Goal: Transaction & Acquisition: Book appointment/travel/reservation

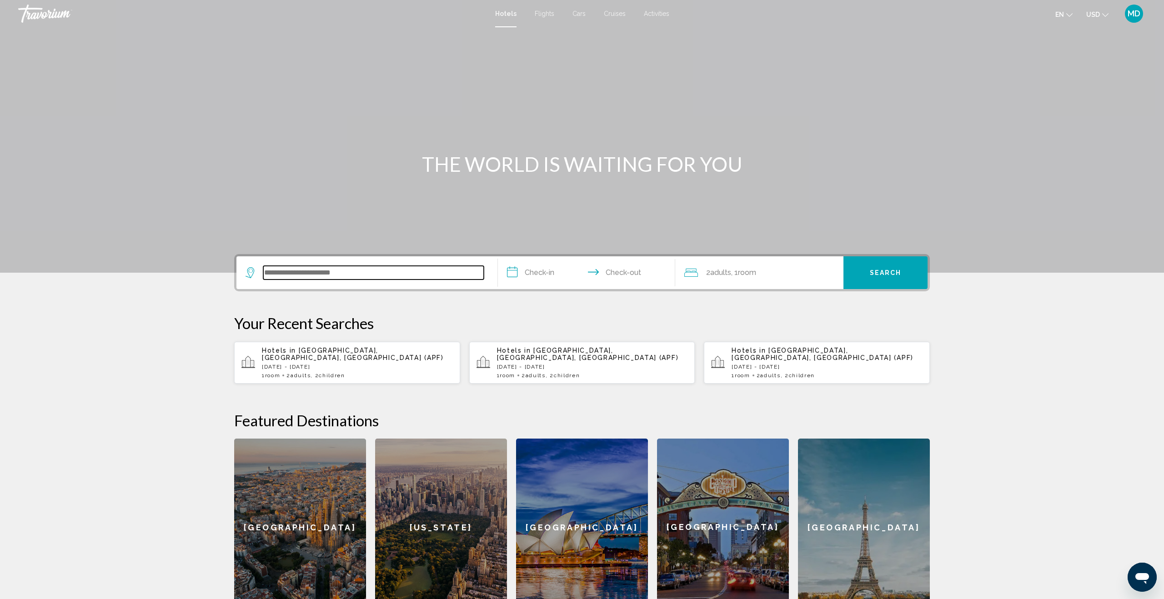
click at [374, 273] on input "Search widget" at bounding box center [373, 273] width 221 height 14
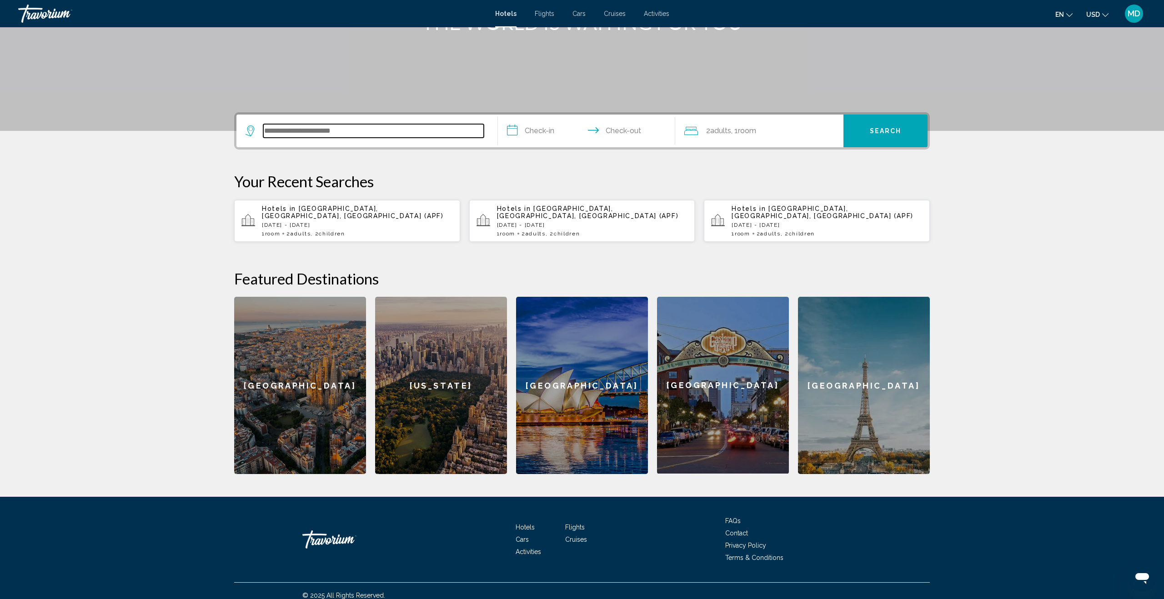
scroll to position [144, 0]
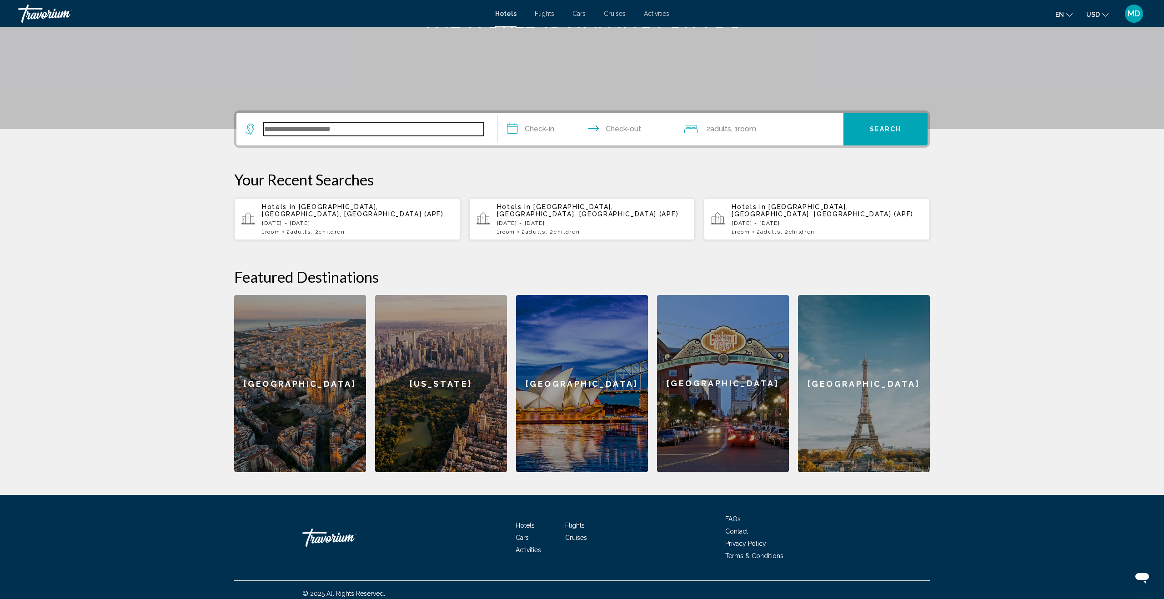
click at [361, 128] on input "Search widget" at bounding box center [373, 129] width 221 height 14
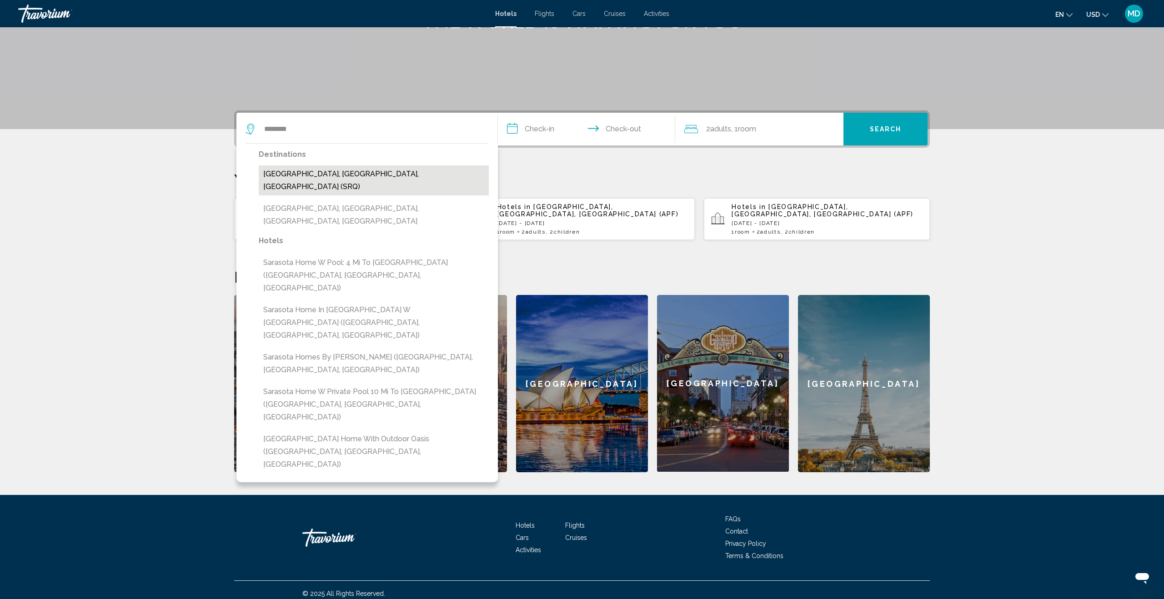
click at [348, 169] on button "[GEOGRAPHIC_DATA], [GEOGRAPHIC_DATA], [GEOGRAPHIC_DATA] (SRQ)" at bounding box center [374, 181] width 230 height 30
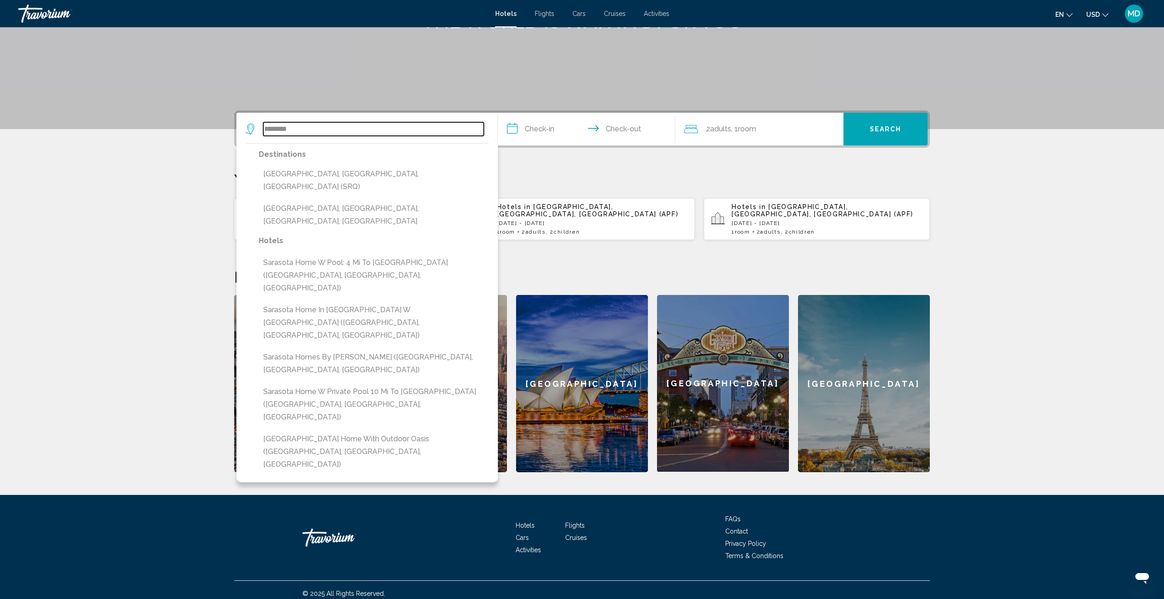
type input "**********"
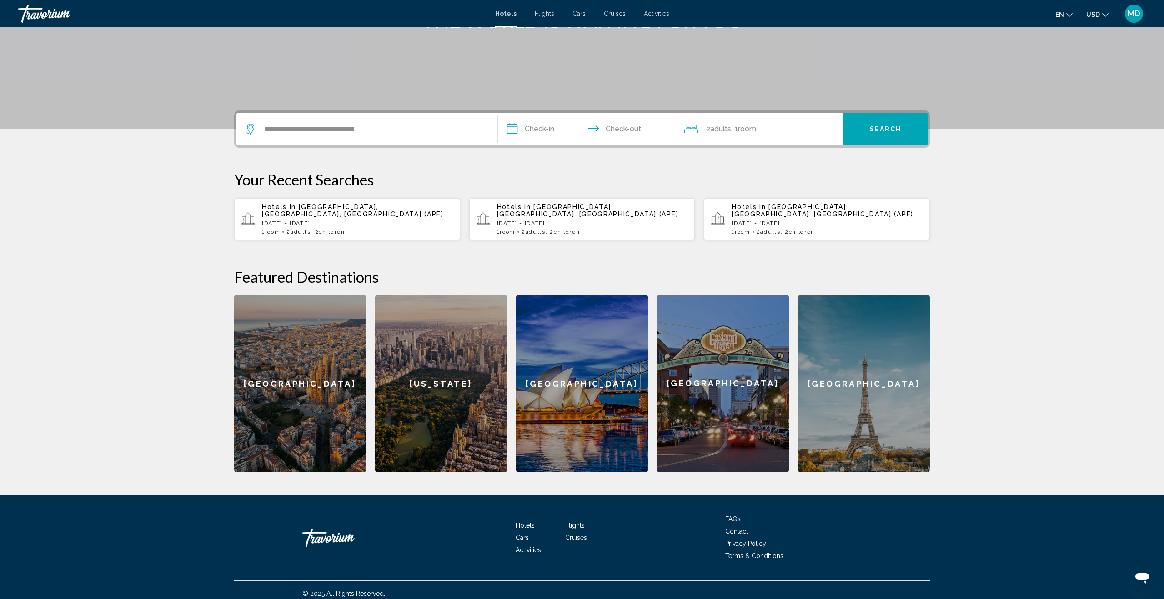
click at [534, 129] on input "**********" at bounding box center [588, 130] width 181 height 35
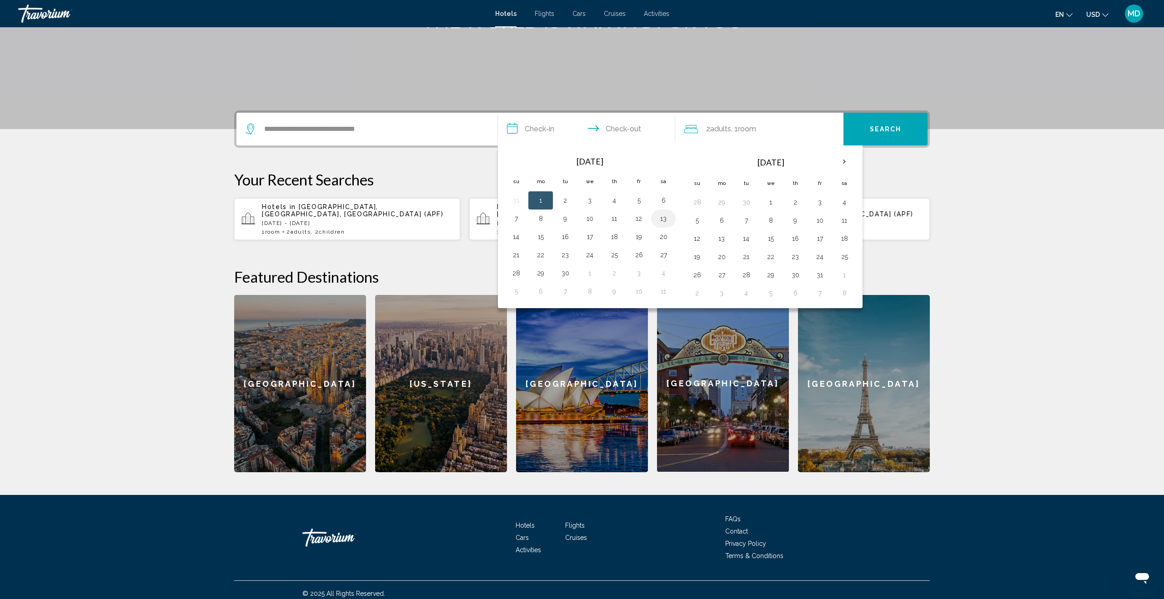
drag, startPoint x: 663, startPoint y: 218, endPoint x: 627, endPoint y: 236, distance: 40.3
click at [663, 219] on button "13" at bounding box center [663, 218] width 15 height 13
drag, startPoint x: 543, startPoint y: 241, endPoint x: 554, endPoint y: 225, distance: 19.7
click at [543, 240] on button "15" at bounding box center [540, 237] width 15 height 13
type input "**********"
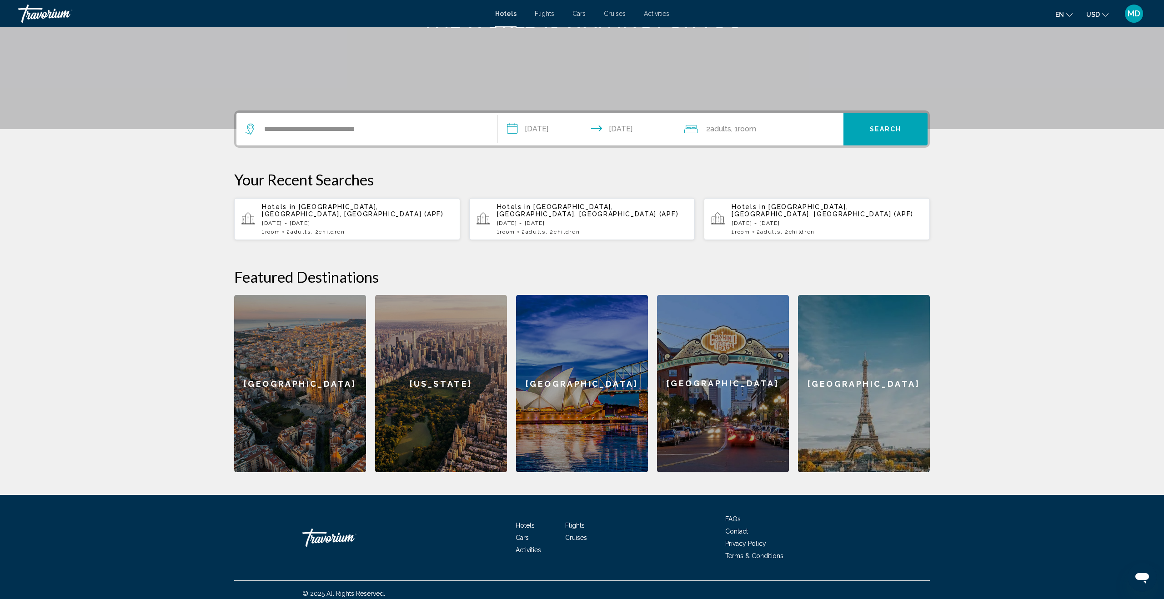
click at [744, 129] on span "Room" at bounding box center [747, 129] width 18 height 9
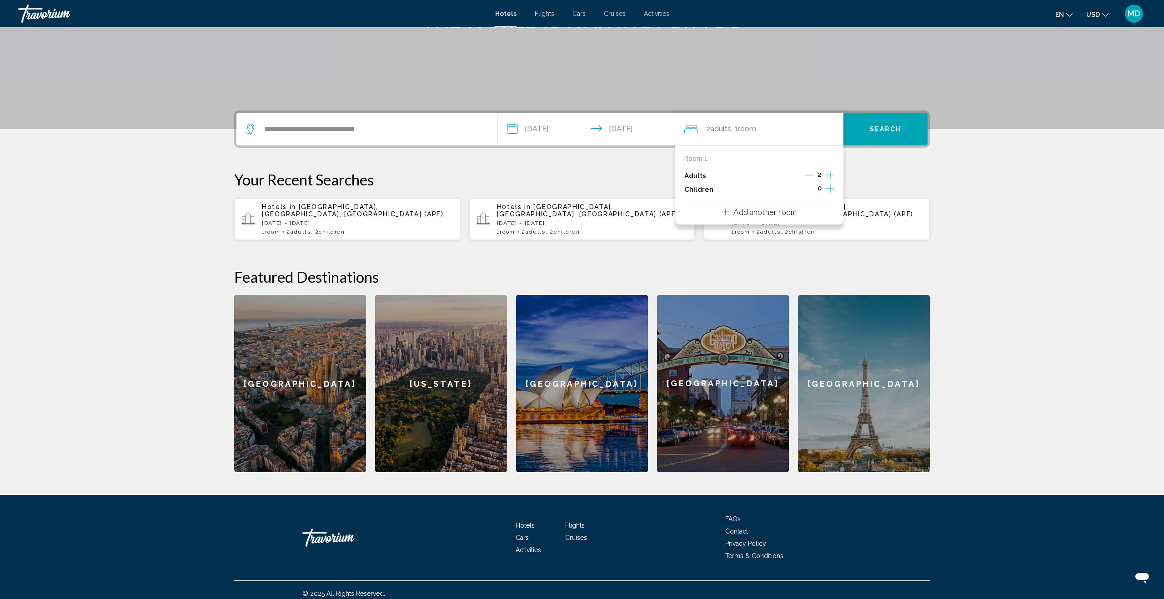
click at [829, 189] on icon "Increment children" at bounding box center [830, 188] width 8 height 11
drag, startPoint x: 829, startPoint y: 189, endPoint x: 821, endPoint y: 196, distance: 10.9
click at [829, 189] on icon "Increment children" at bounding box center [830, 188] width 8 height 11
click at [745, 216] on div "Travelers: 2 adults, 2 children" at bounding box center [746, 218] width 8 height 7
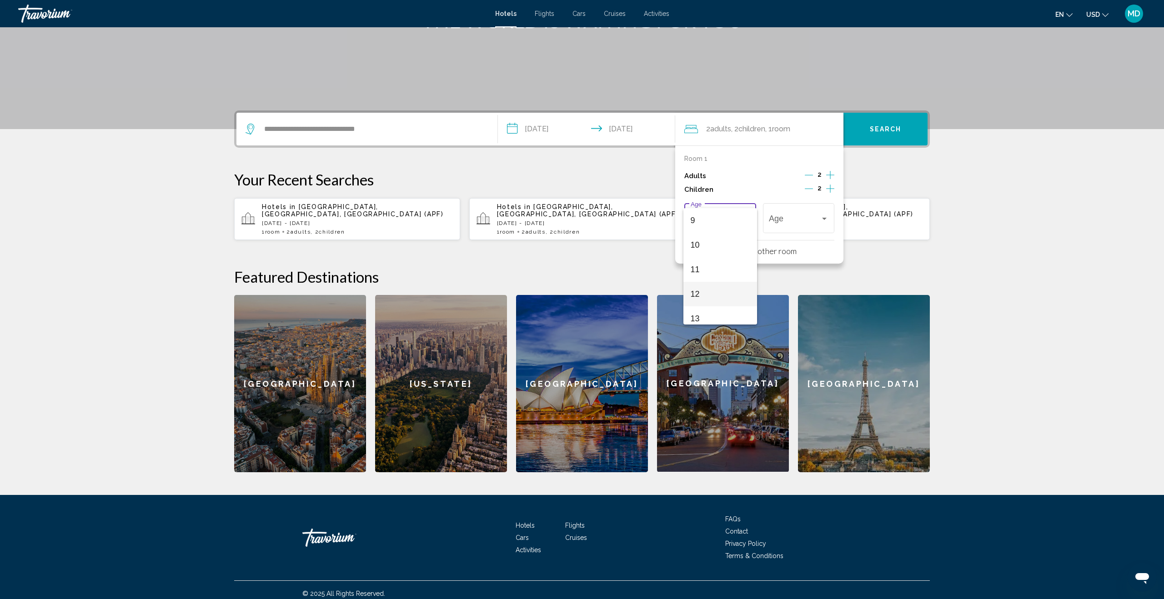
scroll to position [222, 0]
drag, startPoint x: 726, startPoint y: 293, endPoint x: 739, endPoint y: 285, distance: 15.1
click at [727, 293] on span "12" at bounding box center [721, 293] width 60 height 25
click at [826, 217] on div "Travelers: 2 adults, 2 children" at bounding box center [824, 218] width 8 height 7
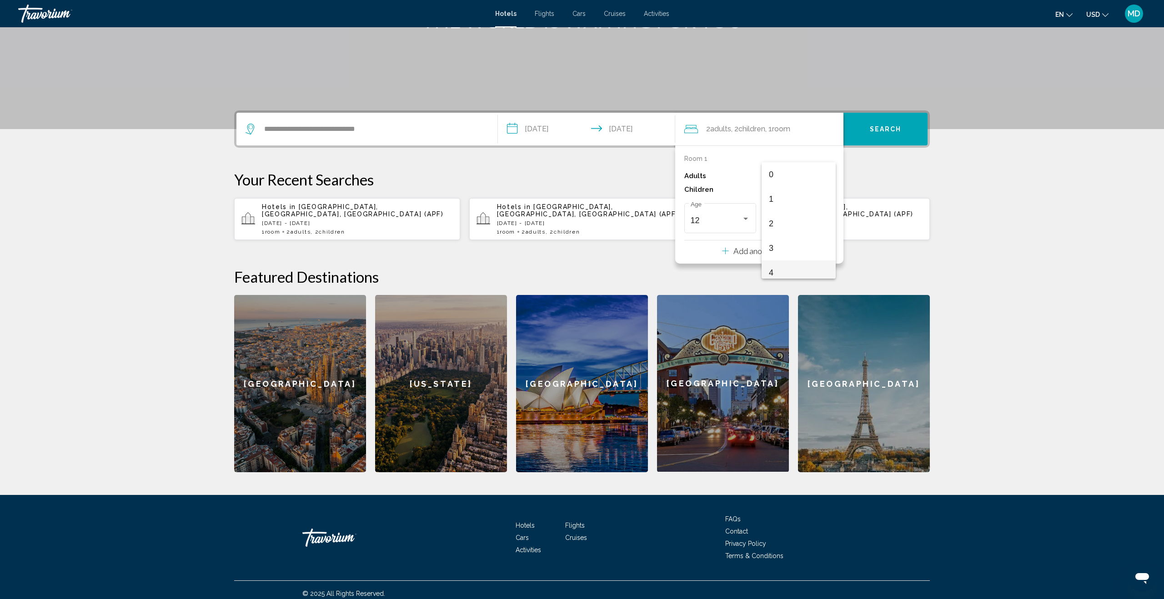
drag, startPoint x: 802, startPoint y: 273, endPoint x: 844, endPoint y: 212, distance: 73.7
click at [802, 273] on span "4" at bounding box center [799, 273] width 60 height 25
click at [870, 133] on button "Search" at bounding box center [886, 129] width 84 height 33
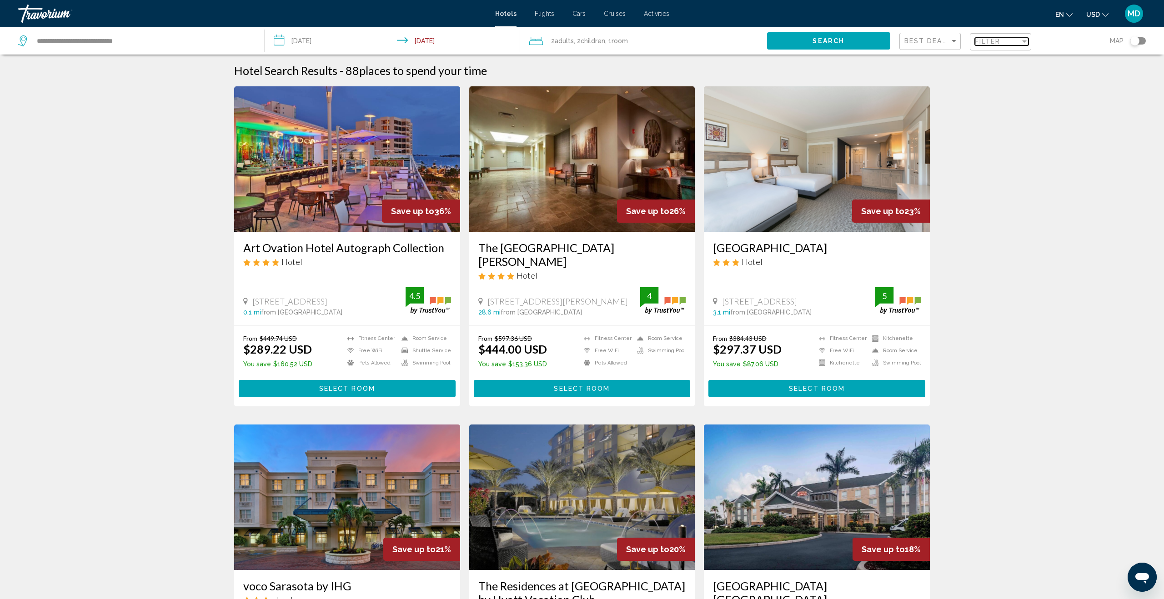
drag, startPoint x: 991, startPoint y: 40, endPoint x: 987, endPoint y: 40, distance: 4.6
click at [991, 40] on span "Filter" at bounding box center [988, 41] width 26 height 7
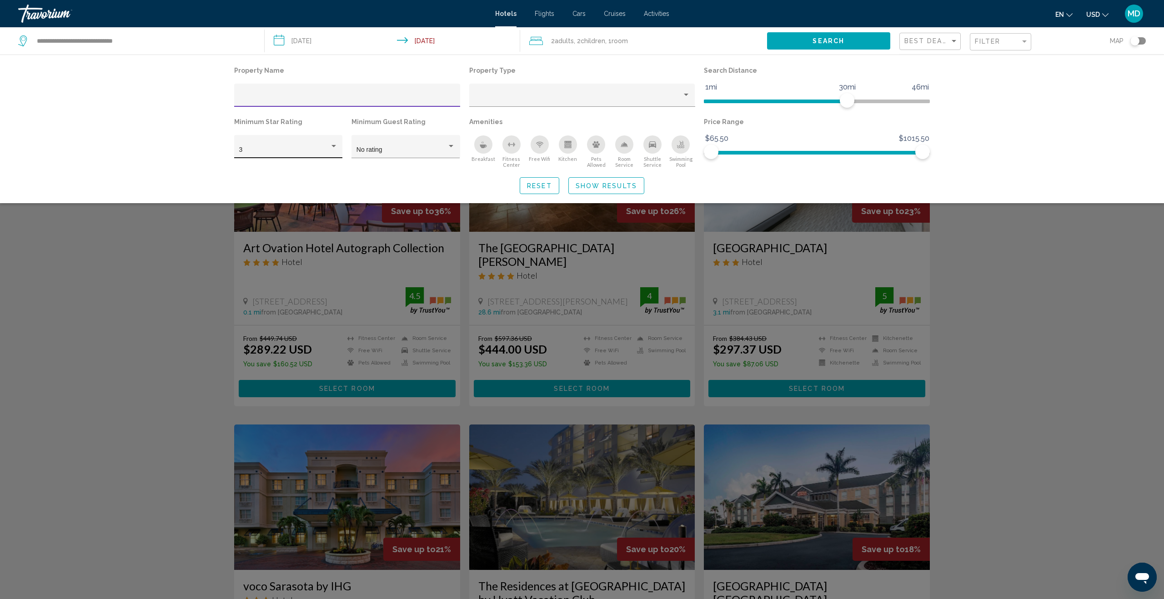
click at [332, 146] on div "Hotel Filters" at bounding box center [333, 146] width 5 height 2
drag, startPoint x: 321, startPoint y: 166, endPoint x: 377, endPoint y: 157, distance: 57.1
click at [321, 166] on span "4" at bounding box center [288, 169] width 99 height 19
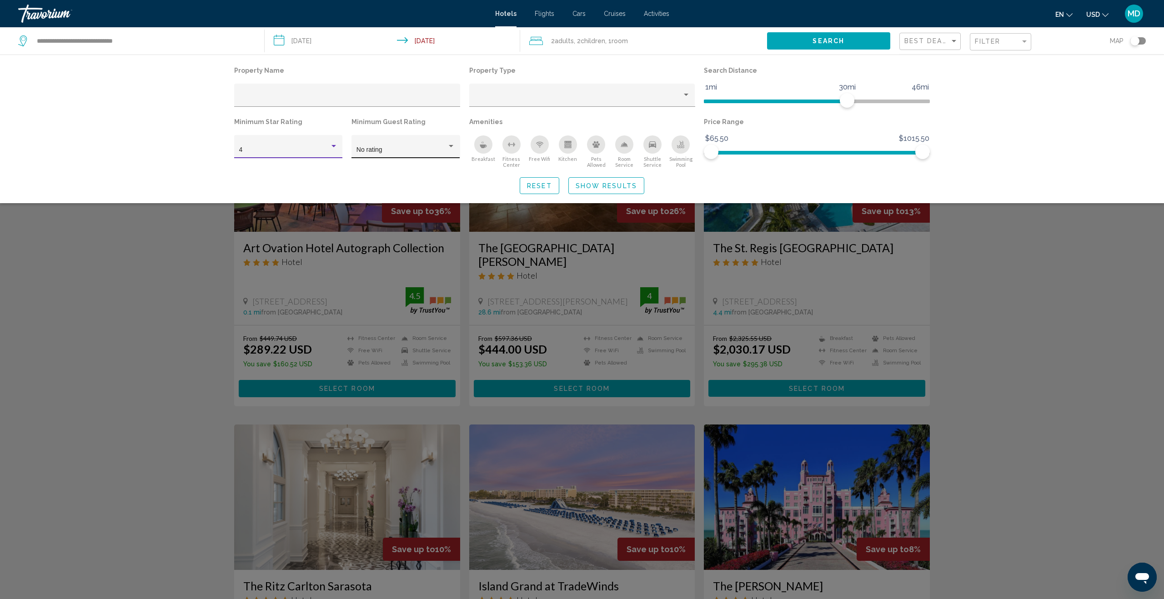
click at [449, 146] on div "Hotel Filters" at bounding box center [451, 146] width 5 height 2
click at [418, 229] on span "4" at bounding box center [406, 226] width 99 height 19
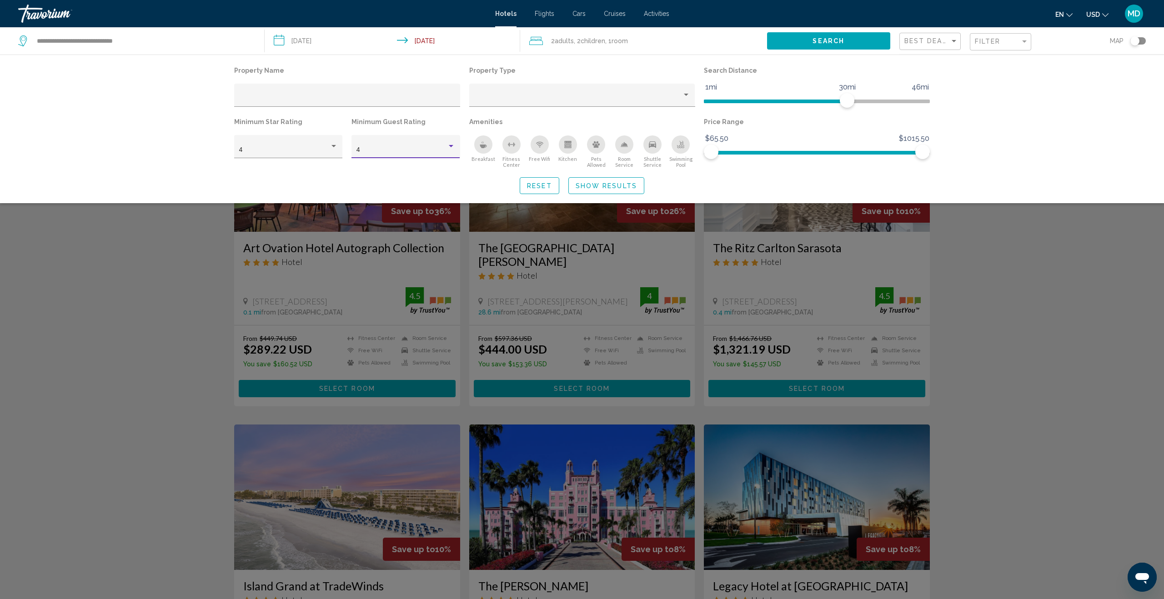
click at [511, 275] on div "Search widget" at bounding box center [582, 367] width 1164 height 463
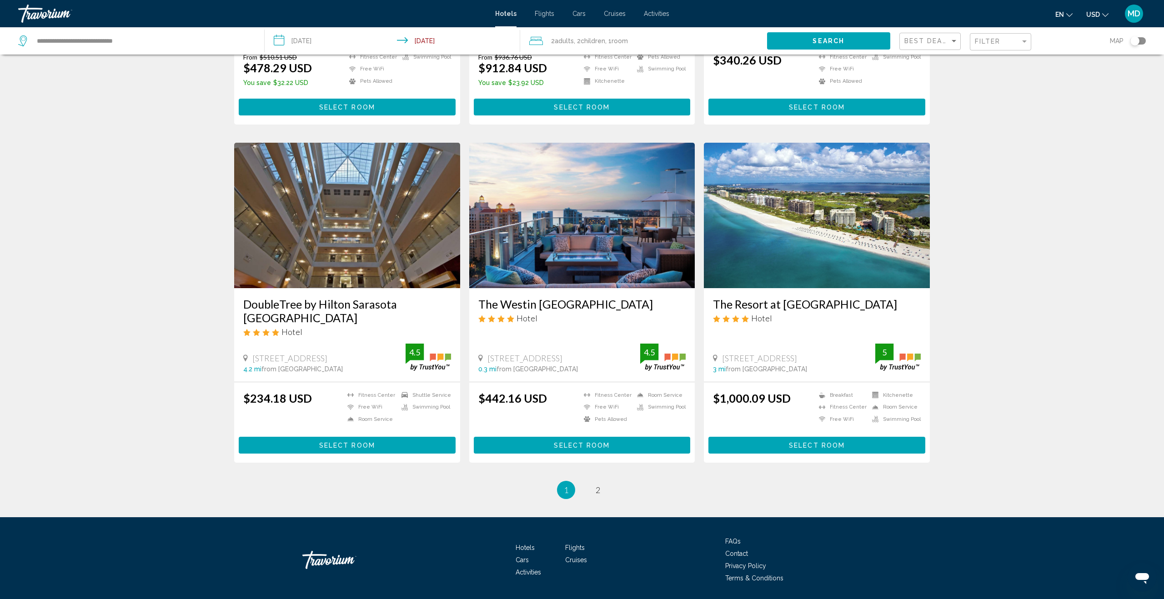
scroll to position [959, 0]
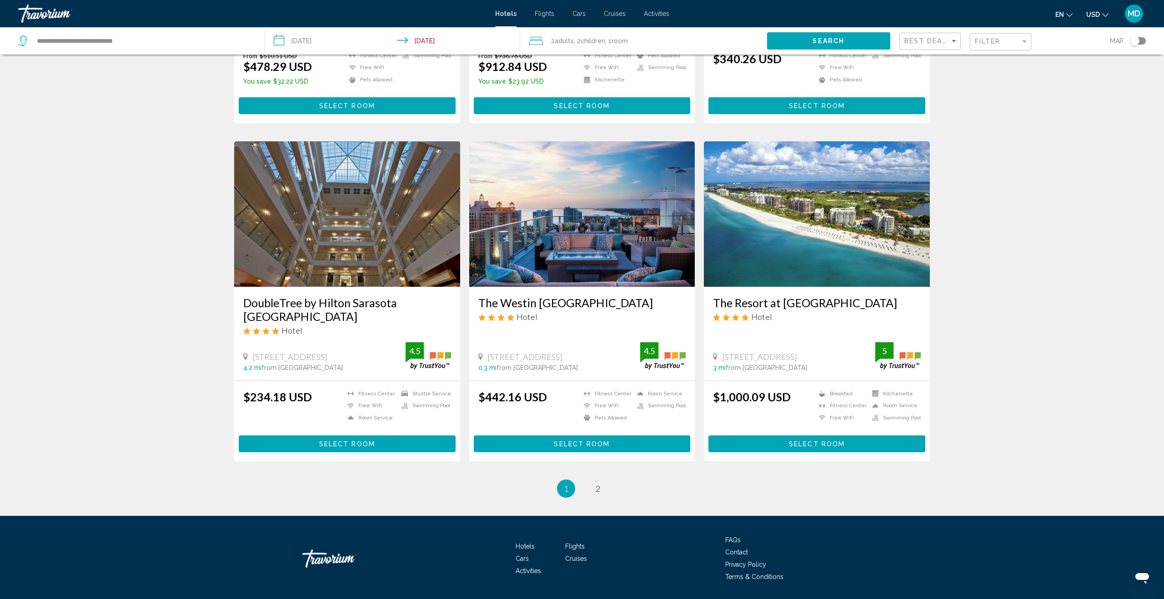
click at [788, 216] on img "Main content" at bounding box center [817, 214] width 226 height 146
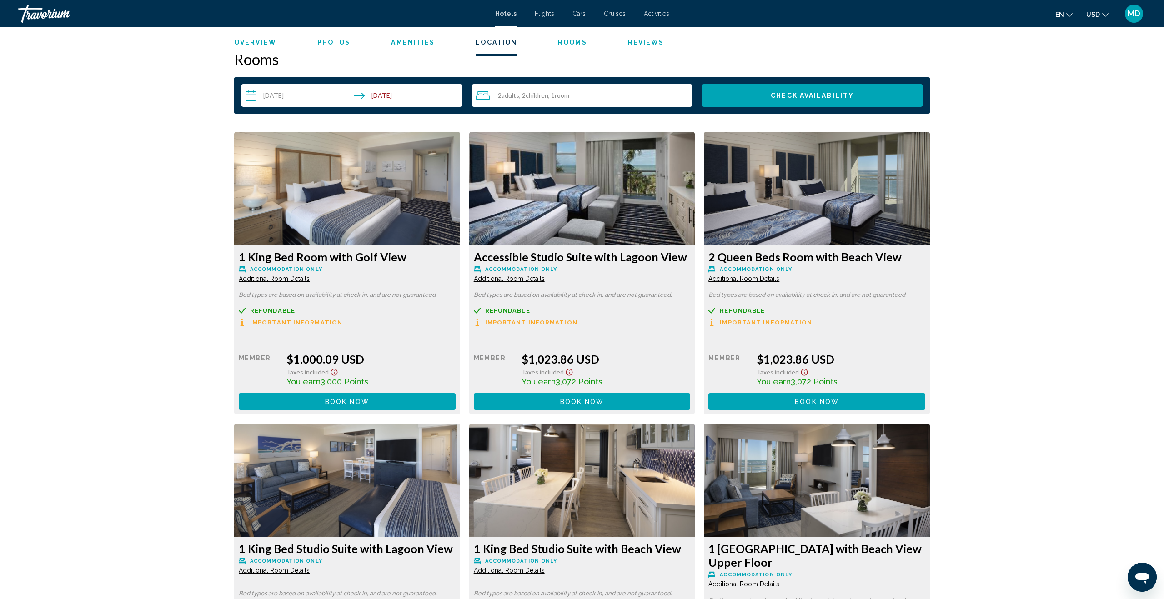
scroll to position [1058, 0]
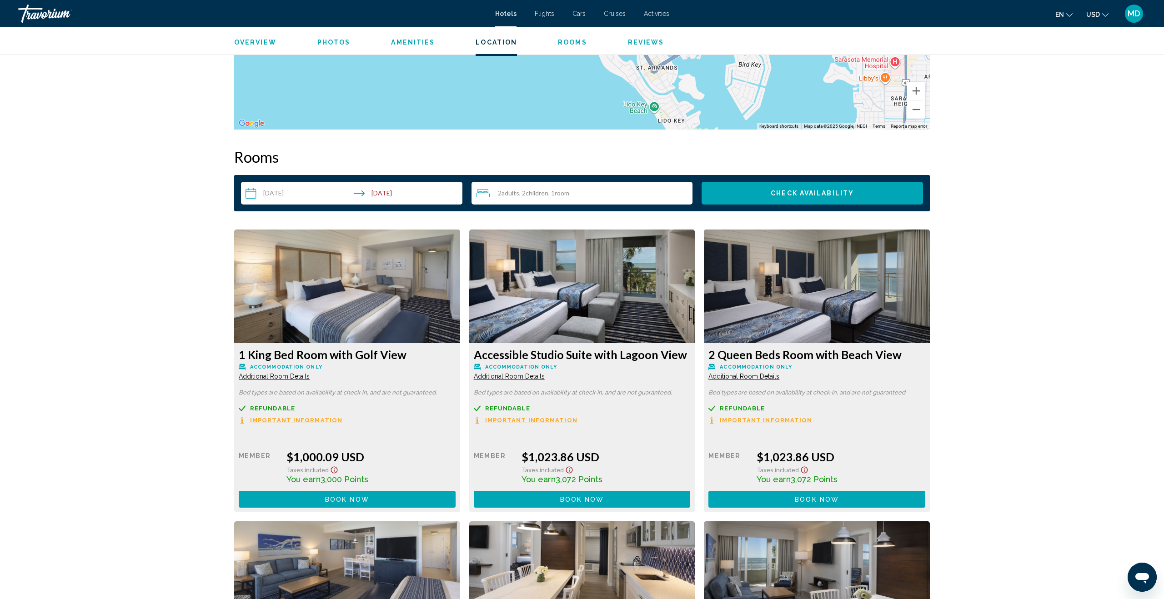
click at [460, 313] on img "Main content" at bounding box center [347, 287] width 226 height 114
click at [460, 312] on img "Main content" at bounding box center [347, 287] width 226 height 114
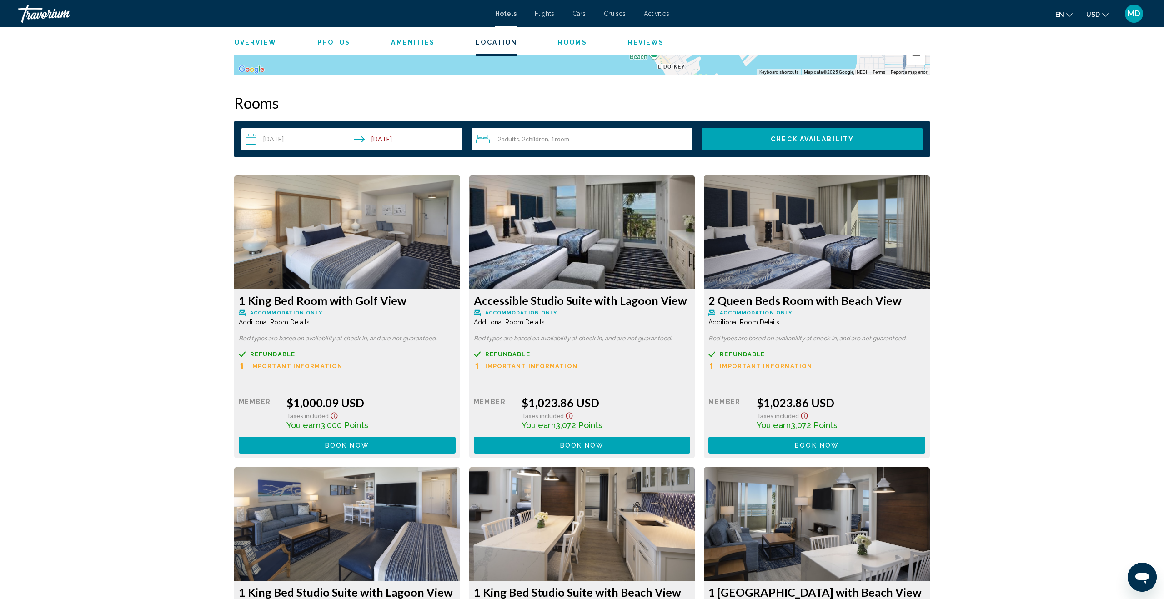
scroll to position [1033, 0]
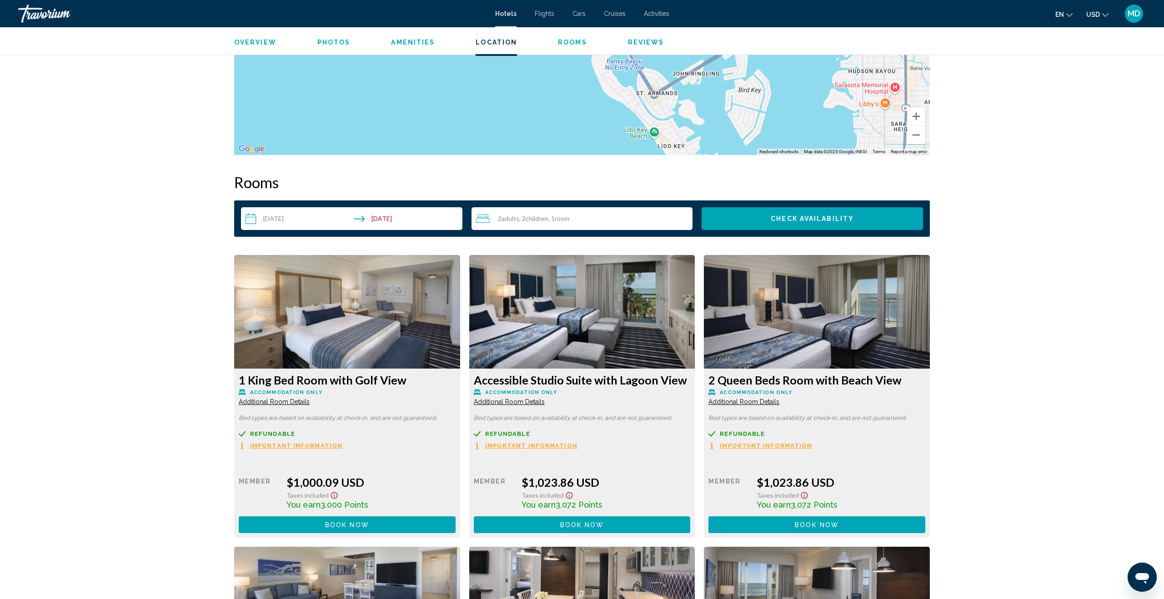
click at [369, 524] on span "Book now" at bounding box center [347, 525] width 44 height 7
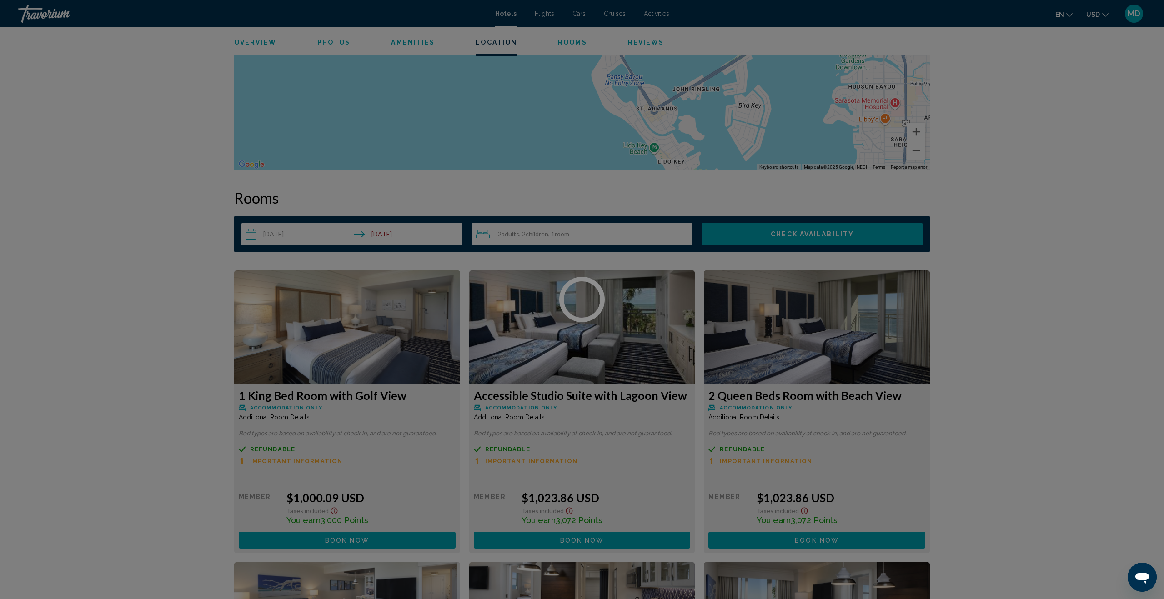
scroll to position [1017, 0]
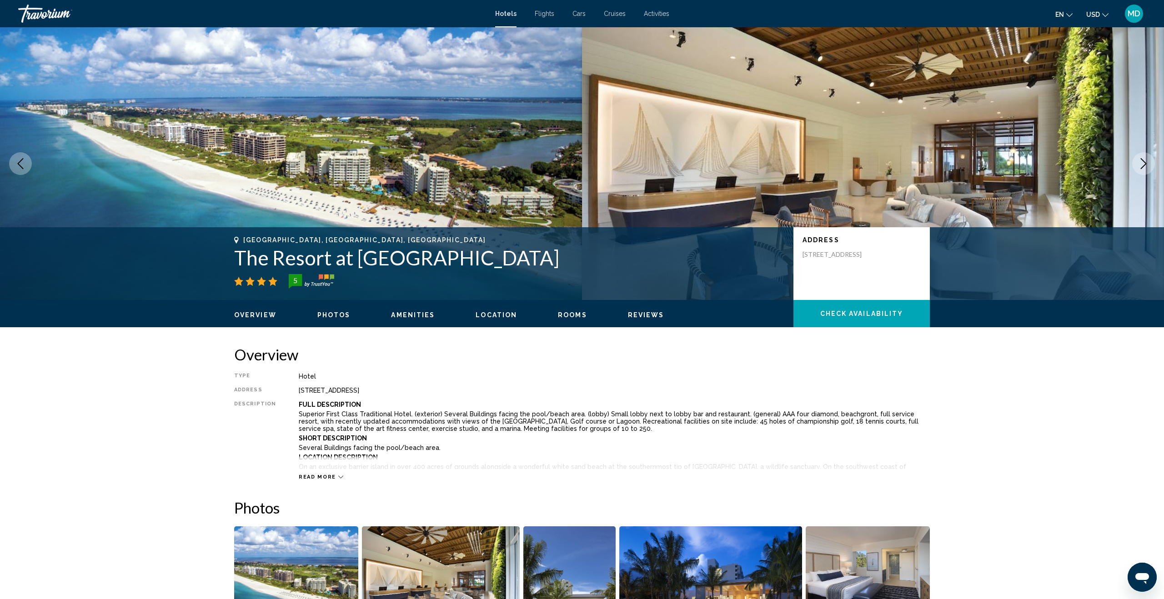
click at [571, 316] on span "Rooms" at bounding box center [572, 314] width 29 height 7
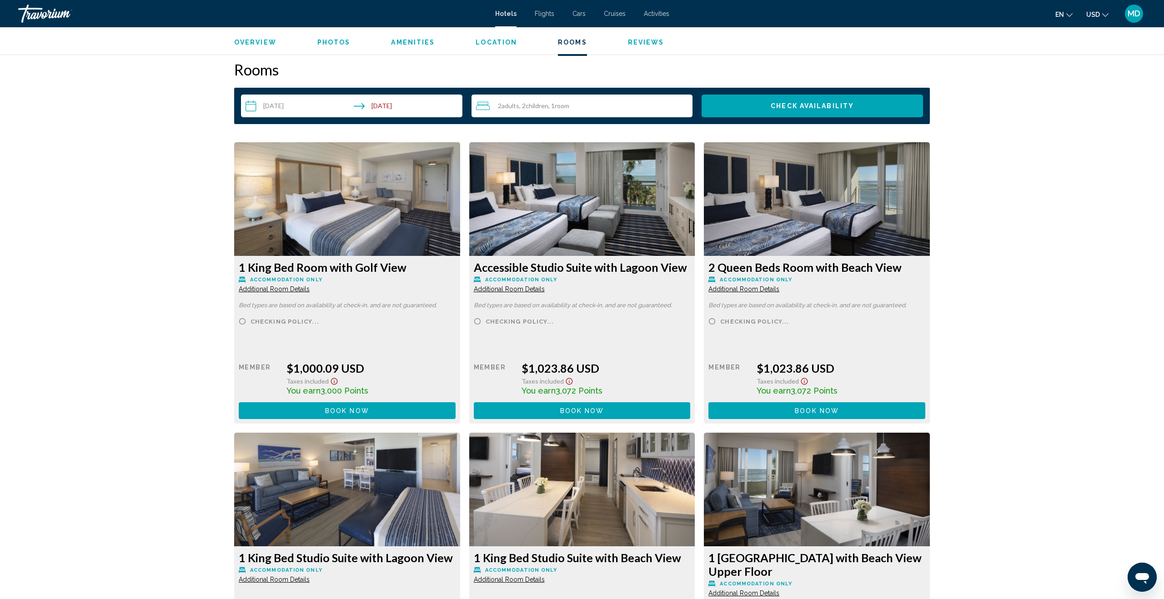
scroll to position [1144, 0]
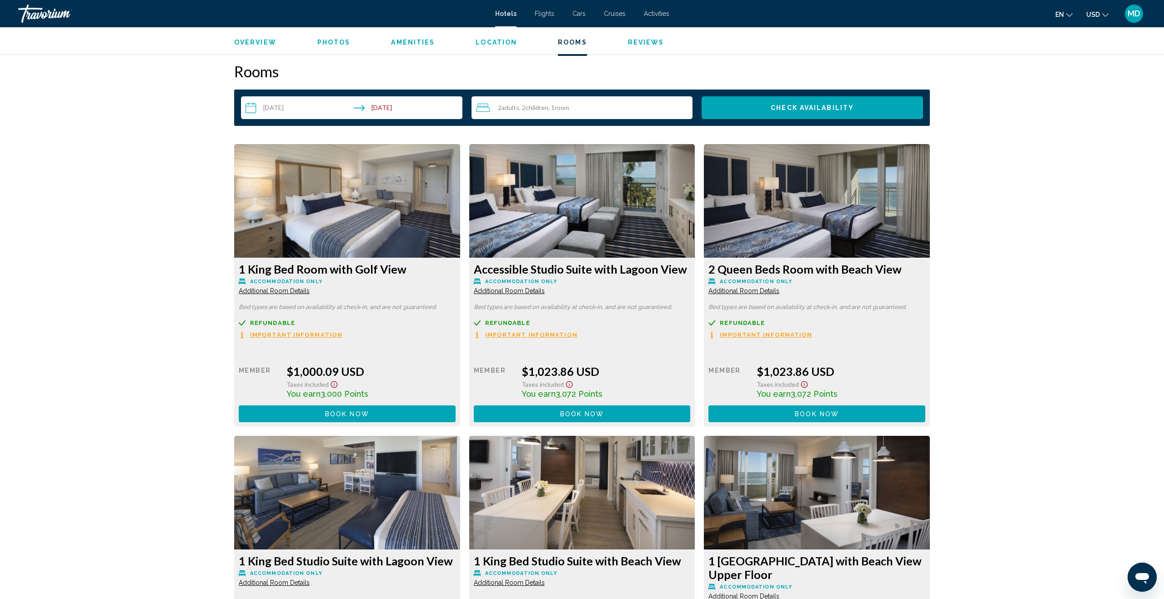
click at [460, 202] on img "Main content" at bounding box center [347, 201] width 226 height 114
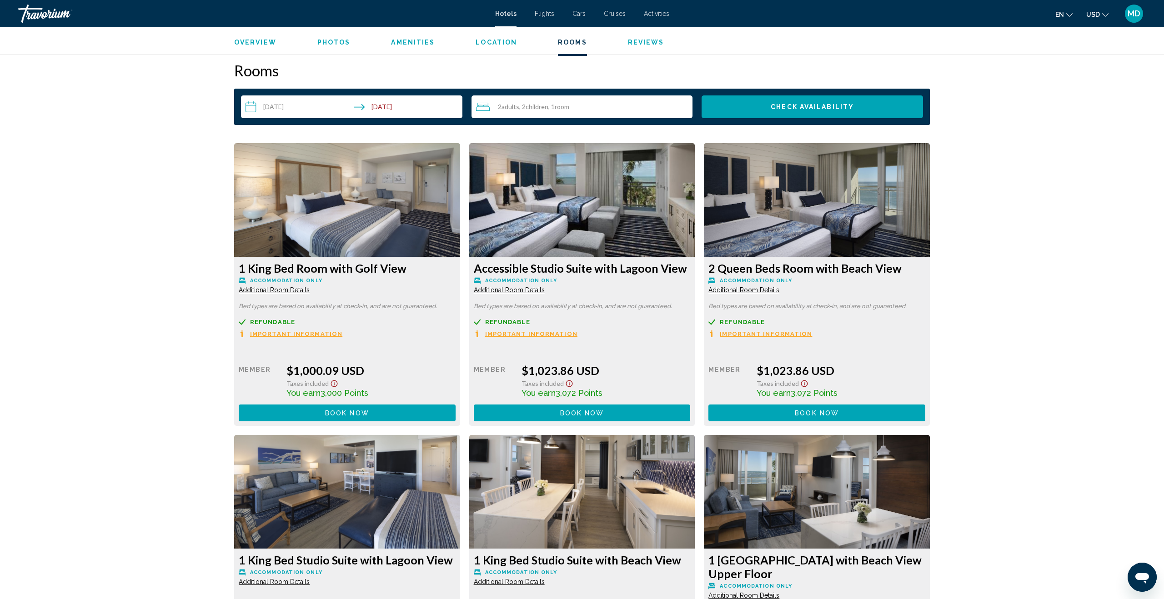
click at [331, 40] on span "Photos" at bounding box center [333, 42] width 33 height 7
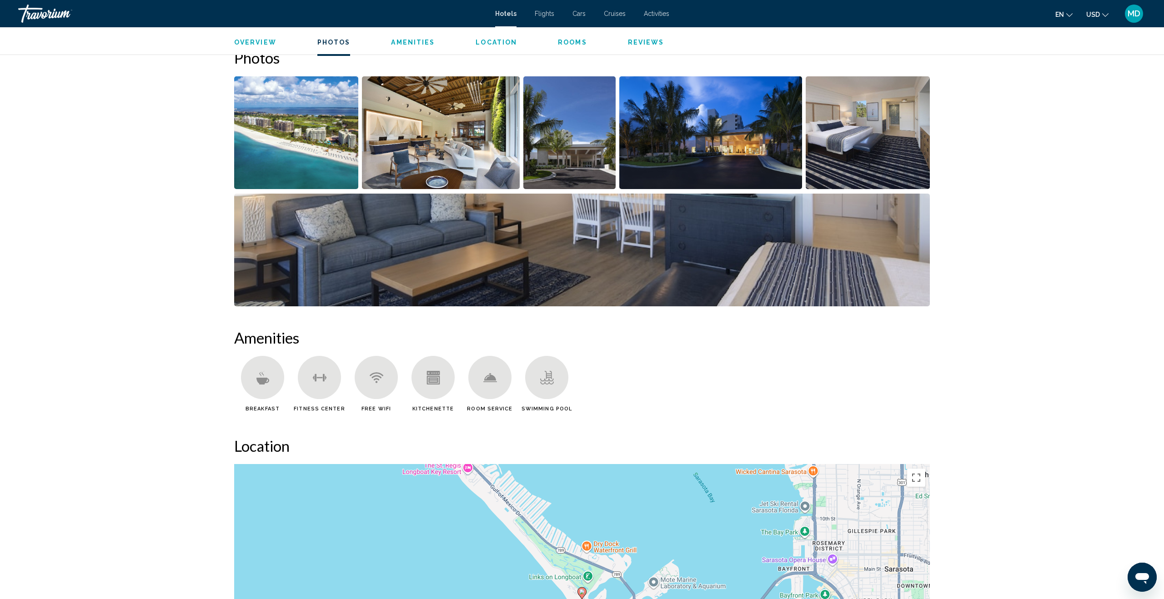
scroll to position [452, 0]
click at [596, 171] on img "Open full-screen image slider" at bounding box center [569, 131] width 92 height 113
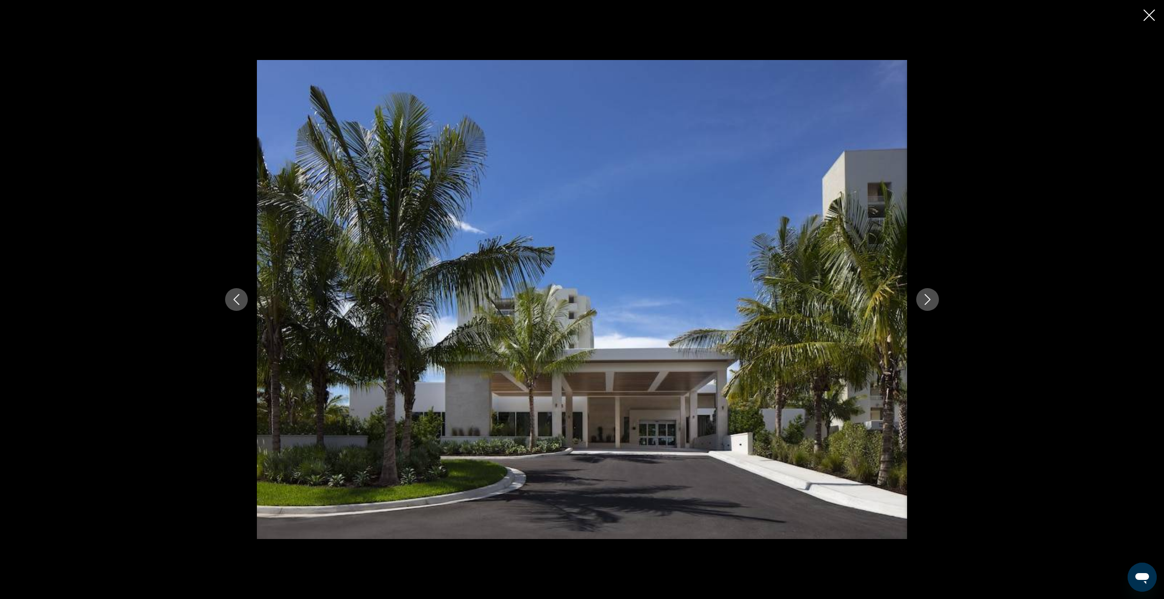
click at [922, 302] on icon "Next image" at bounding box center [927, 299] width 11 height 11
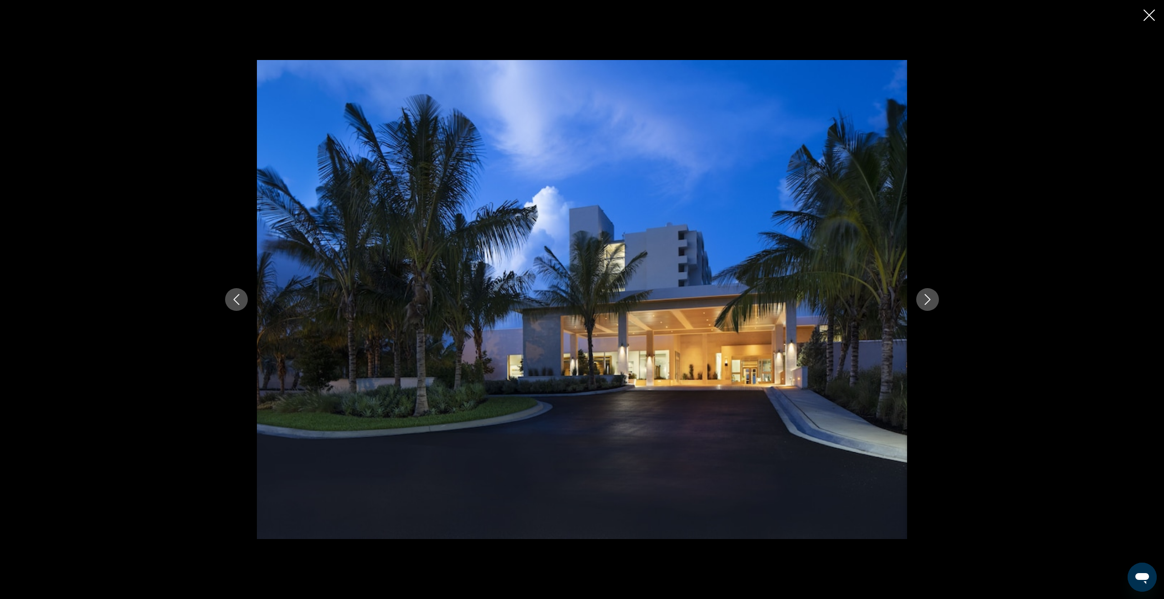
click at [922, 302] on icon "Next image" at bounding box center [927, 299] width 11 height 11
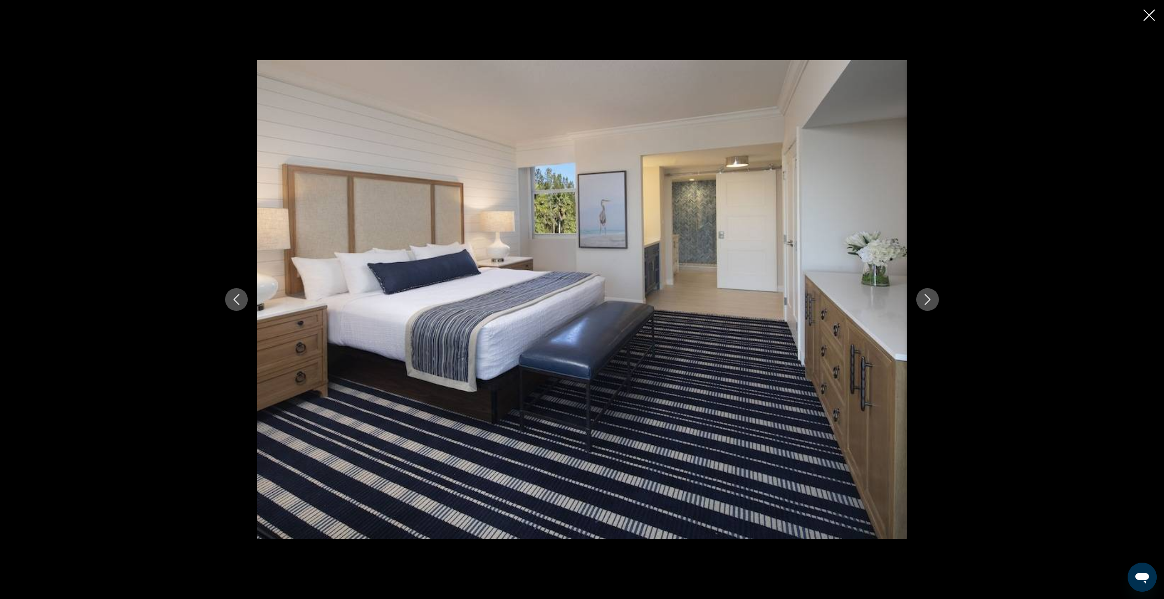
click at [922, 302] on icon "Next image" at bounding box center [927, 299] width 11 height 11
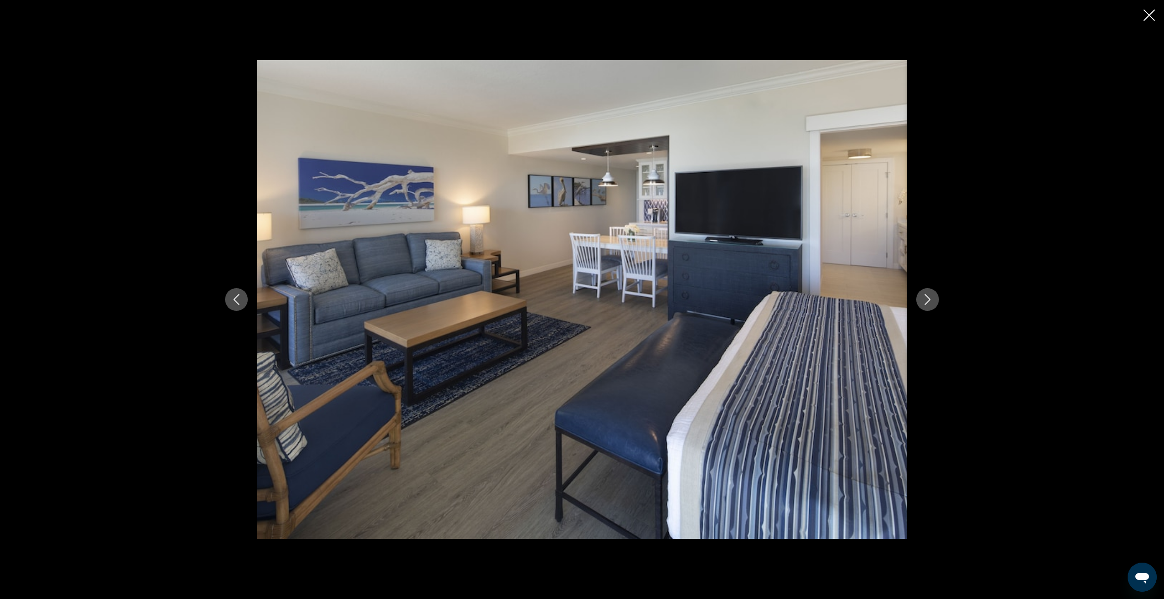
click at [922, 302] on icon "Next image" at bounding box center [927, 299] width 11 height 11
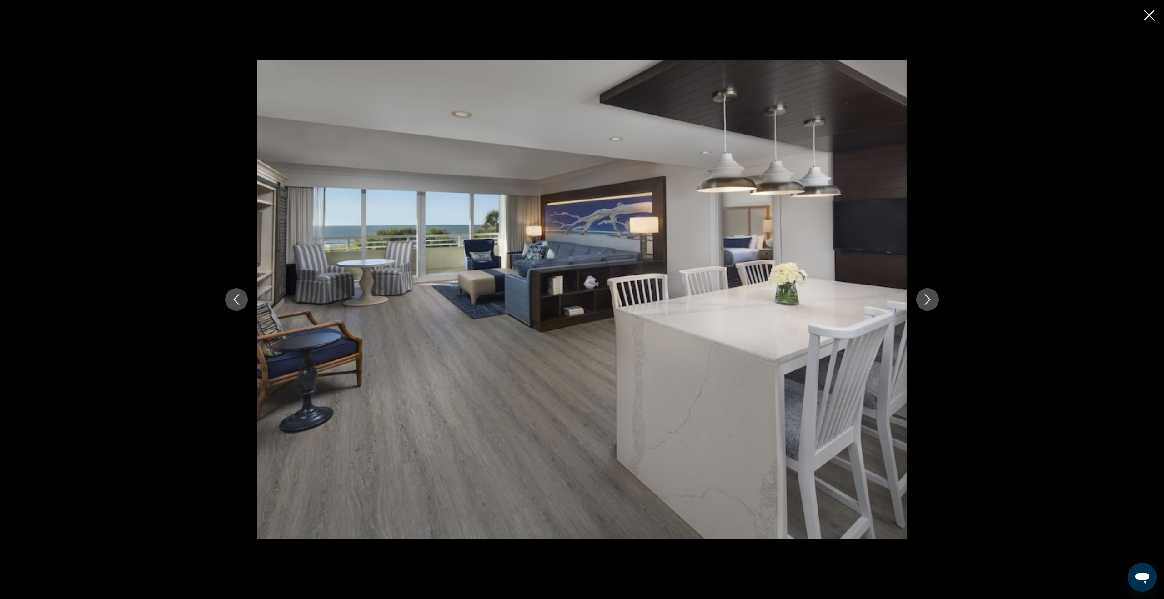
click at [922, 302] on icon "Next image" at bounding box center [927, 299] width 11 height 11
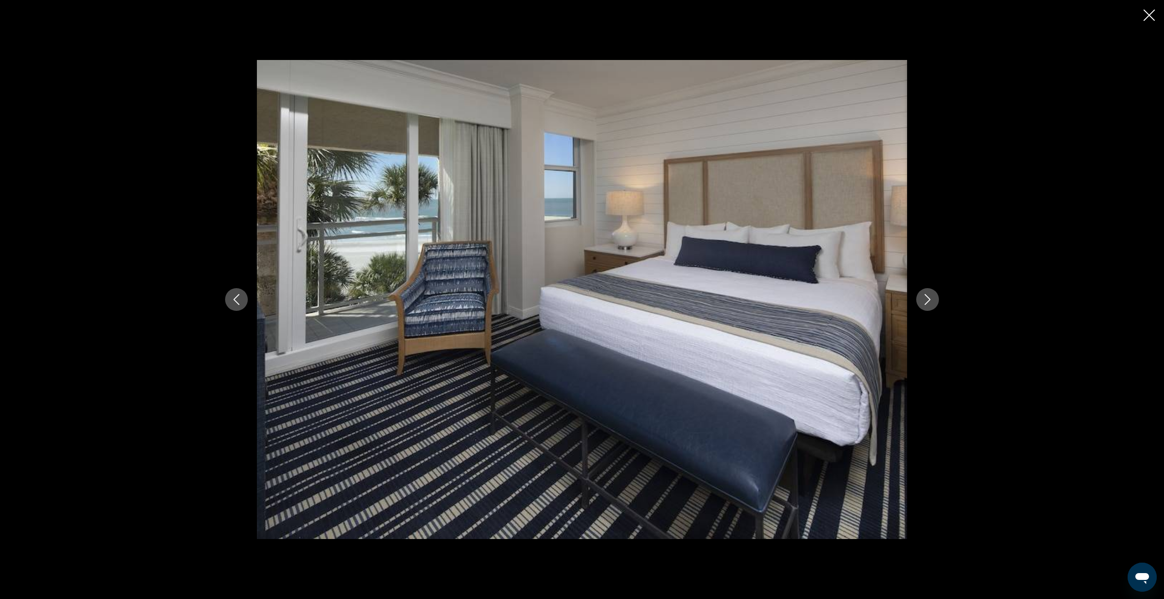
click at [922, 302] on icon "Next image" at bounding box center [927, 299] width 11 height 11
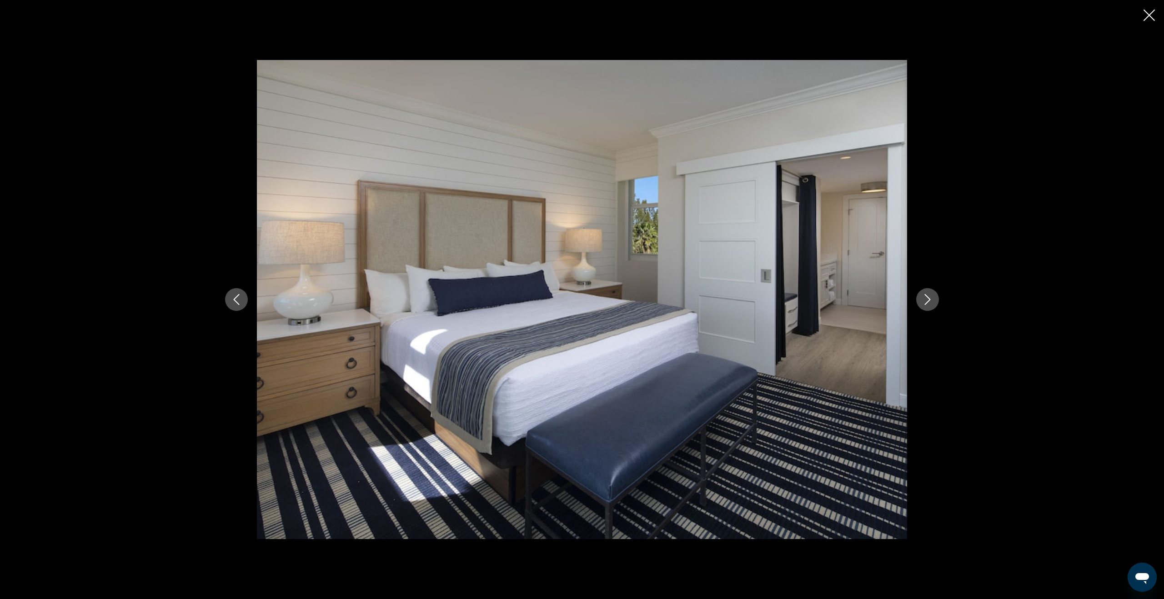
click at [922, 302] on icon "Next image" at bounding box center [927, 299] width 11 height 11
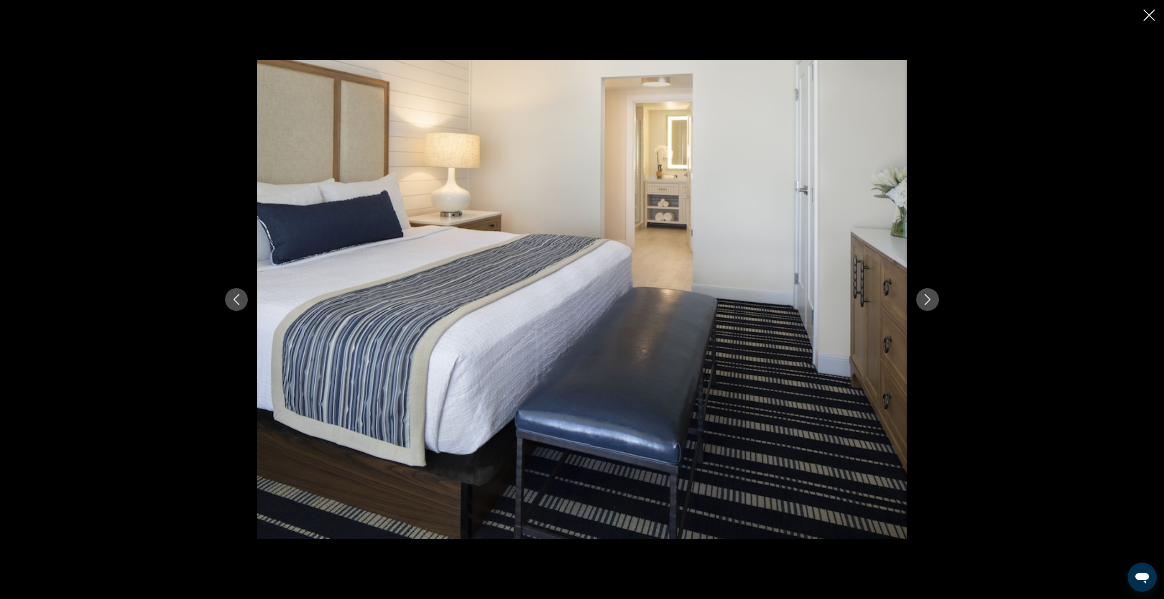
click at [922, 302] on icon "Next image" at bounding box center [927, 299] width 11 height 11
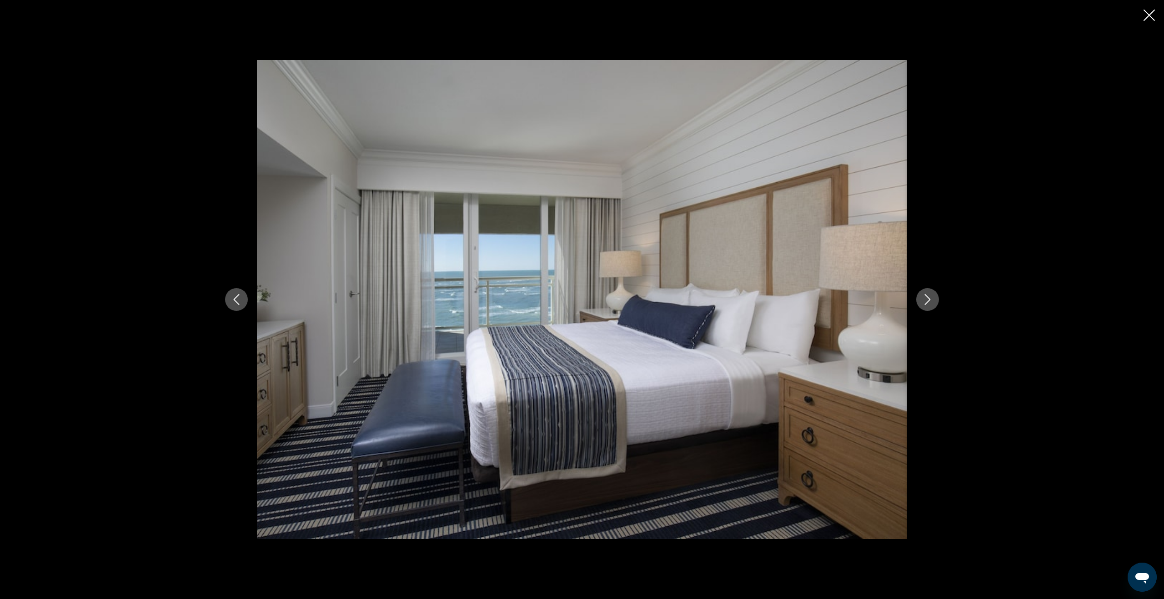
click at [922, 302] on icon "Next image" at bounding box center [927, 299] width 11 height 11
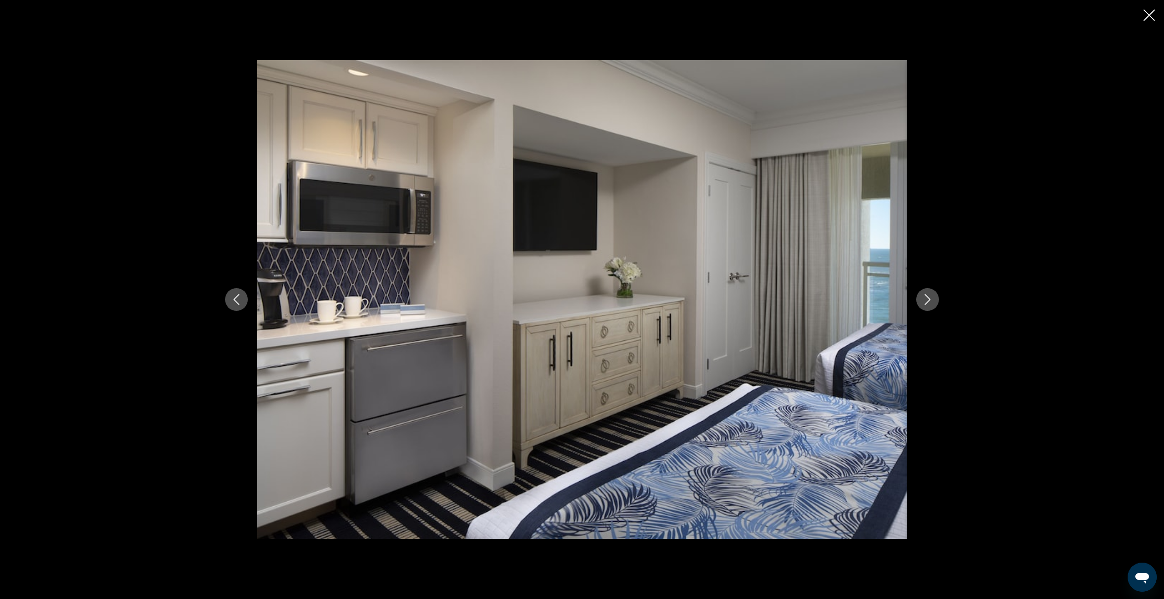
click at [925, 302] on icon "Next image" at bounding box center [927, 299] width 11 height 11
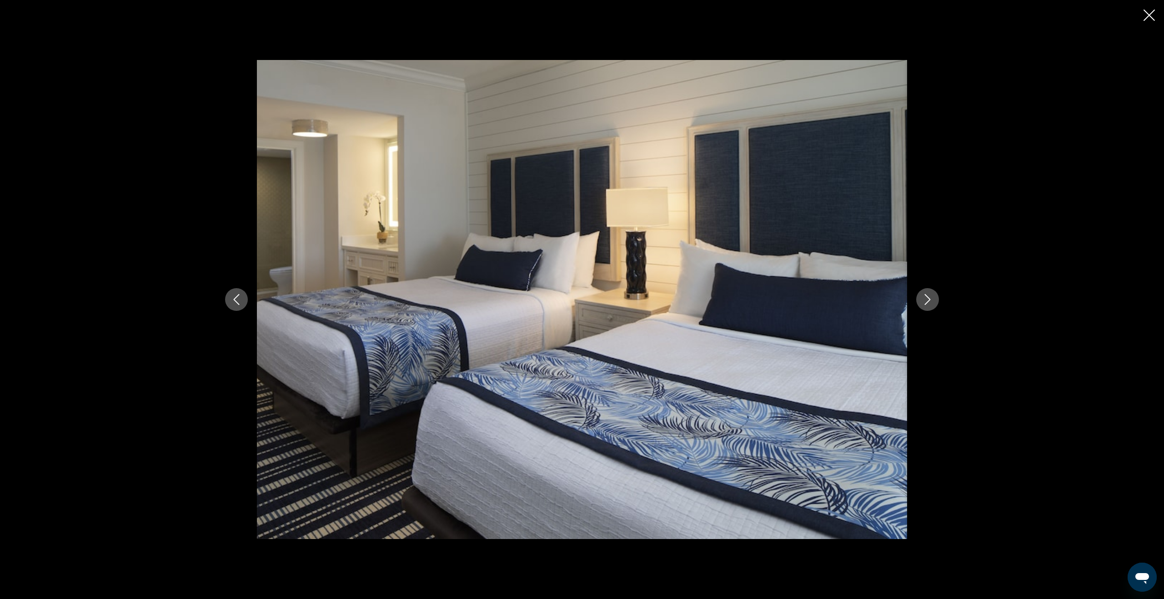
click at [925, 302] on icon "Next image" at bounding box center [927, 299] width 11 height 11
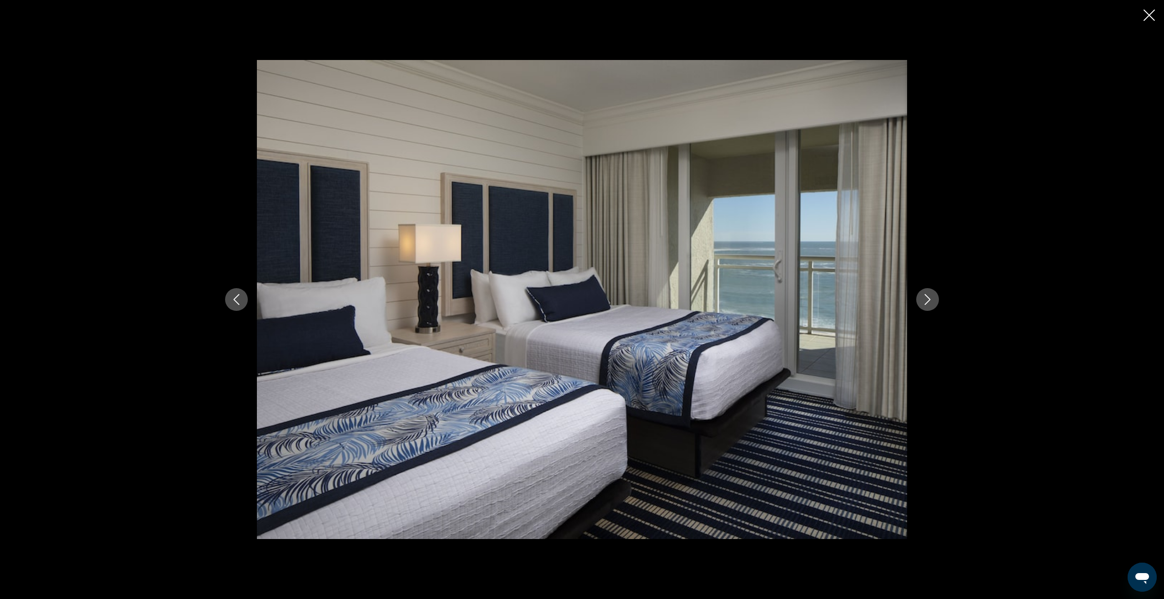
click at [925, 302] on icon "Next image" at bounding box center [927, 299] width 11 height 11
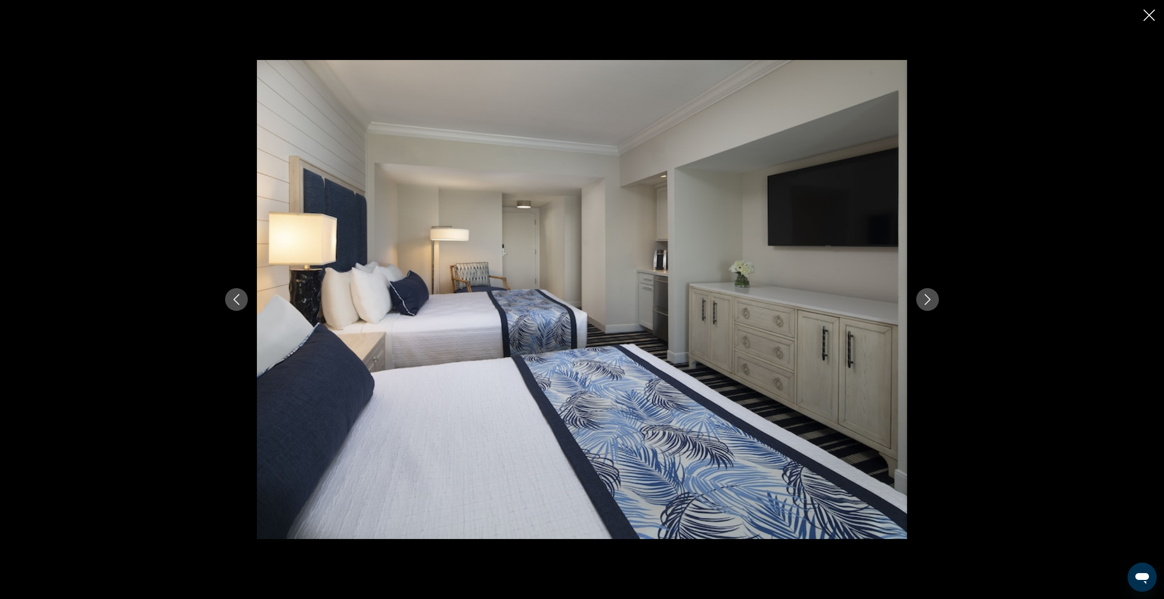
click at [925, 302] on icon "Next image" at bounding box center [927, 299] width 11 height 11
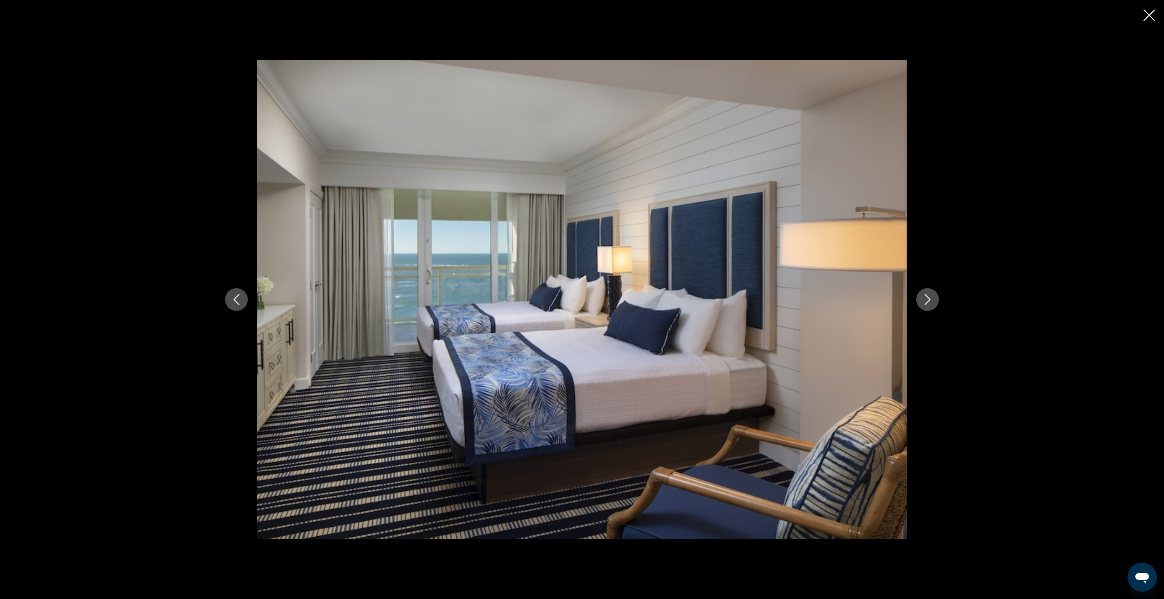
click at [925, 302] on icon "Next image" at bounding box center [927, 299] width 11 height 11
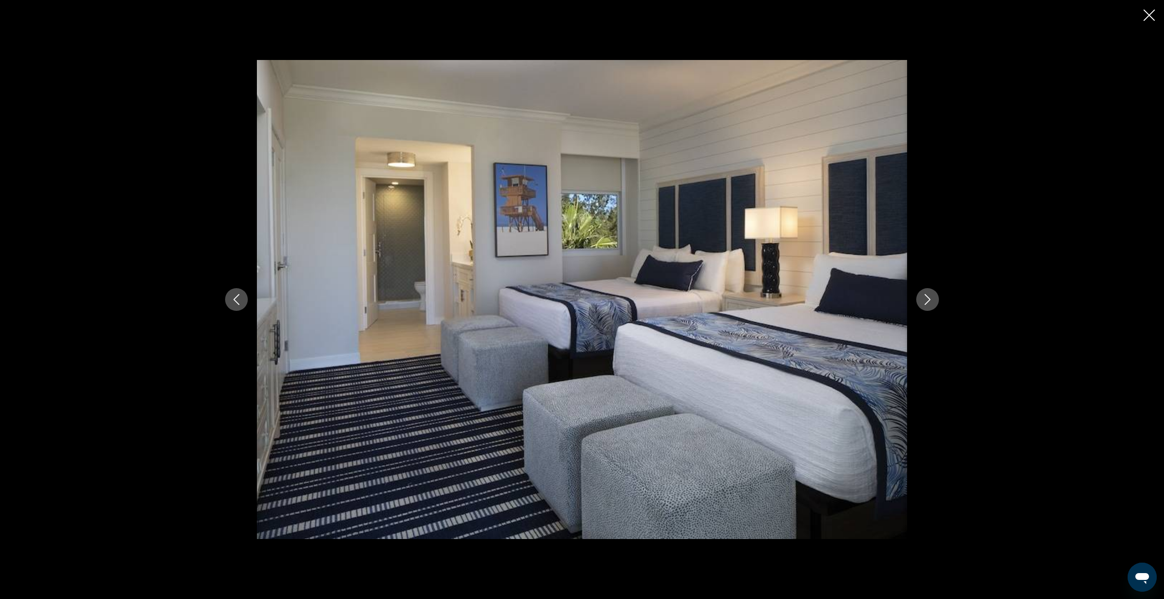
click at [925, 302] on icon "Next image" at bounding box center [927, 299] width 11 height 11
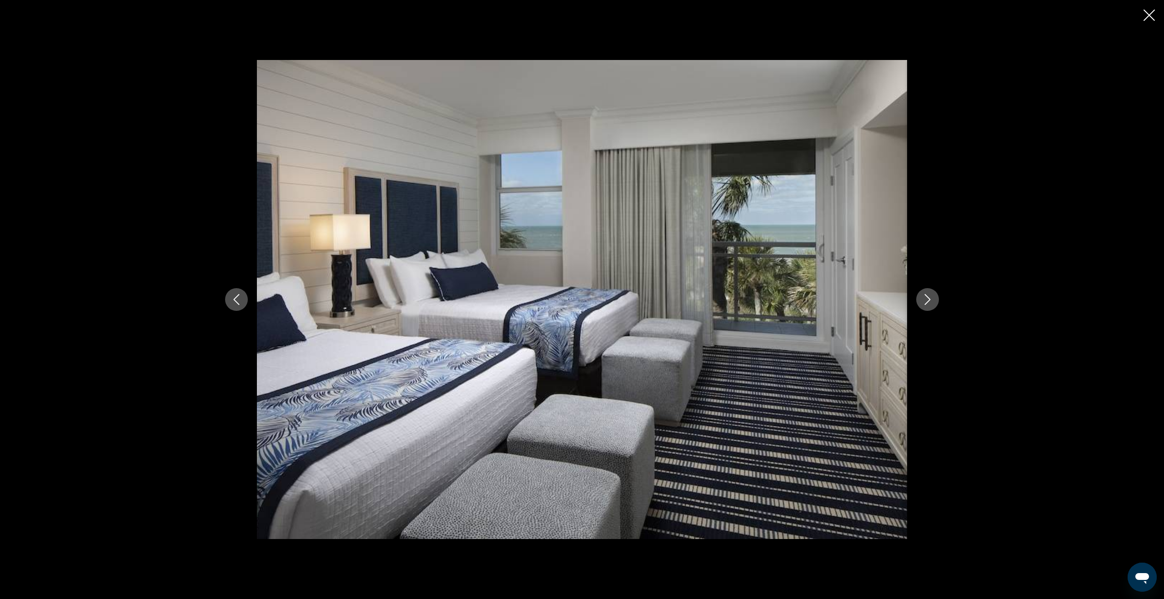
click at [925, 302] on icon "Next image" at bounding box center [927, 299] width 11 height 11
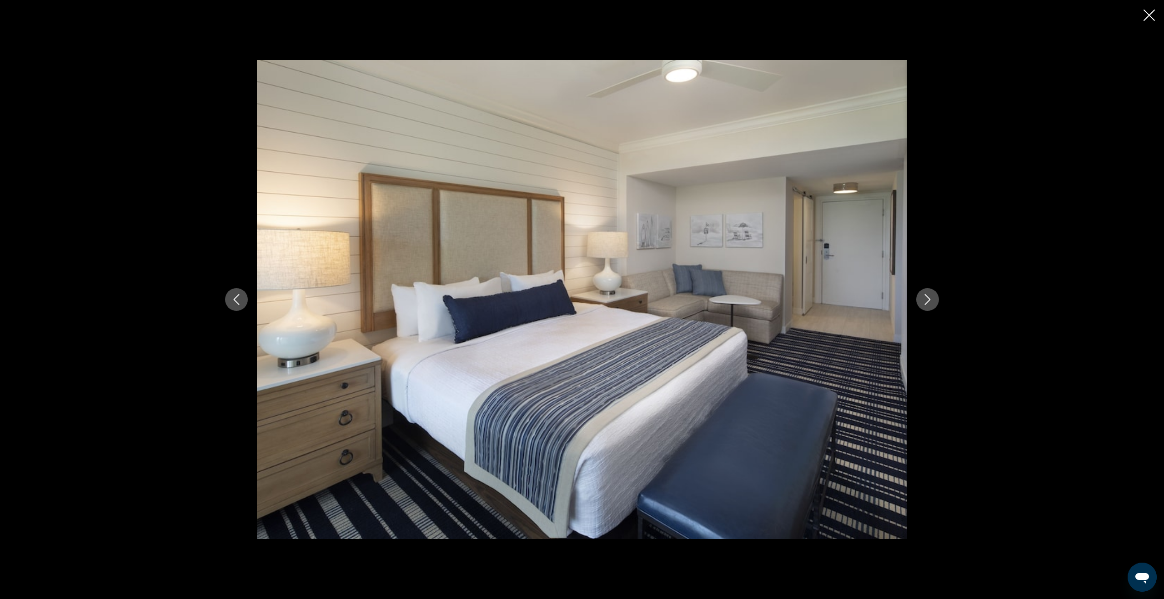
click at [925, 302] on icon "Next image" at bounding box center [927, 299] width 11 height 11
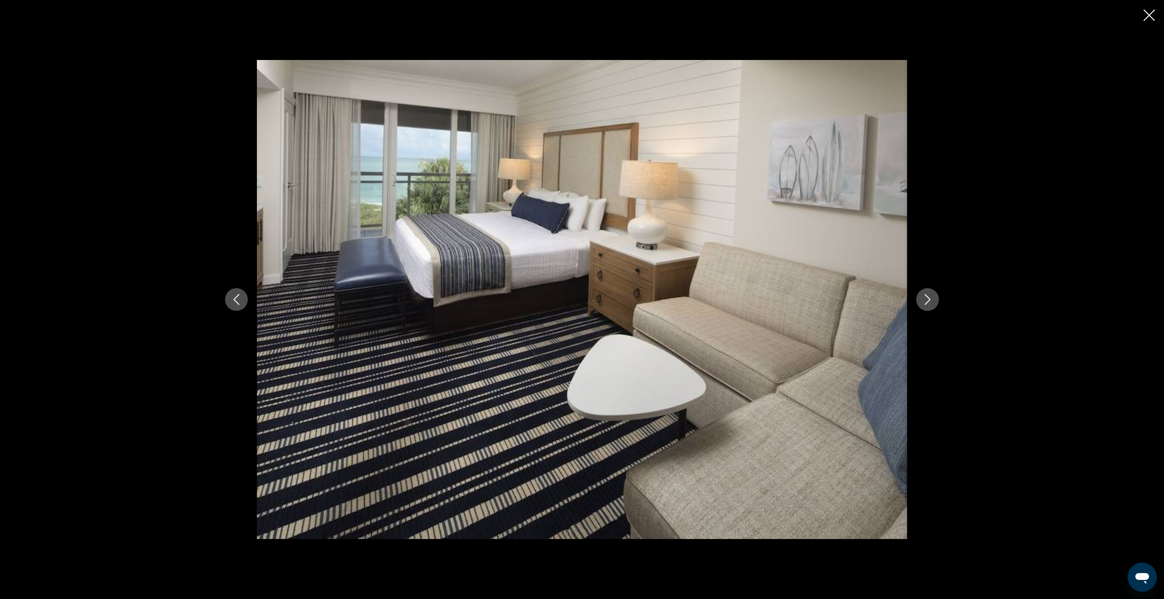
click at [925, 302] on icon "Next image" at bounding box center [927, 299] width 11 height 11
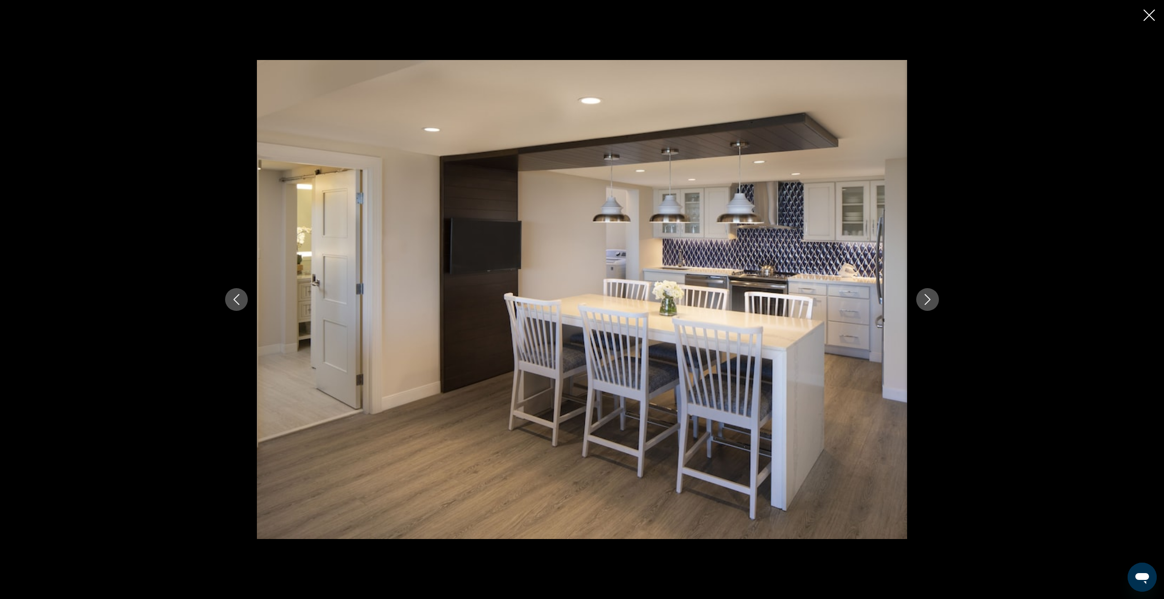
click at [925, 302] on icon "Next image" at bounding box center [927, 299] width 11 height 11
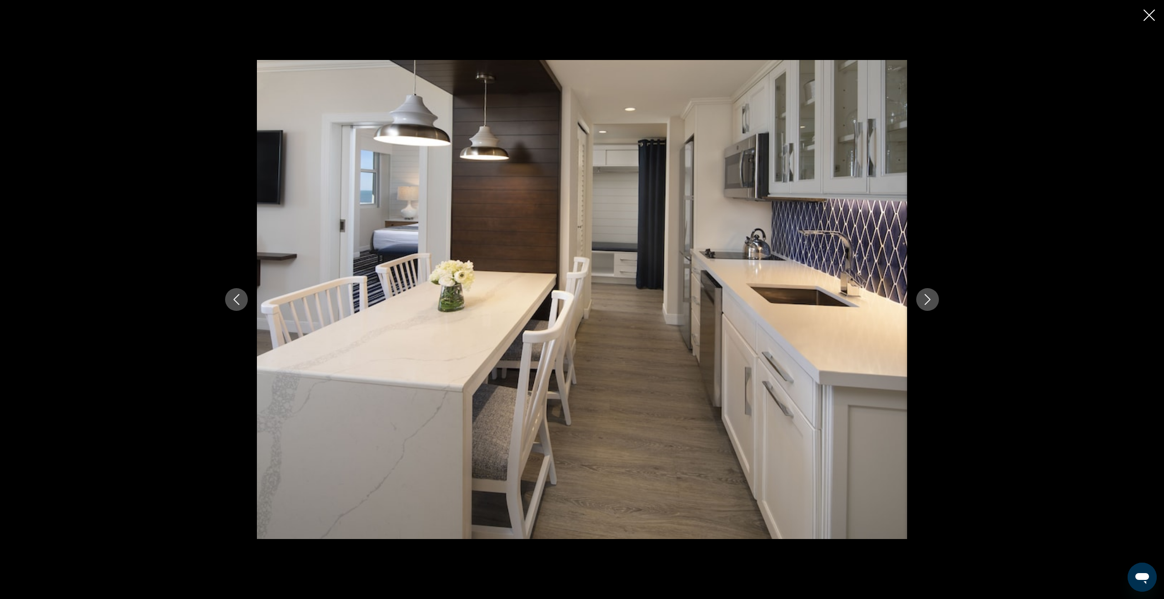
click at [925, 302] on icon "Next image" at bounding box center [927, 299] width 11 height 11
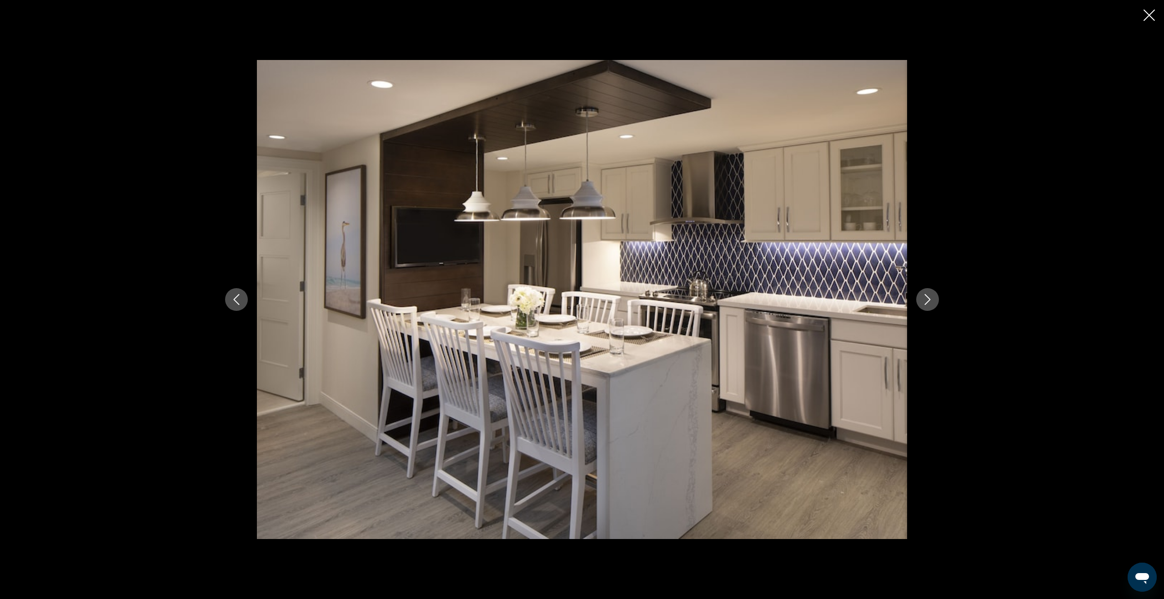
click at [925, 302] on icon "Next image" at bounding box center [927, 299] width 11 height 11
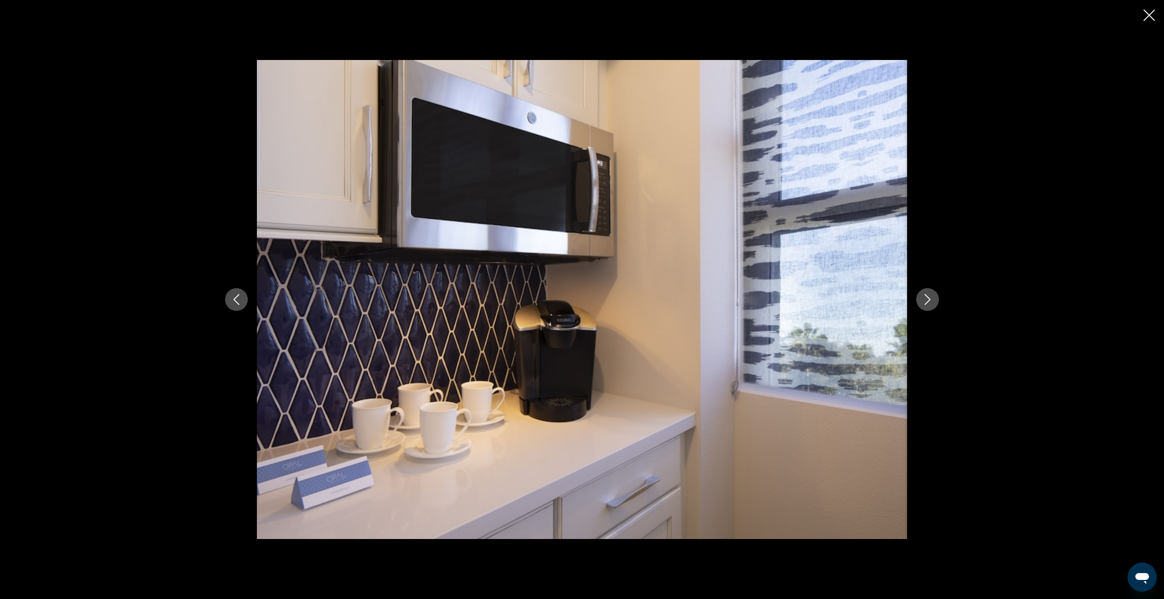
click at [925, 302] on icon "Next image" at bounding box center [927, 299] width 11 height 11
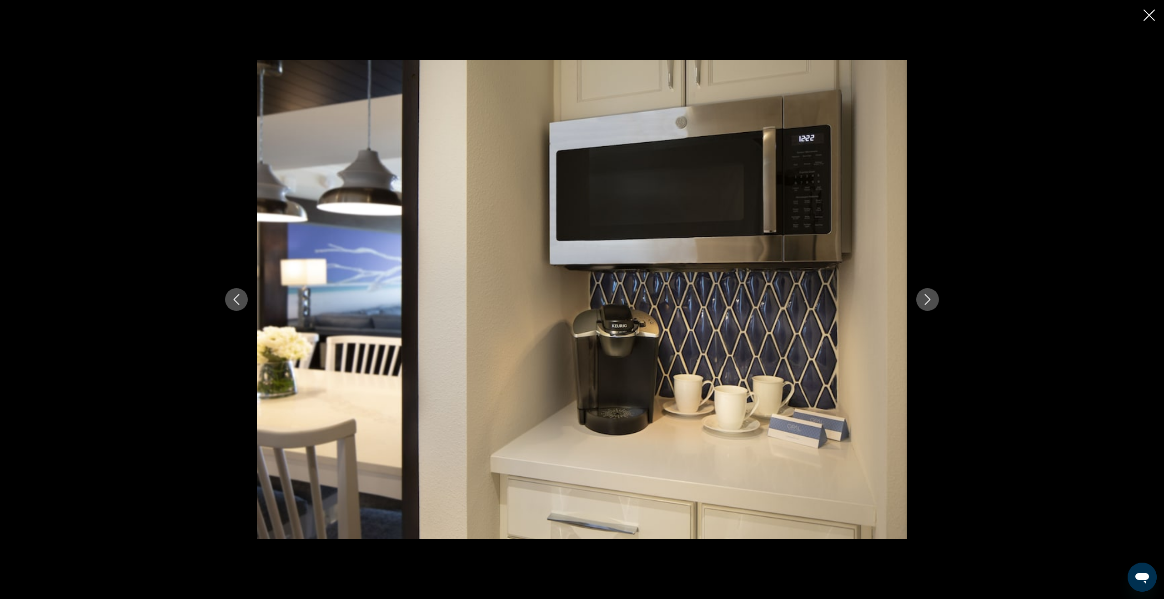
click at [925, 302] on icon "Next image" at bounding box center [927, 299] width 11 height 11
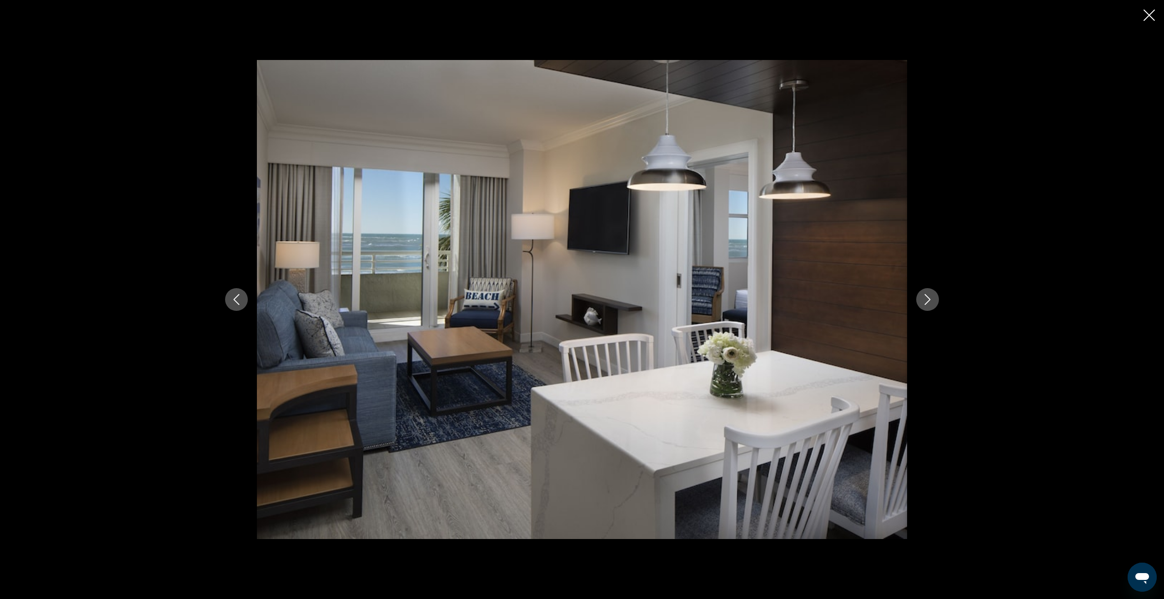
click at [925, 302] on icon "Next image" at bounding box center [927, 299] width 11 height 11
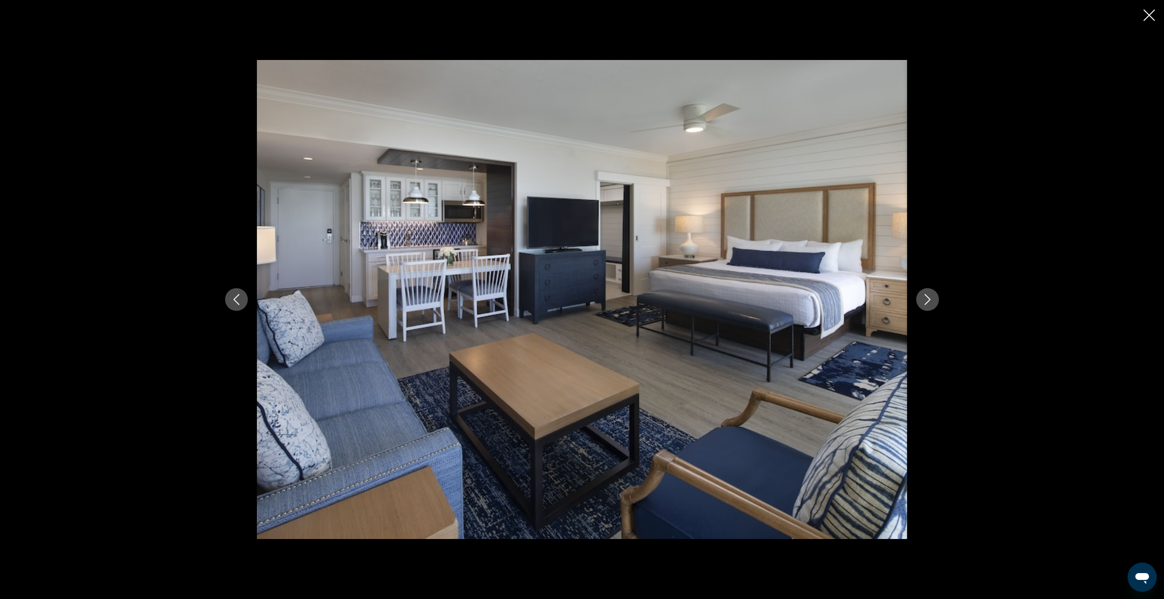
click at [925, 302] on icon "Next image" at bounding box center [927, 299] width 11 height 11
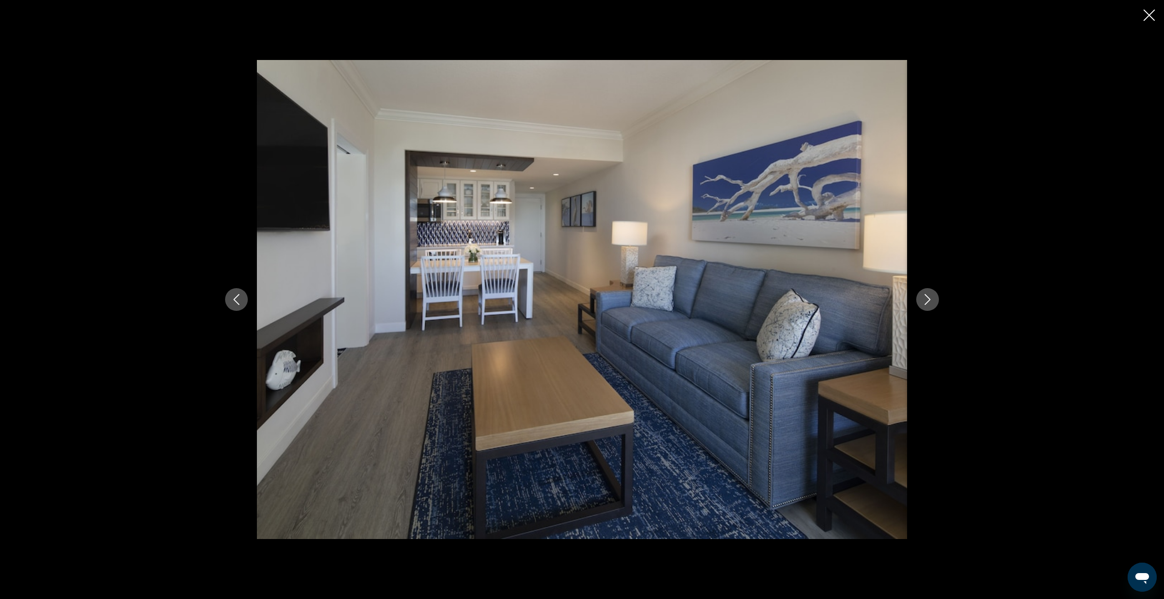
click at [925, 302] on icon "Next image" at bounding box center [927, 299] width 11 height 11
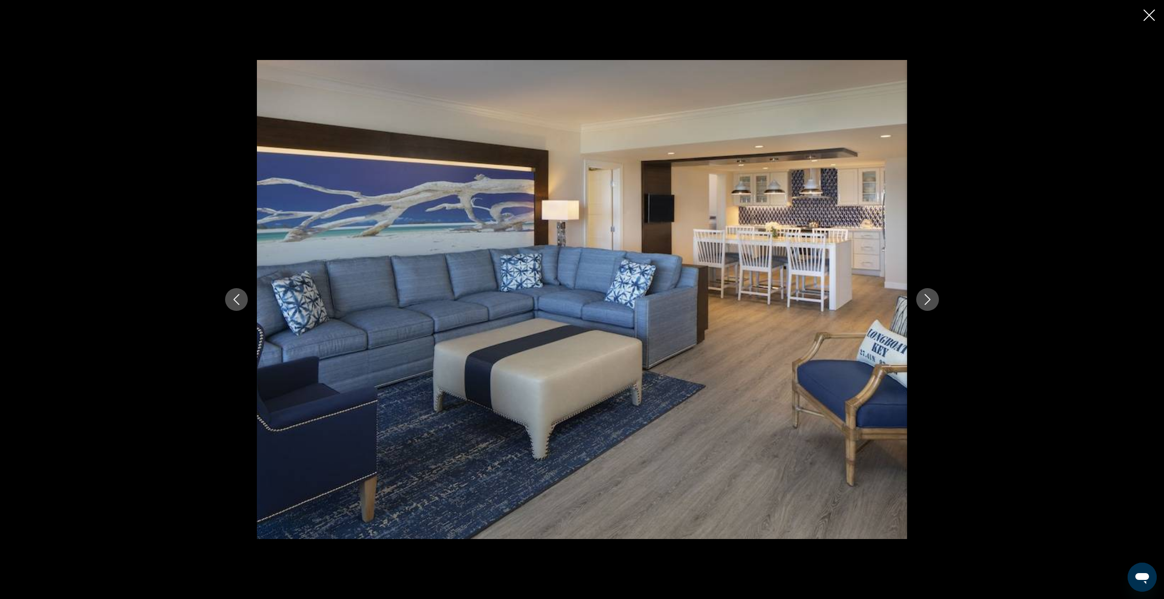
click at [925, 302] on icon "Next image" at bounding box center [927, 299] width 11 height 11
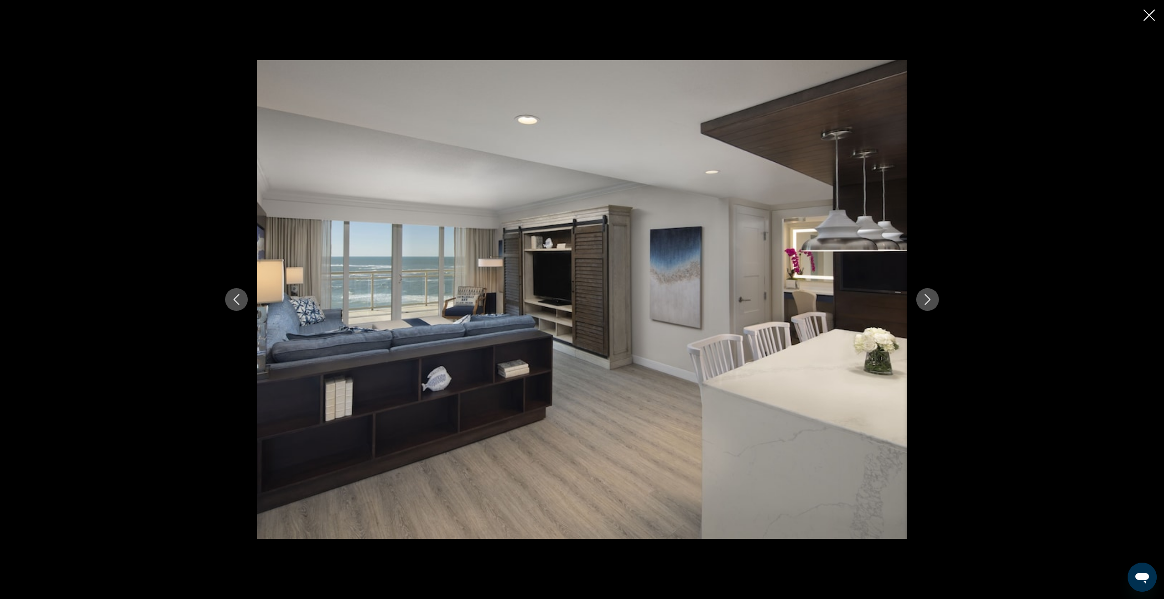
click at [925, 302] on icon "Next image" at bounding box center [927, 299] width 11 height 11
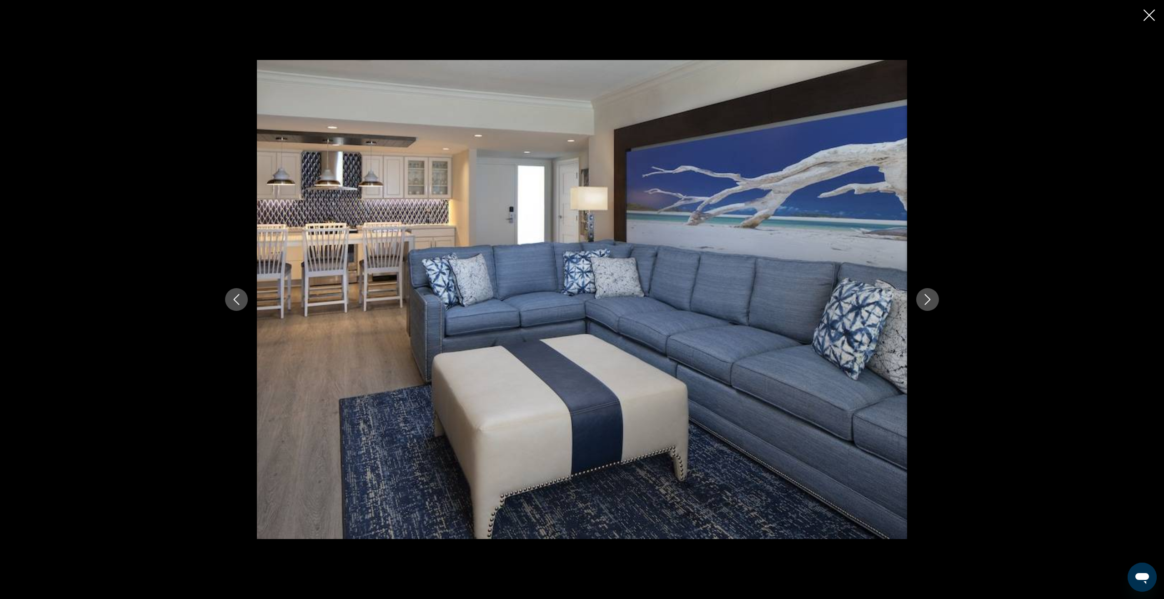
click at [1153, 16] on icon "Close slideshow" at bounding box center [1149, 15] width 11 height 11
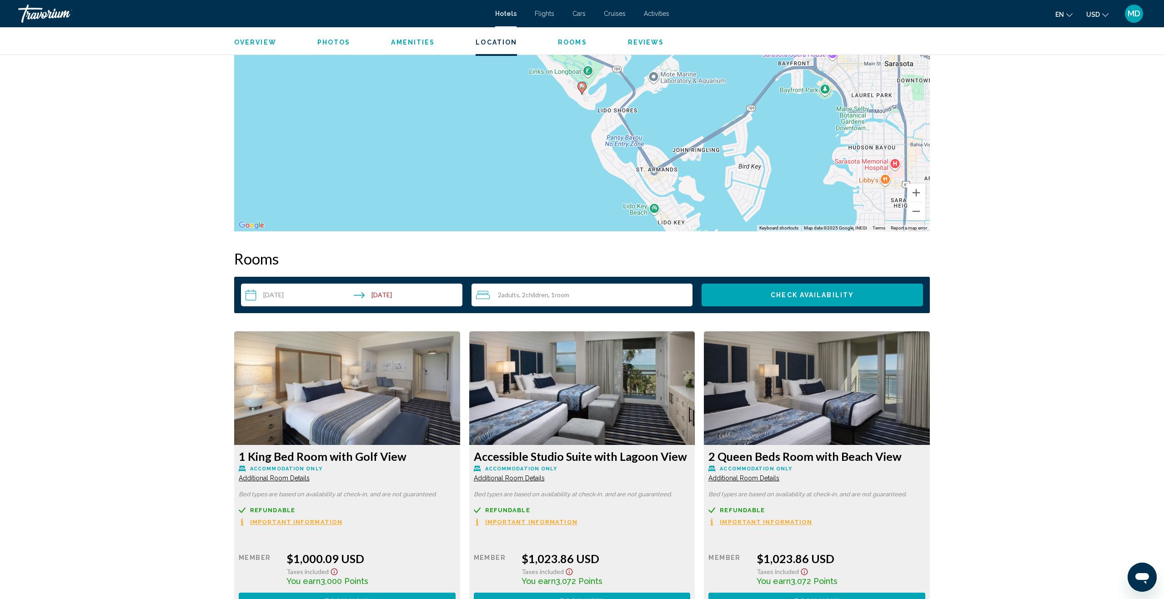
scroll to position [960, 0]
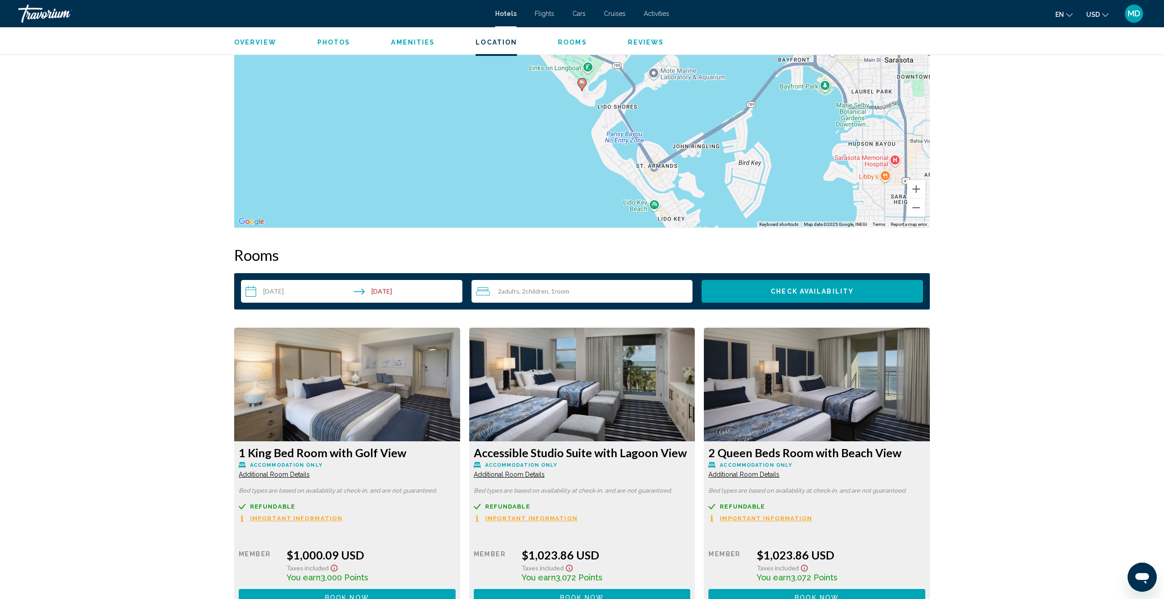
click at [329, 42] on span "Photos" at bounding box center [333, 42] width 33 height 7
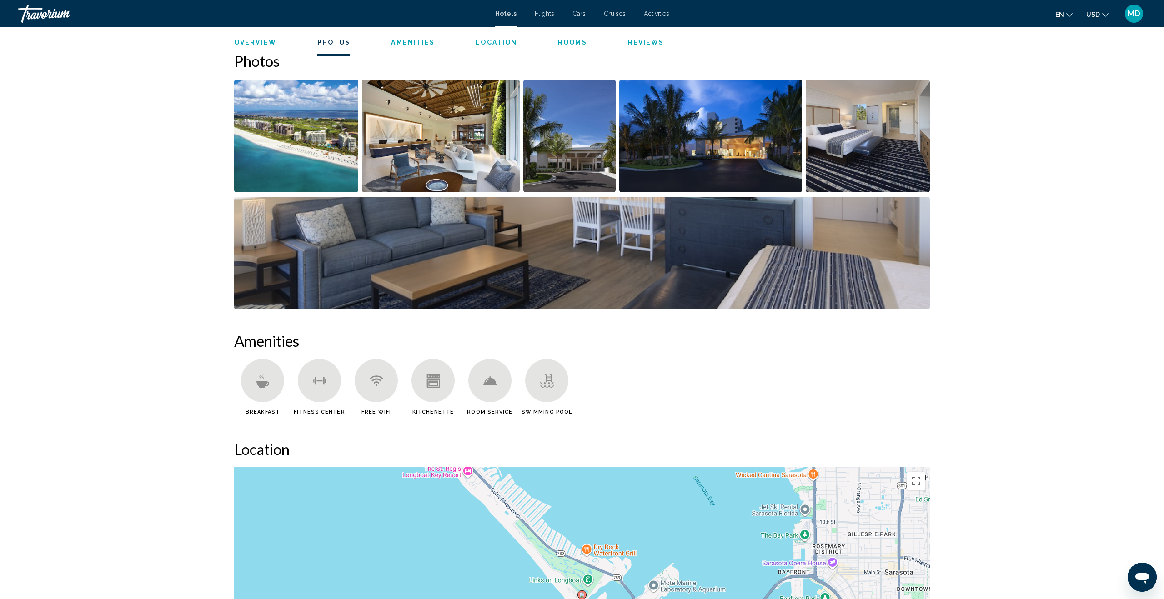
scroll to position [445, 0]
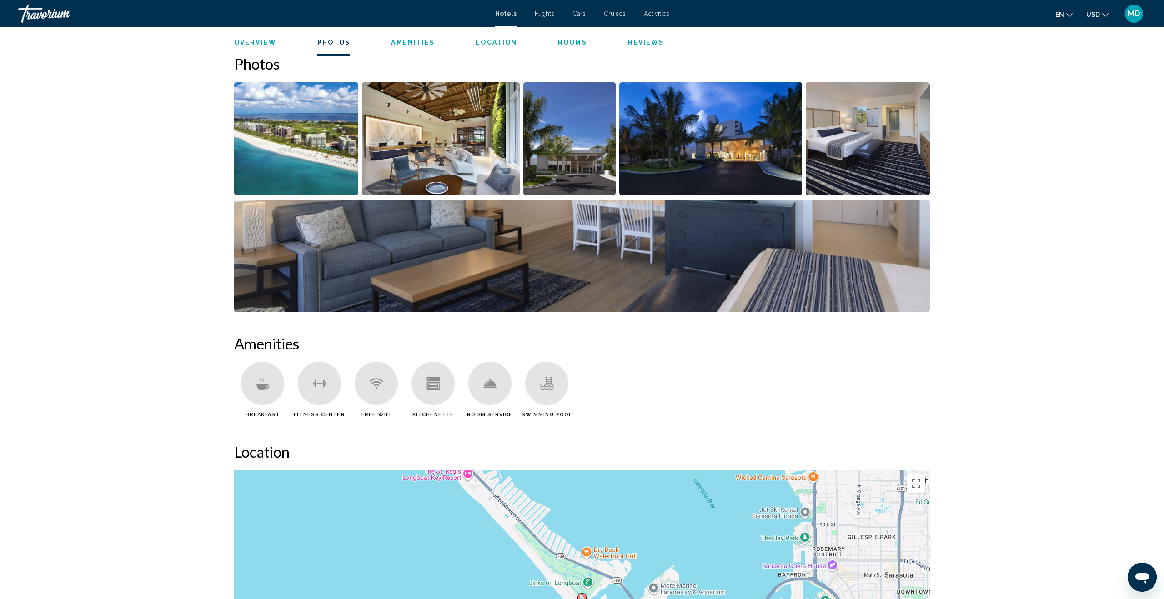
click at [413, 171] on img "Open full-screen image slider" at bounding box center [441, 138] width 158 height 113
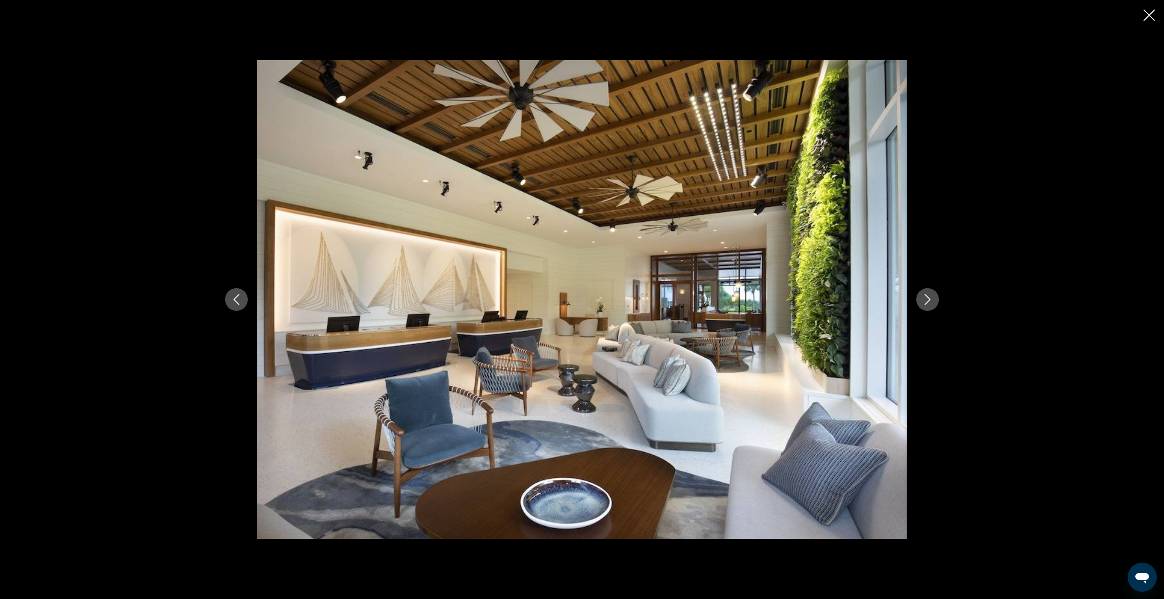
click at [929, 297] on icon "Next image" at bounding box center [927, 299] width 11 height 11
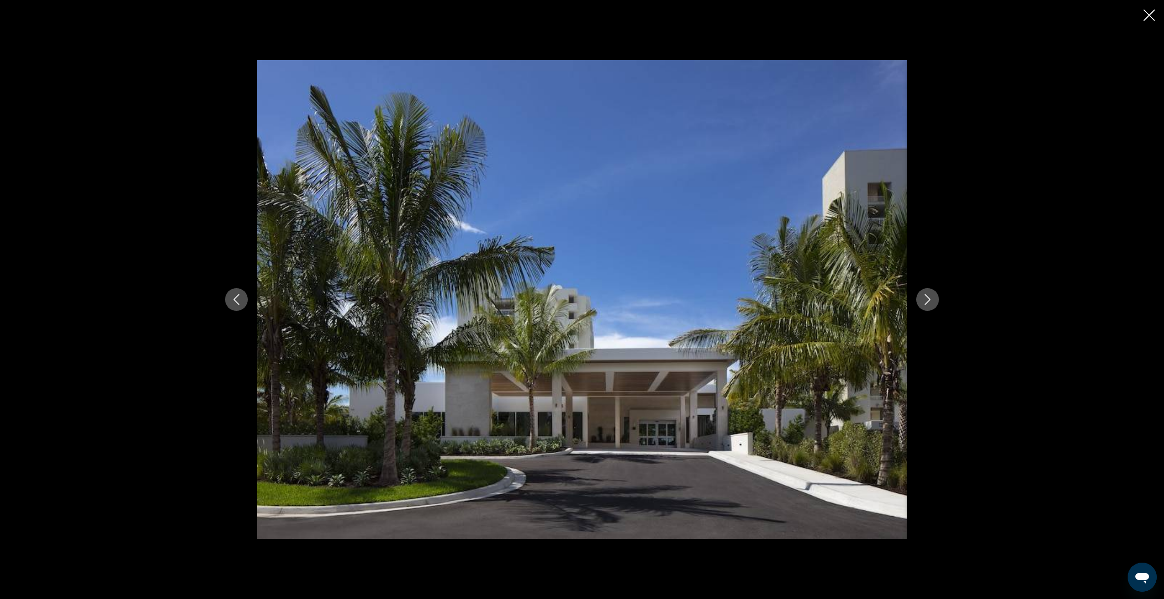
click at [929, 296] on icon "Next image" at bounding box center [927, 299] width 11 height 11
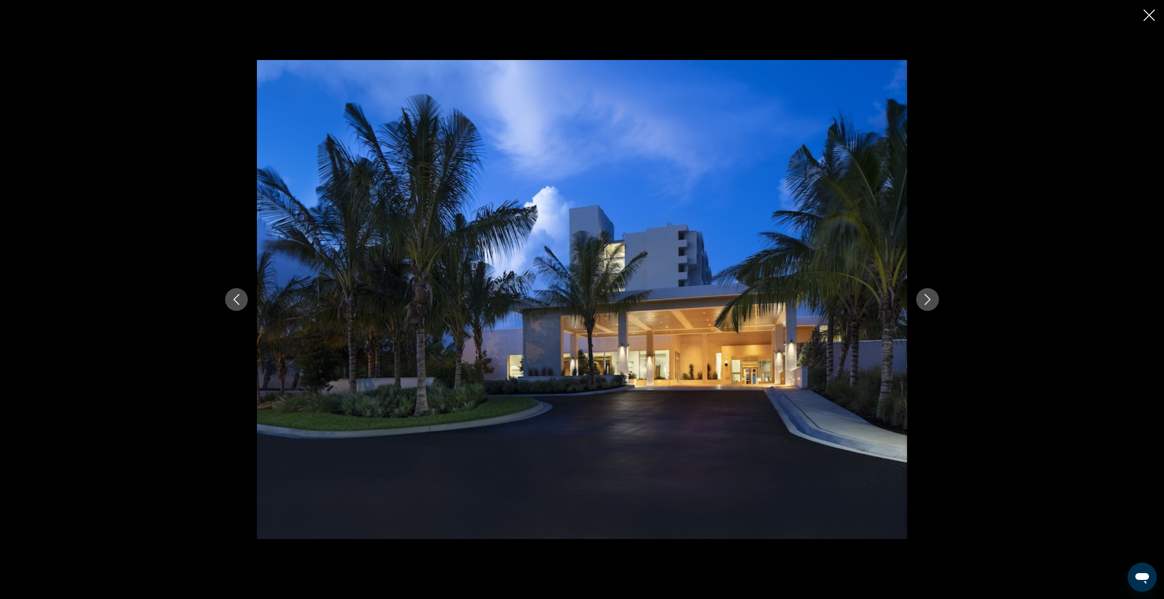
click at [929, 296] on icon "Next image" at bounding box center [927, 299] width 11 height 11
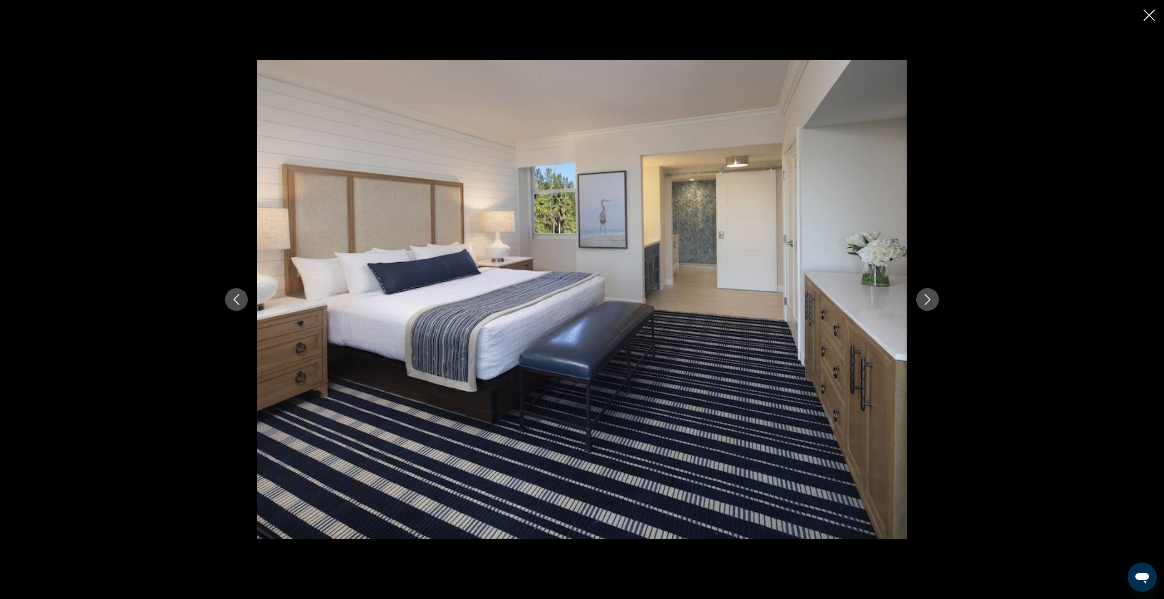
click at [929, 296] on icon "Next image" at bounding box center [927, 299] width 11 height 11
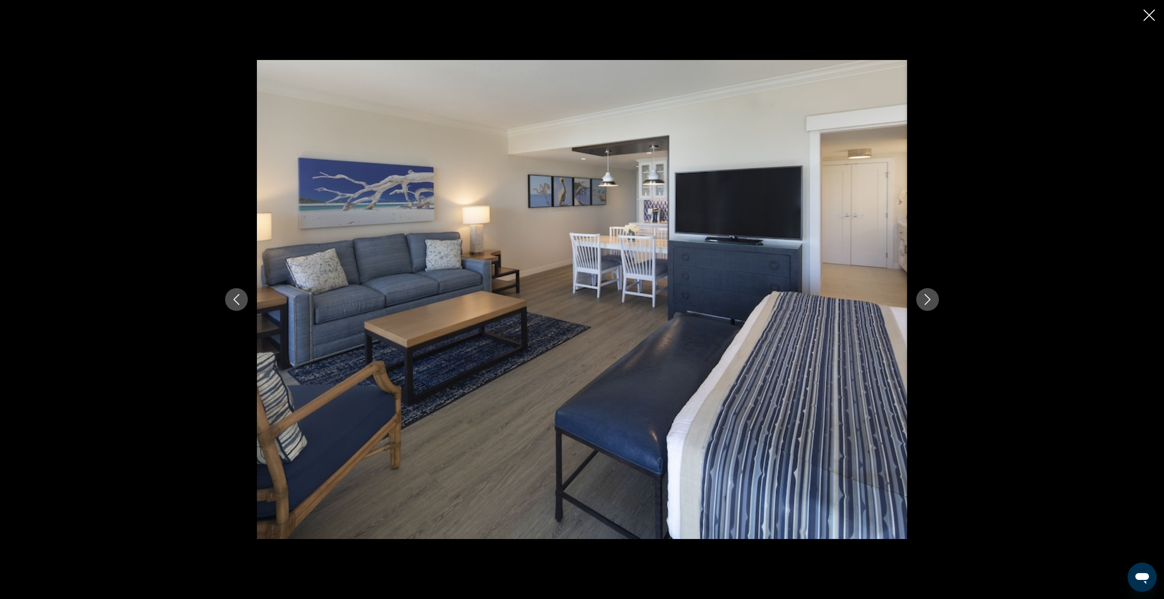
click at [929, 296] on icon "Next image" at bounding box center [927, 299] width 11 height 11
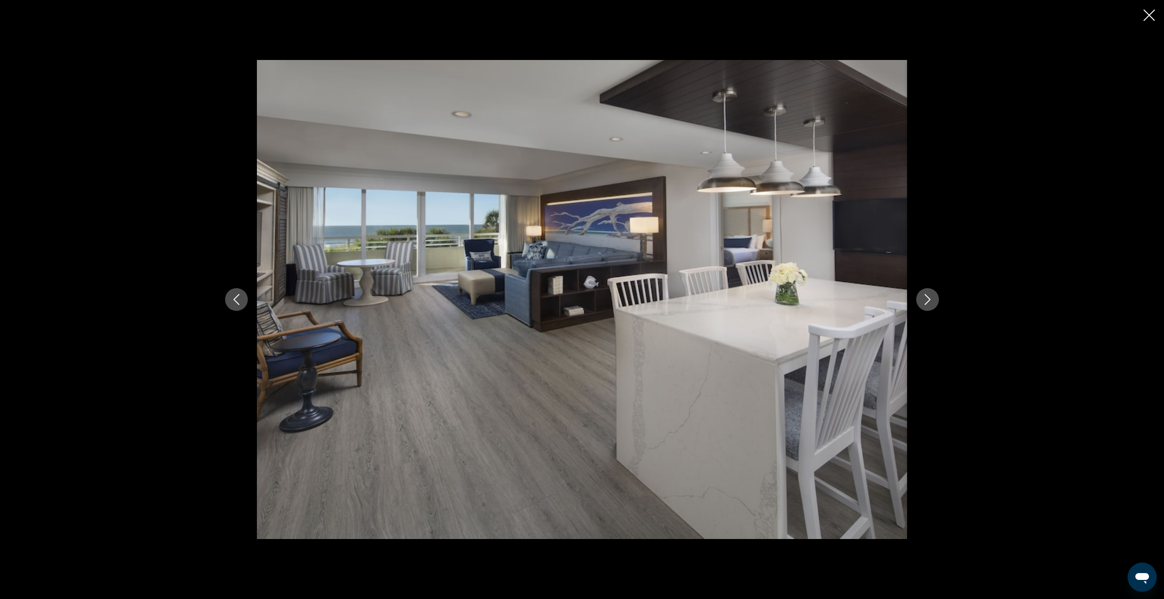
click at [929, 296] on icon "Next image" at bounding box center [927, 299] width 11 height 11
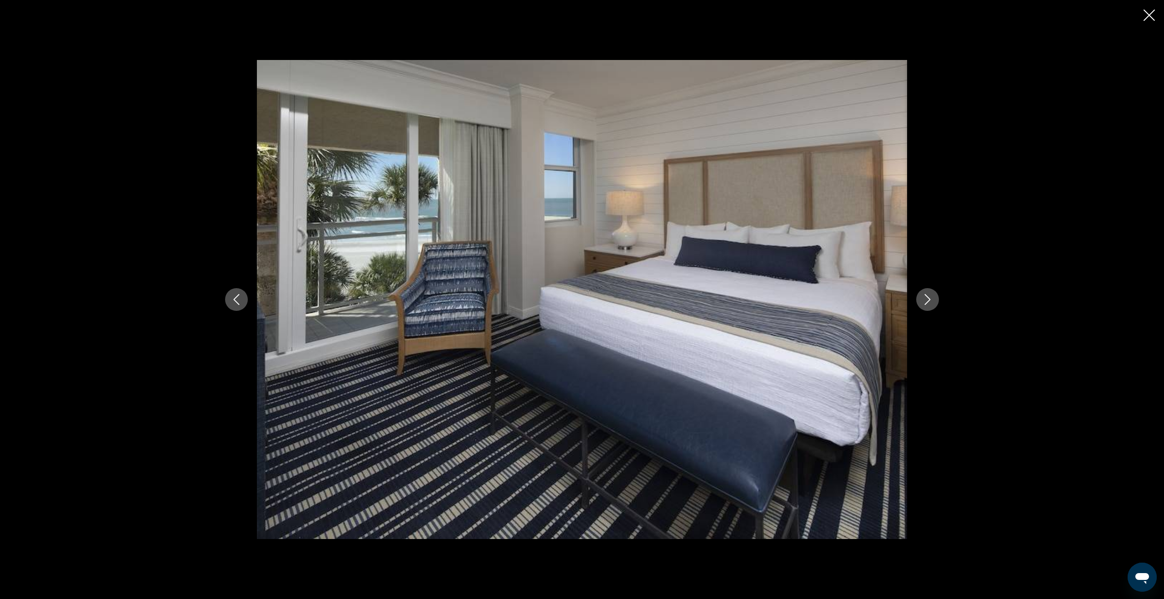
click at [929, 296] on icon "Next image" at bounding box center [927, 299] width 11 height 11
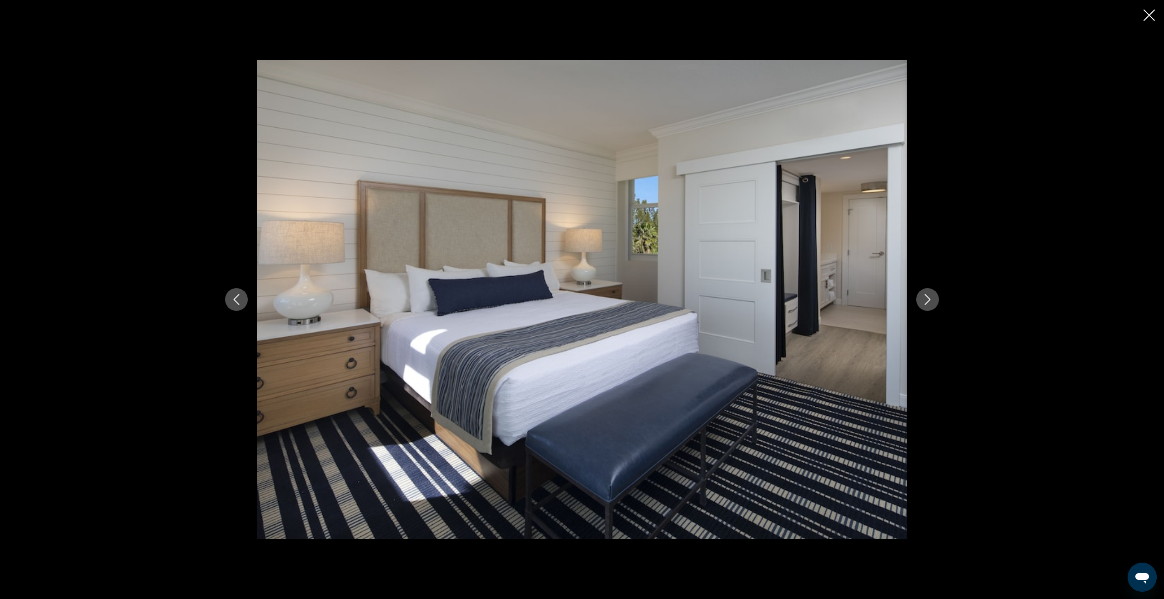
click at [929, 296] on icon "Next image" at bounding box center [927, 299] width 11 height 11
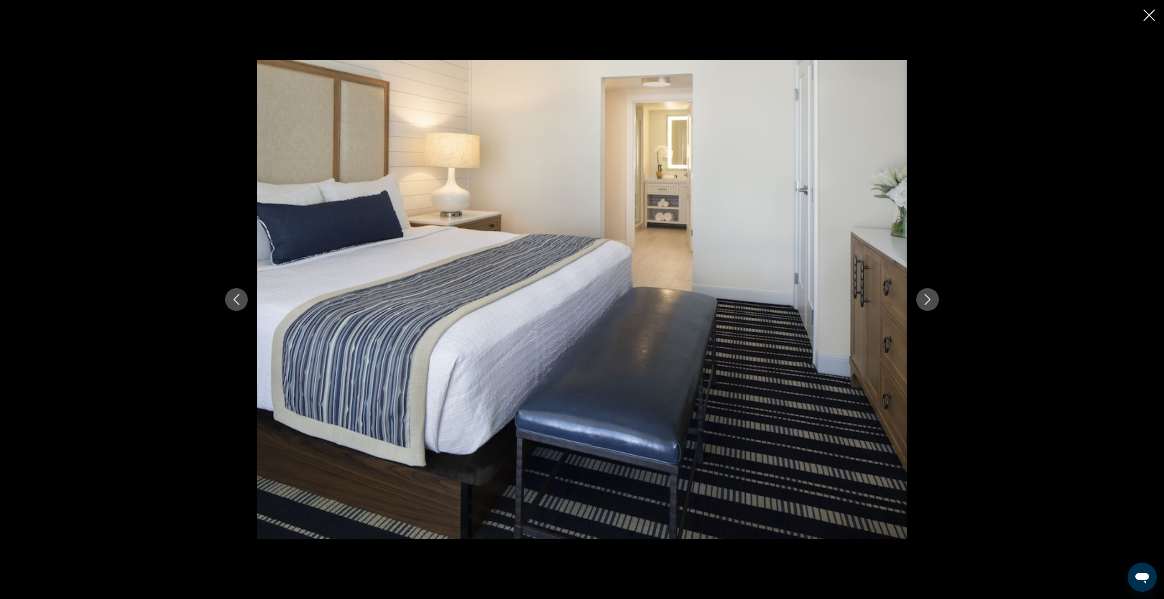
click at [929, 296] on icon "Next image" at bounding box center [927, 299] width 11 height 11
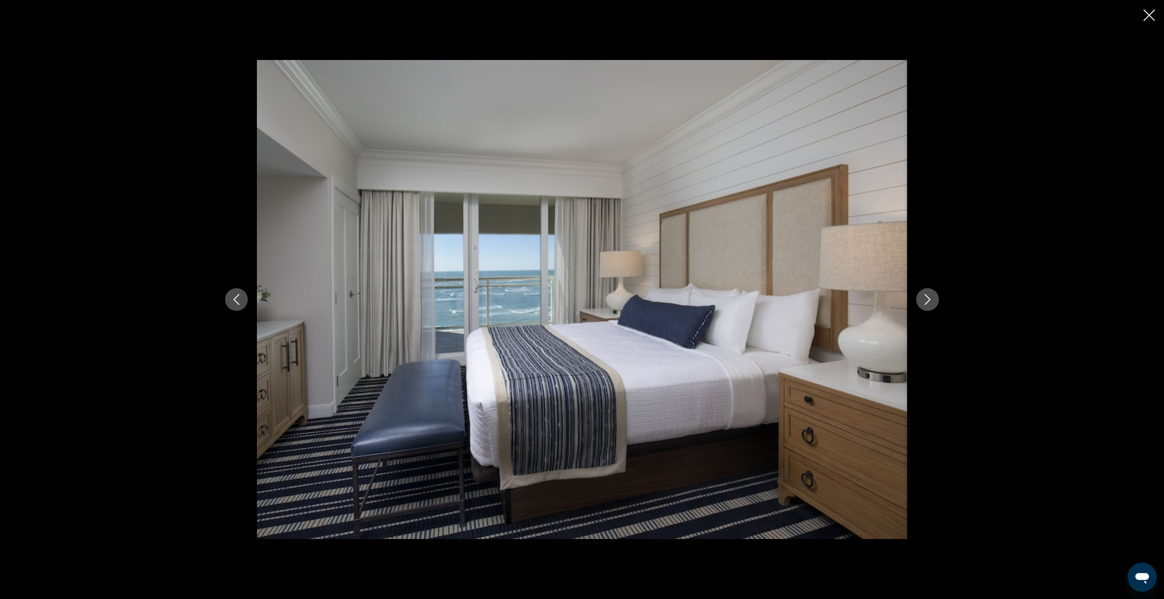
click at [929, 296] on icon "Next image" at bounding box center [927, 299] width 11 height 11
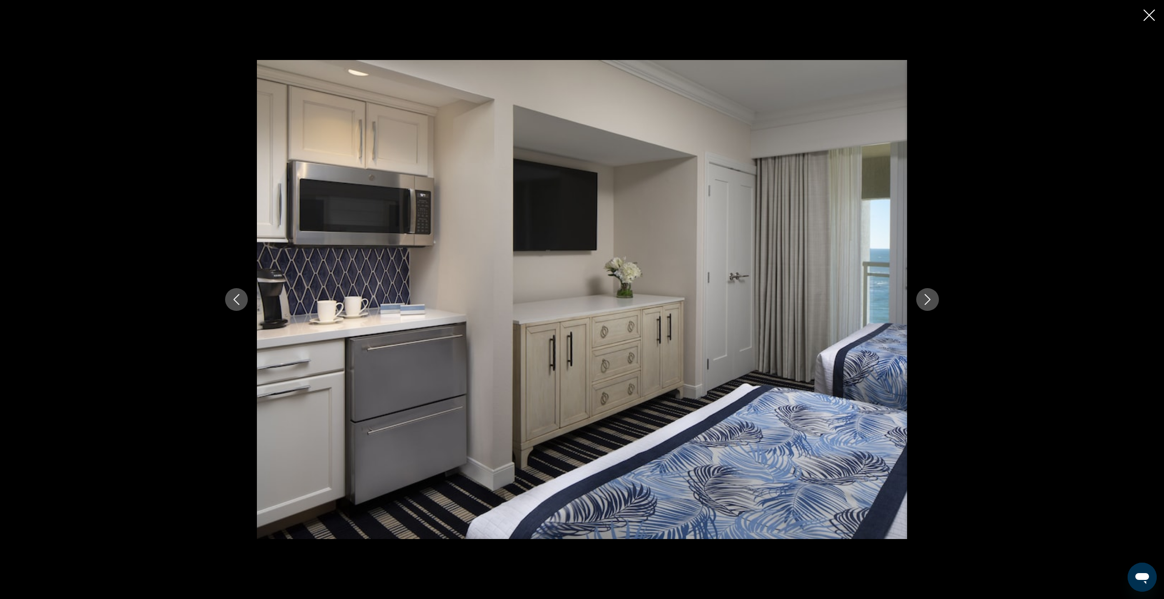
click at [929, 296] on icon "Next image" at bounding box center [927, 299] width 11 height 11
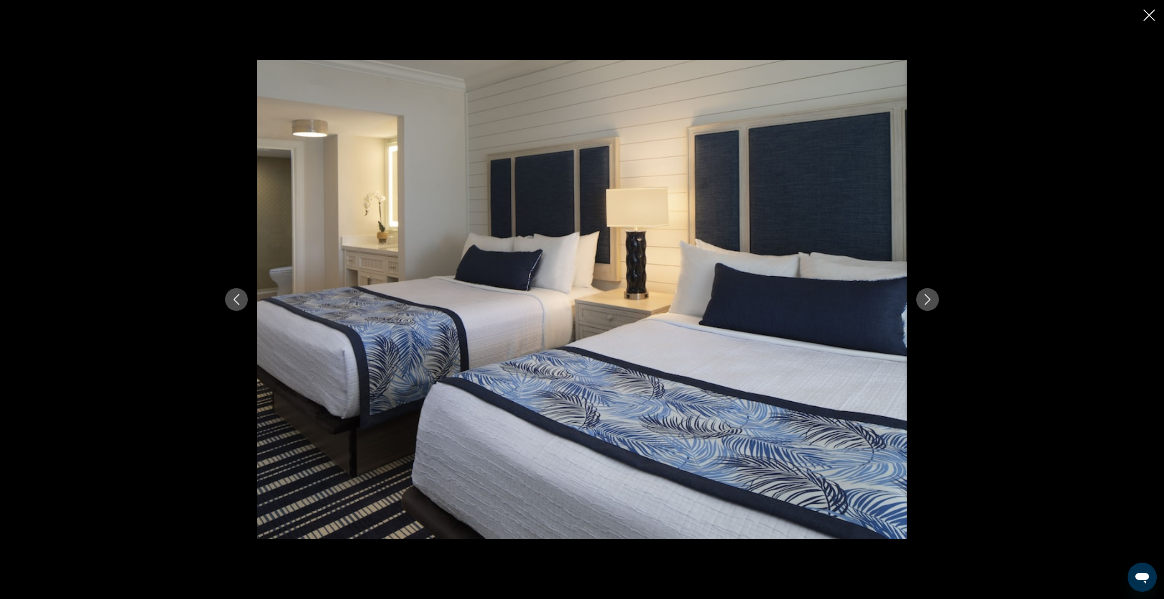
click at [243, 299] on button "Previous image" at bounding box center [236, 299] width 23 height 23
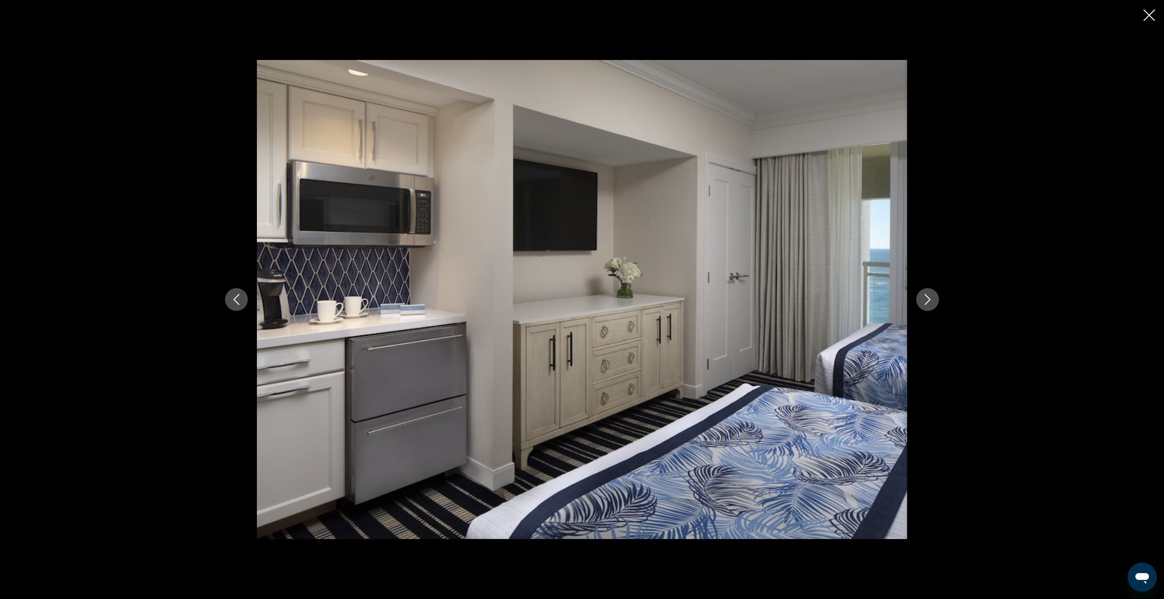
click at [929, 298] on icon "Next image" at bounding box center [927, 299] width 11 height 11
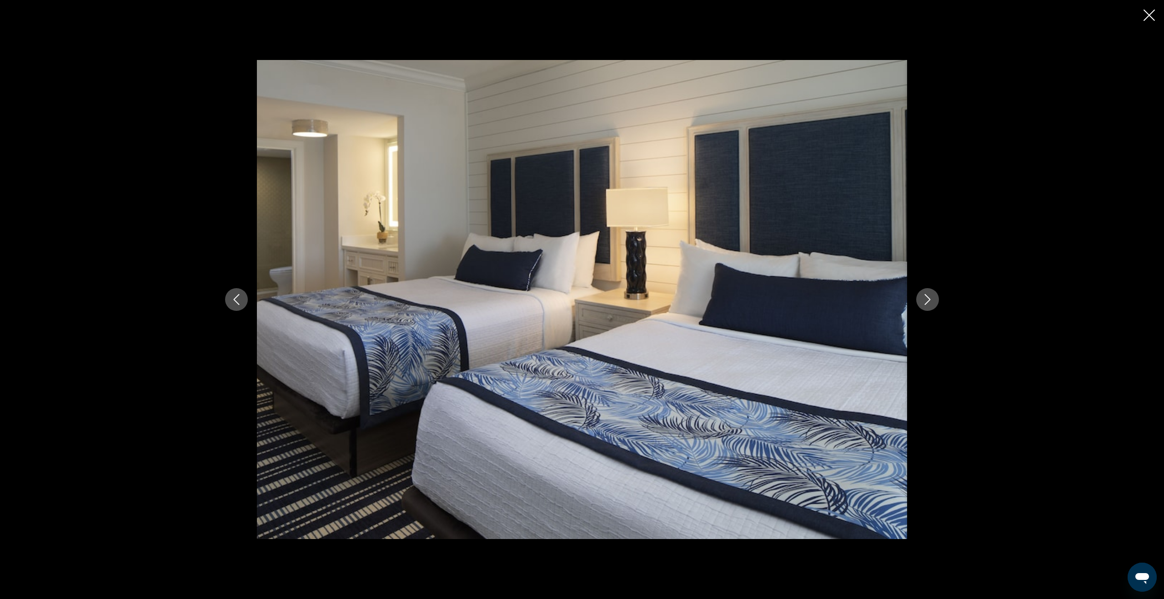
click at [929, 298] on icon "Next image" at bounding box center [927, 299] width 11 height 11
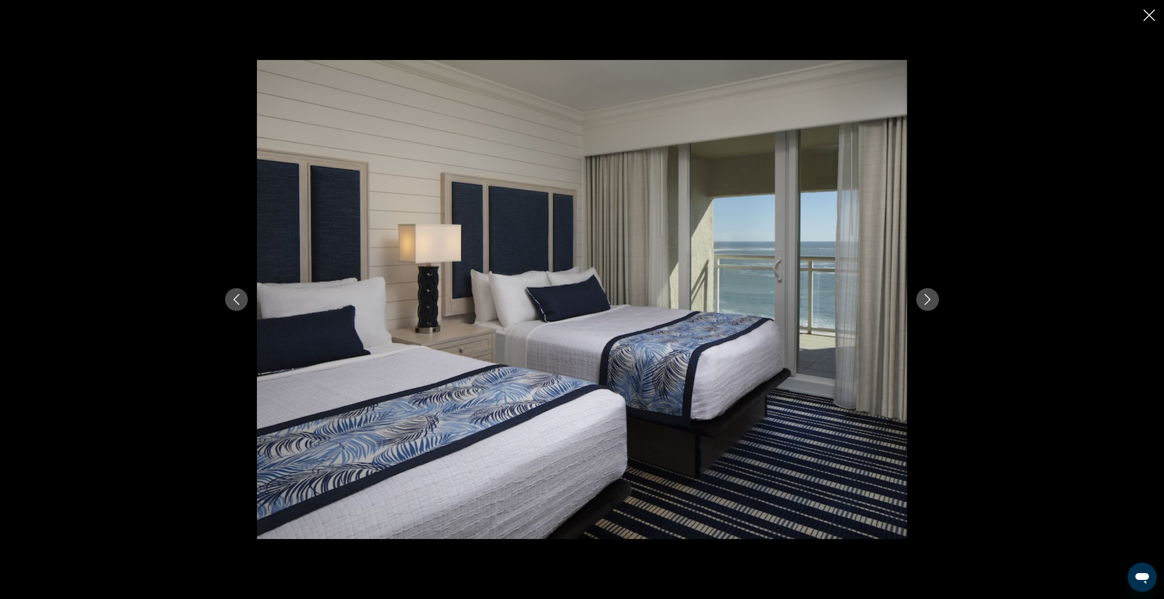
click at [929, 298] on icon "Next image" at bounding box center [927, 299] width 11 height 11
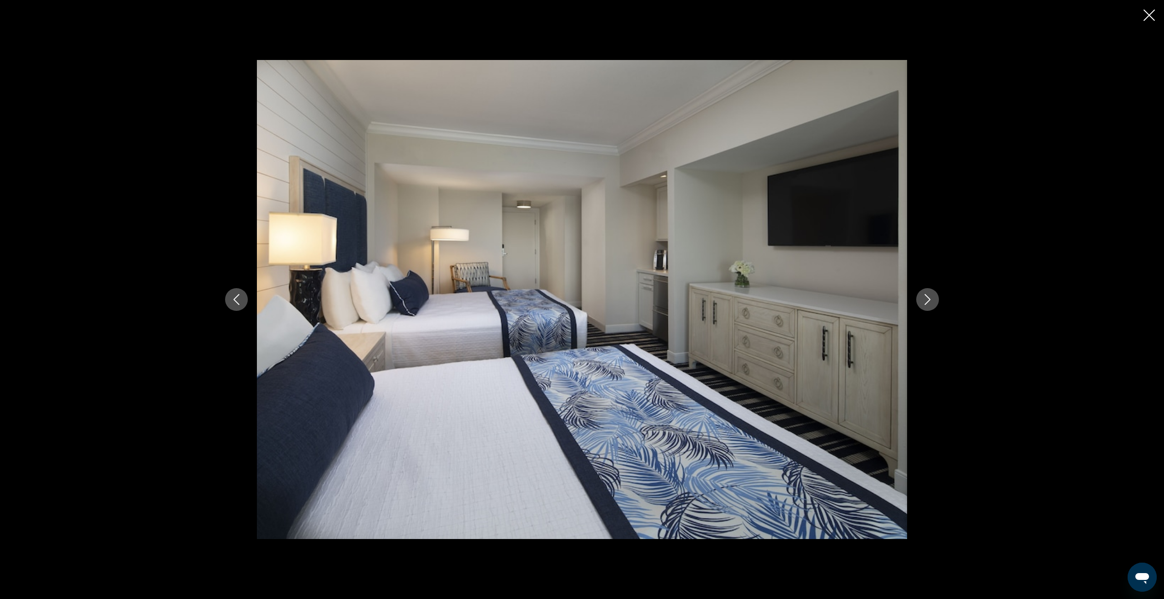
click at [929, 298] on icon "Next image" at bounding box center [928, 299] width 6 height 11
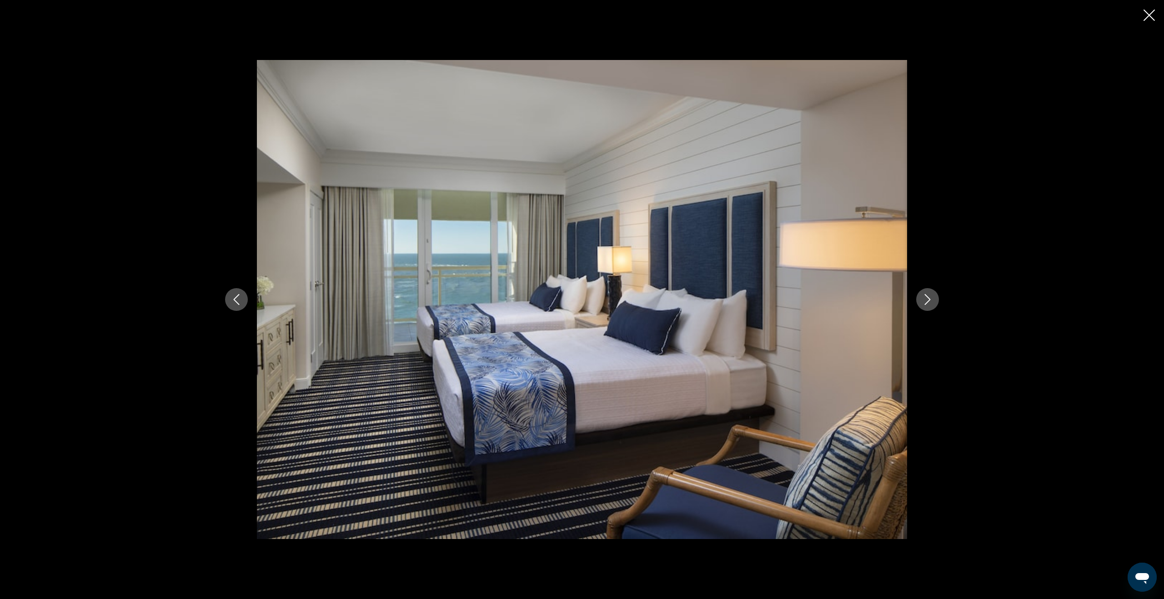
click at [929, 298] on icon "Next image" at bounding box center [928, 299] width 6 height 11
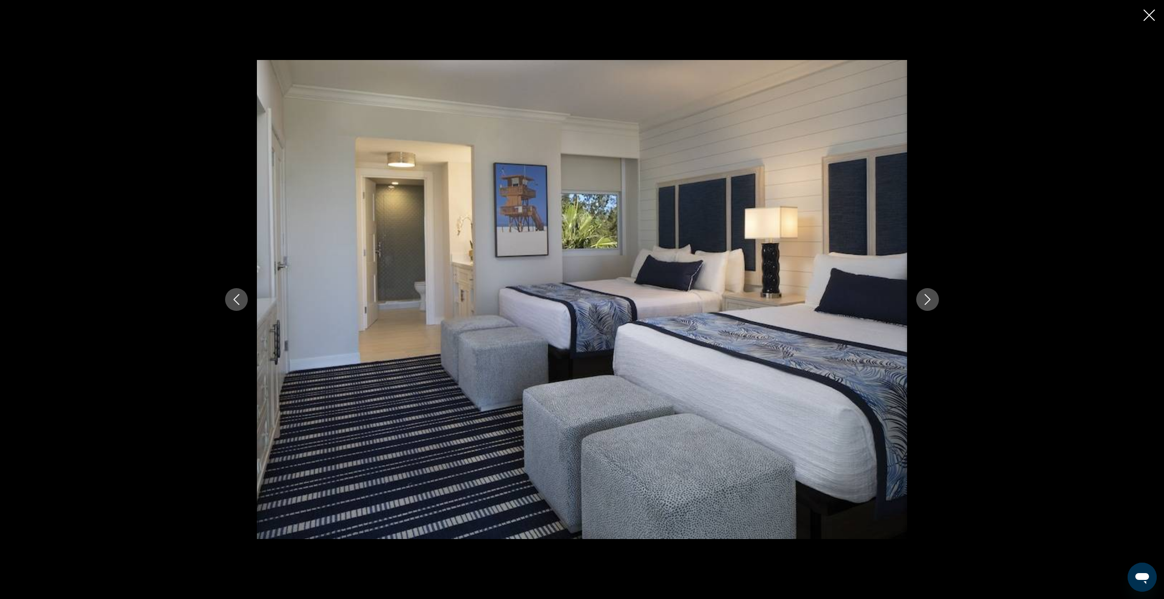
click at [929, 298] on icon "Next image" at bounding box center [928, 299] width 6 height 11
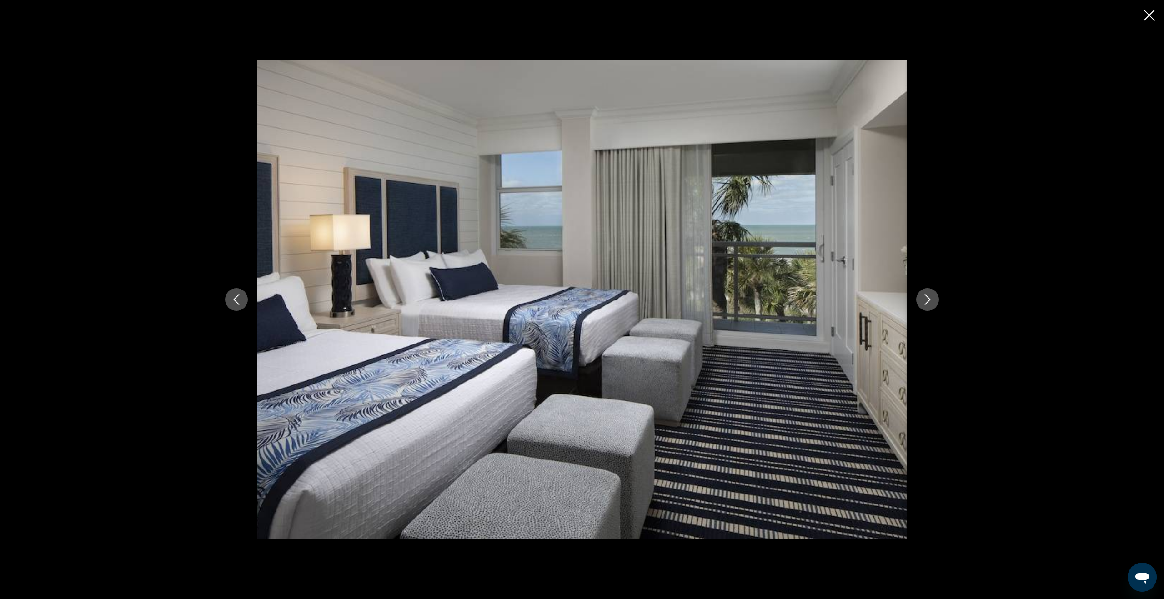
click at [929, 298] on icon "Next image" at bounding box center [928, 299] width 6 height 11
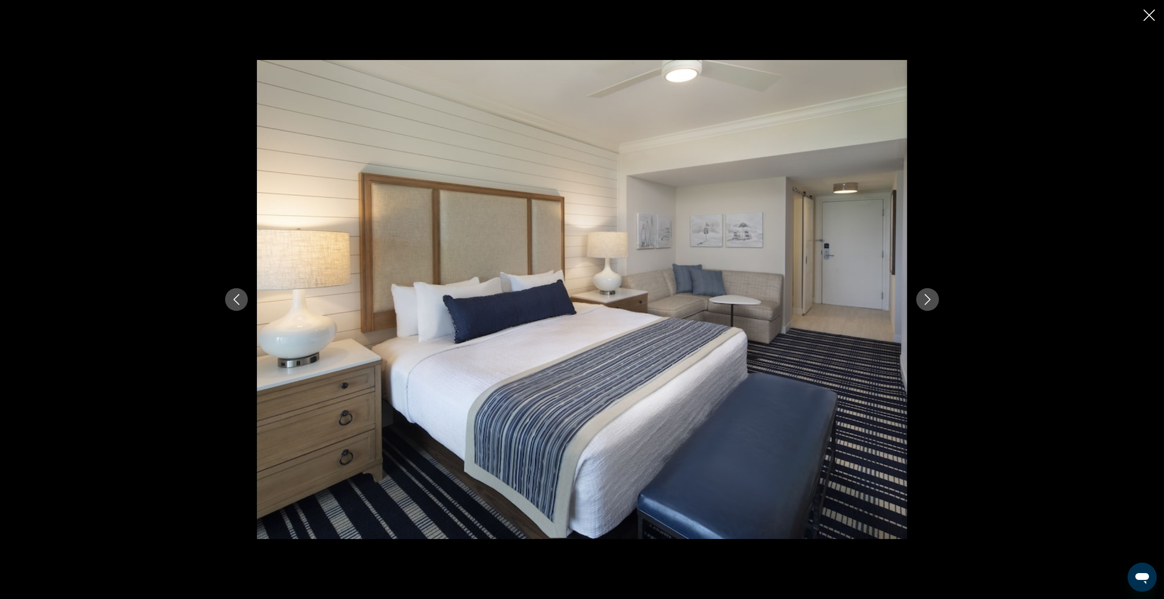
click at [929, 298] on icon "Next image" at bounding box center [928, 299] width 6 height 11
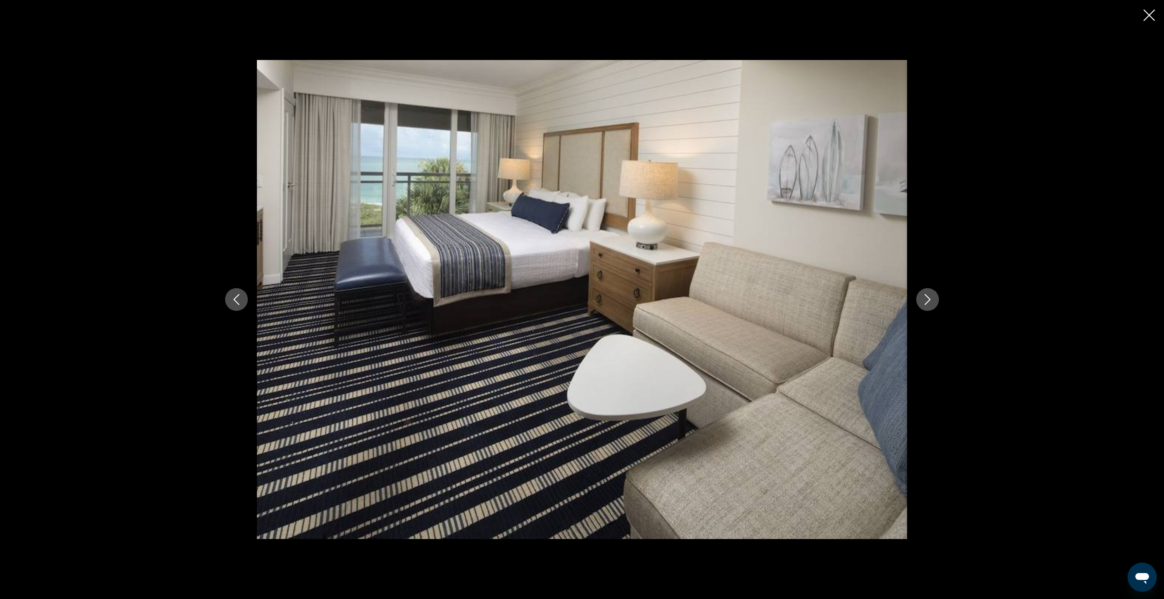
click at [929, 298] on icon "Next image" at bounding box center [928, 299] width 6 height 11
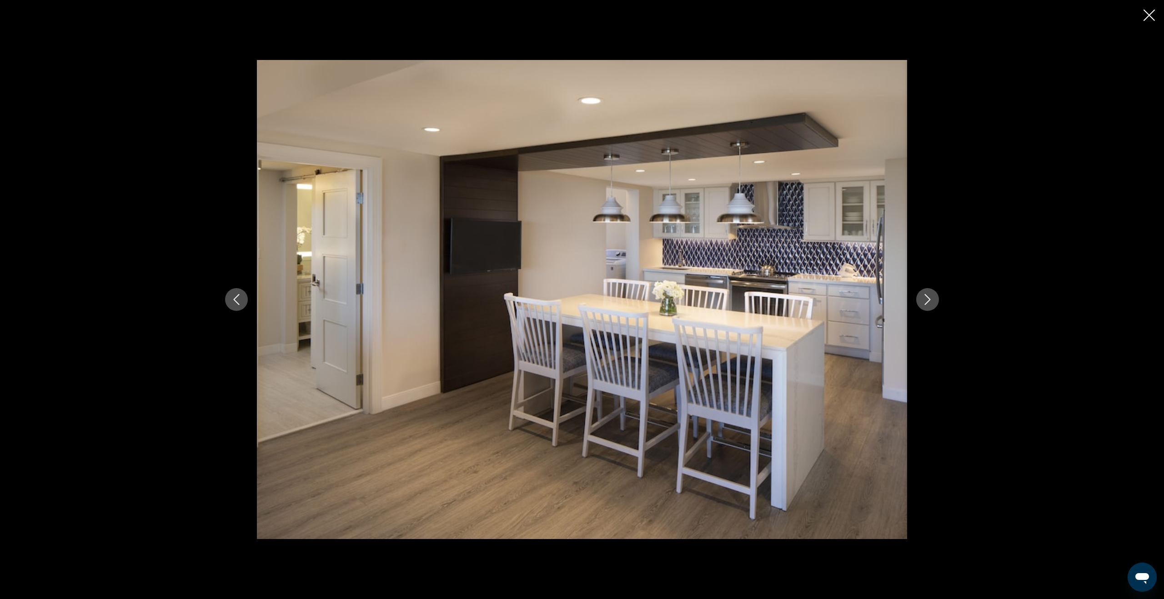
click at [929, 298] on icon "Next image" at bounding box center [928, 299] width 6 height 11
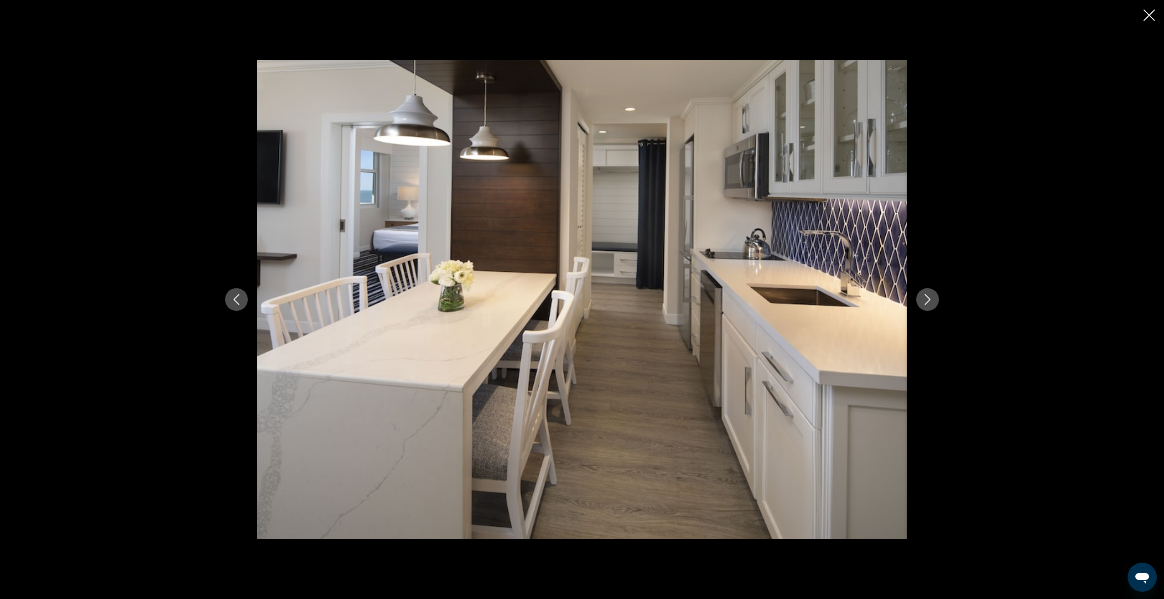
click at [929, 298] on icon "Next image" at bounding box center [928, 299] width 6 height 11
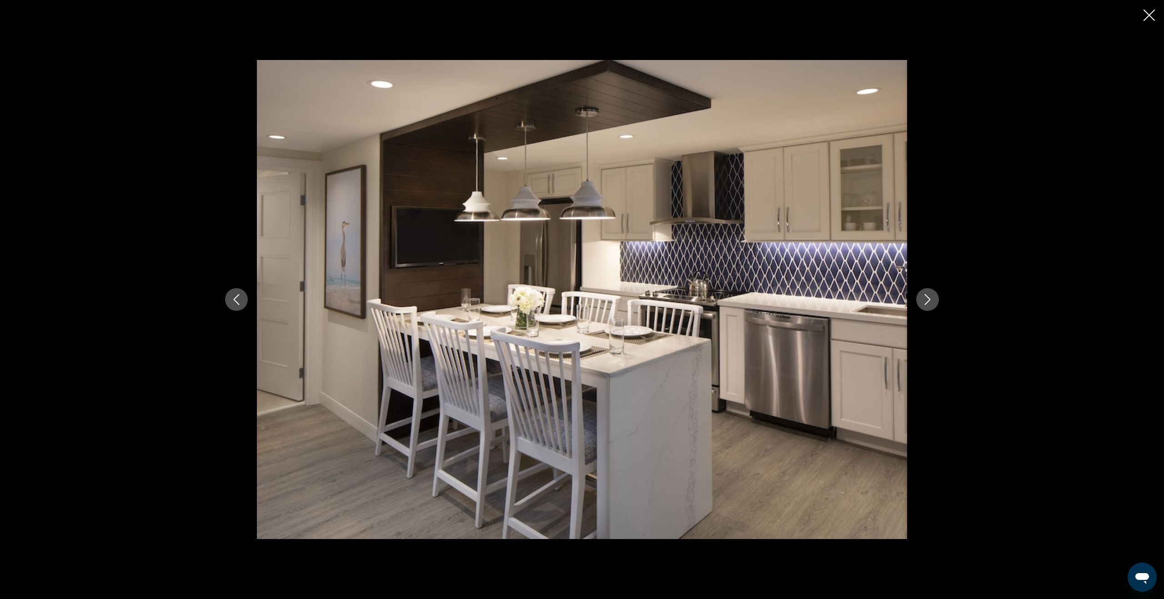
click at [929, 298] on icon "Next image" at bounding box center [928, 299] width 6 height 11
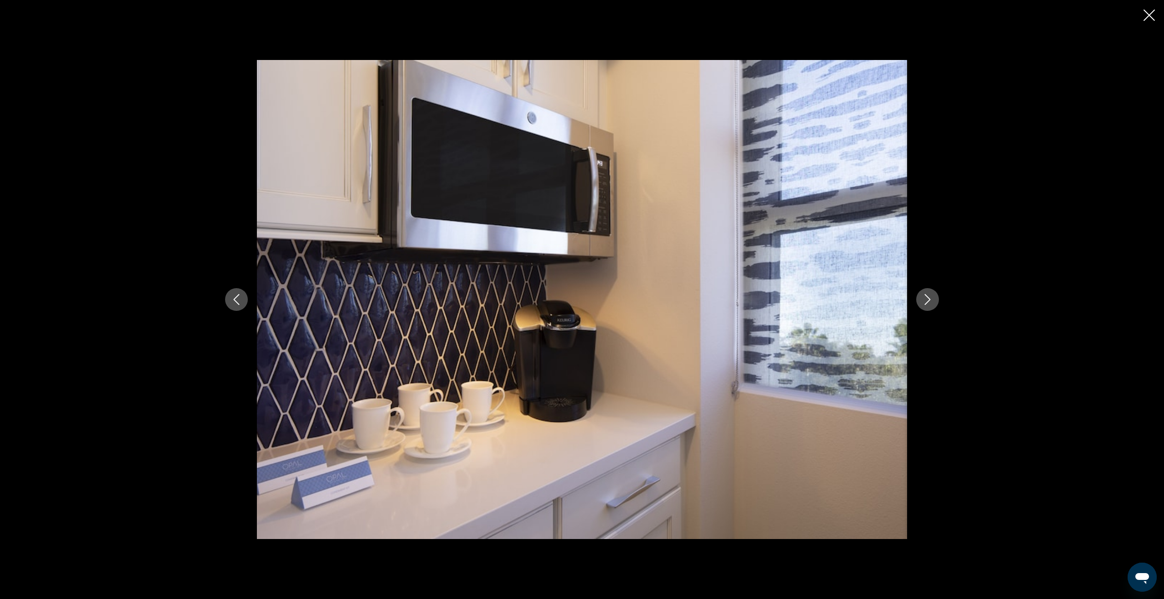
click at [929, 298] on icon "Next image" at bounding box center [928, 299] width 6 height 11
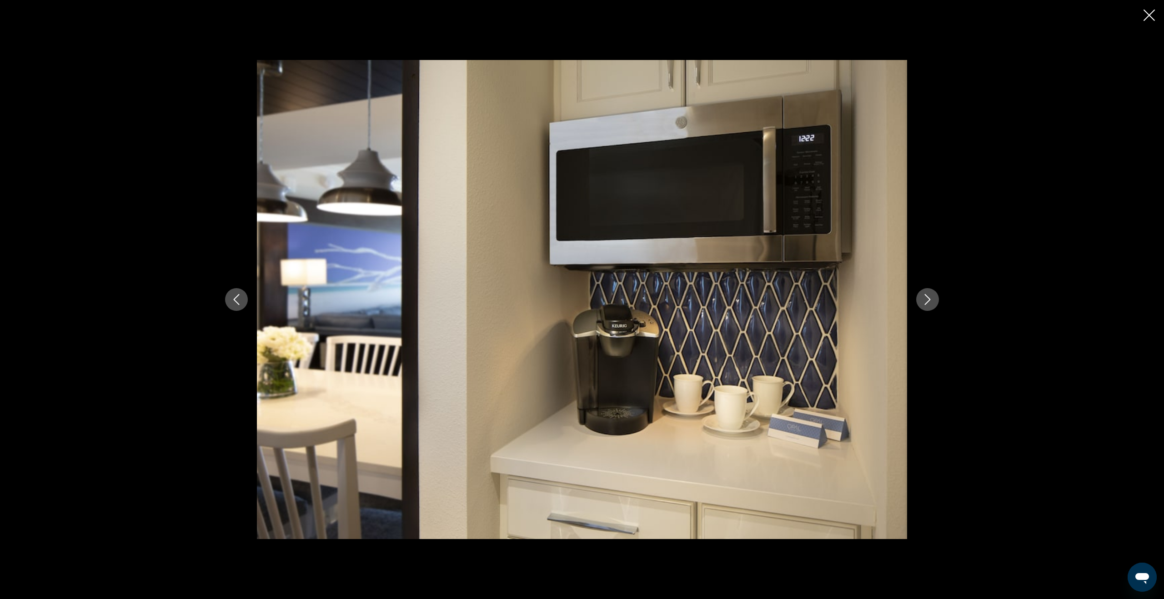
click at [929, 298] on icon "Next image" at bounding box center [928, 299] width 6 height 11
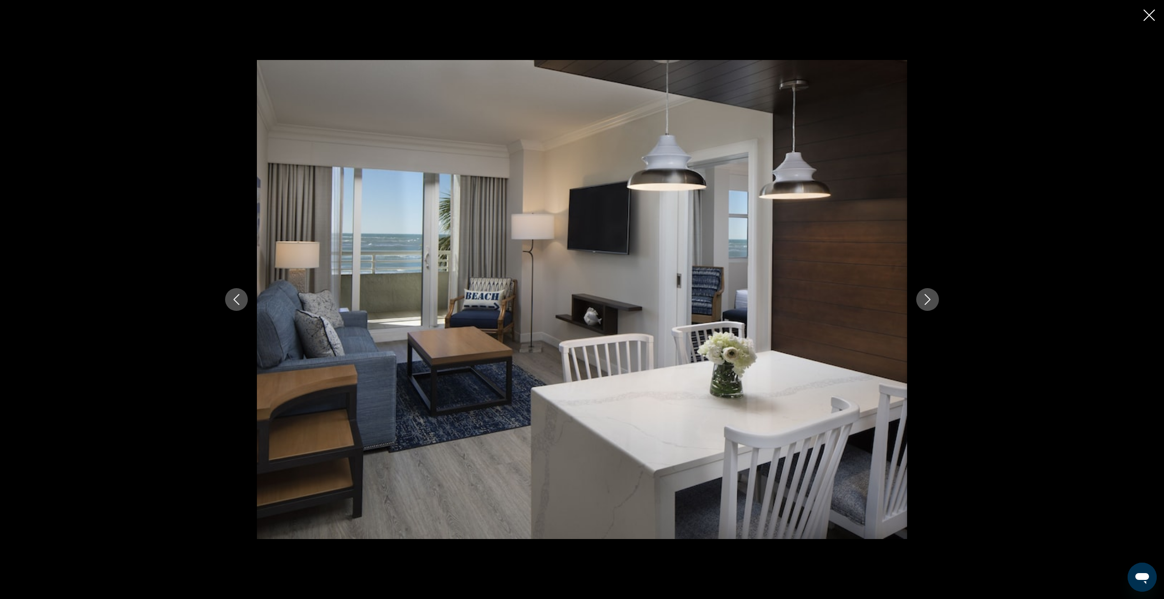
click at [929, 298] on icon "Next image" at bounding box center [928, 299] width 6 height 11
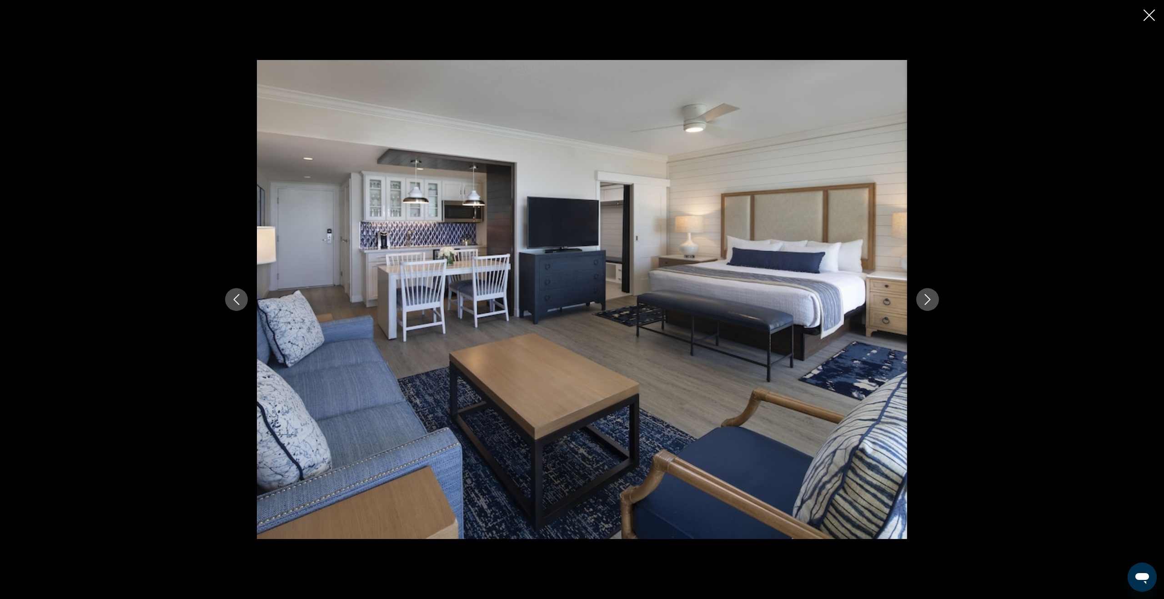
click at [929, 298] on icon "Next image" at bounding box center [928, 299] width 6 height 11
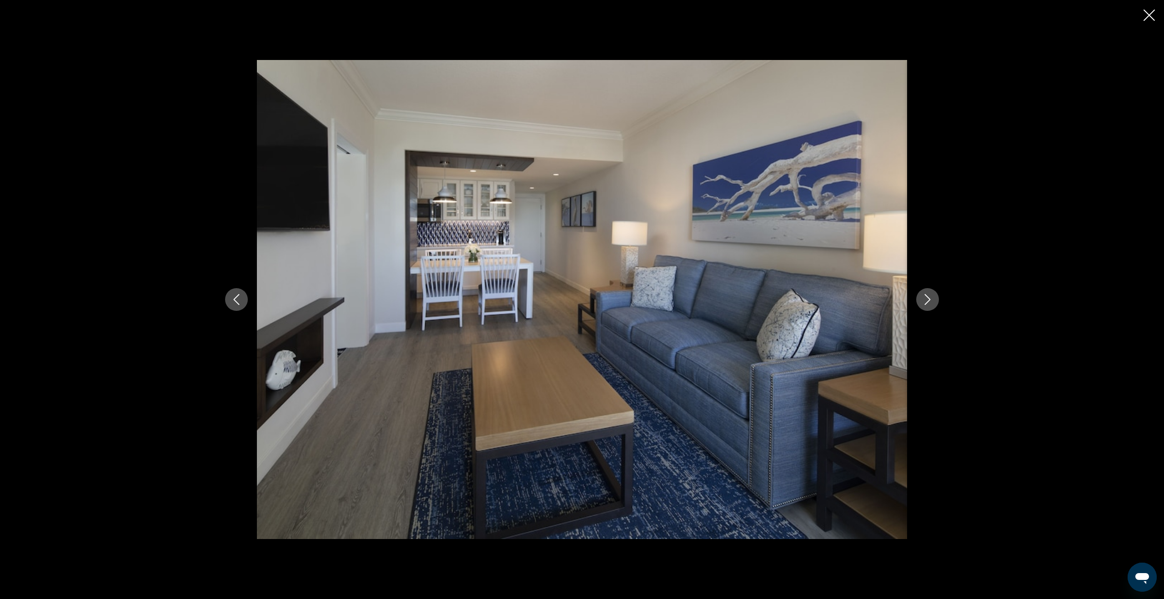
click at [929, 298] on icon "Next image" at bounding box center [928, 299] width 6 height 11
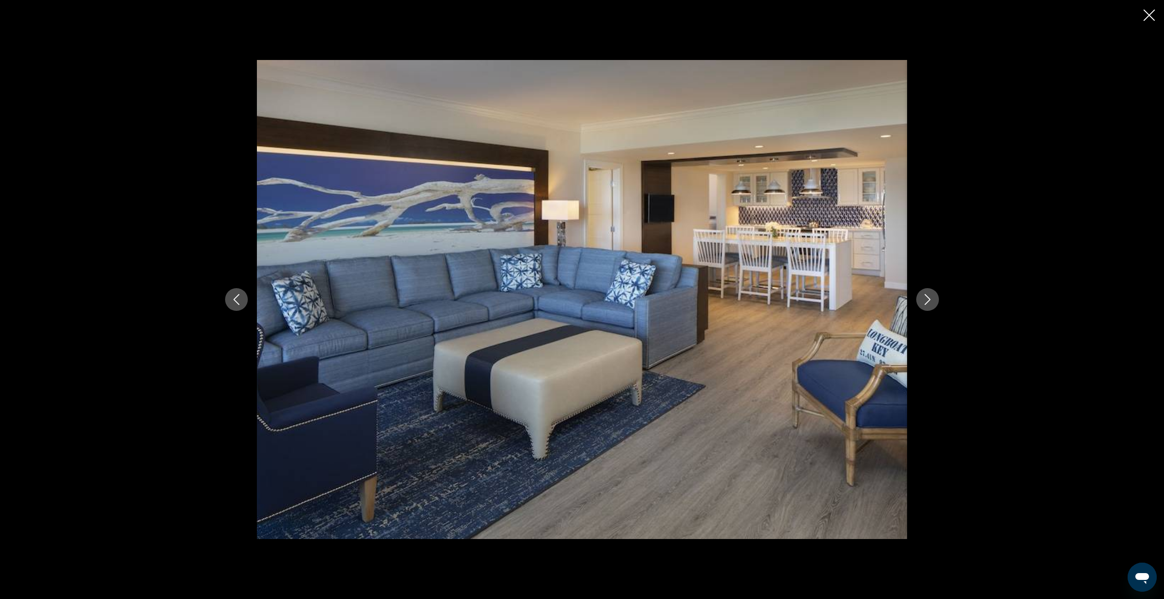
click at [929, 298] on icon "Next image" at bounding box center [928, 299] width 6 height 11
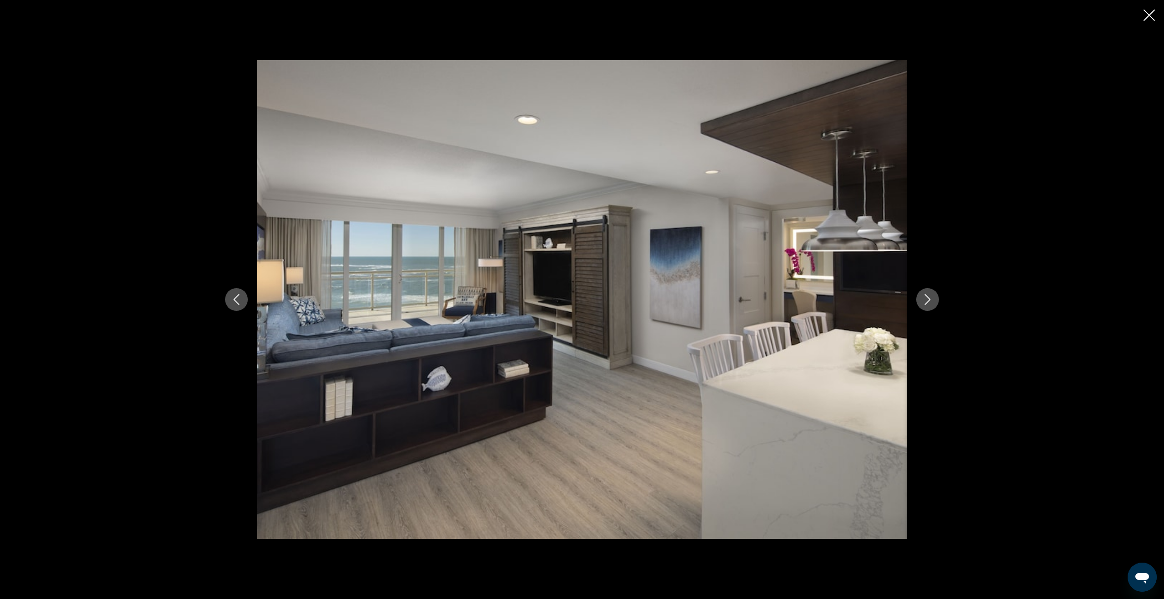
click at [929, 298] on icon "Next image" at bounding box center [928, 299] width 6 height 11
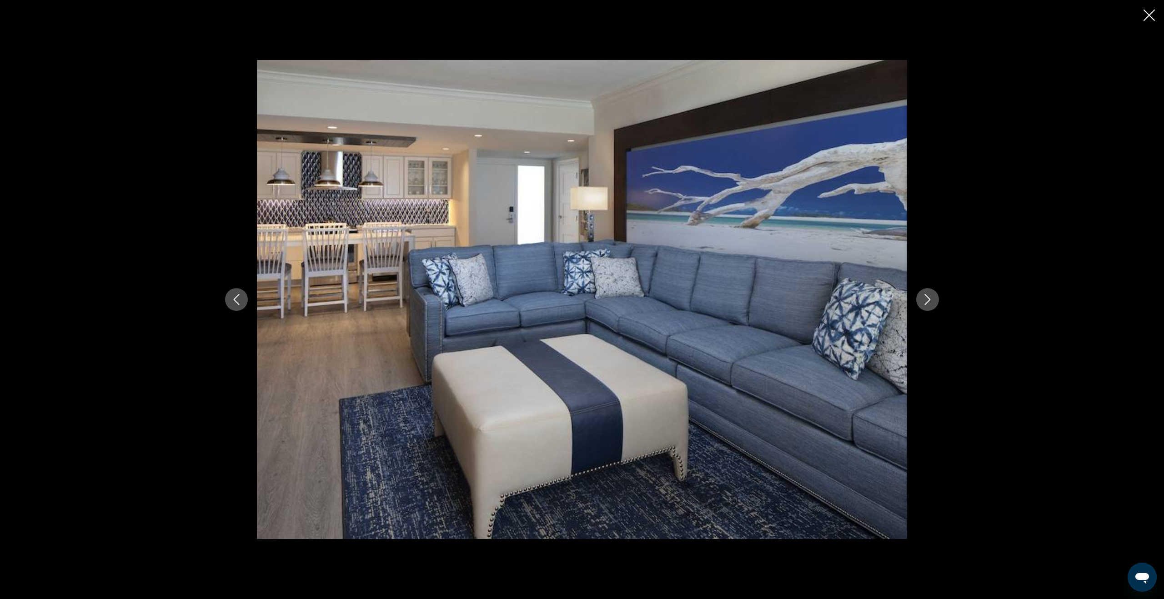
click at [929, 298] on icon "Next image" at bounding box center [928, 299] width 6 height 11
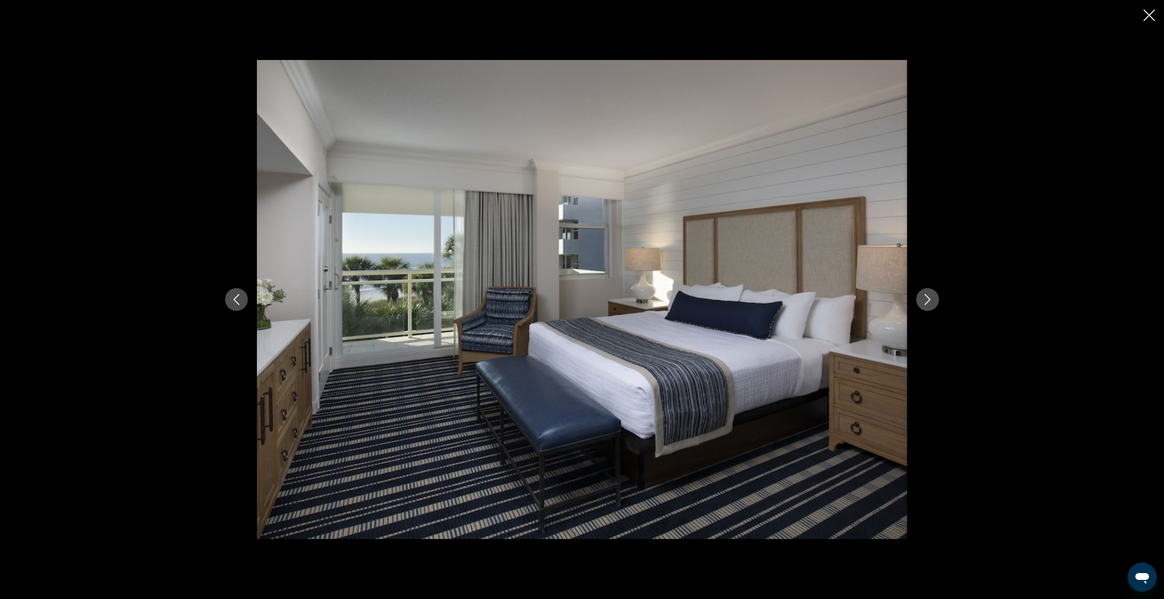
click at [929, 298] on icon "Next image" at bounding box center [928, 299] width 6 height 11
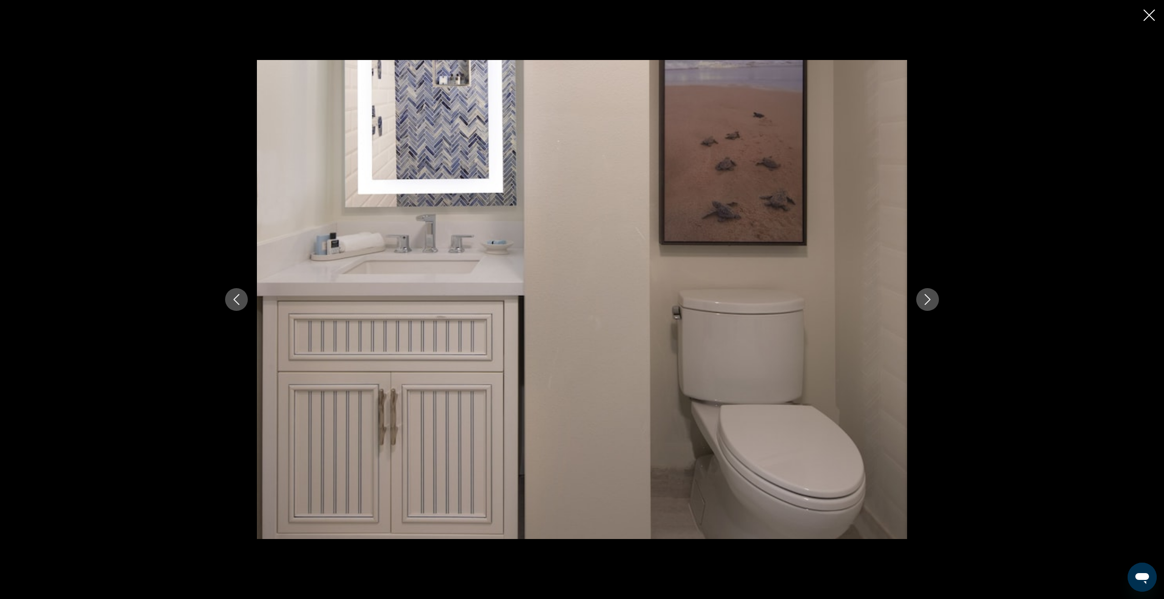
click at [929, 298] on icon "Next image" at bounding box center [928, 299] width 6 height 11
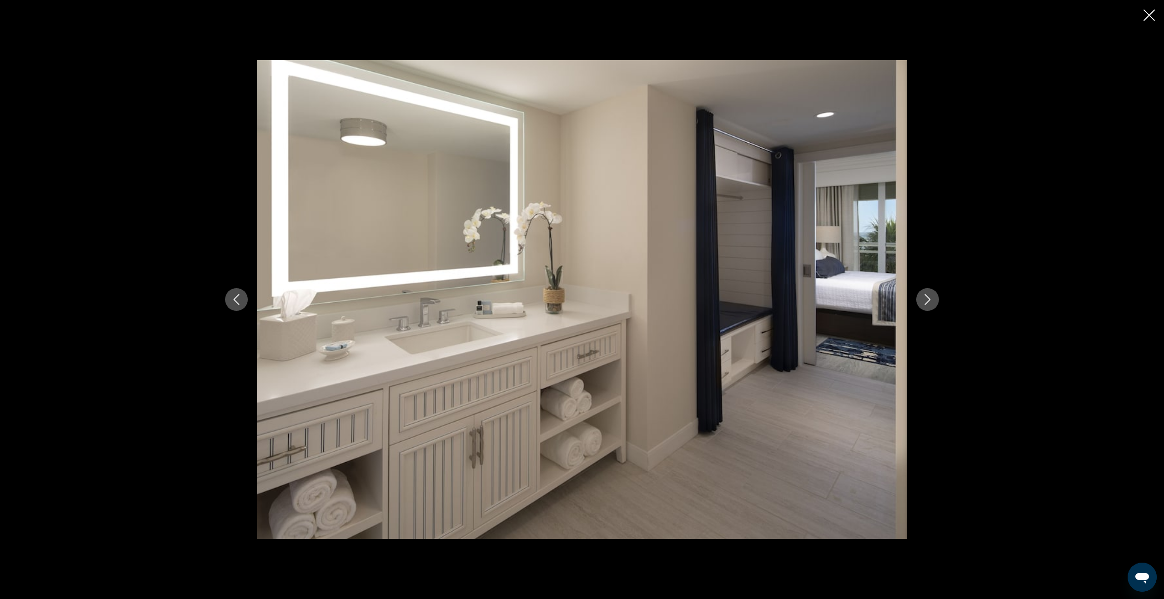
click at [929, 298] on icon "Next image" at bounding box center [928, 299] width 6 height 11
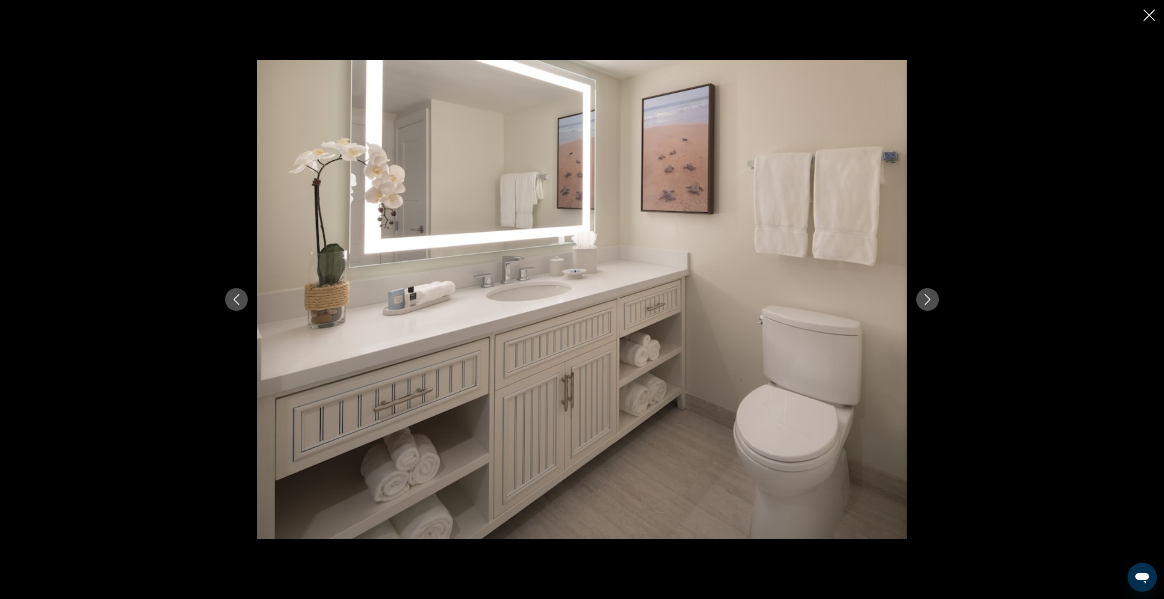
click at [929, 298] on icon "Next image" at bounding box center [928, 299] width 6 height 11
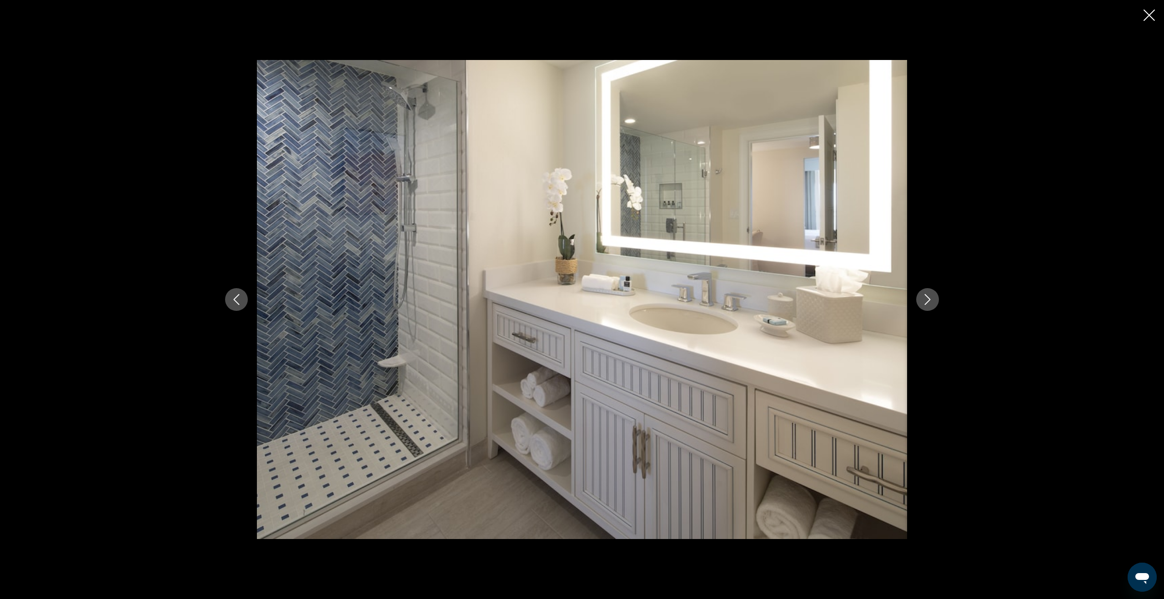
click at [929, 298] on icon "Next image" at bounding box center [928, 299] width 6 height 11
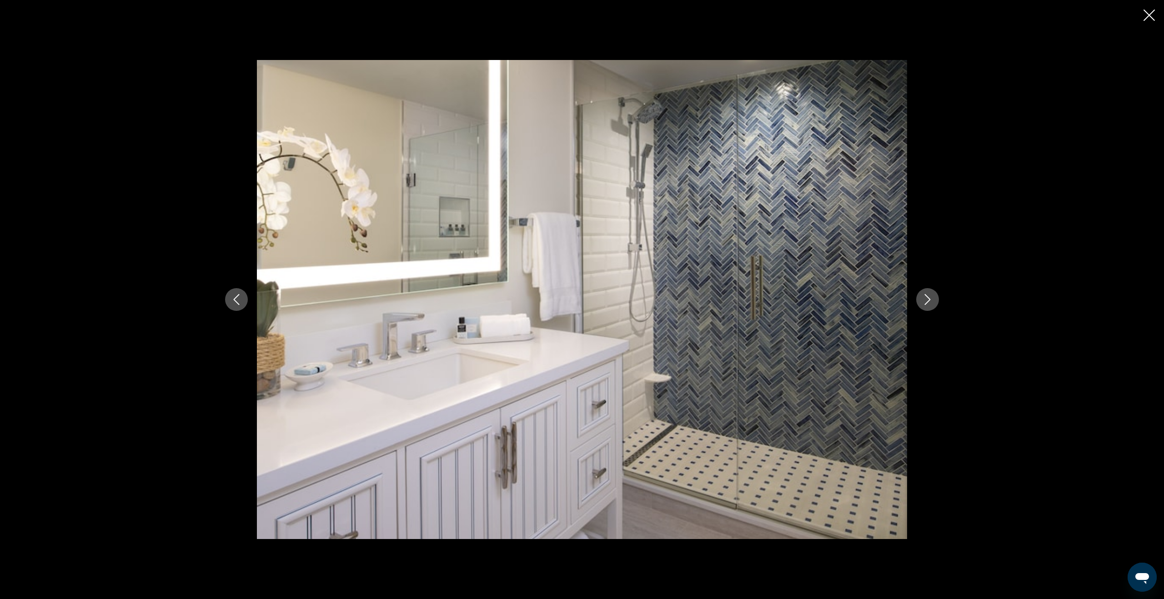
click at [929, 298] on icon "Next image" at bounding box center [928, 299] width 6 height 11
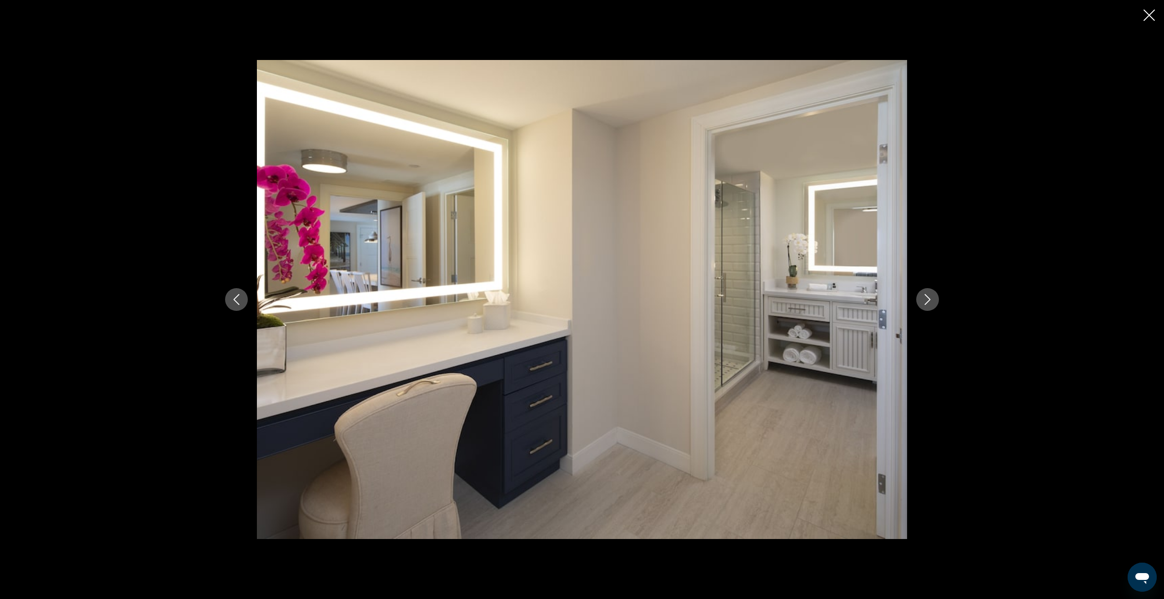
click at [929, 298] on icon "Next image" at bounding box center [928, 299] width 6 height 11
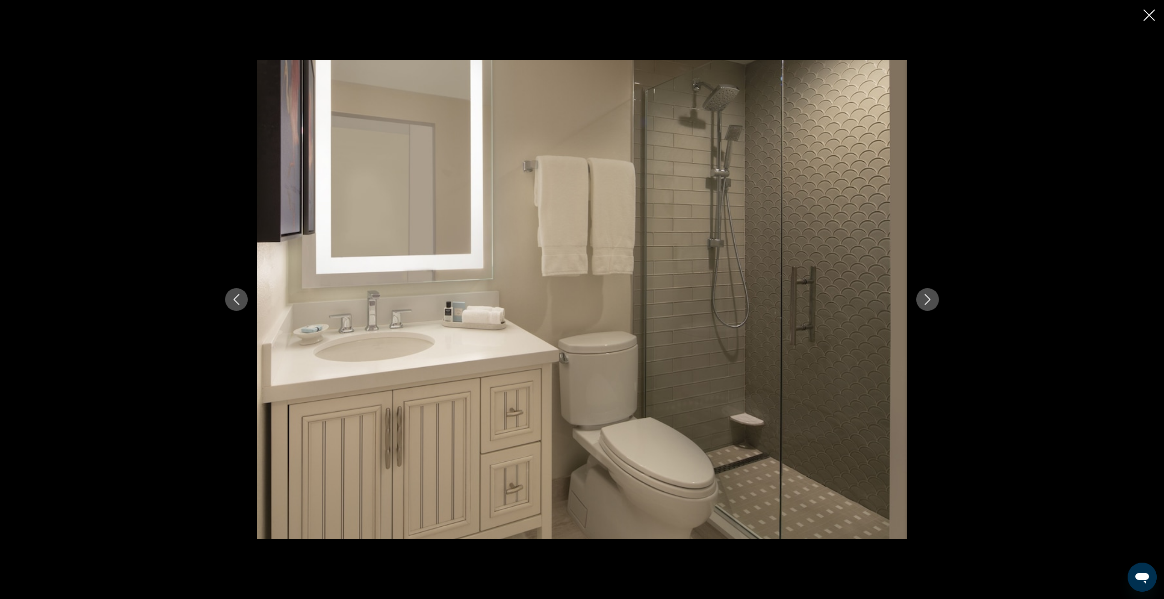
click at [929, 298] on icon "Next image" at bounding box center [928, 299] width 6 height 11
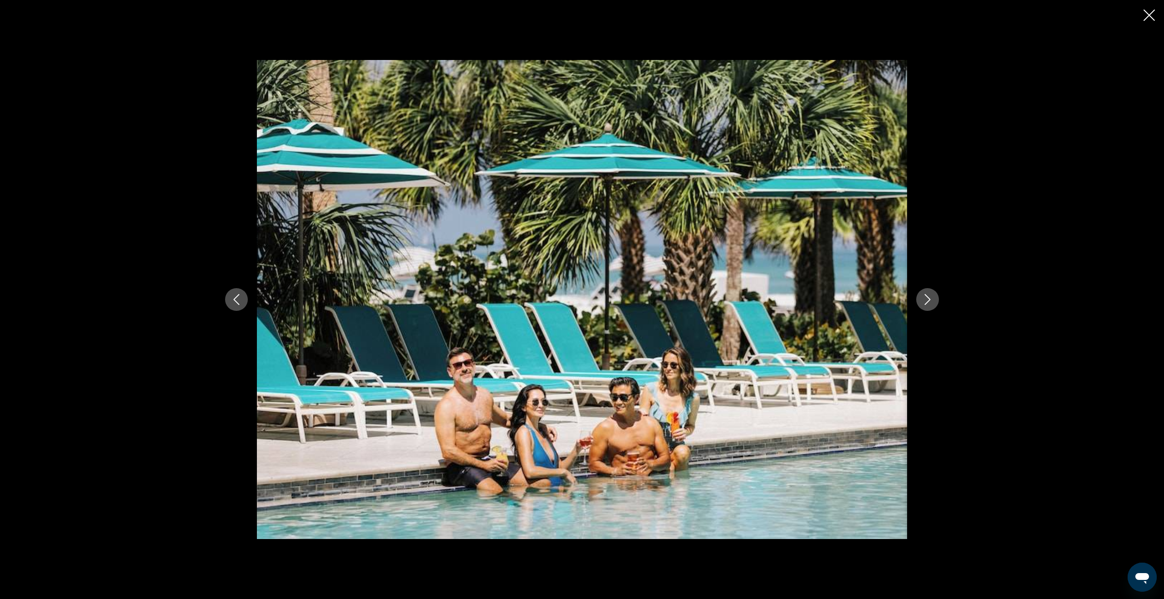
click at [929, 298] on icon "Next image" at bounding box center [928, 299] width 6 height 11
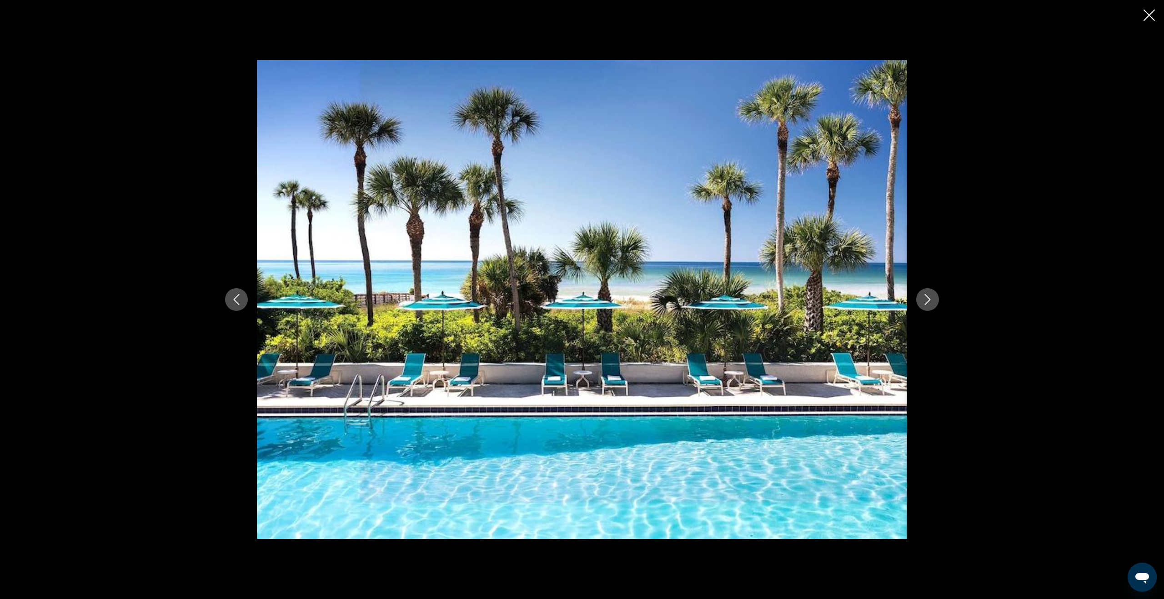
click at [929, 298] on icon "Next image" at bounding box center [928, 299] width 6 height 11
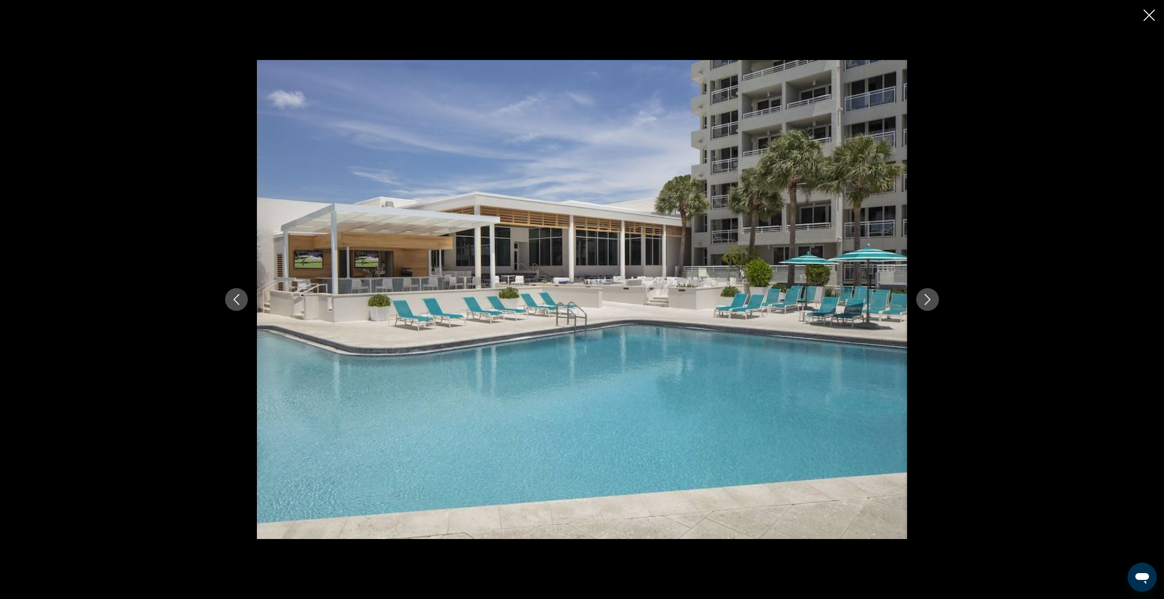
click at [236, 304] on icon "Previous image" at bounding box center [236, 299] width 11 height 11
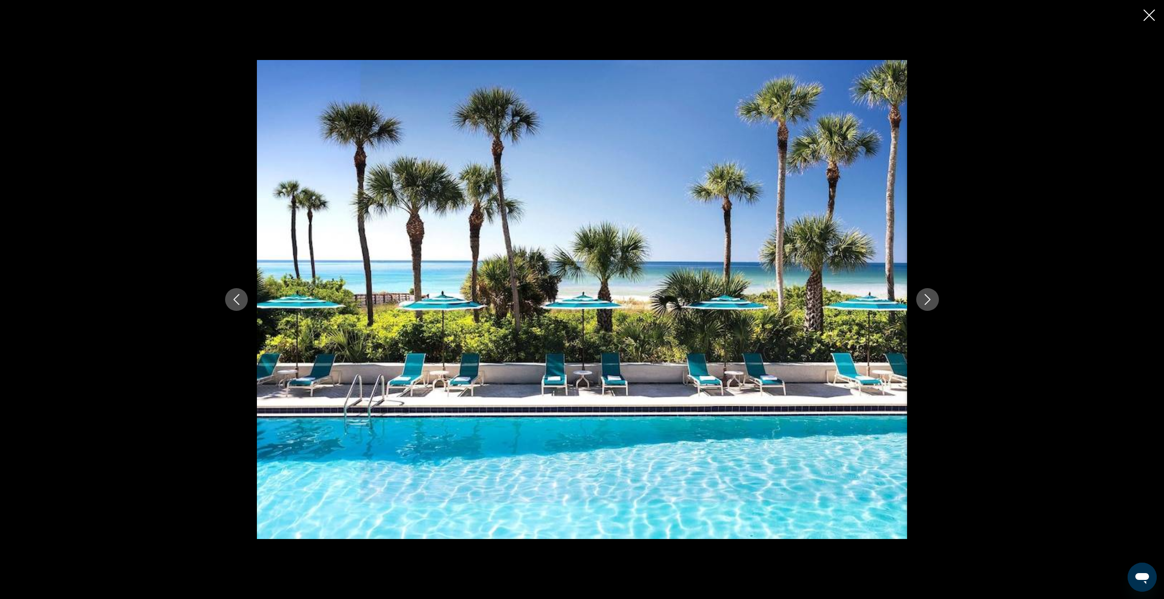
click at [928, 303] on icon "Next image" at bounding box center [927, 299] width 11 height 11
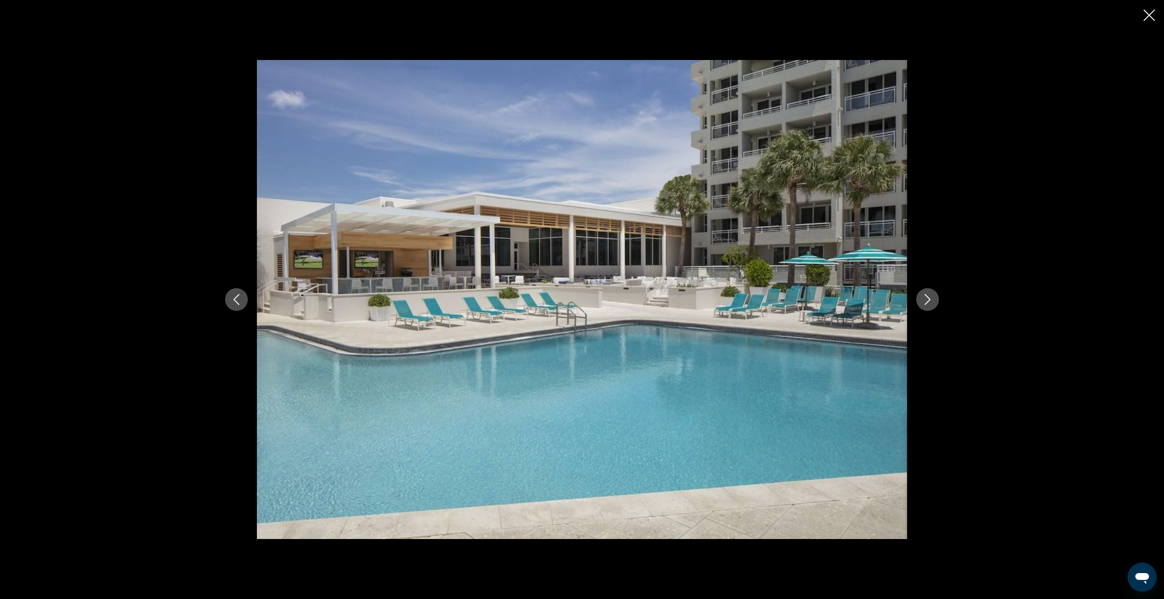
click at [928, 303] on icon "Next image" at bounding box center [927, 299] width 11 height 11
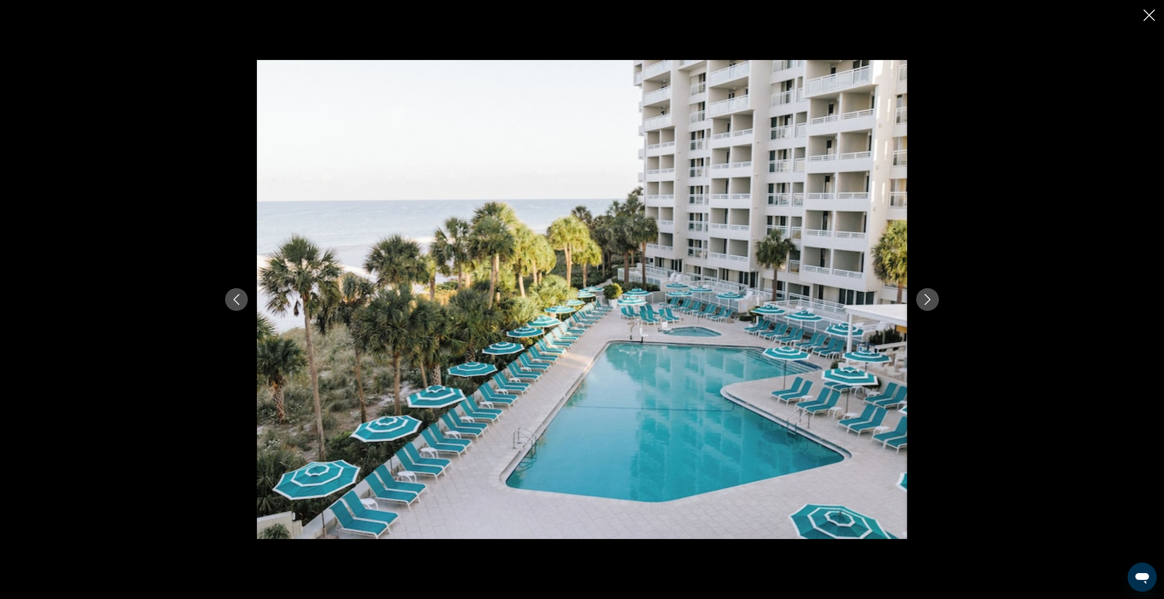
click at [928, 303] on icon "Next image" at bounding box center [927, 299] width 11 height 11
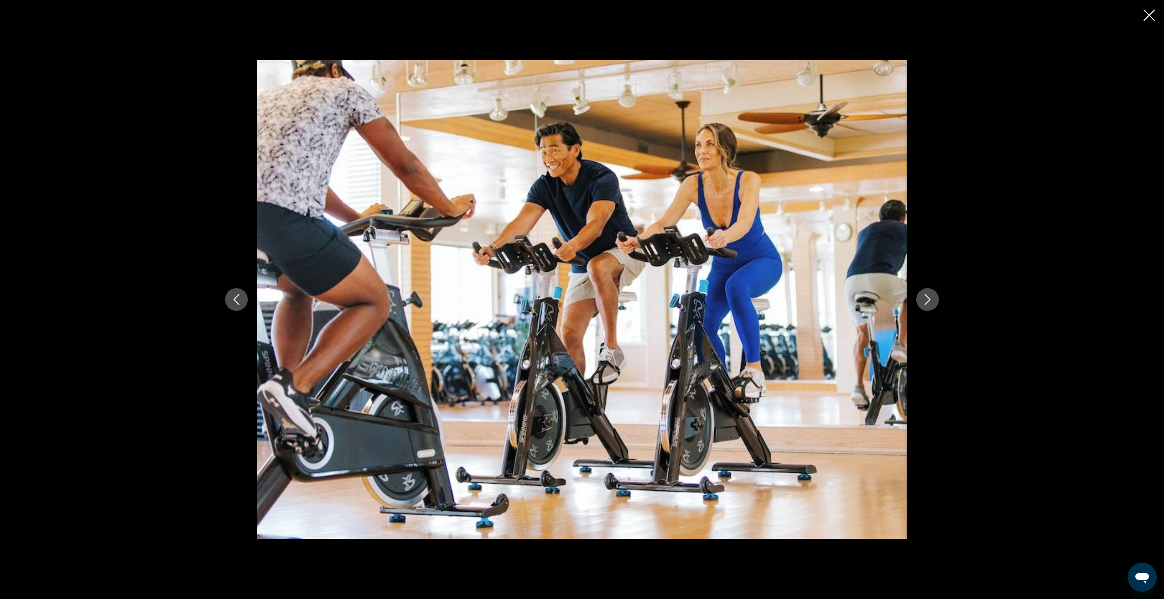
click at [928, 303] on icon "Next image" at bounding box center [927, 299] width 11 height 11
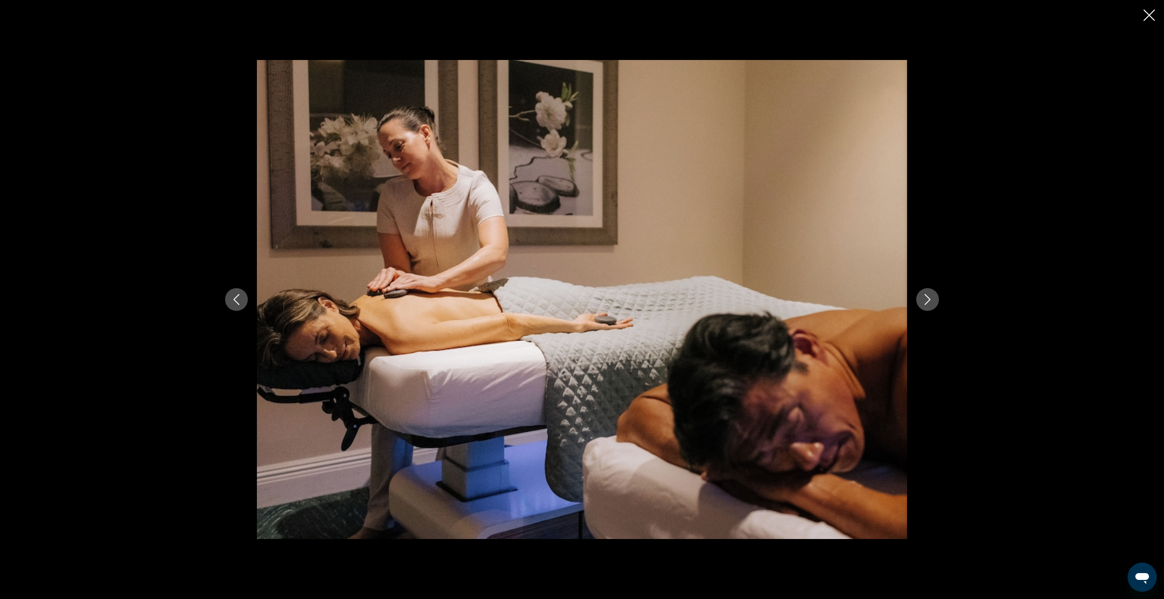
click at [928, 303] on icon "Next image" at bounding box center [927, 299] width 11 height 11
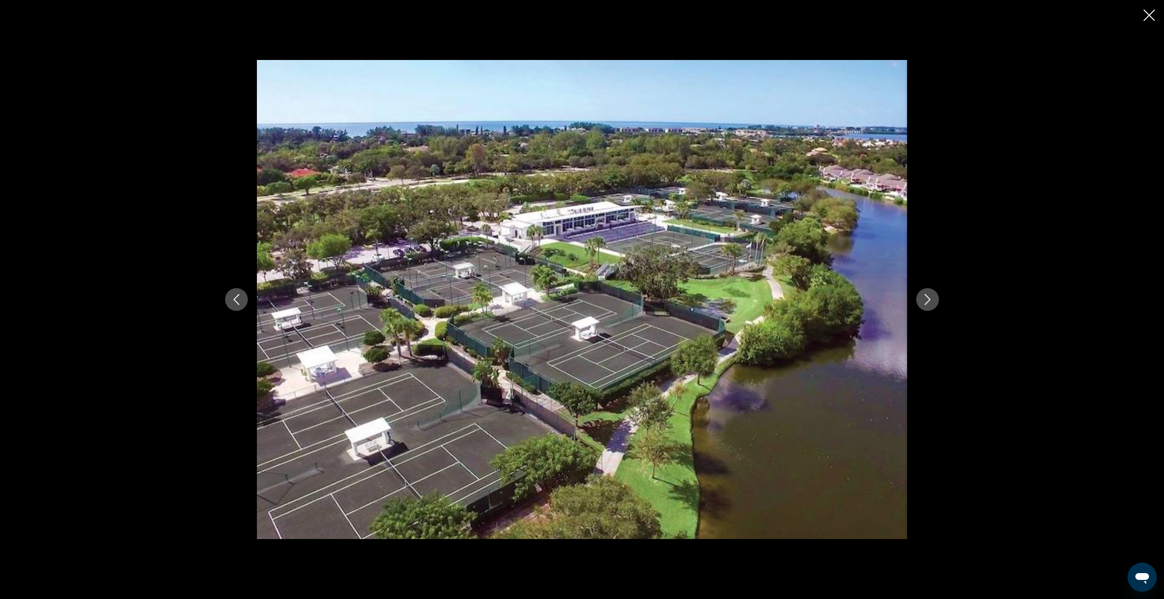
click at [928, 303] on icon "Next image" at bounding box center [927, 299] width 11 height 11
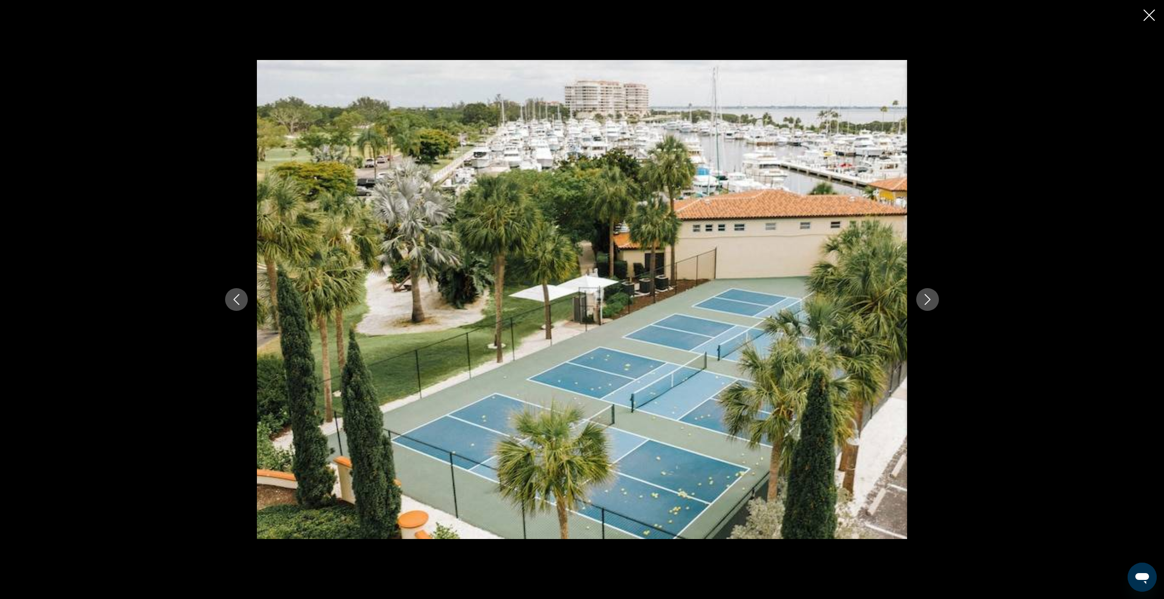
click at [928, 303] on icon "Next image" at bounding box center [927, 299] width 11 height 11
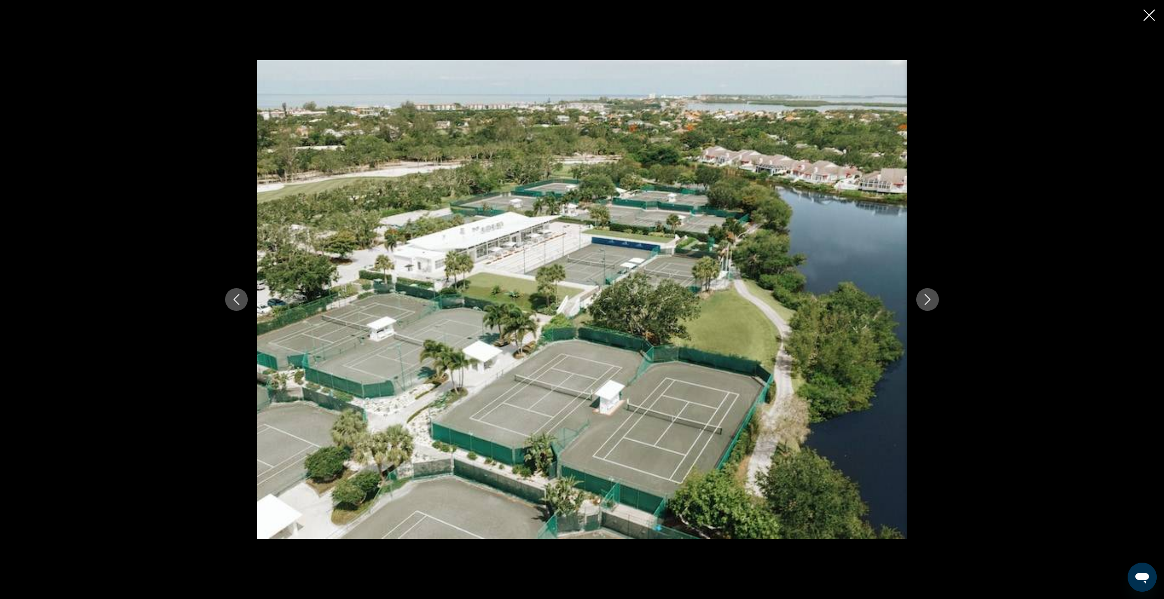
click at [928, 303] on icon "Next image" at bounding box center [927, 299] width 11 height 11
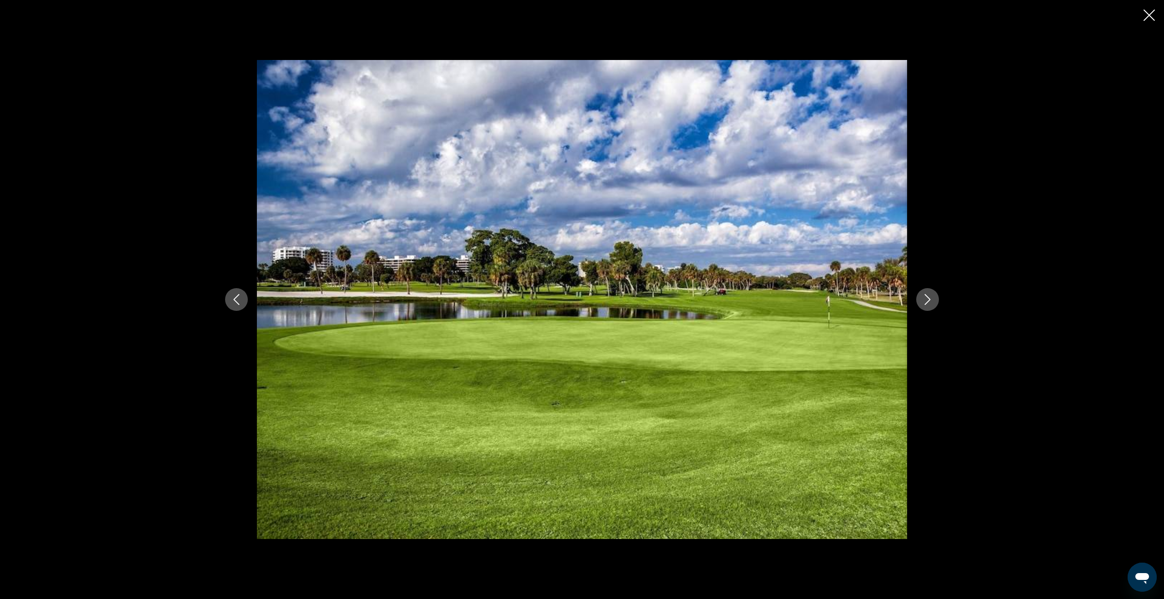
click at [928, 303] on icon "Next image" at bounding box center [927, 299] width 11 height 11
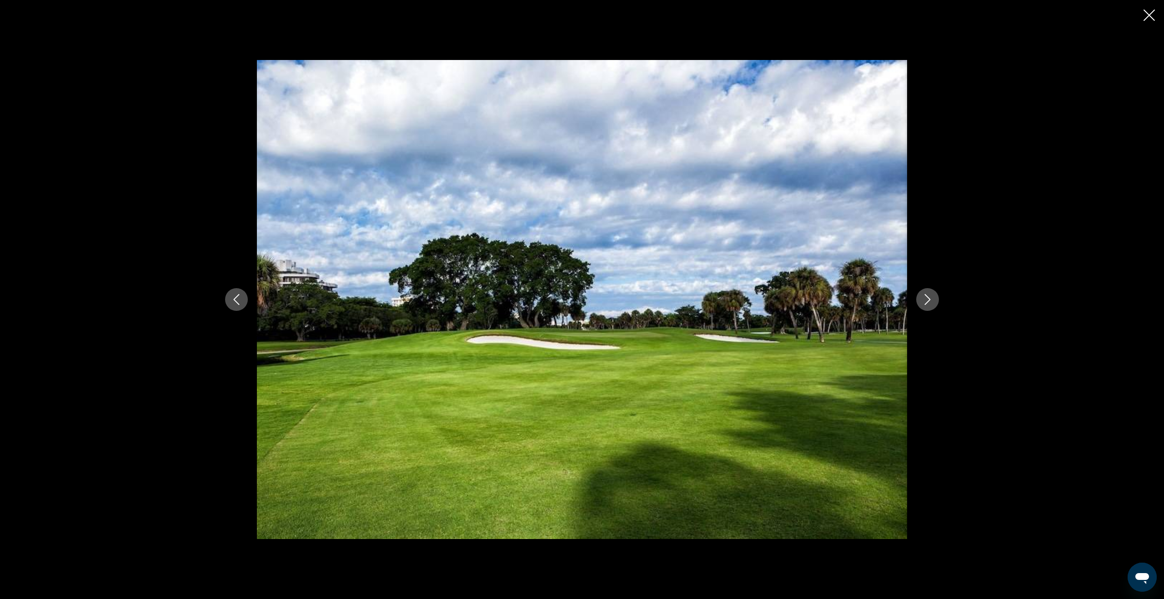
click at [928, 303] on icon "Next image" at bounding box center [927, 299] width 11 height 11
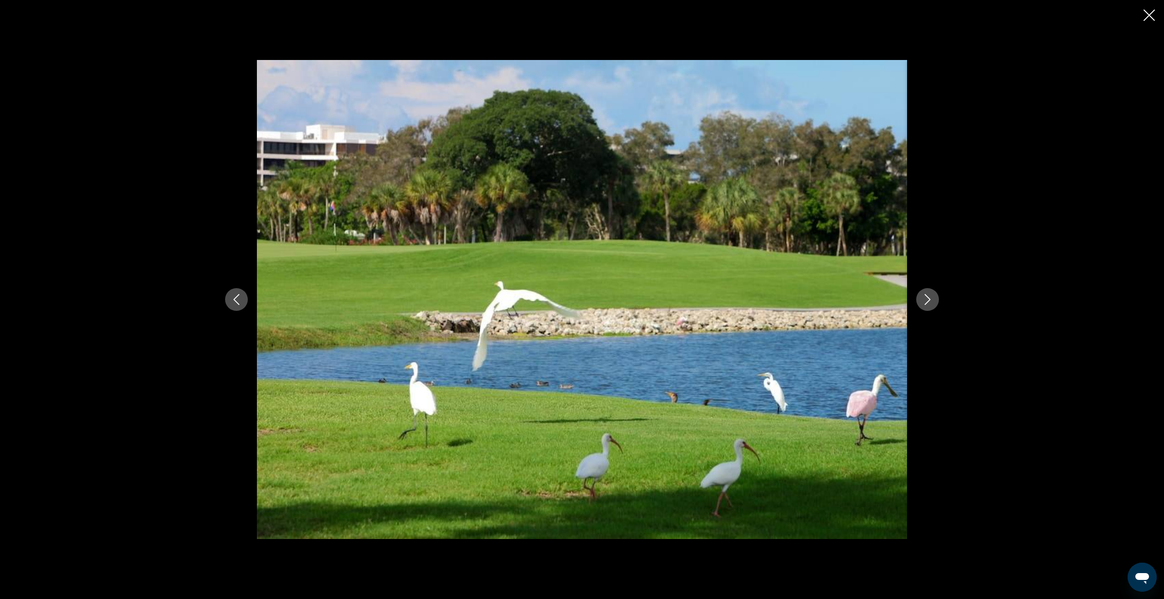
click at [928, 303] on icon "Next image" at bounding box center [927, 299] width 11 height 11
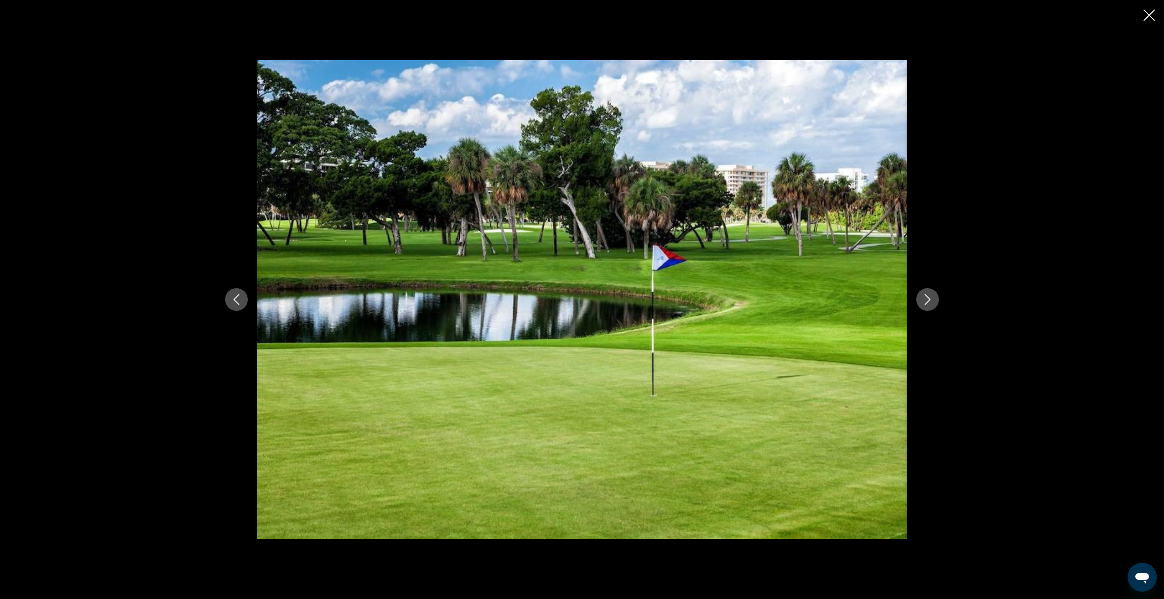
click at [928, 303] on icon "Next image" at bounding box center [927, 299] width 11 height 11
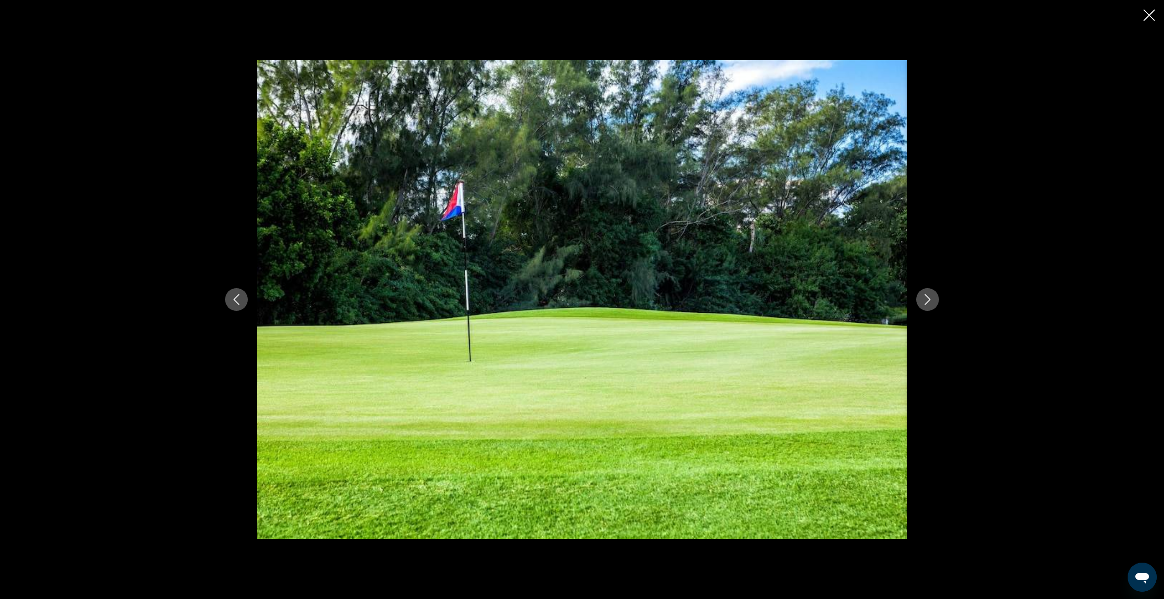
click at [928, 303] on icon "Next image" at bounding box center [927, 299] width 11 height 11
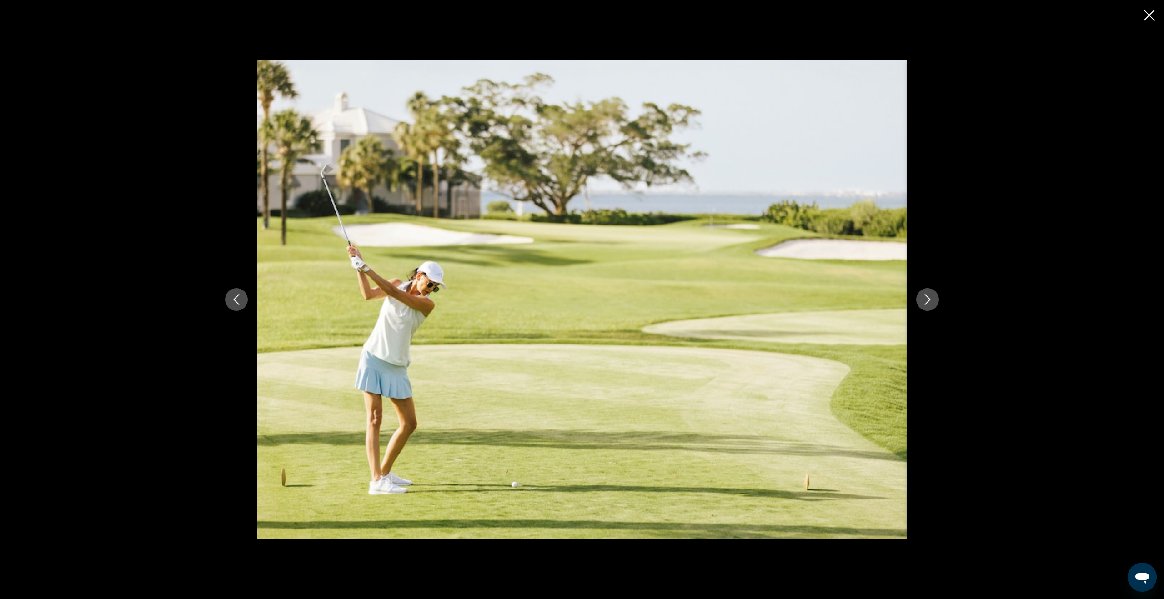
click at [928, 303] on icon "Next image" at bounding box center [927, 299] width 11 height 11
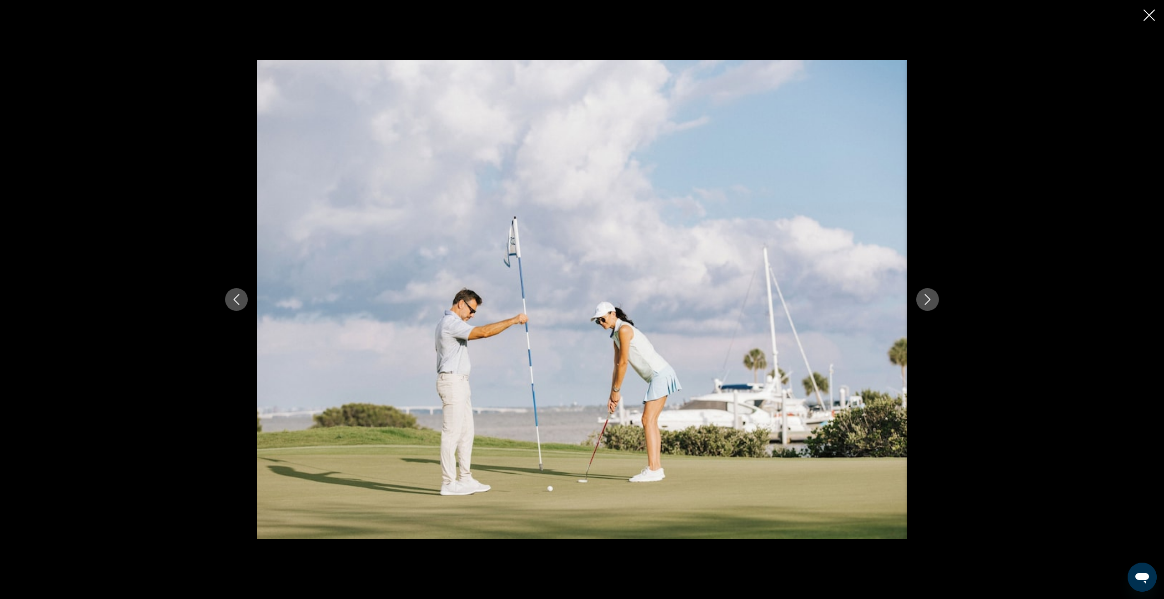
click at [928, 303] on icon "Next image" at bounding box center [927, 299] width 11 height 11
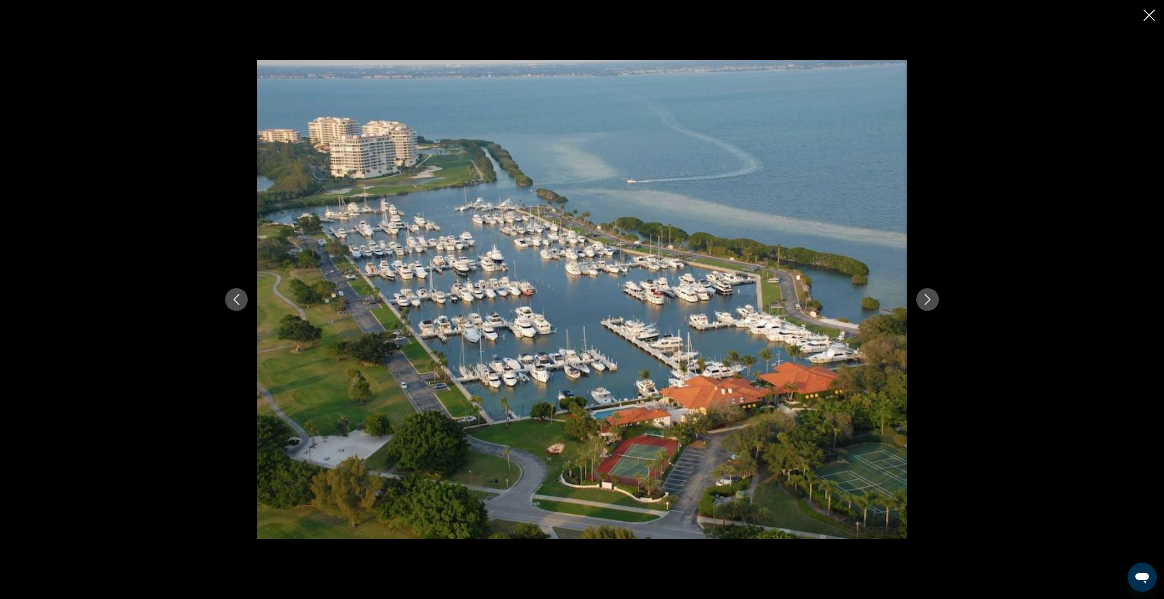
click at [928, 303] on icon "Next image" at bounding box center [927, 299] width 11 height 11
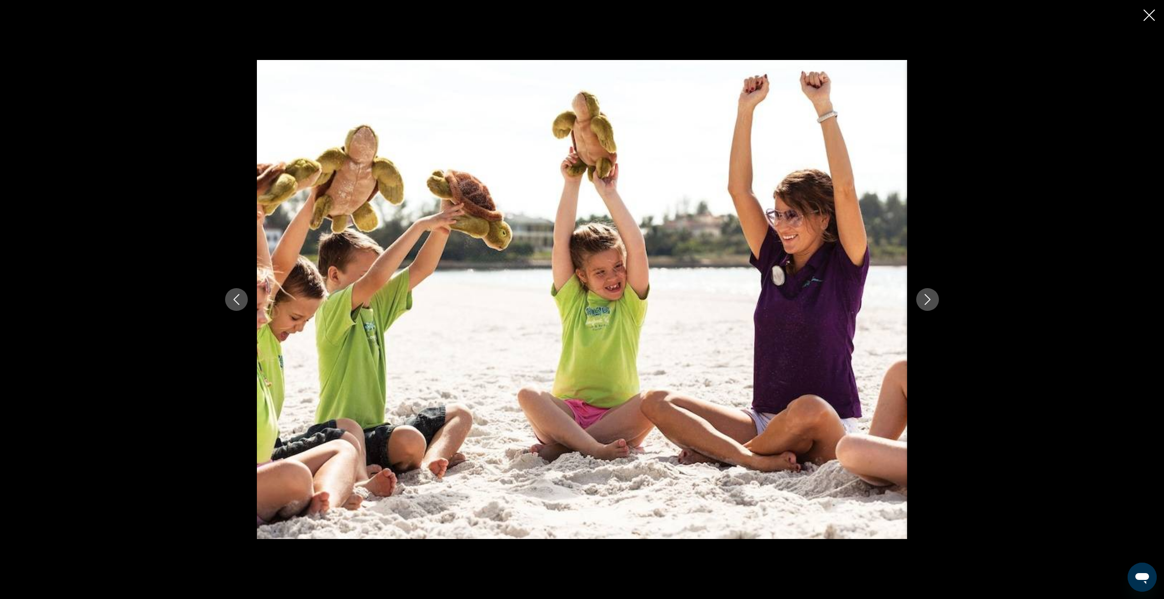
click at [928, 303] on icon "Next image" at bounding box center [927, 299] width 11 height 11
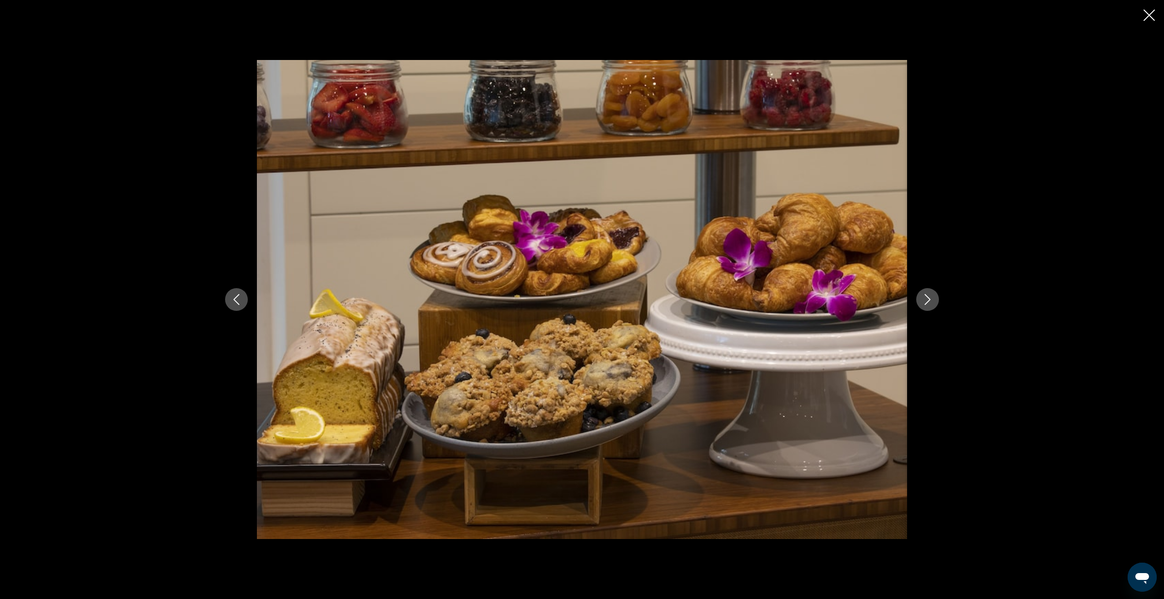
click at [928, 303] on icon "Next image" at bounding box center [927, 299] width 11 height 11
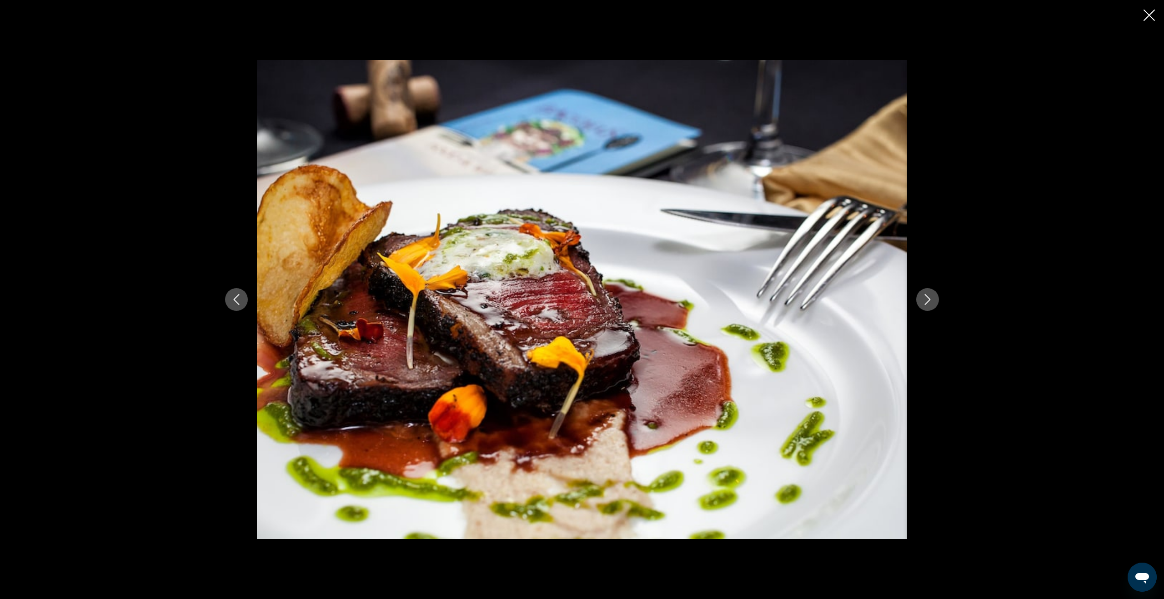
scroll to position [457, 0]
click at [928, 303] on icon "Next image" at bounding box center [927, 299] width 11 height 11
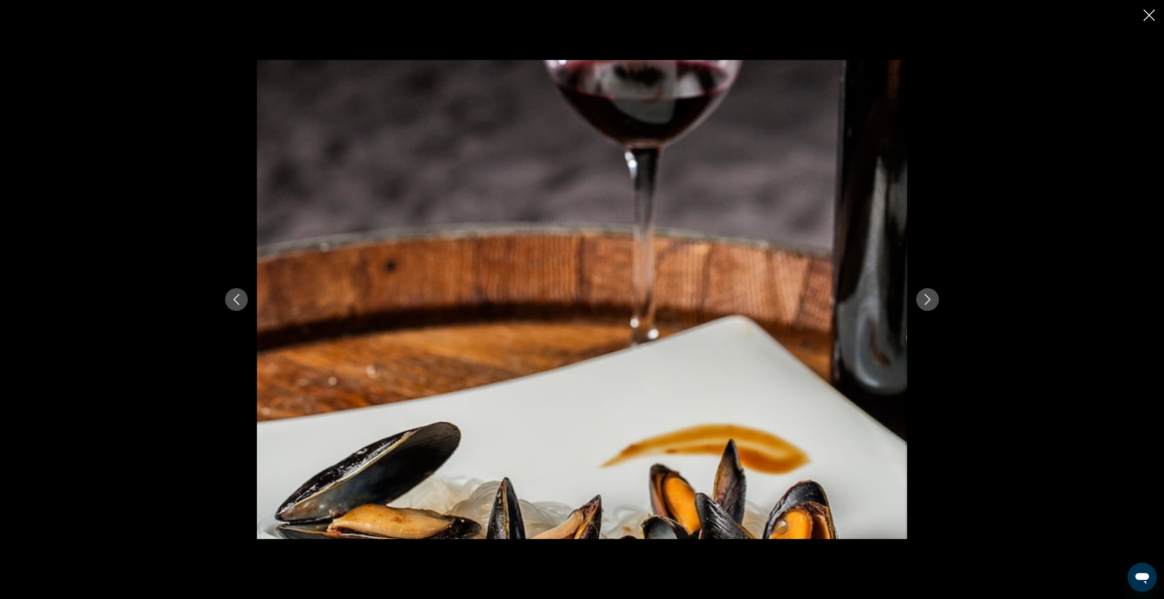
click at [928, 303] on icon "Next image" at bounding box center [927, 299] width 11 height 11
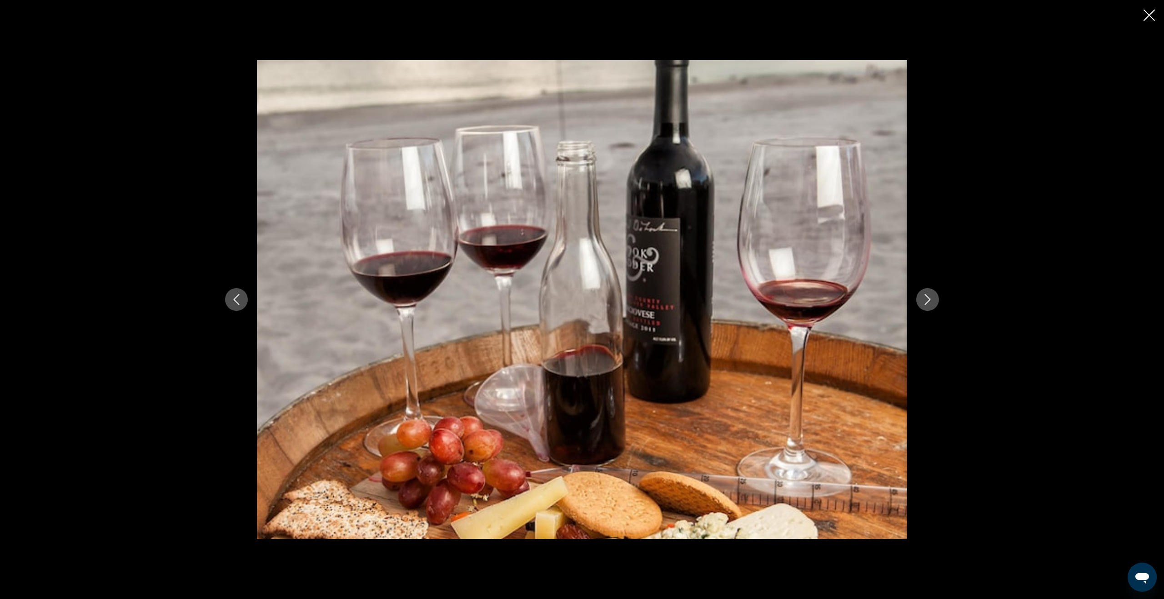
click at [928, 303] on icon "Next image" at bounding box center [927, 299] width 11 height 11
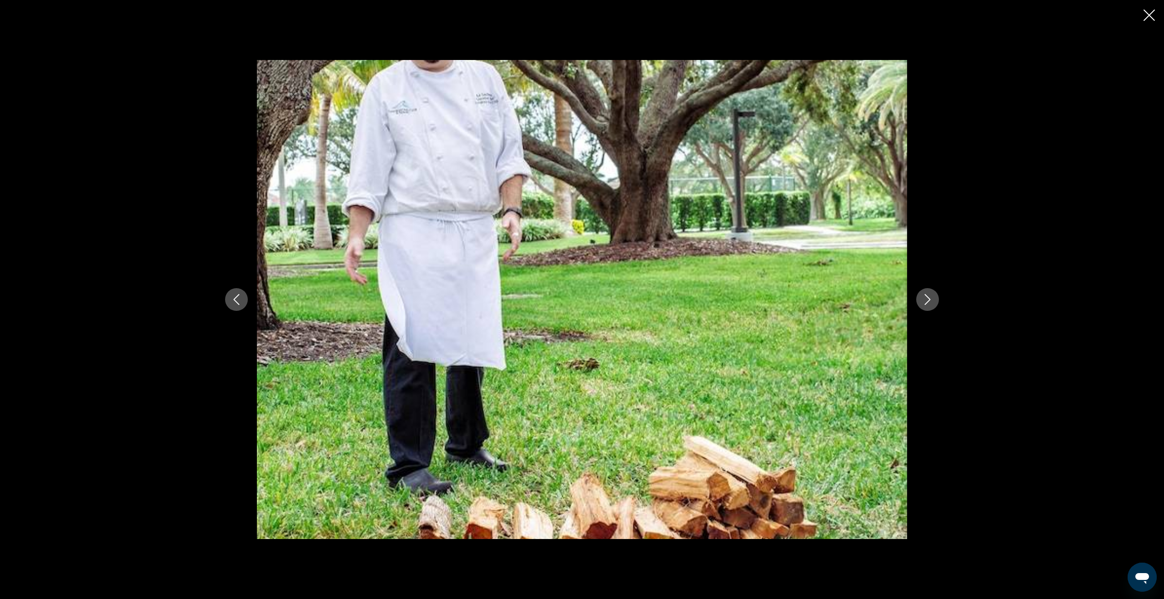
click at [928, 303] on icon "Next image" at bounding box center [927, 299] width 11 height 11
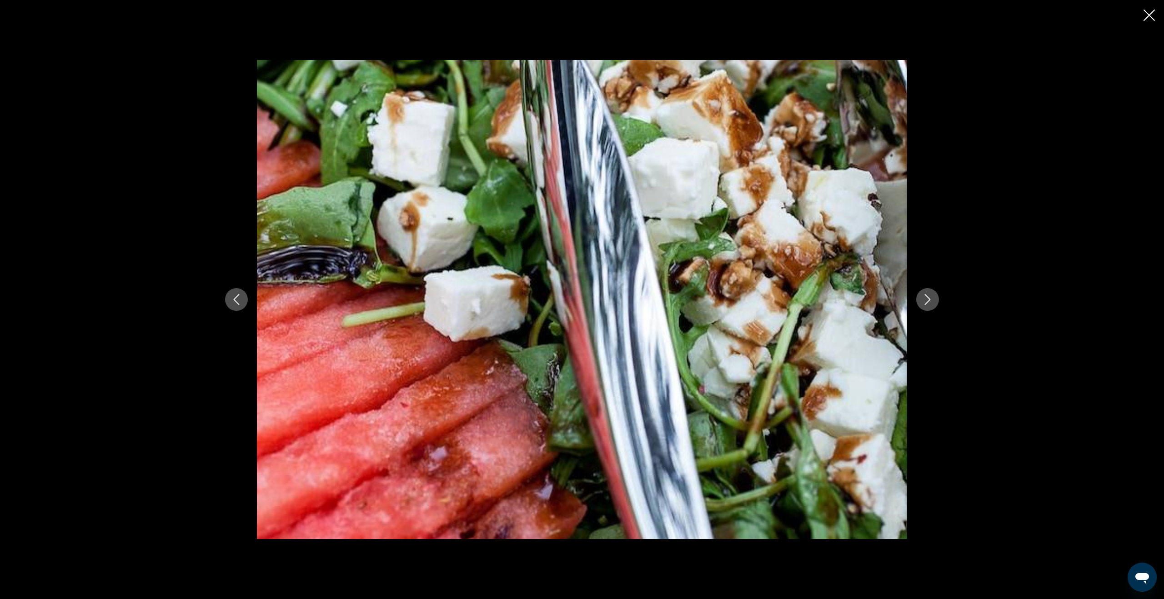
click at [238, 301] on icon "Previous image" at bounding box center [236, 299] width 11 height 11
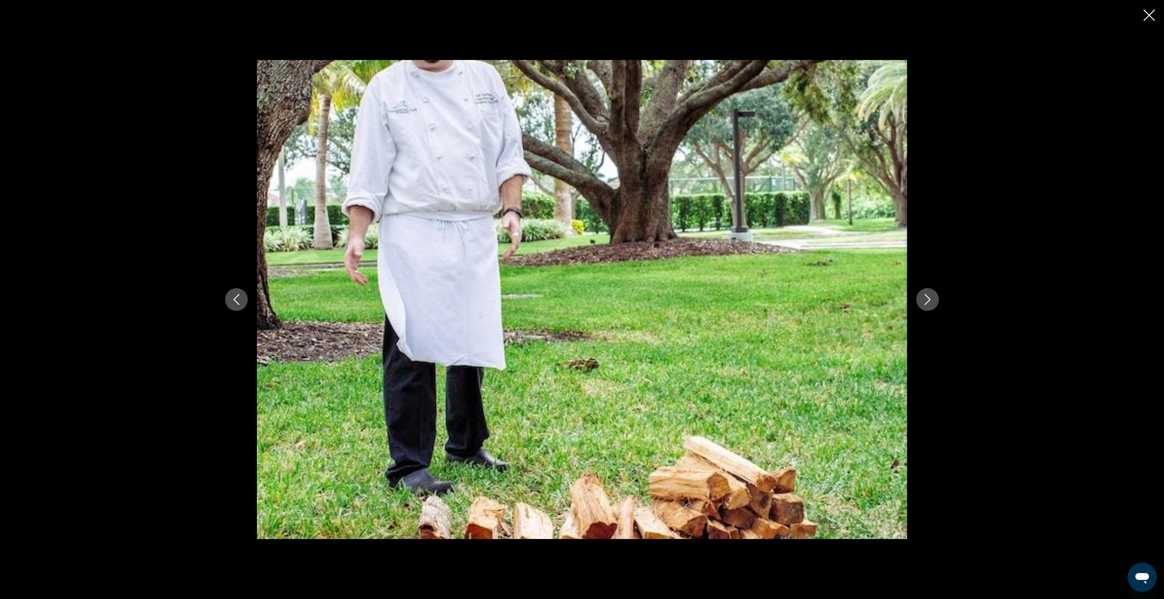
scroll to position [458, 0]
click at [926, 302] on icon "Next image" at bounding box center [927, 299] width 11 height 11
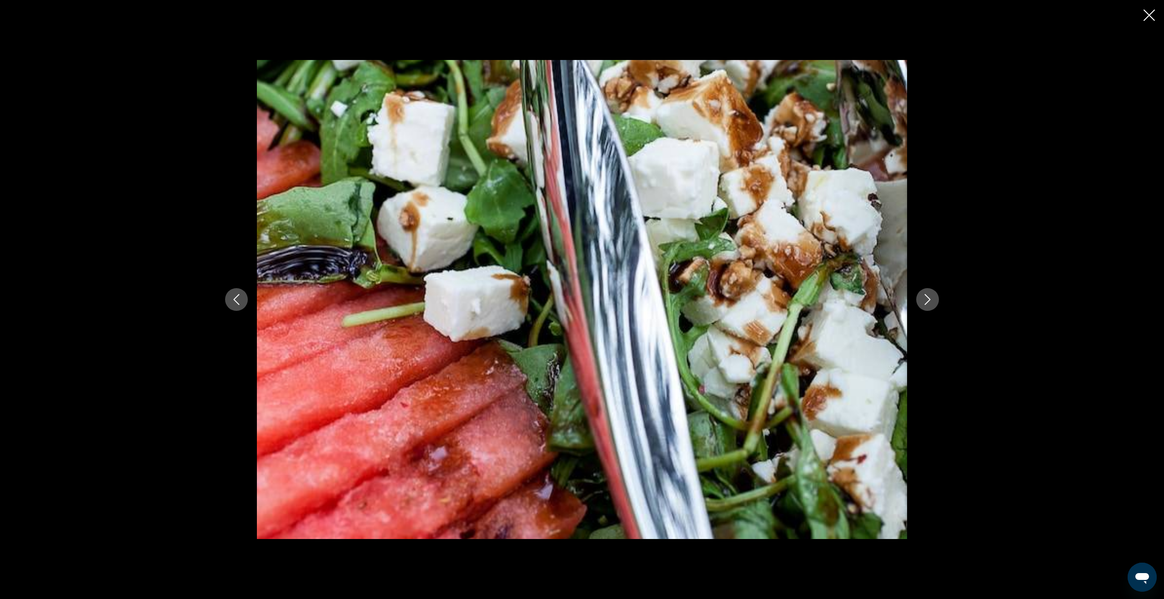
click at [926, 302] on icon "Next image" at bounding box center [927, 299] width 11 height 11
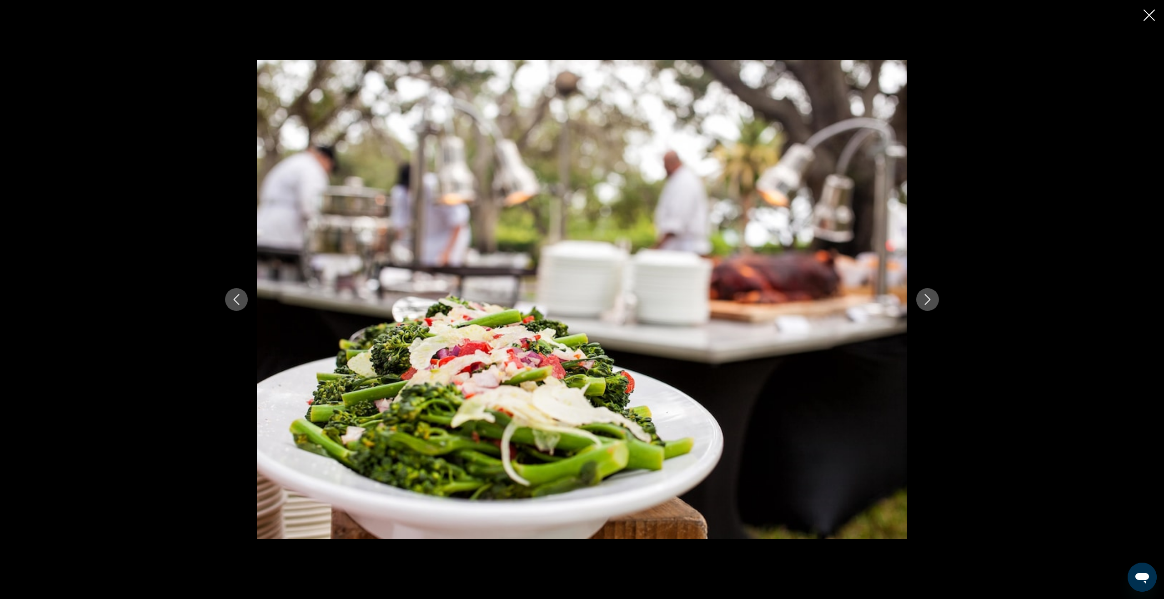
click at [926, 302] on icon "Next image" at bounding box center [927, 299] width 11 height 11
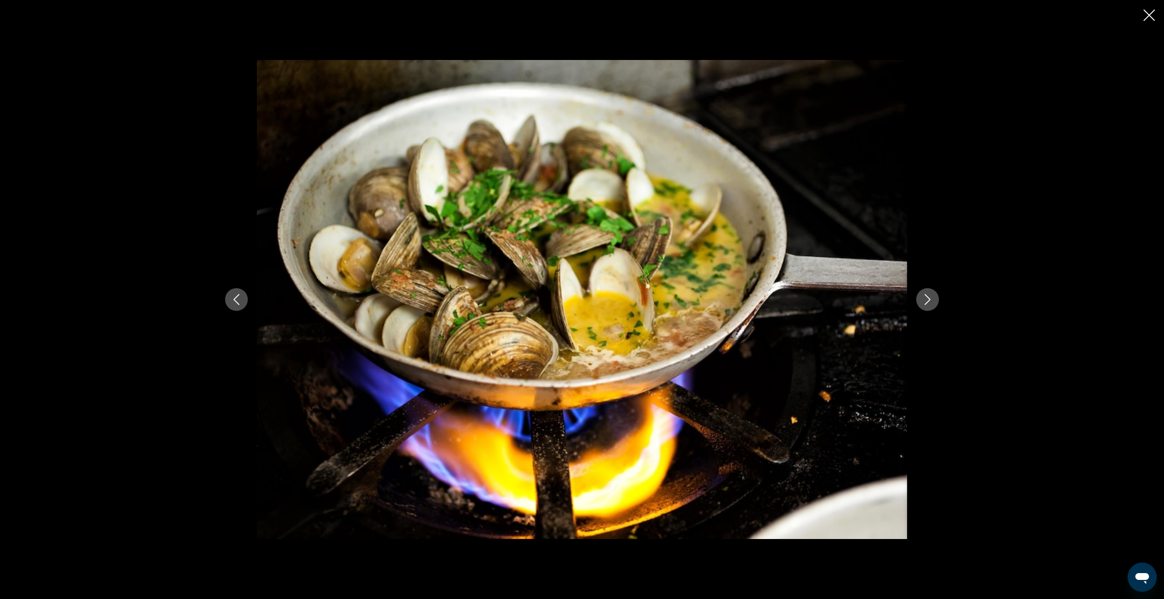
click at [926, 302] on icon "Next image" at bounding box center [927, 299] width 11 height 11
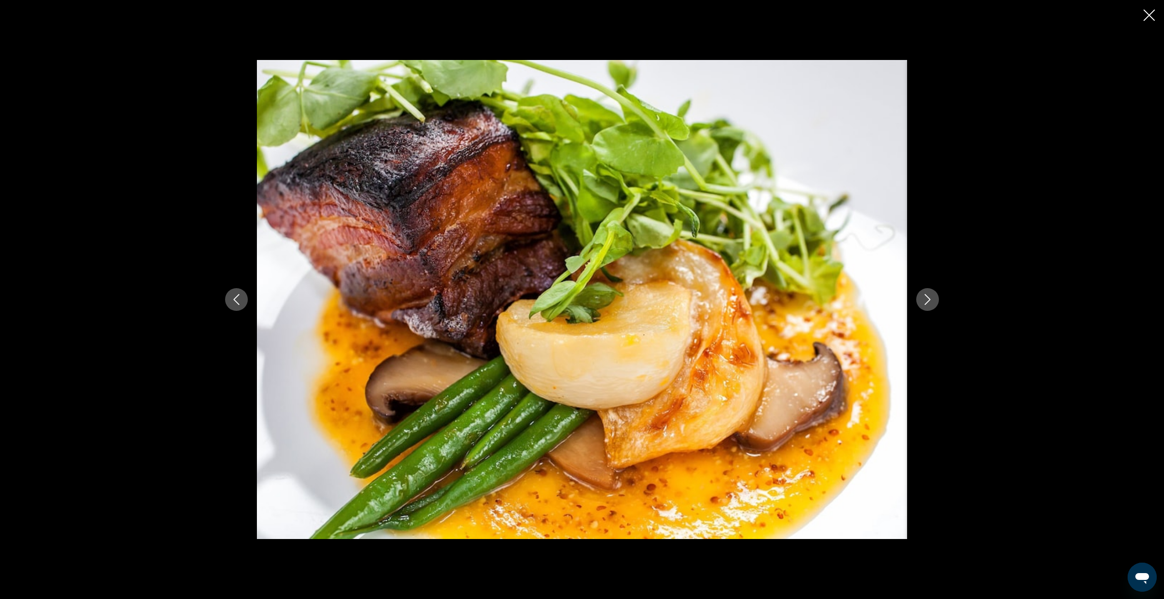
click at [926, 302] on icon "Next image" at bounding box center [927, 299] width 11 height 11
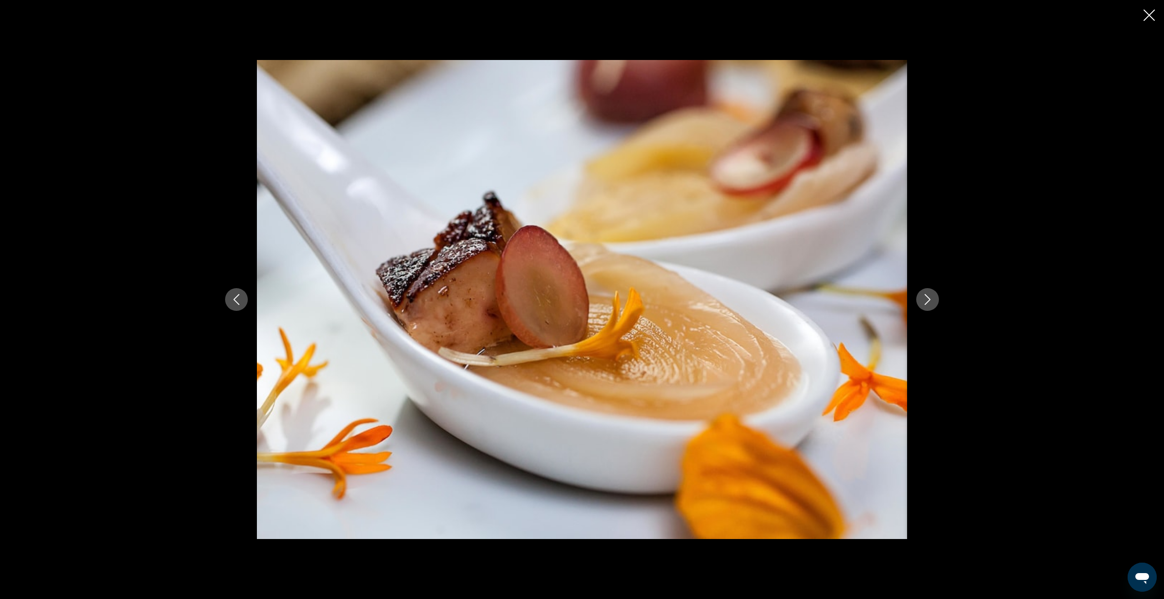
click at [926, 302] on icon "Next image" at bounding box center [927, 299] width 11 height 11
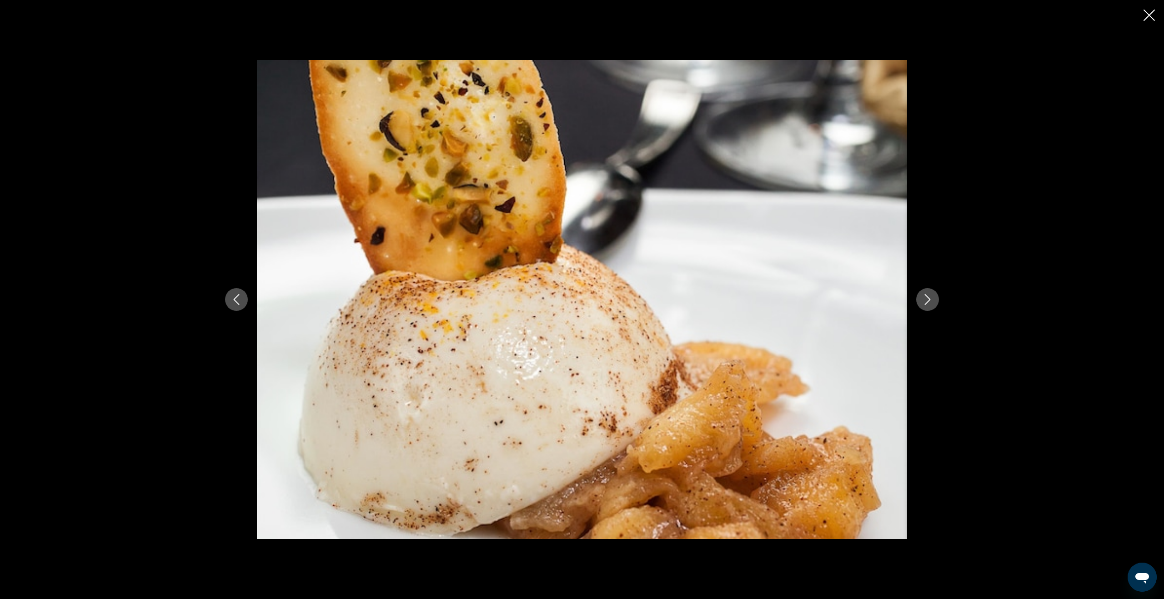
click at [926, 302] on icon "Next image" at bounding box center [927, 299] width 11 height 11
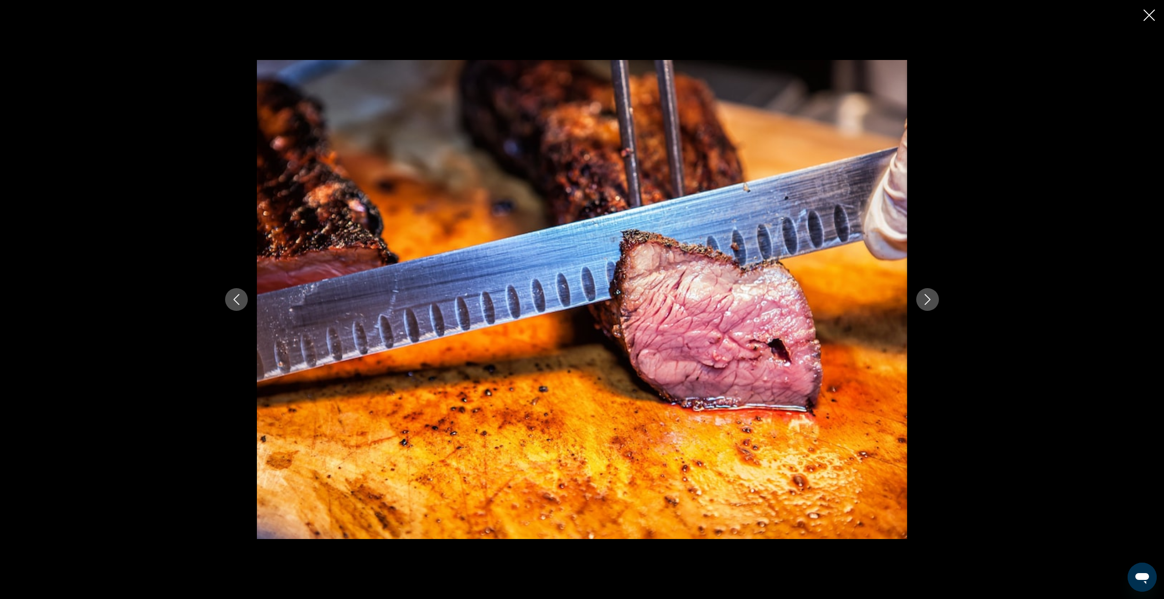
click at [927, 302] on icon "Next image" at bounding box center [927, 299] width 11 height 11
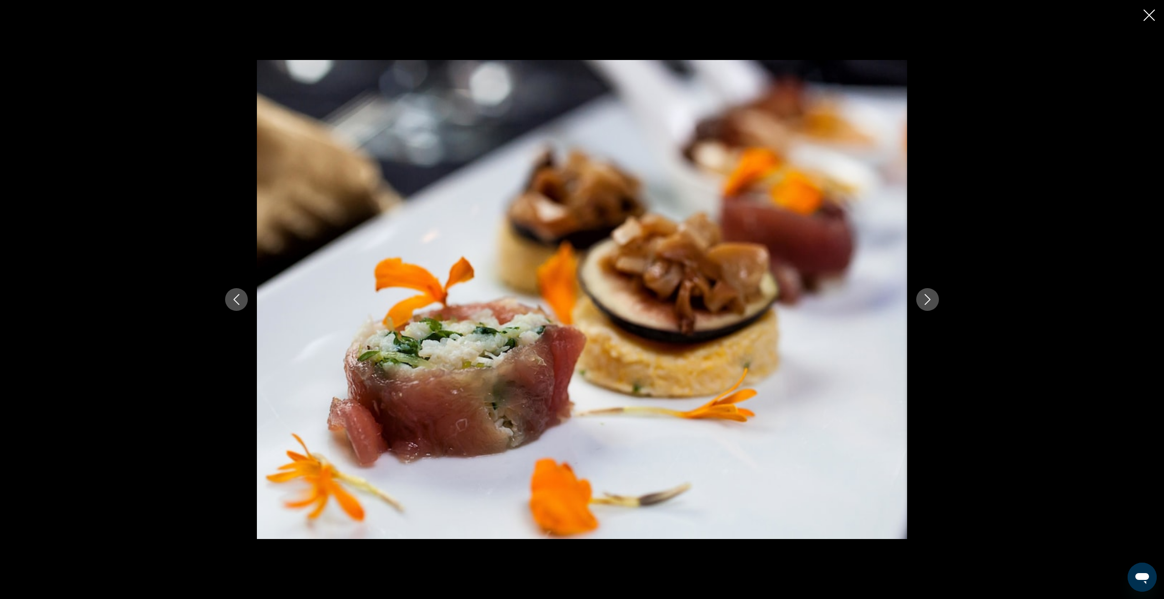
click at [927, 302] on icon "Next image" at bounding box center [927, 299] width 11 height 11
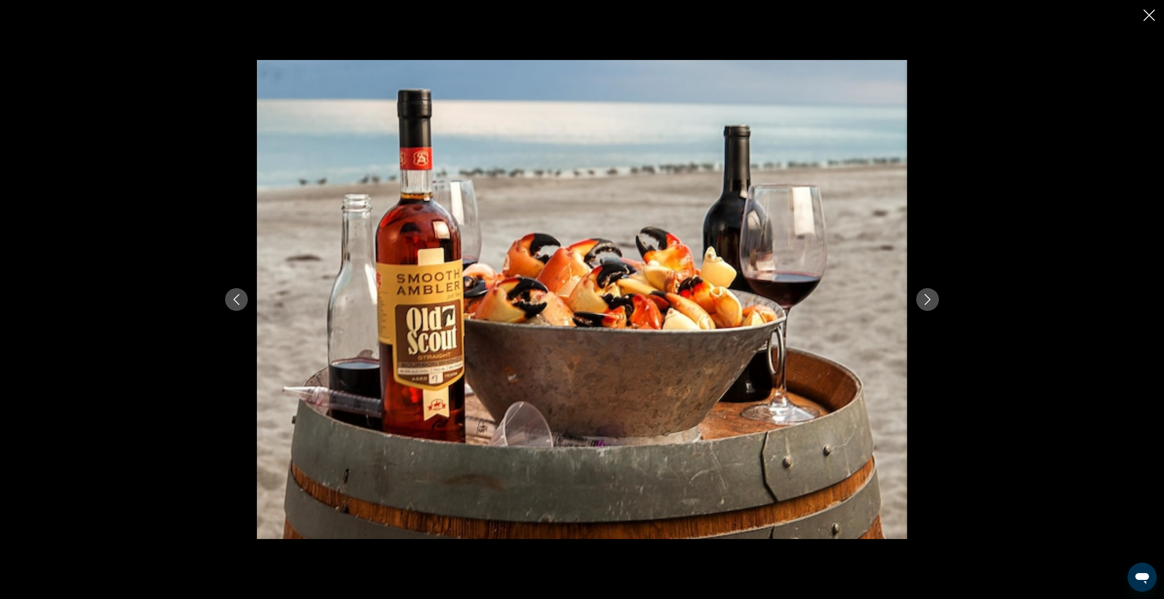
scroll to position [455, 0]
click at [927, 302] on icon "Next image" at bounding box center [928, 299] width 6 height 11
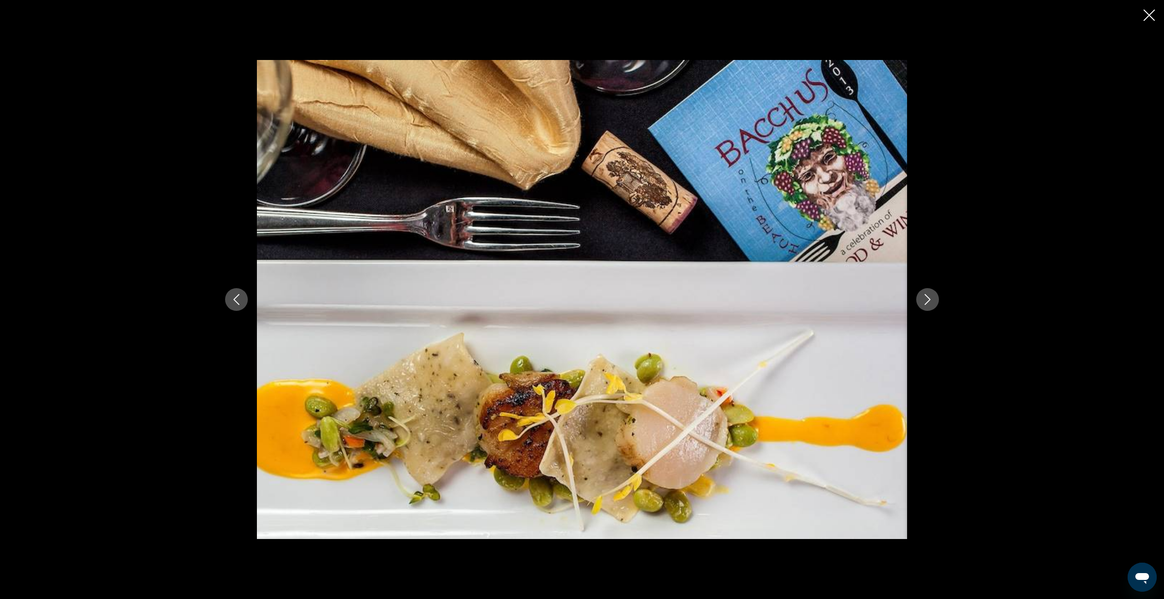
scroll to position [454, 0]
click at [927, 302] on icon "Next image" at bounding box center [928, 299] width 6 height 11
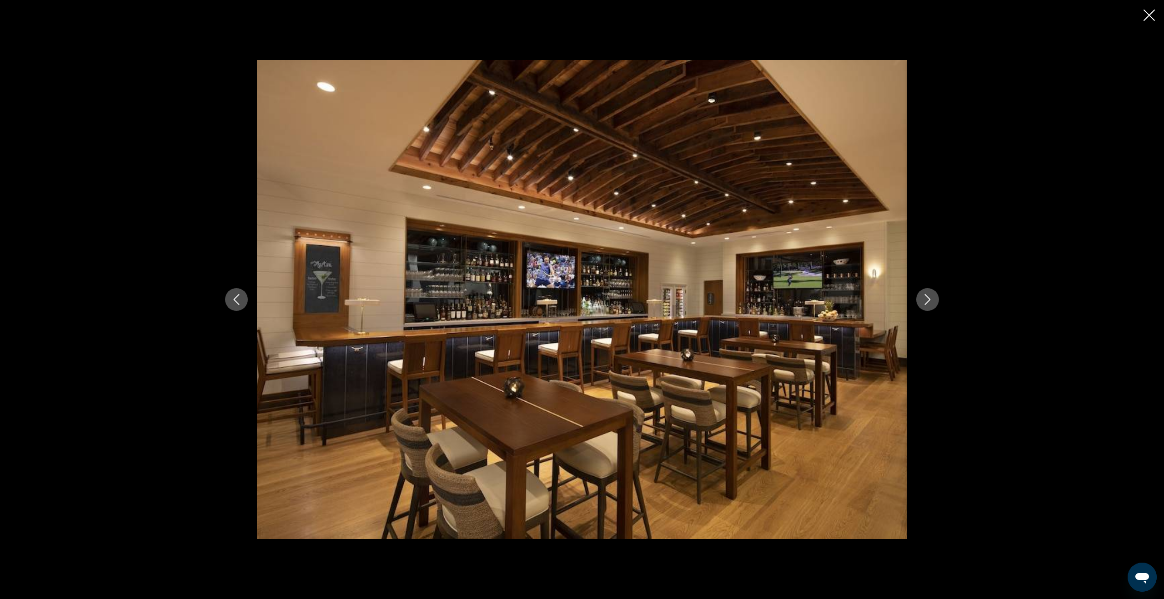
click at [927, 302] on icon "Next image" at bounding box center [928, 299] width 6 height 11
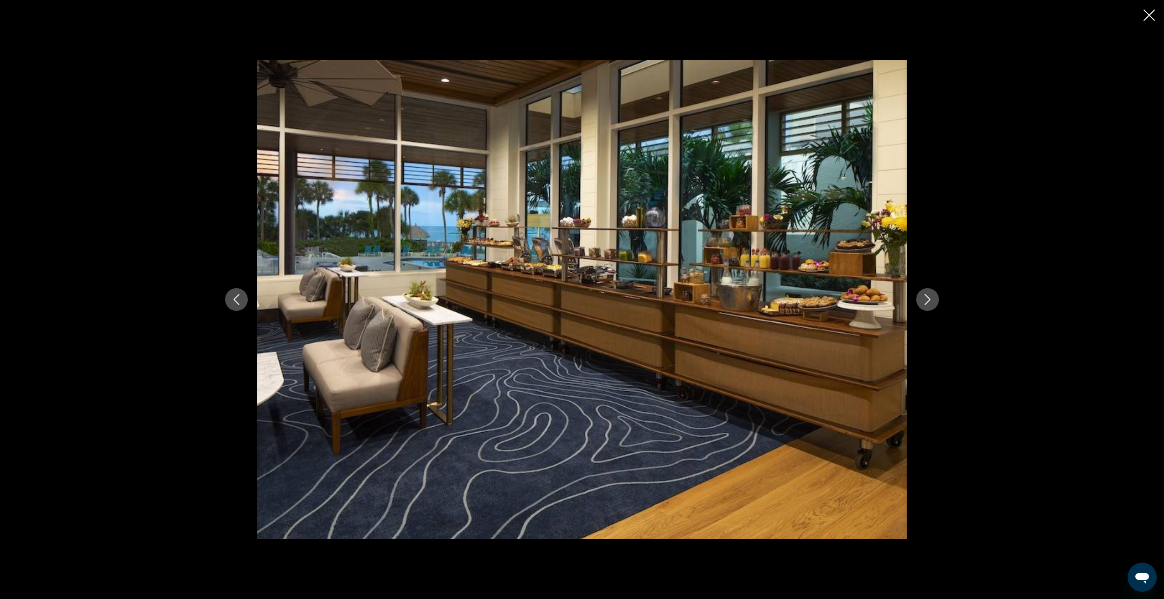
scroll to position [454, 0]
click at [928, 300] on icon "Next image" at bounding box center [927, 299] width 11 height 11
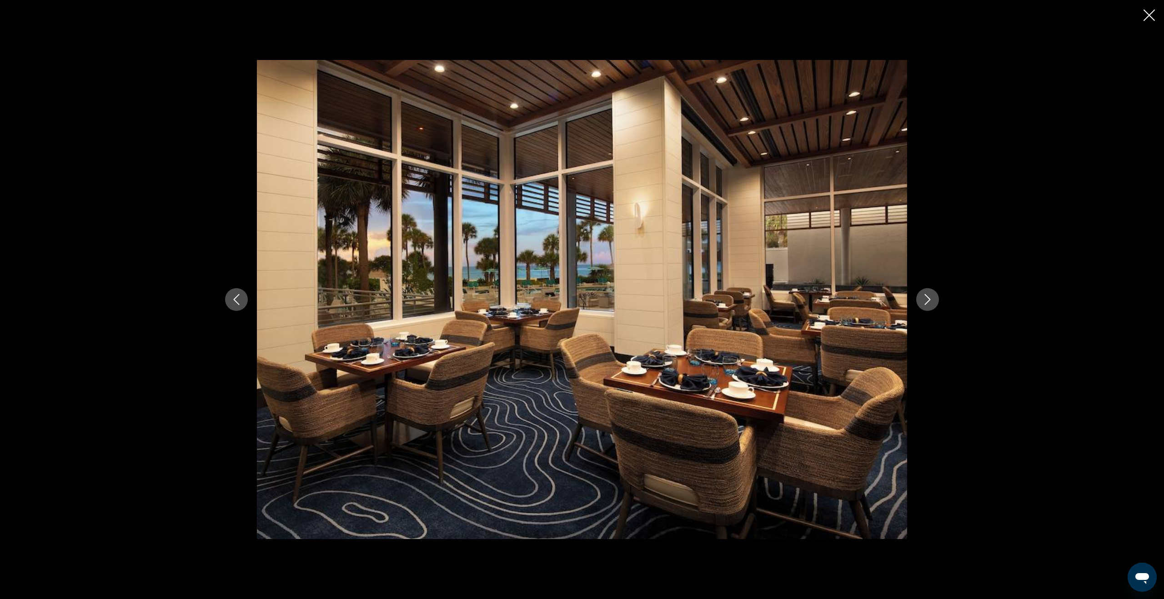
click at [927, 300] on icon "Next image" at bounding box center [927, 299] width 11 height 11
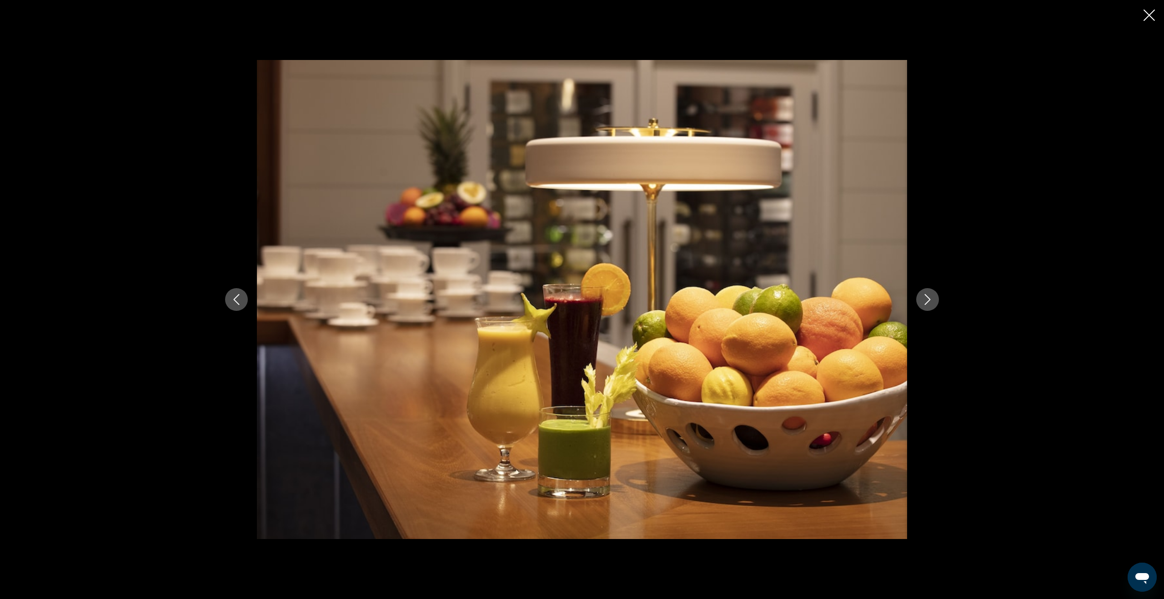
click at [927, 300] on icon "Next image" at bounding box center [927, 299] width 11 height 11
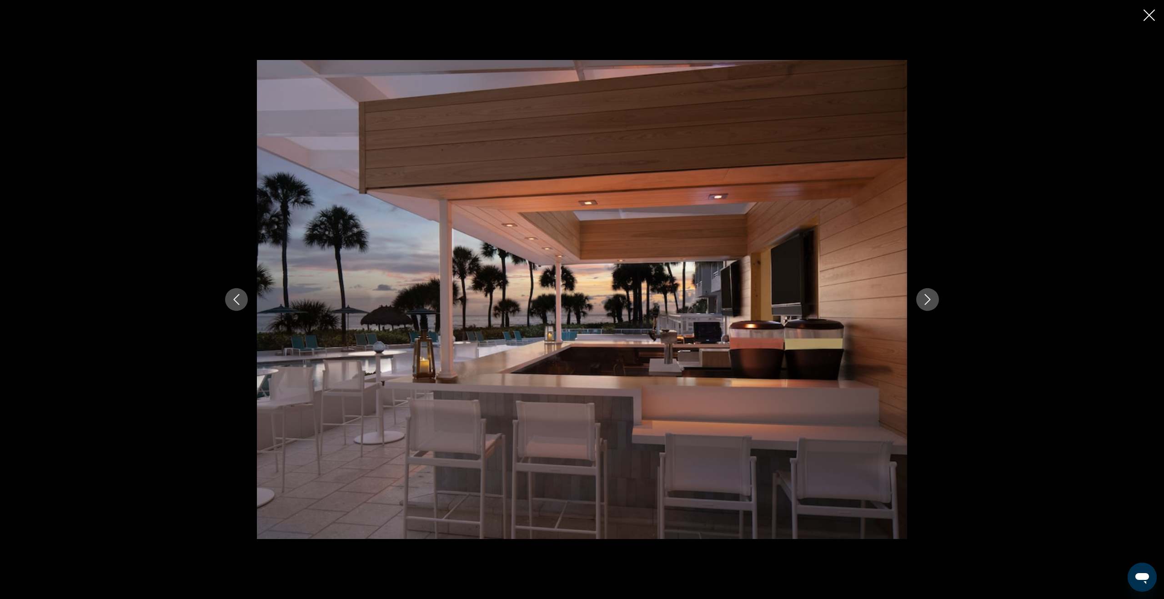
click at [927, 300] on icon "Next image" at bounding box center [927, 299] width 11 height 11
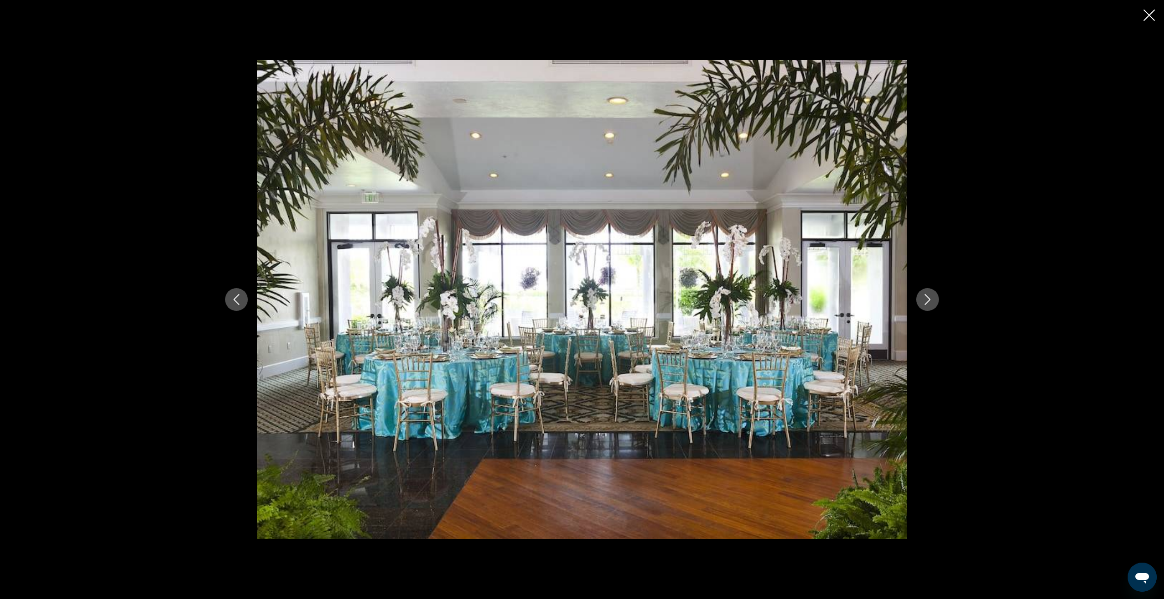
click at [927, 300] on icon "Next image" at bounding box center [927, 299] width 11 height 11
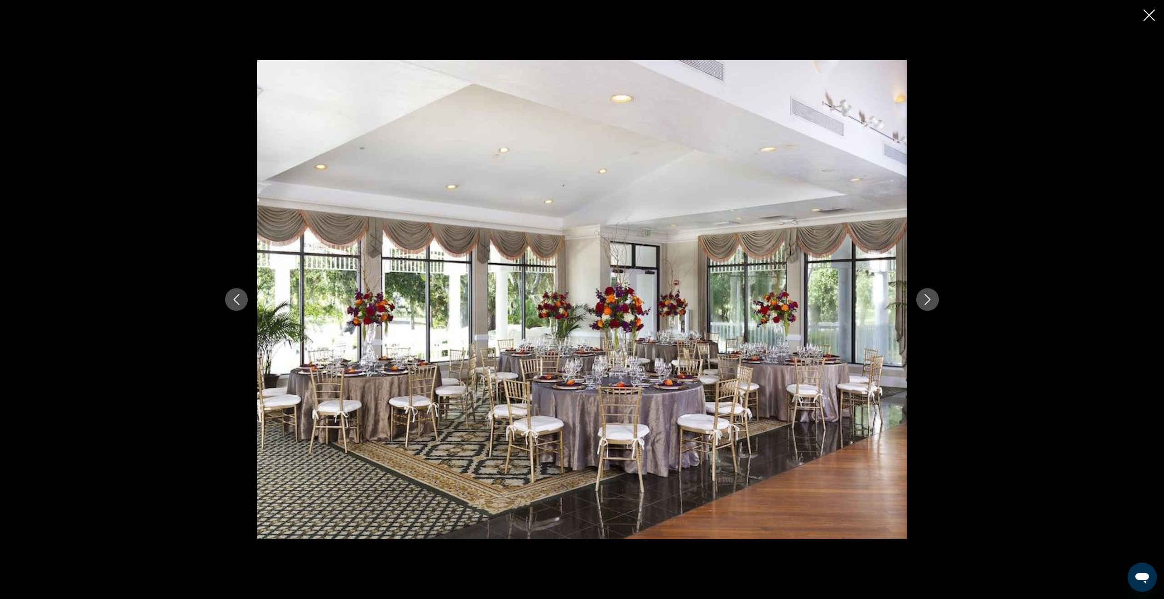
click at [927, 300] on icon "Next image" at bounding box center [927, 299] width 11 height 11
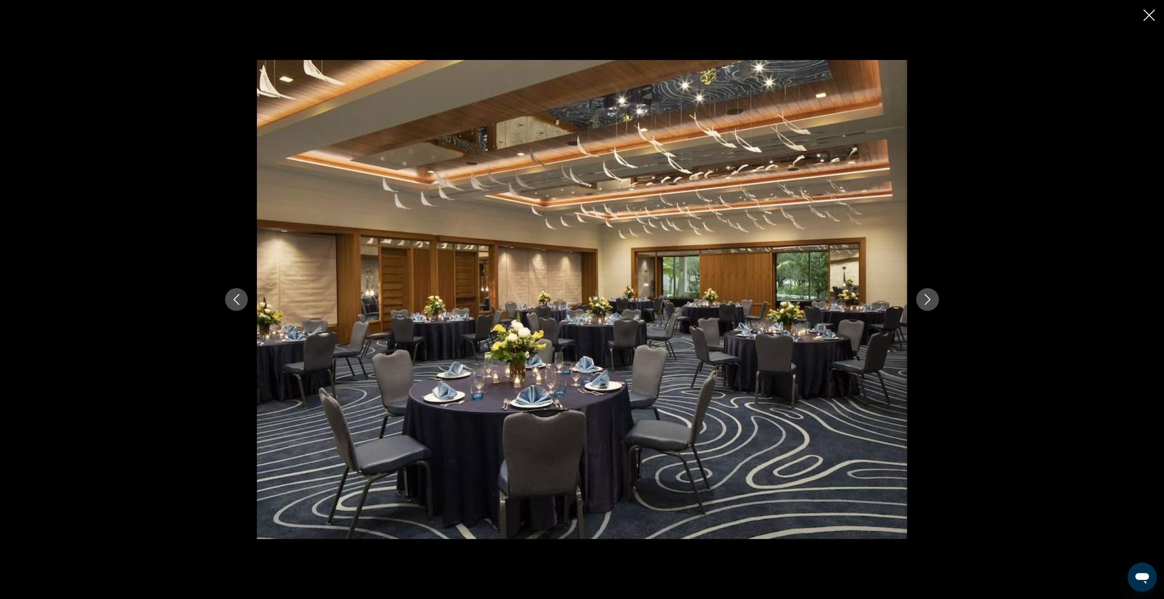
click at [927, 300] on icon "Next image" at bounding box center [927, 299] width 11 height 11
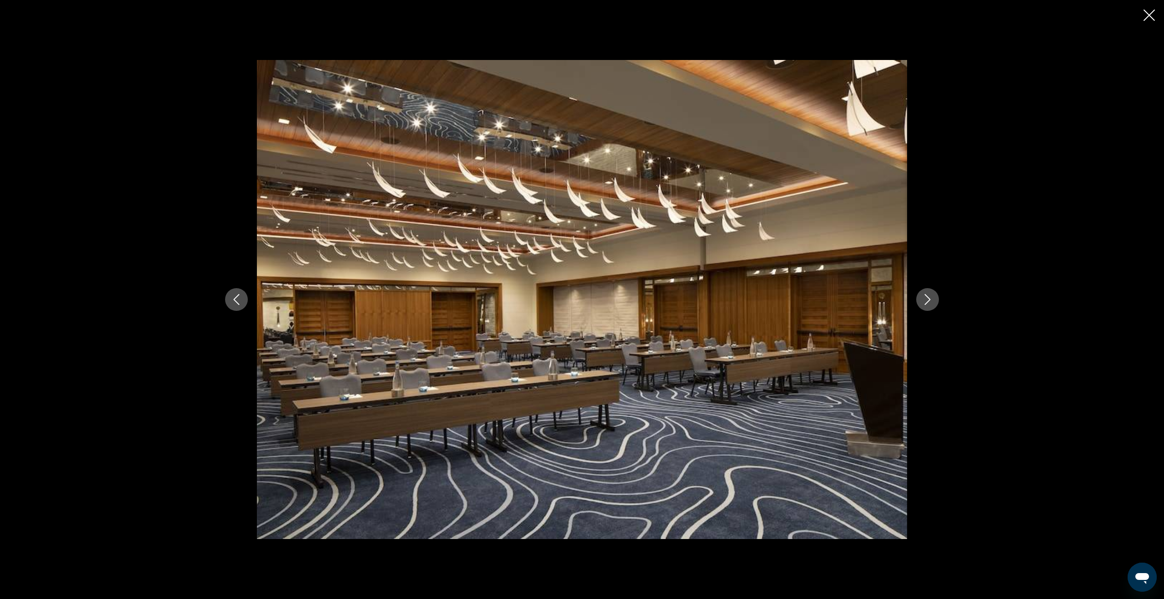
click at [927, 300] on icon "Next image" at bounding box center [927, 299] width 11 height 11
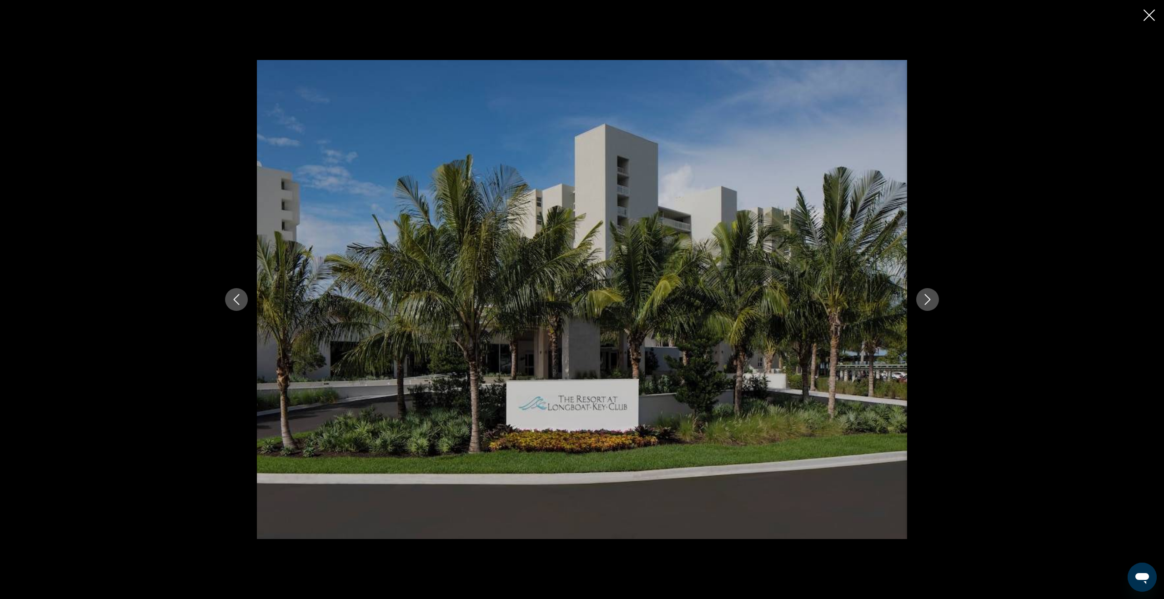
click at [927, 300] on icon "Next image" at bounding box center [927, 299] width 11 height 11
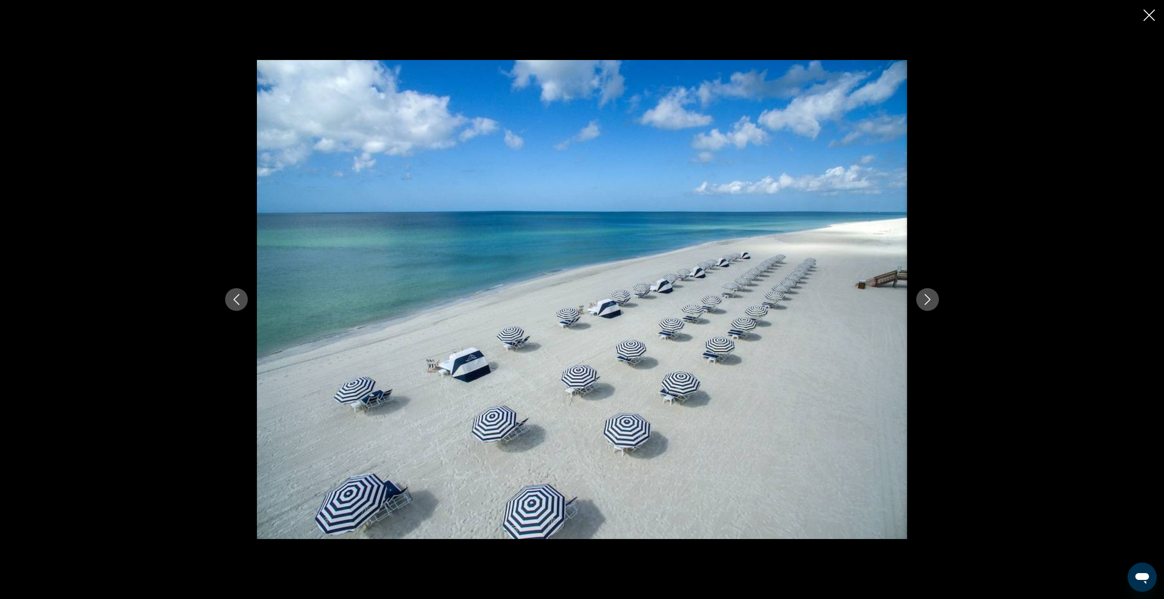
click at [927, 300] on icon "Next image" at bounding box center [927, 299] width 11 height 11
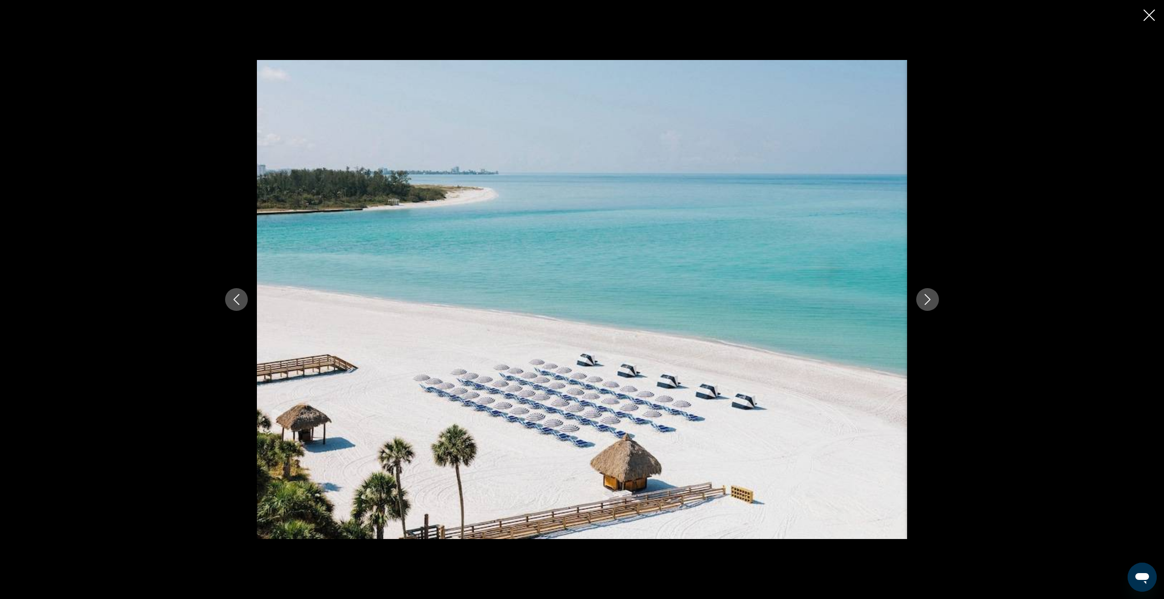
click at [927, 300] on icon "Next image" at bounding box center [927, 299] width 11 height 11
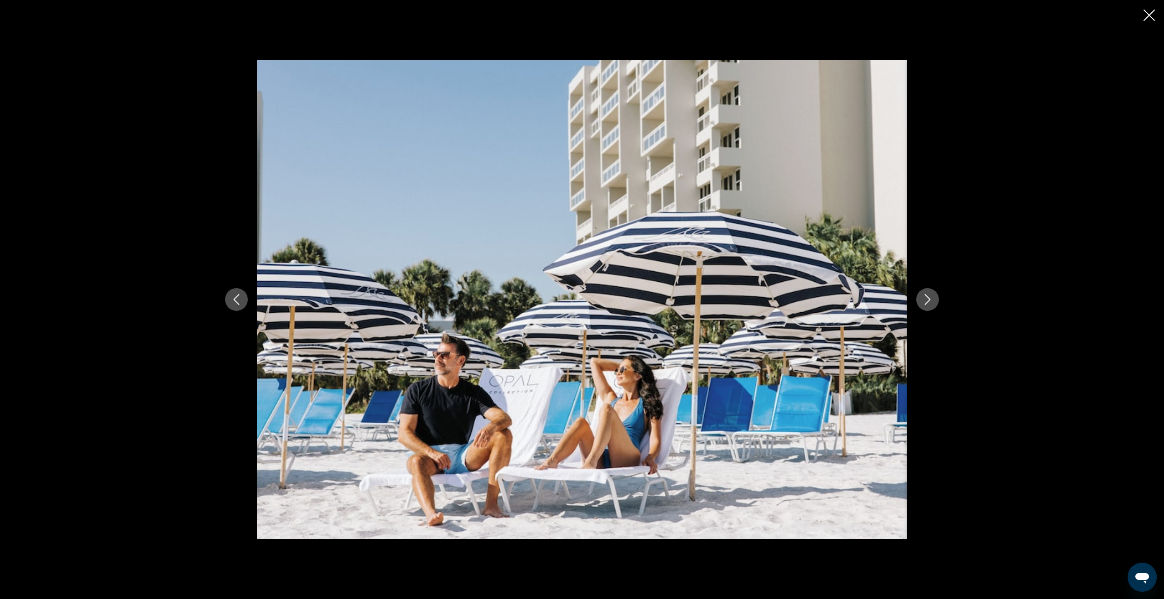
click at [927, 300] on icon "Next image" at bounding box center [927, 299] width 11 height 11
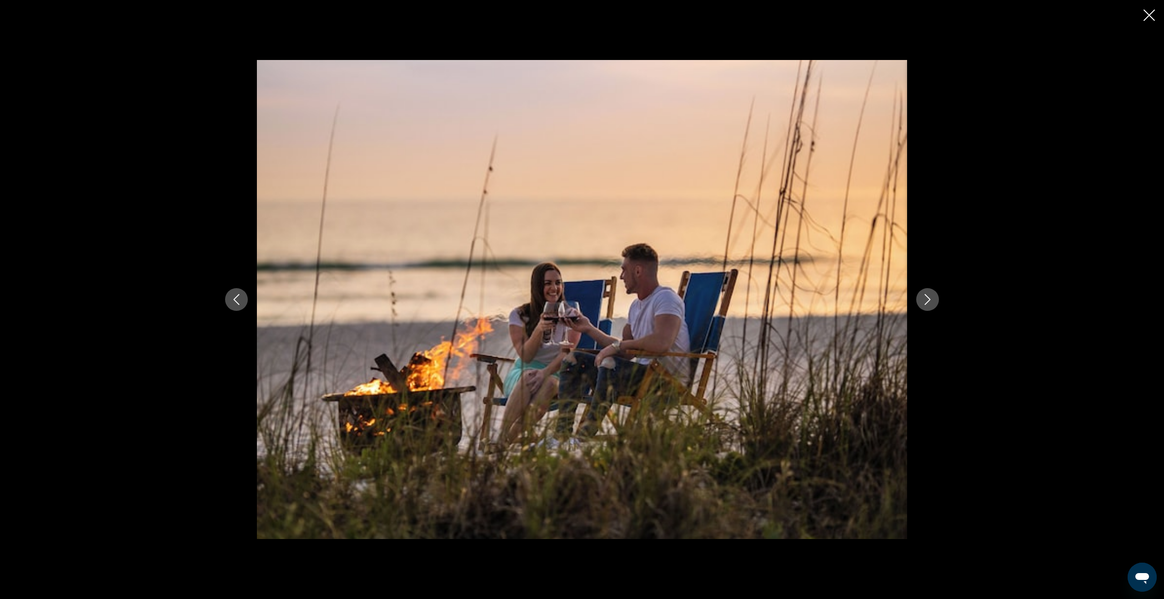
click at [927, 300] on icon "Next image" at bounding box center [927, 299] width 11 height 11
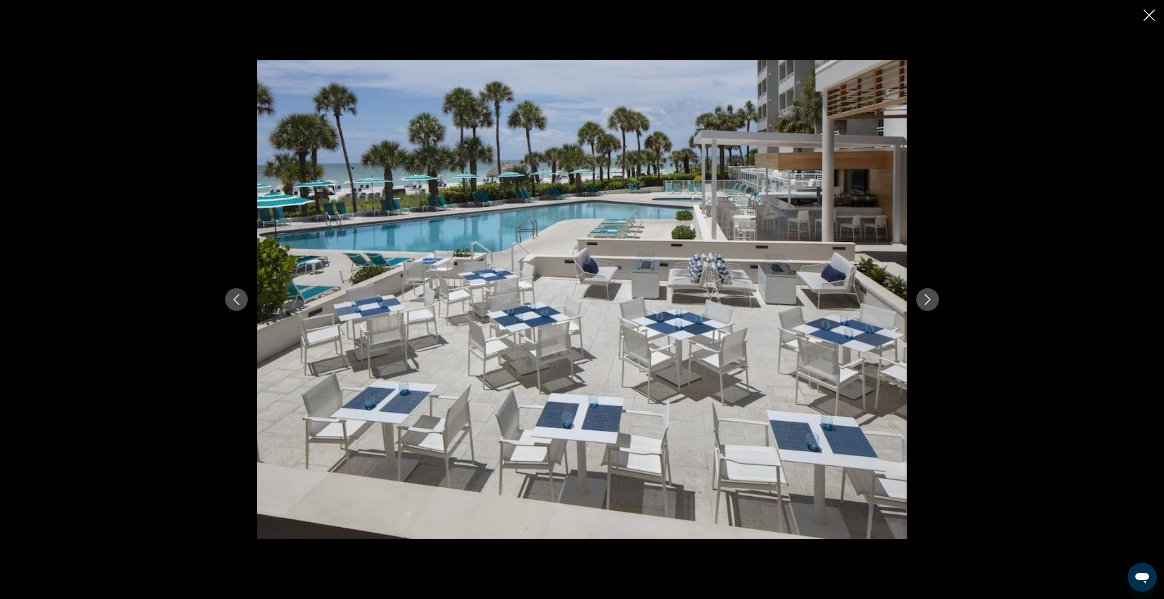
click at [927, 300] on icon "Next image" at bounding box center [927, 299] width 11 height 11
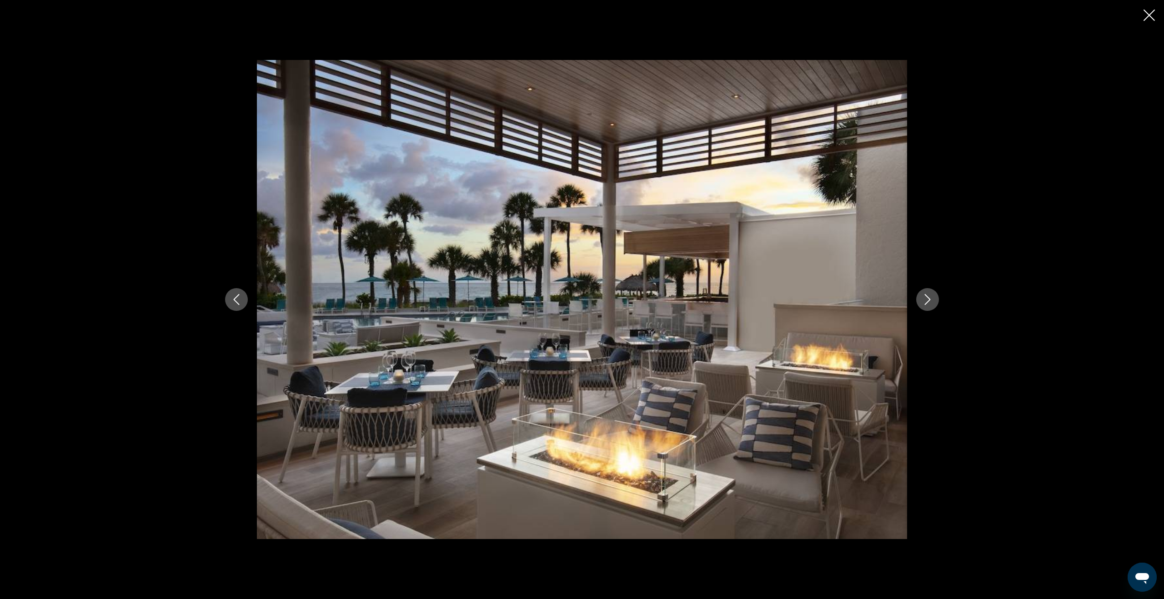
click at [928, 300] on icon "Next image" at bounding box center [927, 299] width 11 height 11
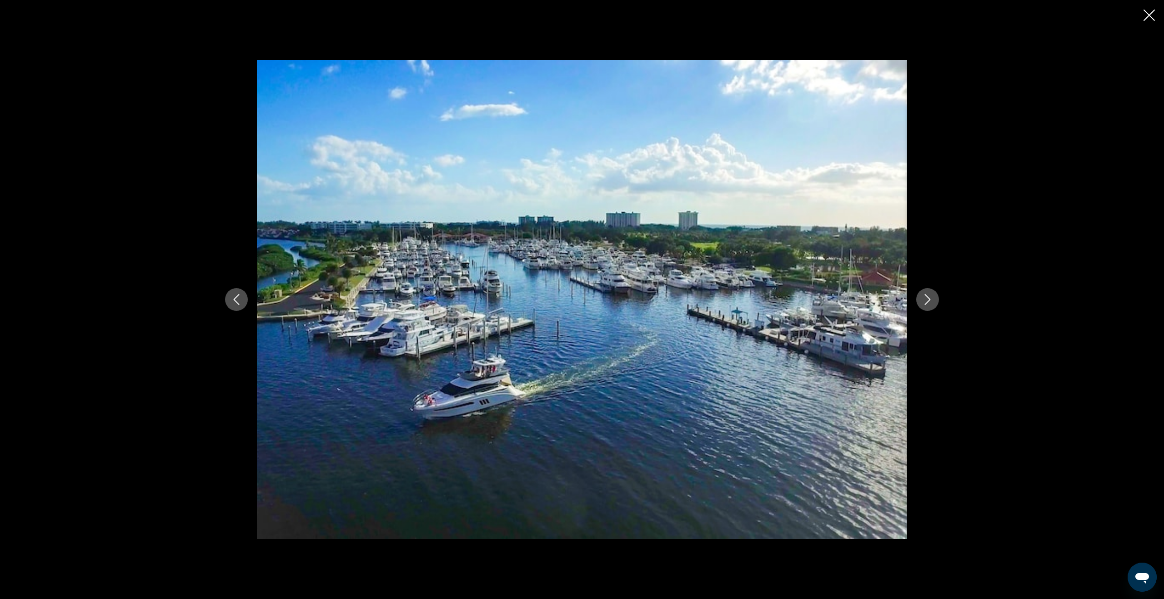
click at [928, 300] on icon "Next image" at bounding box center [927, 299] width 11 height 11
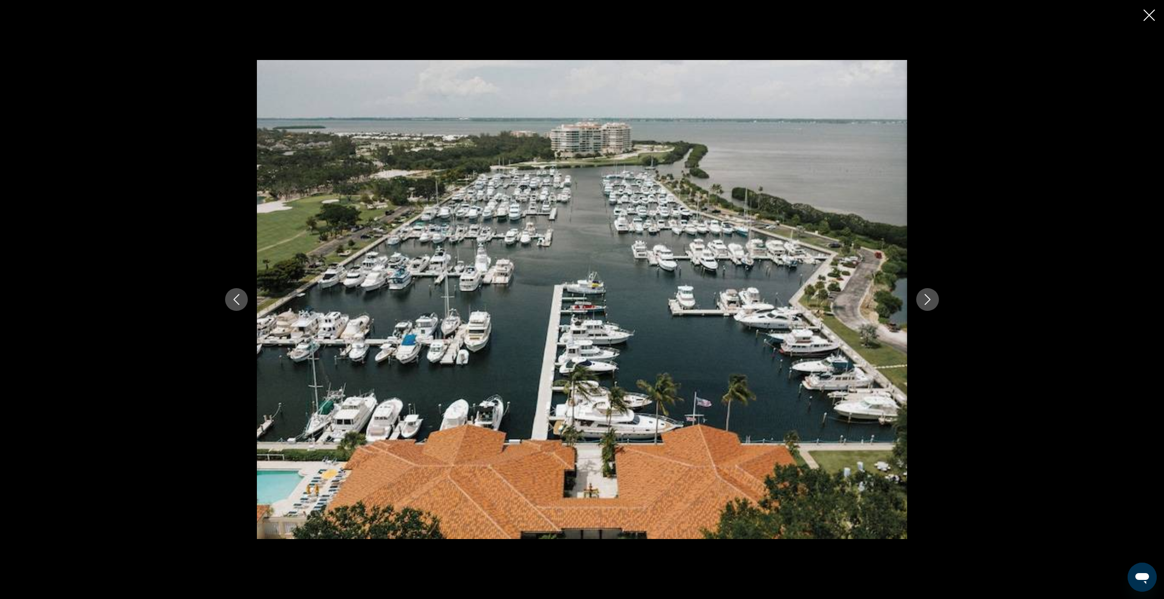
click at [928, 300] on icon "Next image" at bounding box center [927, 299] width 11 height 11
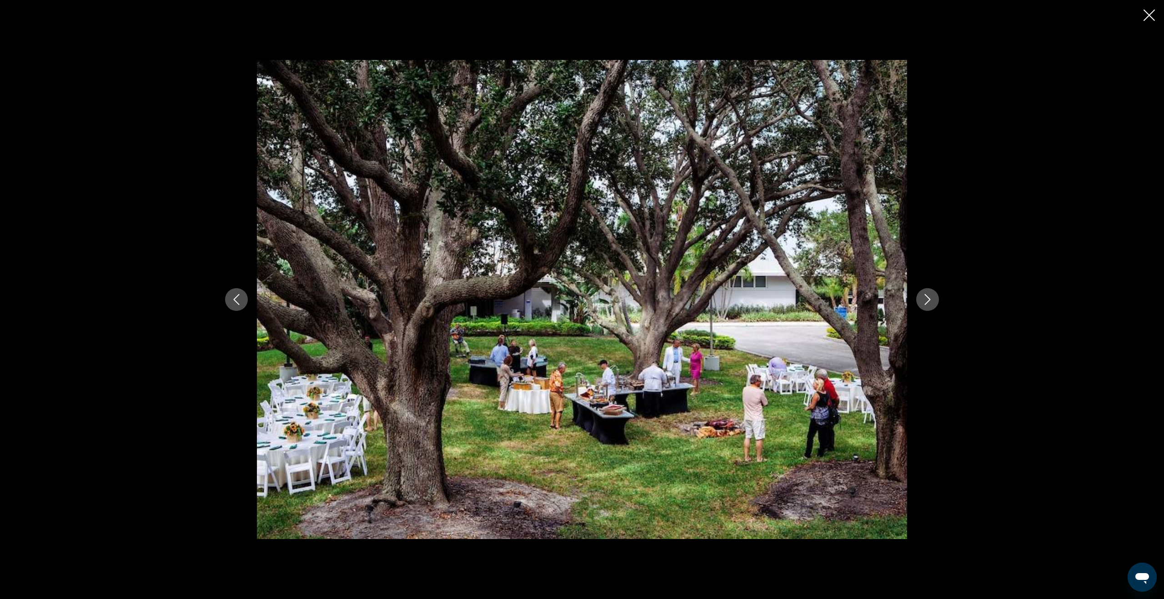
click at [928, 300] on icon "Next image" at bounding box center [927, 299] width 11 height 11
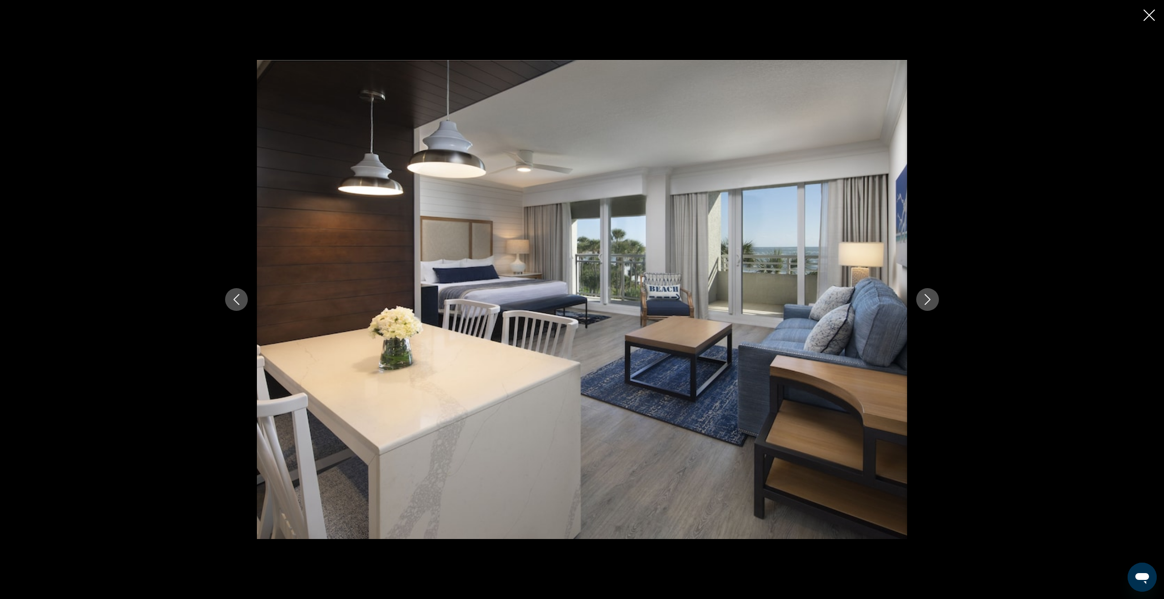
click at [928, 300] on icon "Next image" at bounding box center [927, 299] width 11 height 11
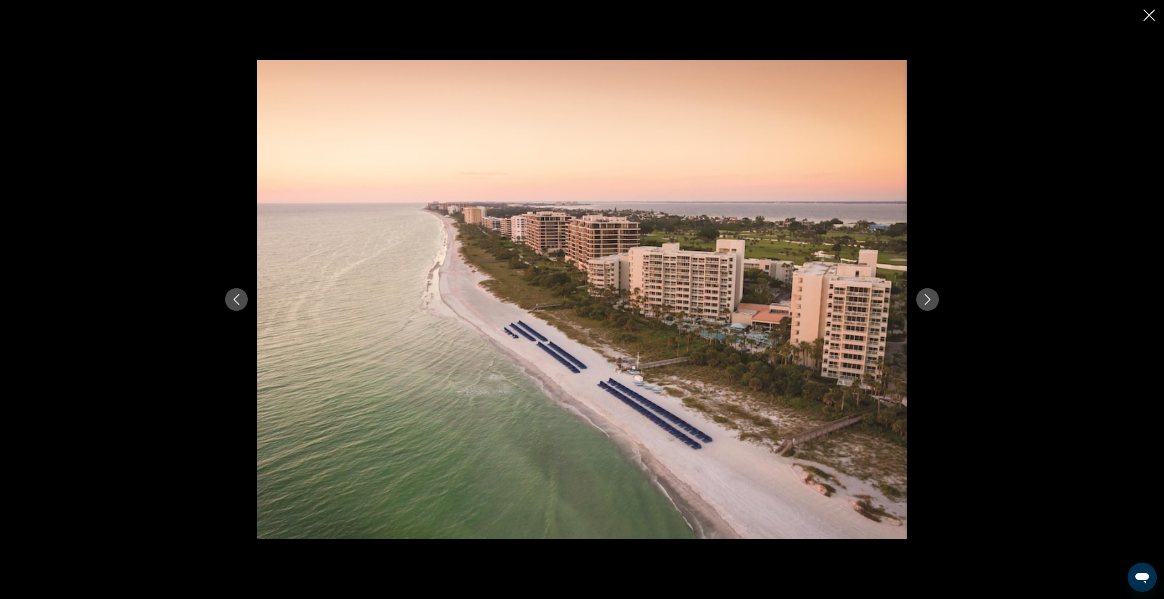
click at [928, 300] on icon "Next image" at bounding box center [927, 299] width 11 height 11
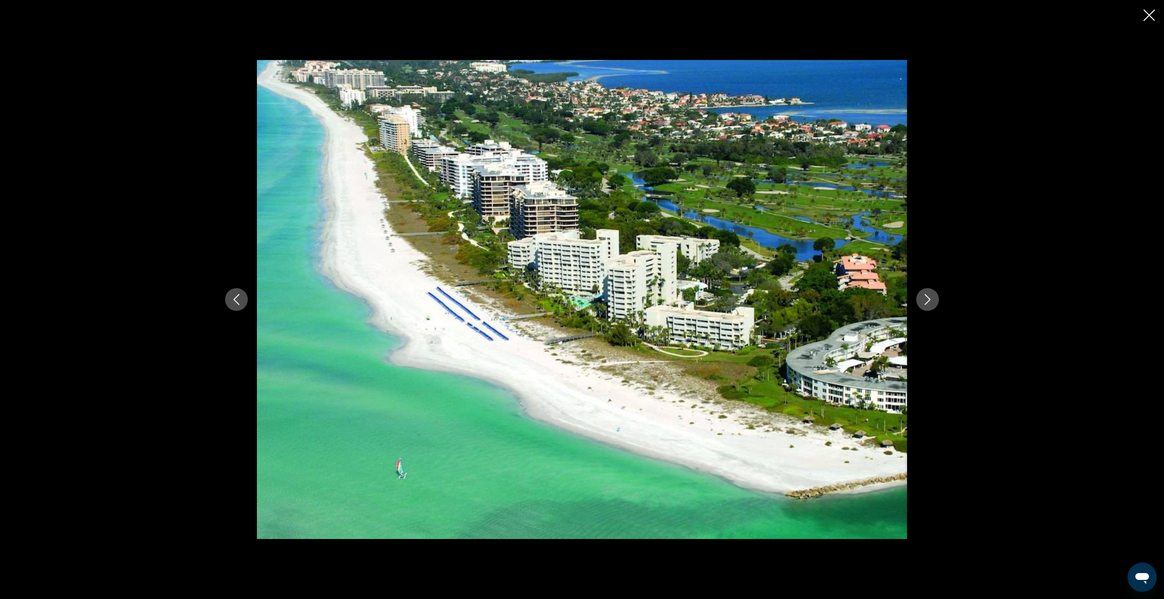
click at [928, 300] on icon "Next image" at bounding box center [927, 299] width 11 height 11
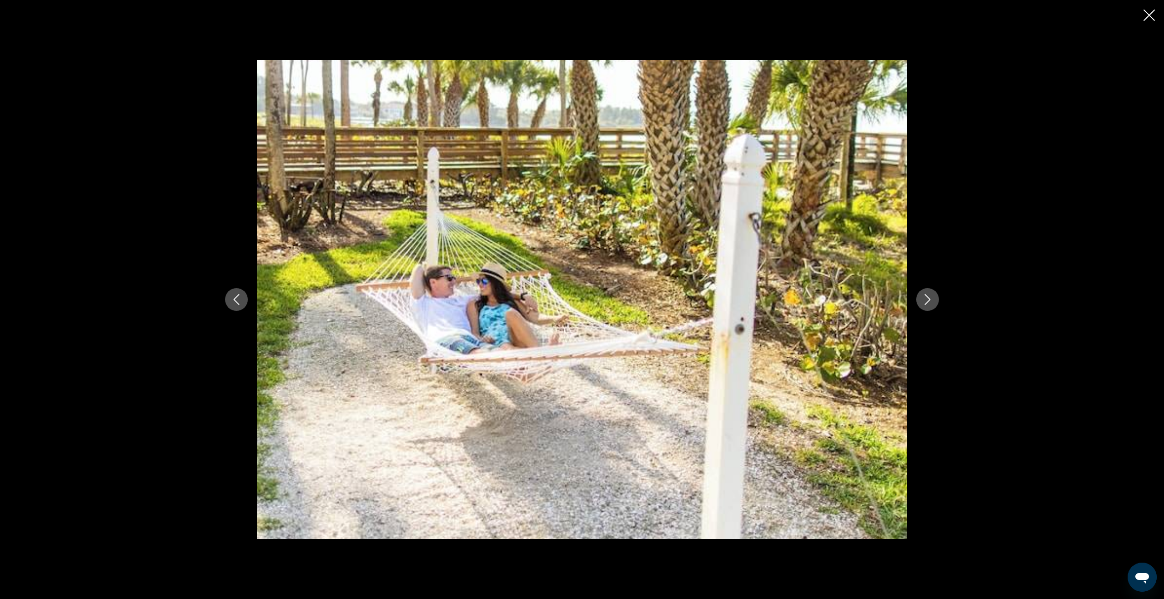
click at [928, 300] on icon "Next image" at bounding box center [927, 299] width 11 height 11
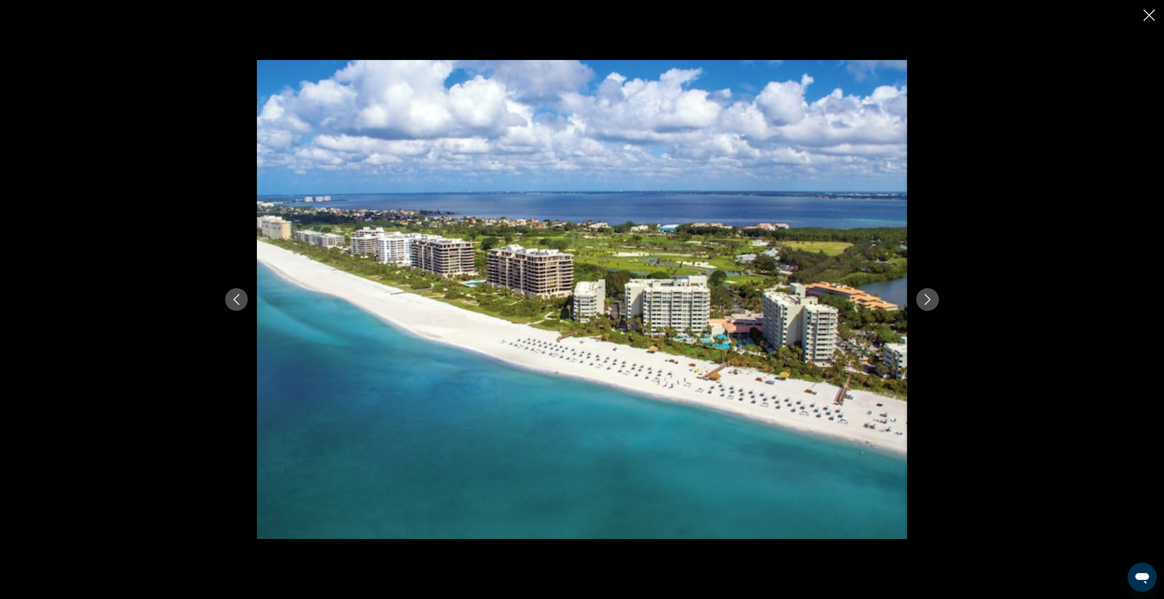
click at [928, 300] on icon "Next image" at bounding box center [927, 299] width 11 height 11
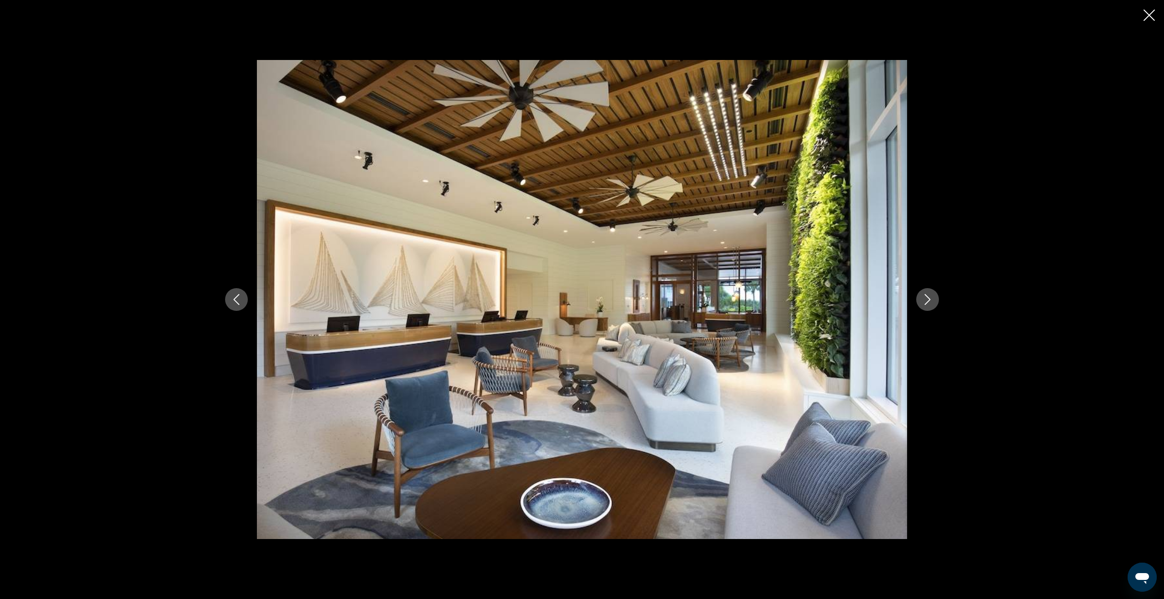
click at [928, 300] on icon "Next image" at bounding box center [927, 299] width 11 height 11
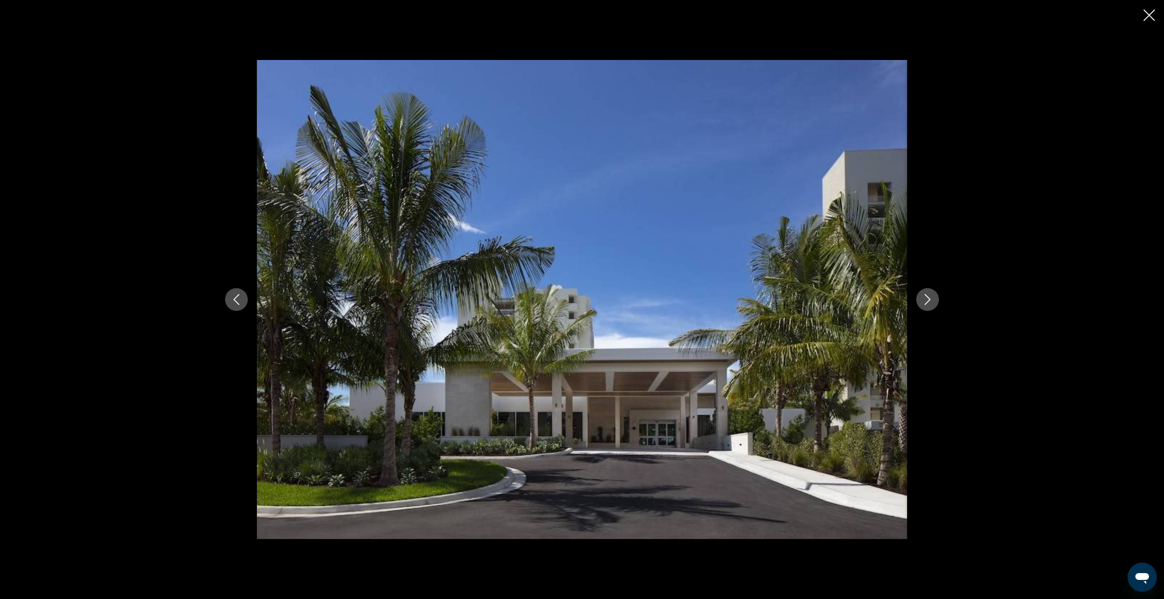
click at [928, 300] on icon "Next image" at bounding box center [927, 299] width 11 height 11
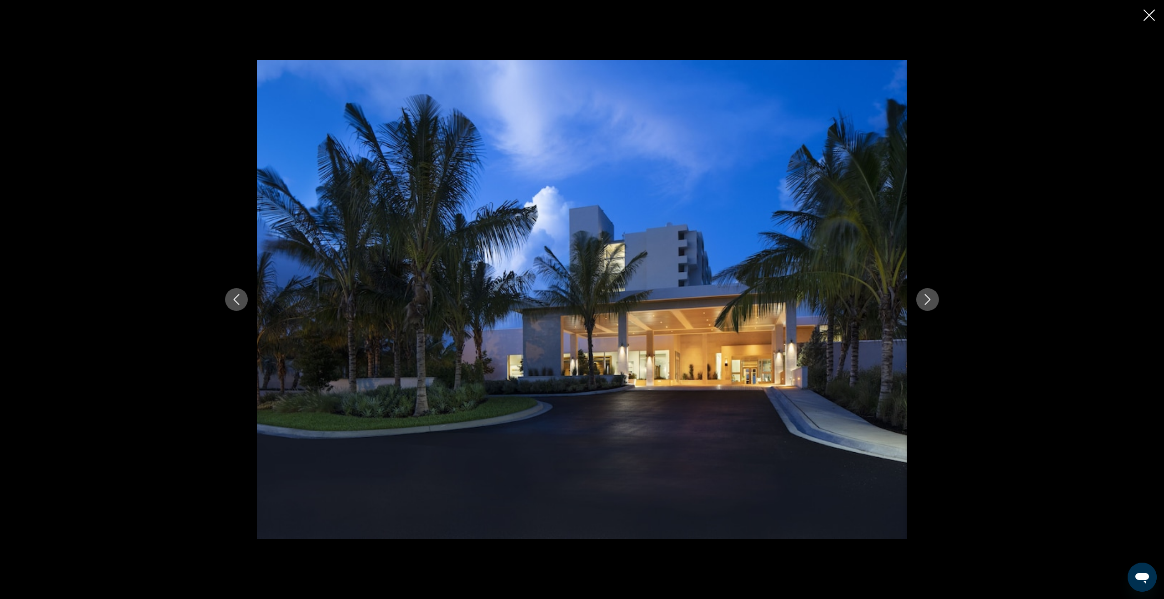
click at [928, 300] on icon "Next image" at bounding box center [927, 299] width 11 height 11
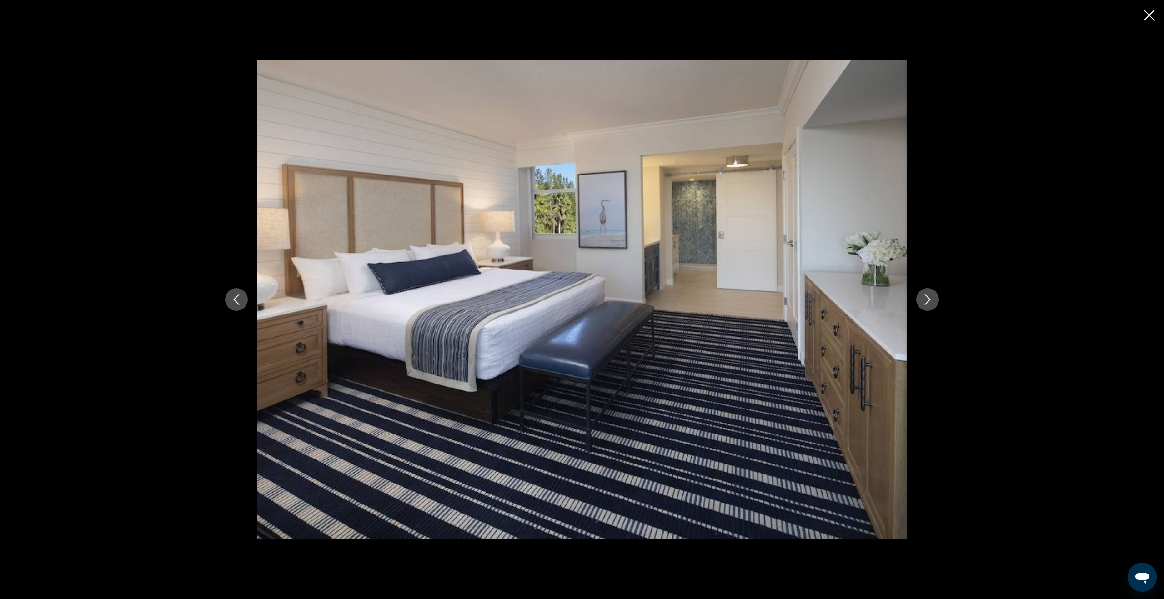
click at [928, 300] on icon "Next image" at bounding box center [927, 299] width 11 height 11
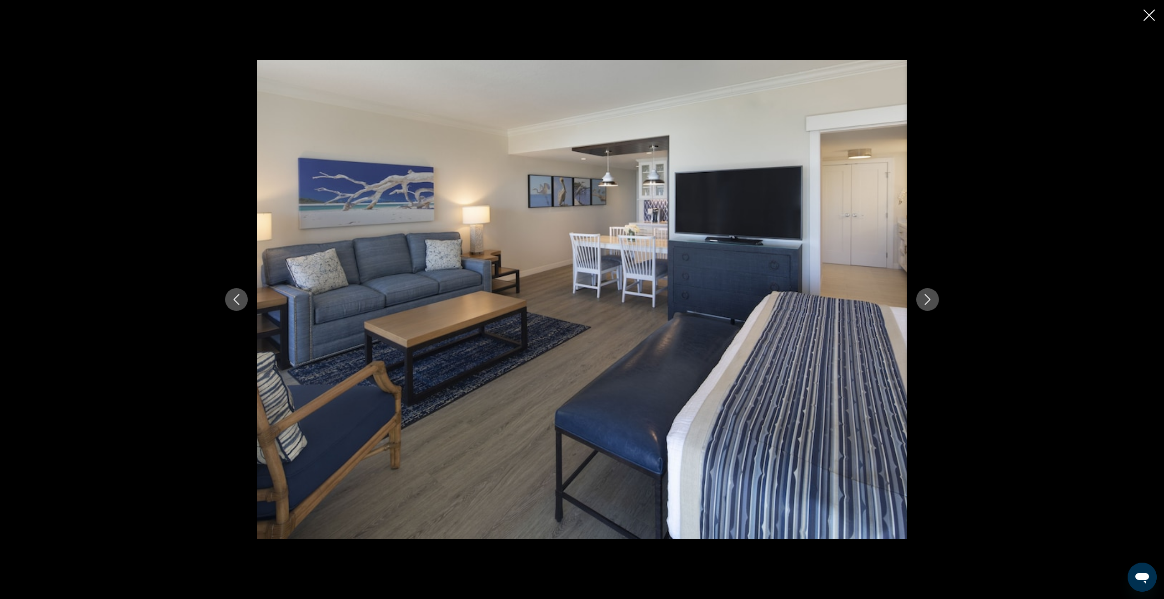
click at [928, 300] on icon "Next image" at bounding box center [927, 299] width 11 height 11
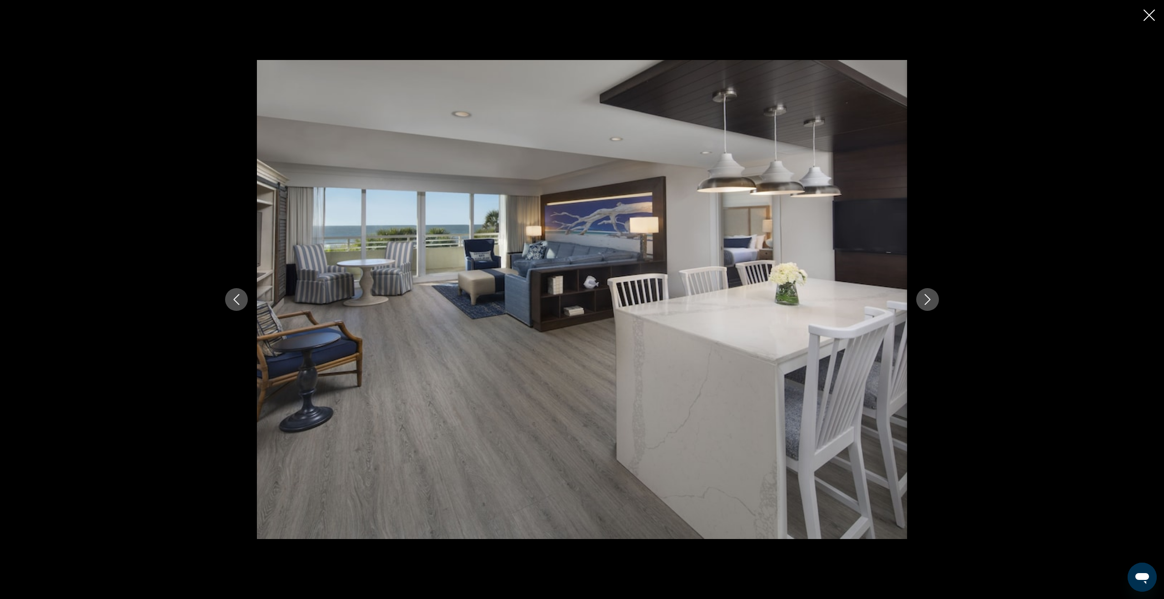
click at [928, 300] on icon "Next image" at bounding box center [927, 299] width 11 height 11
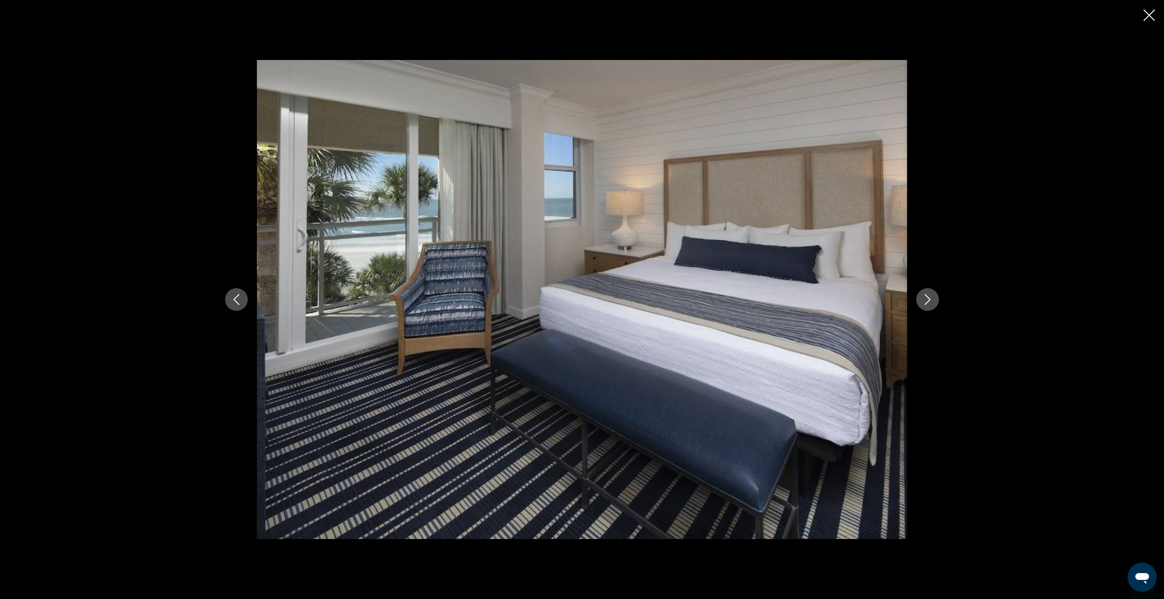
click at [928, 300] on icon "Next image" at bounding box center [927, 299] width 11 height 11
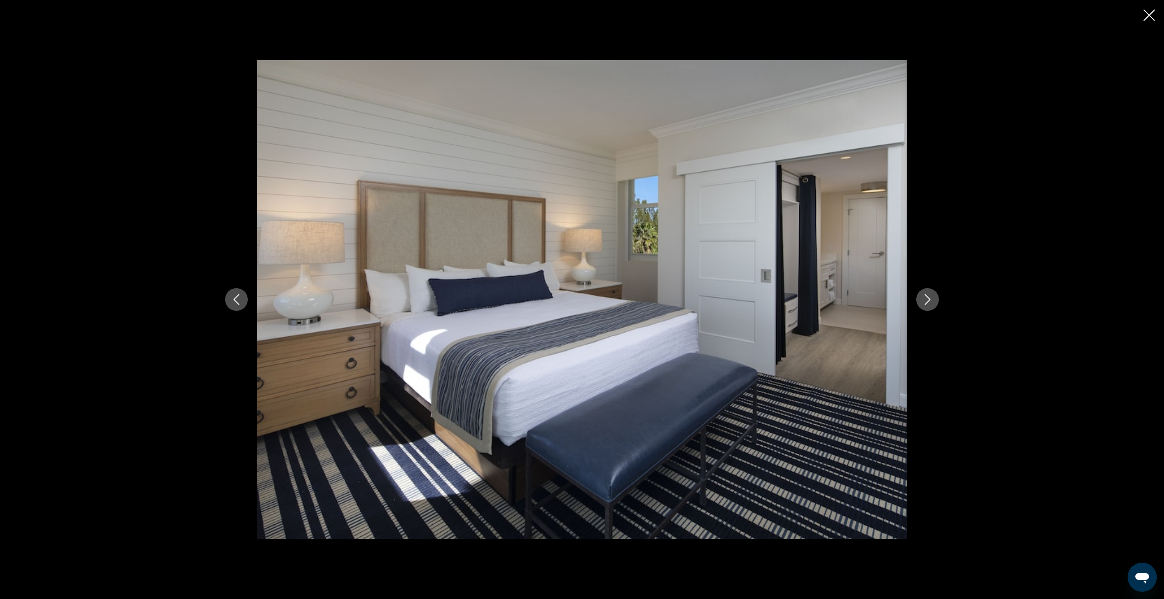
click at [928, 300] on icon "Next image" at bounding box center [927, 299] width 11 height 11
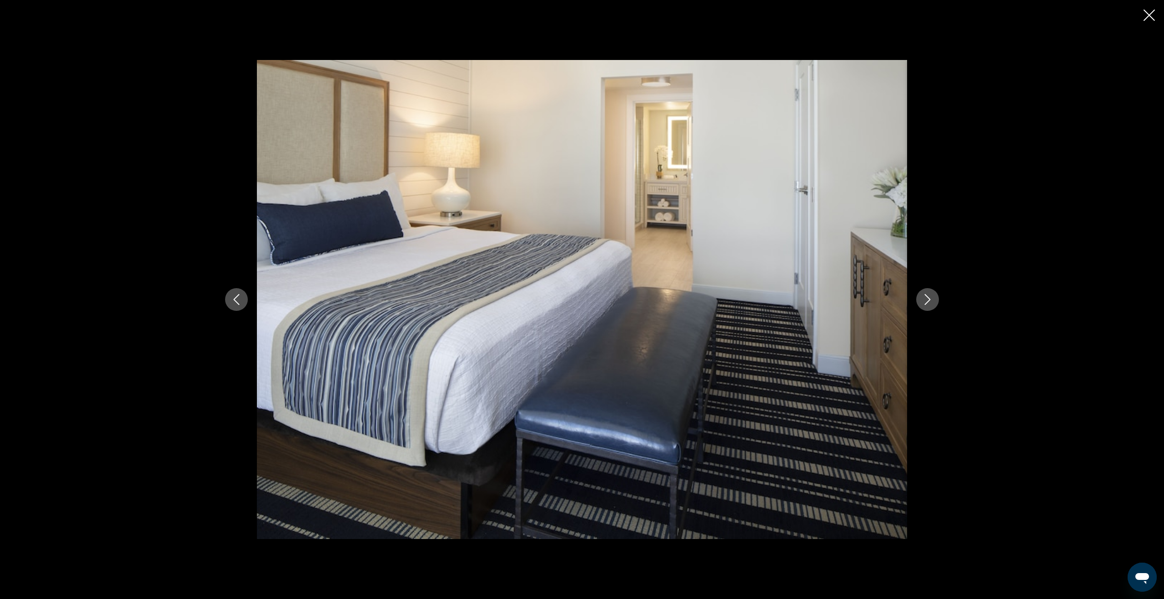
click at [928, 300] on icon "Next image" at bounding box center [927, 299] width 11 height 11
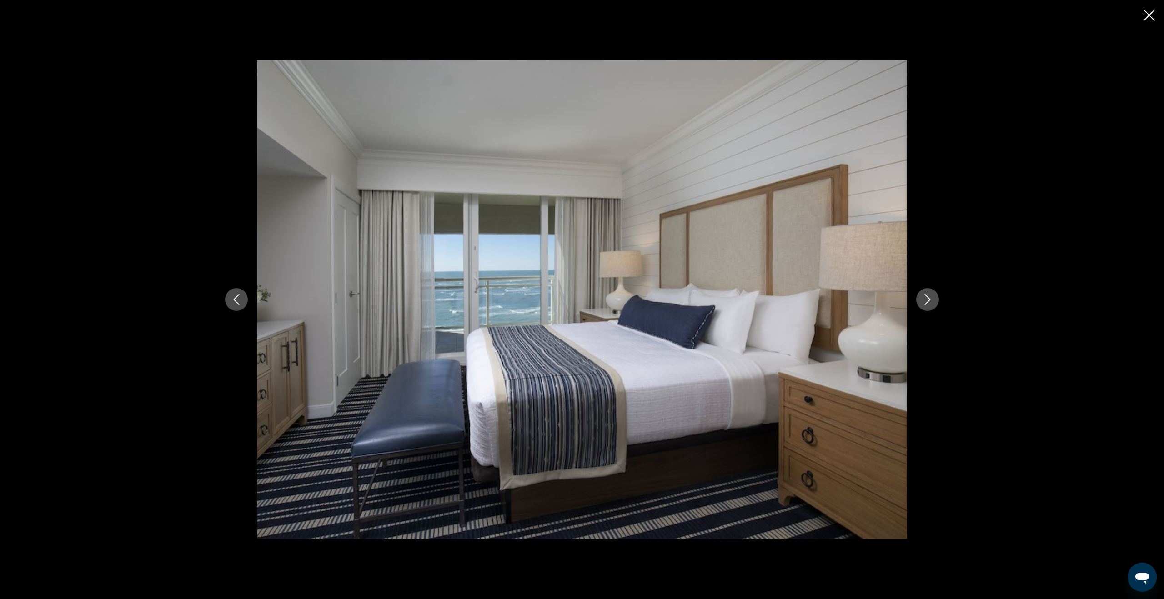
click at [928, 300] on icon "Next image" at bounding box center [927, 299] width 11 height 11
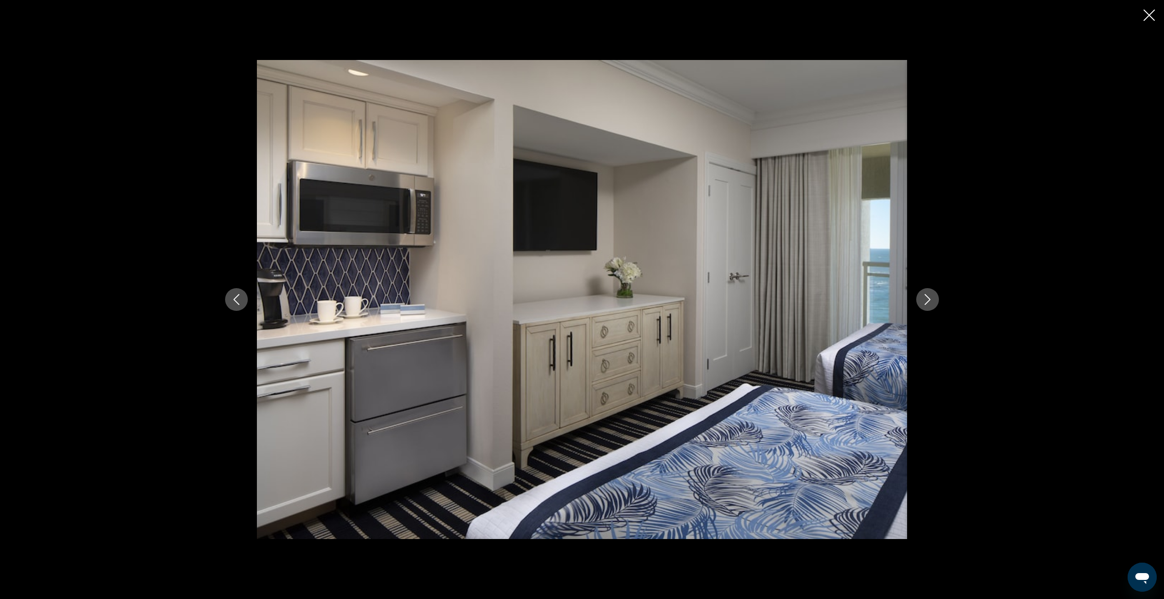
click at [928, 300] on icon "Next image" at bounding box center [927, 299] width 11 height 11
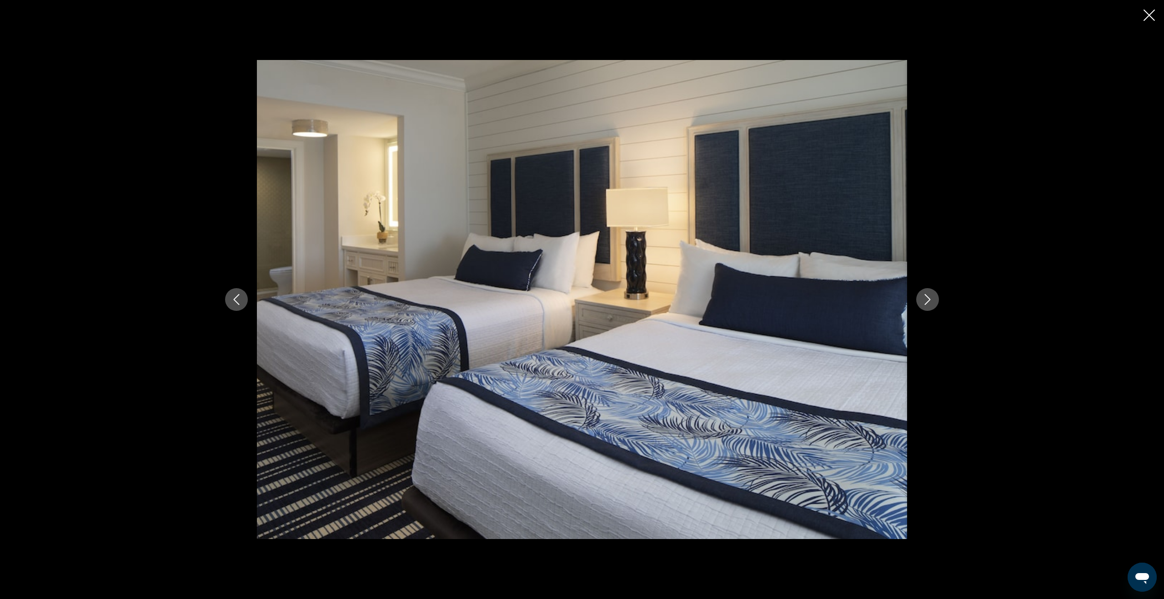
click at [928, 300] on icon "Next image" at bounding box center [927, 299] width 11 height 11
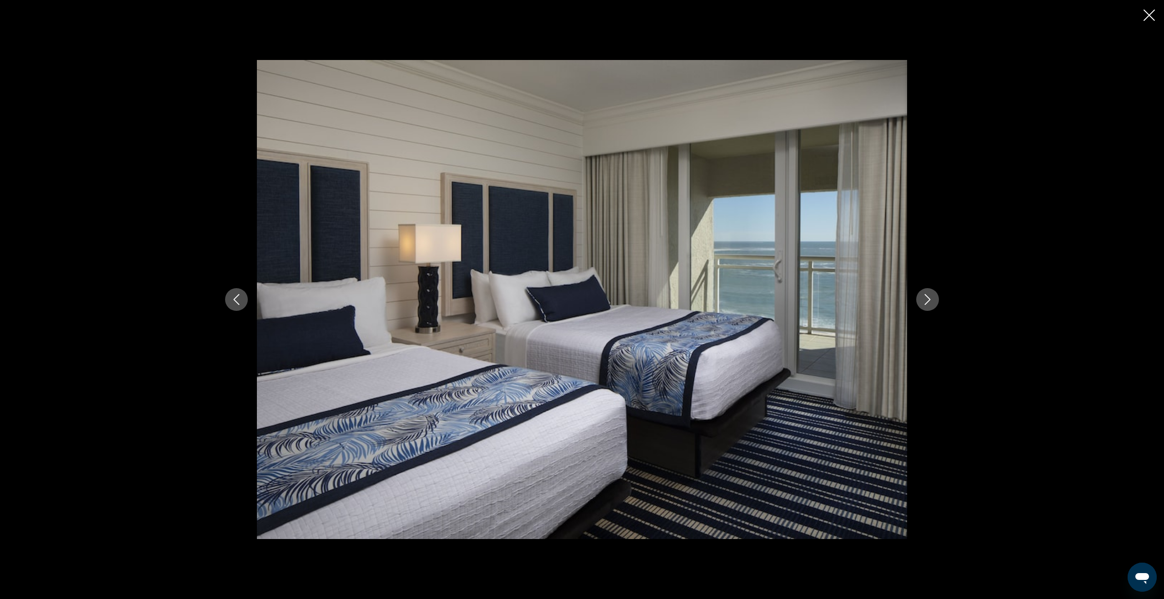
click at [1152, 18] on icon "Close slideshow" at bounding box center [1149, 15] width 11 height 11
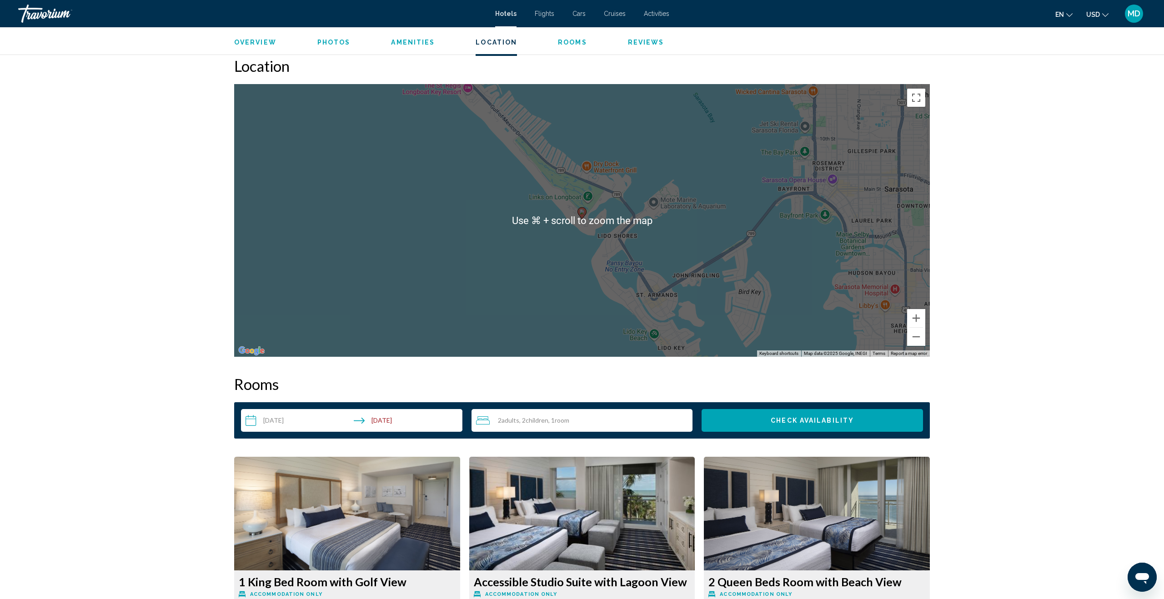
scroll to position [723, 0]
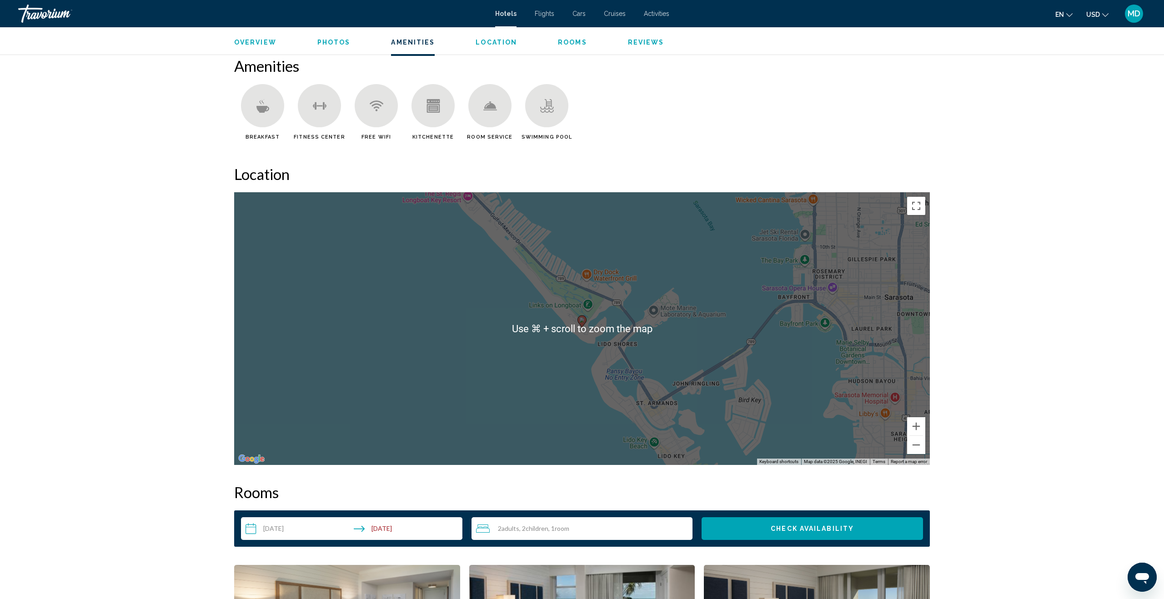
click at [646, 43] on span "Reviews" at bounding box center [646, 42] width 36 height 7
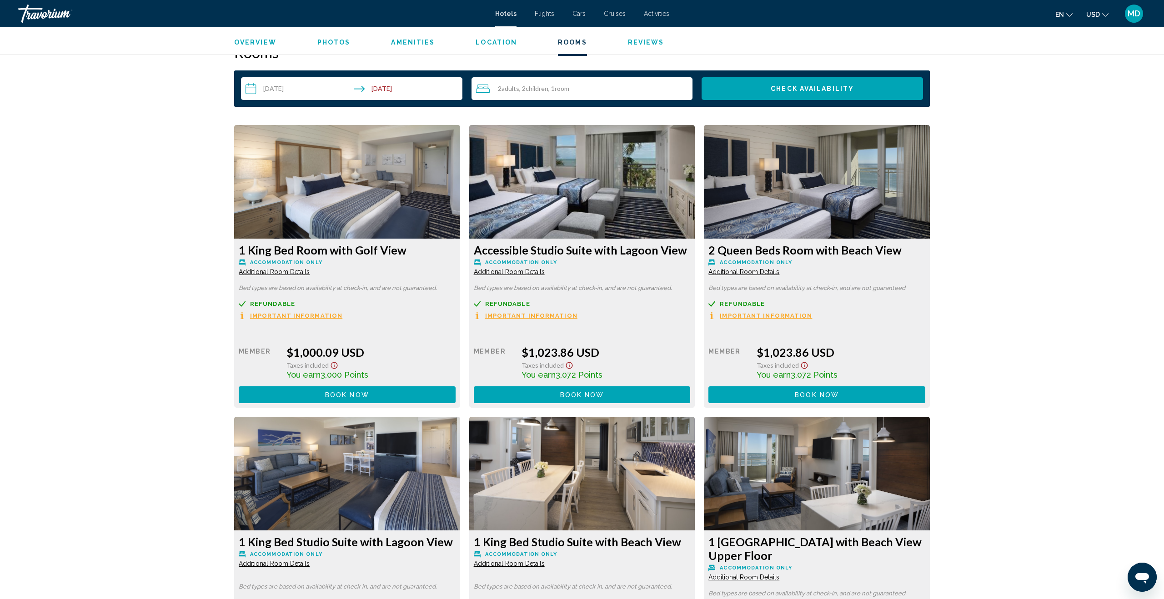
scroll to position [1084, 0]
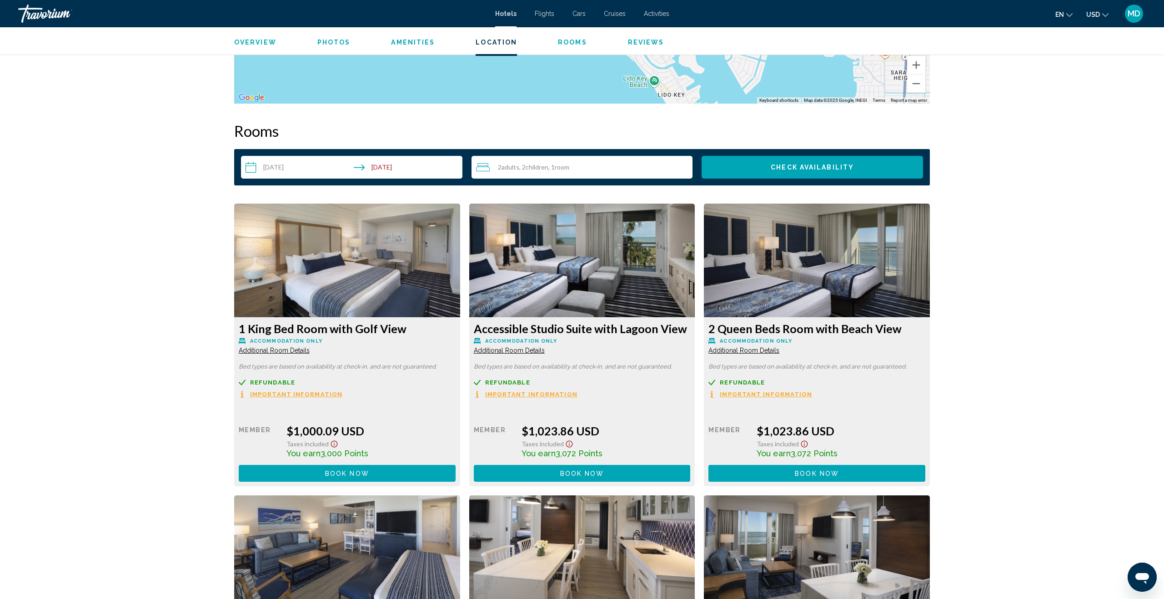
click at [272, 166] on input "**********" at bounding box center [353, 168] width 225 height 25
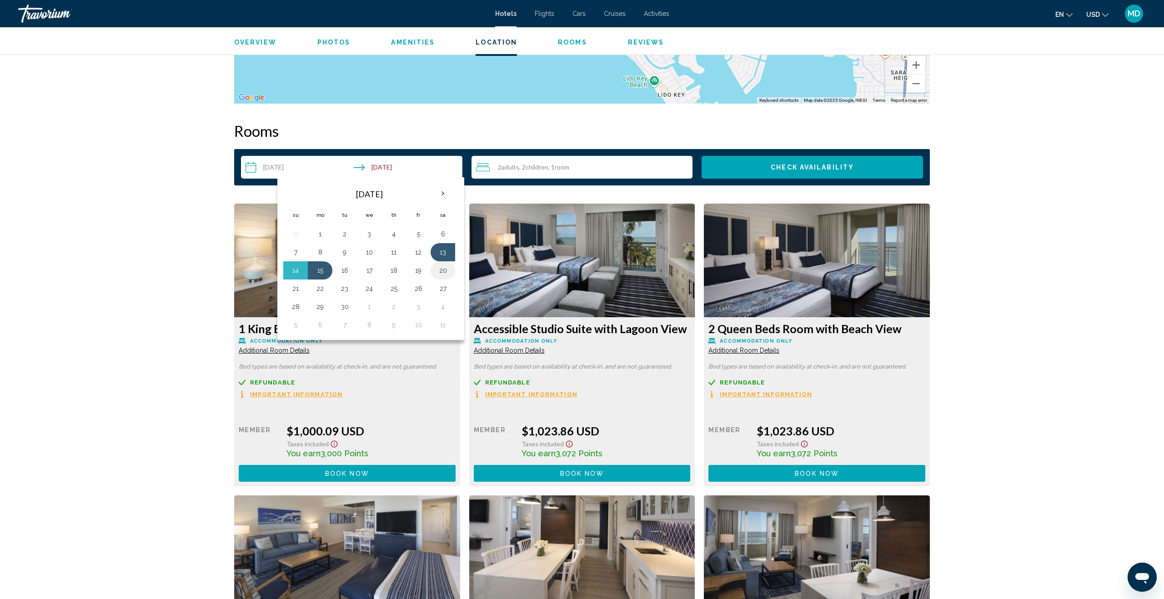
click at [442, 272] on button "20" at bounding box center [443, 270] width 15 height 13
click at [323, 290] on button "22" at bounding box center [320, 288] width 15 height 13
type input "**********"
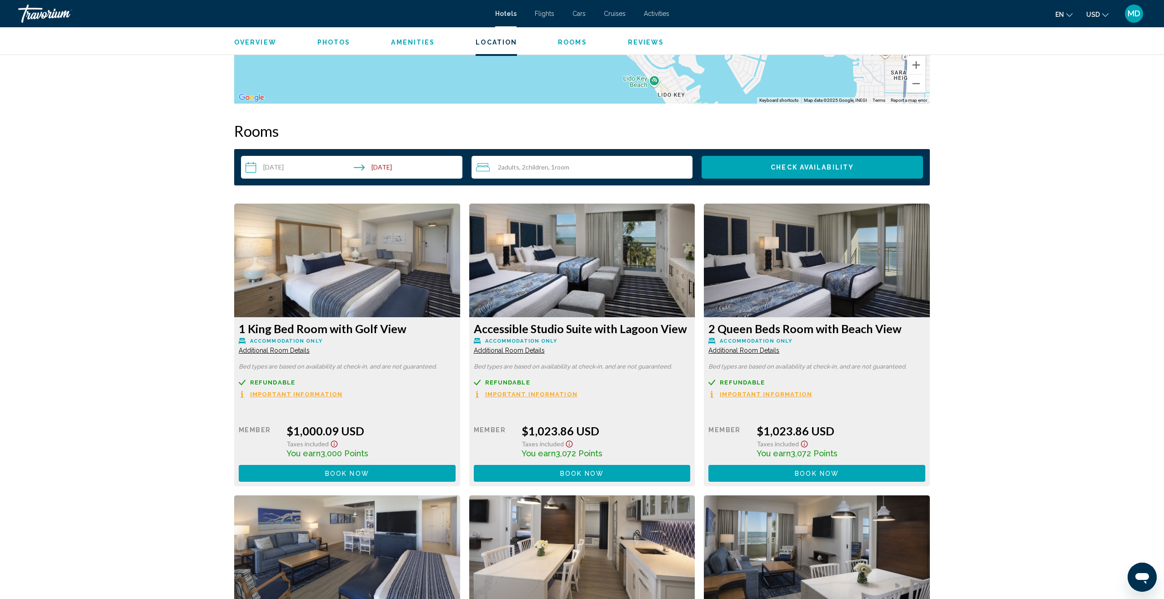
scroll to position [1086, 0]
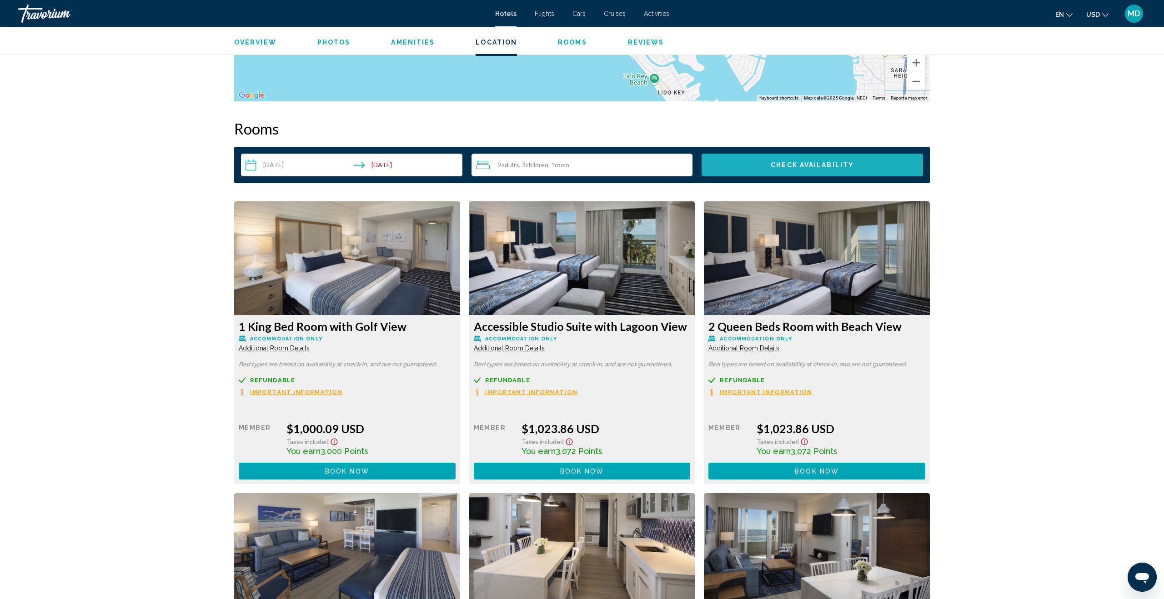
click at [746, 169] on button "Check Availability" at bounding box center [812, 165] width 221 height 23
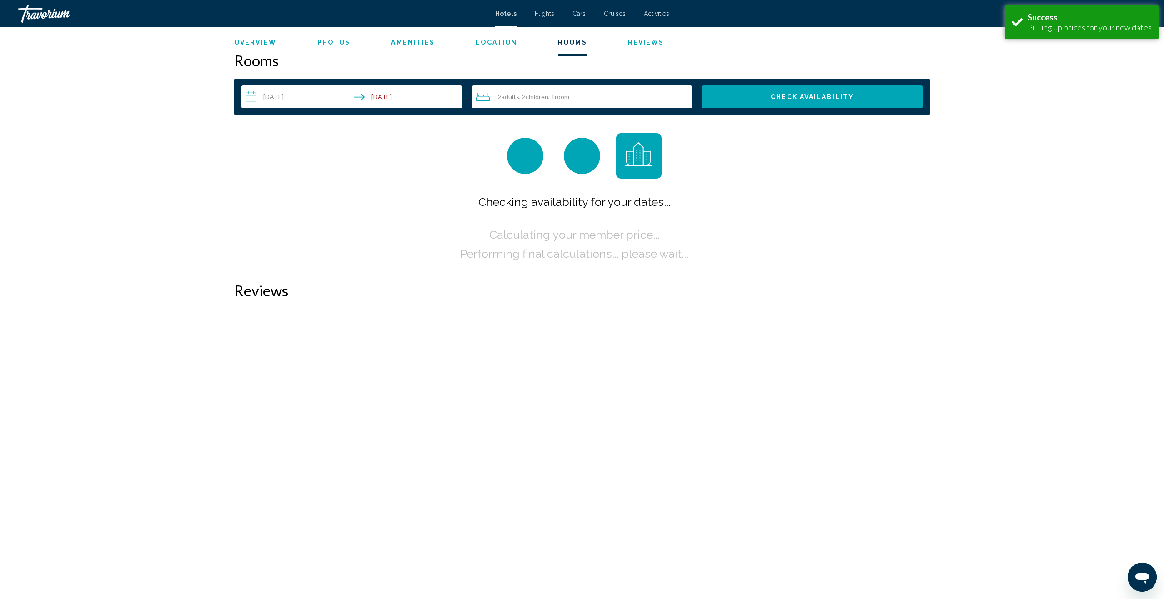
scroll to position [1168, 0]
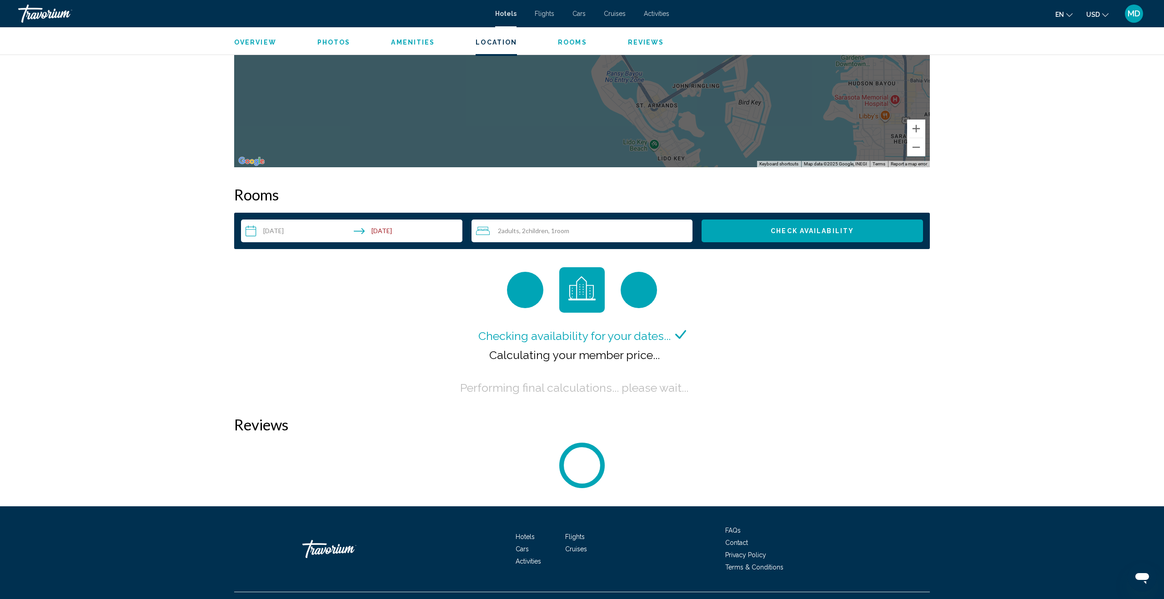
scroll to position [1039, 0]
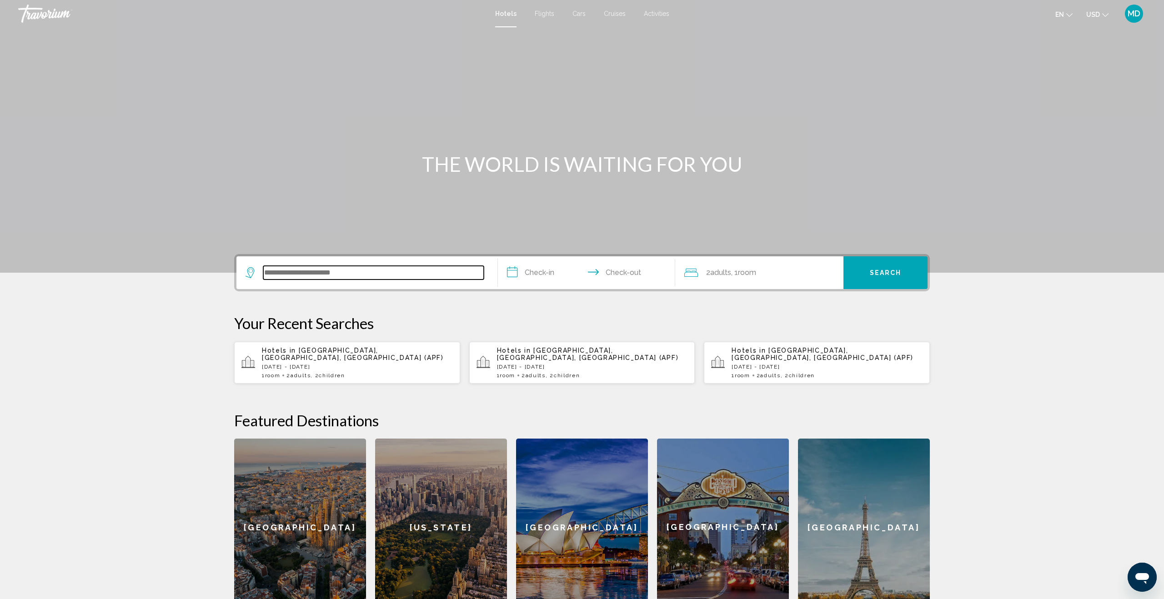
click at [335, 272] on input "Search widget" at bounding box center [373, 273] width 221 height 14
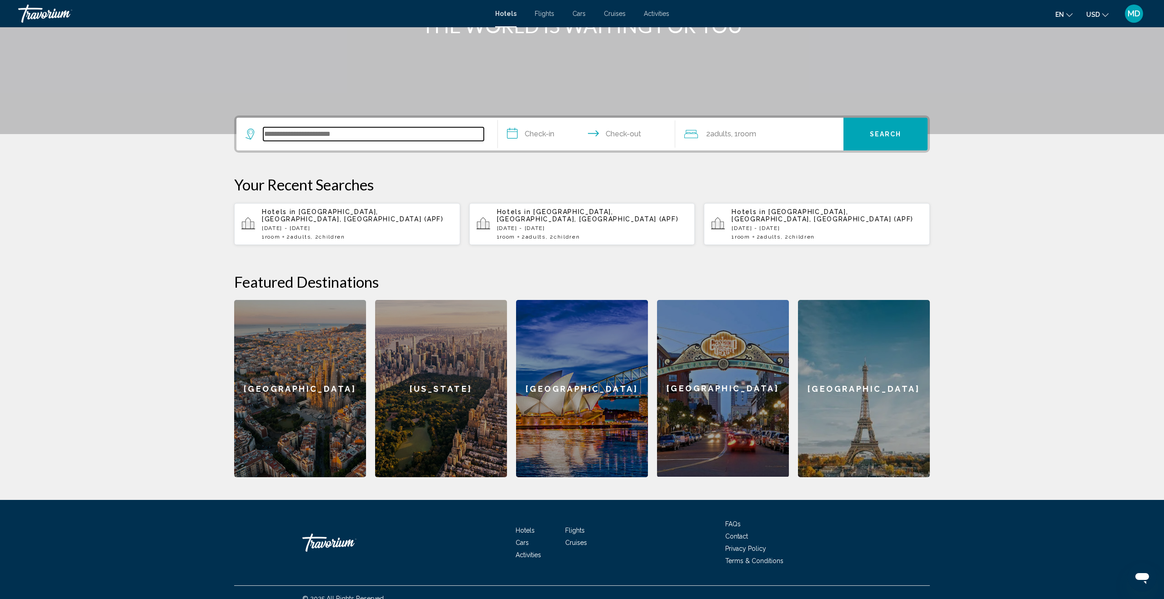
scroll to position [144, 0]
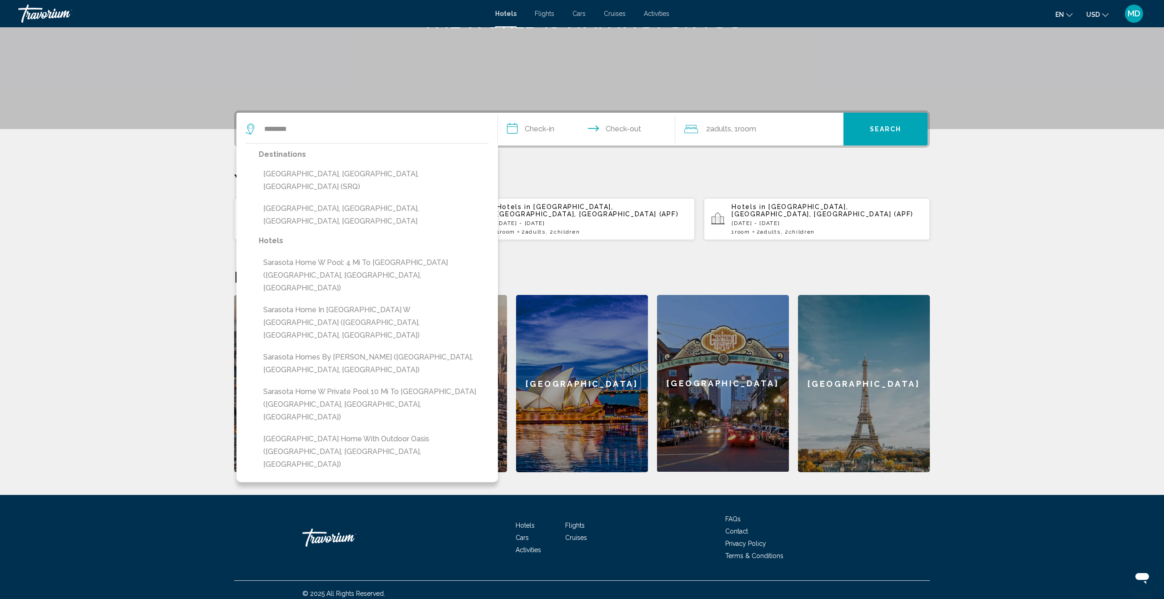
drag, startPoint x: 344, startPoint y: 181, endPoint x: 354, endPoint y: 183, distance: 10.3
click at [344, 181] on button "[GEOGRAPHIC_DATA], [GEOGRAPHIC_DATA], [GEOGRAPHIC_DATA] (SRQ)" at bounding box center [374, 181] width 230 height 30
type input "**********"
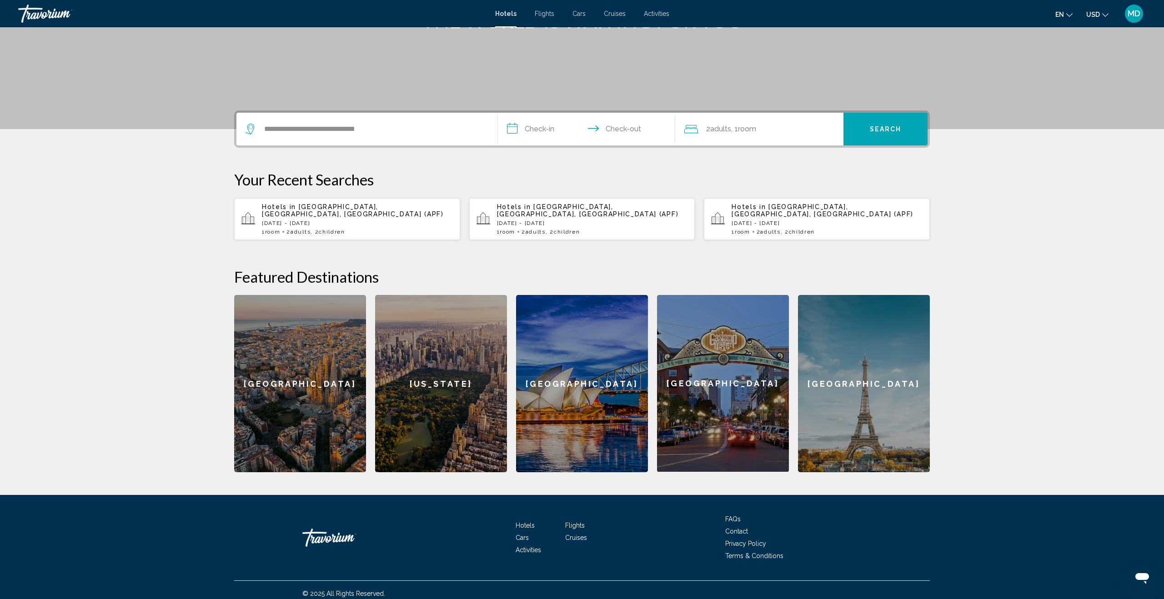
click at [527, 136] on input "**********" at bounding box center [588, 130] width 181 height 35
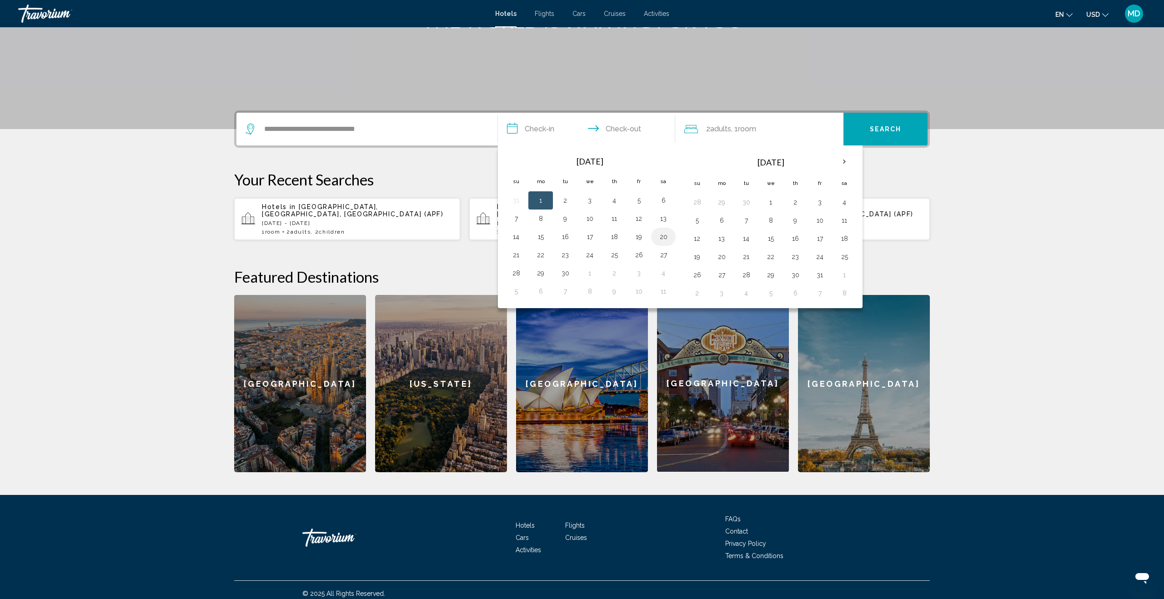
drag, startPoint x: 664, startPoint y: 237, endPoint x: 619, endPoint y: 248, distance: 46.3
click at [664, 237] on button "20" at bounding box center [663, 237] width 15 height 13
drag, startPoint x: 537, startPoint y: 256, endPoint x: 552, endPoint y: 256, distance: 15.5
click at [541, 256] on button "22" at bounding box center [540, 255] width 15 height 13
type input "**********"
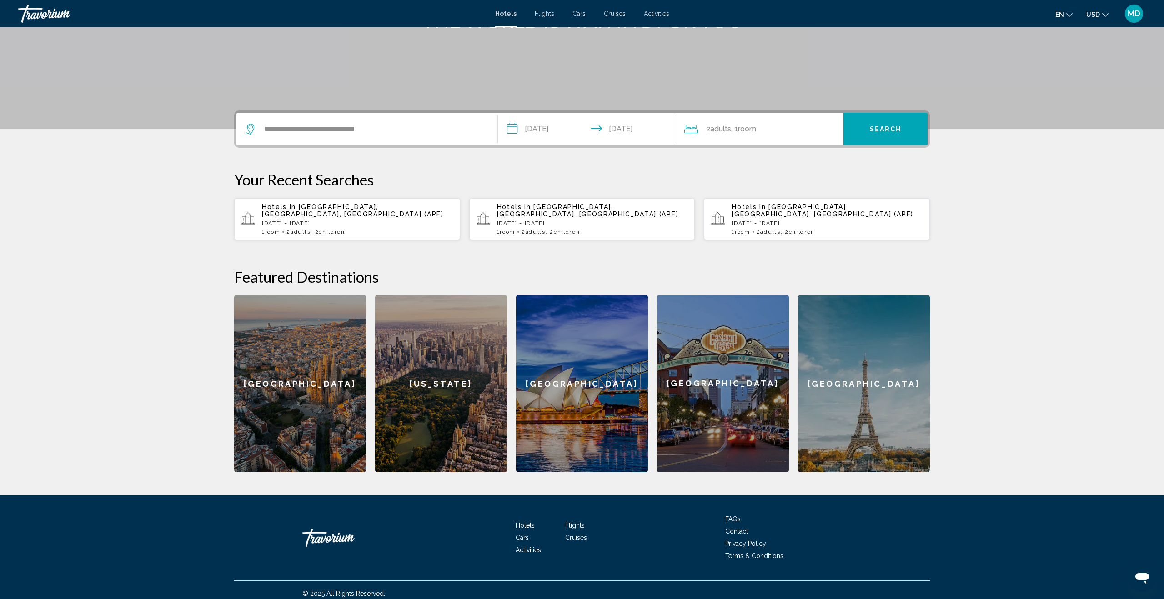
click at [756, 126] on span "Room" at bounding box center [747, 129] width 18 height 9
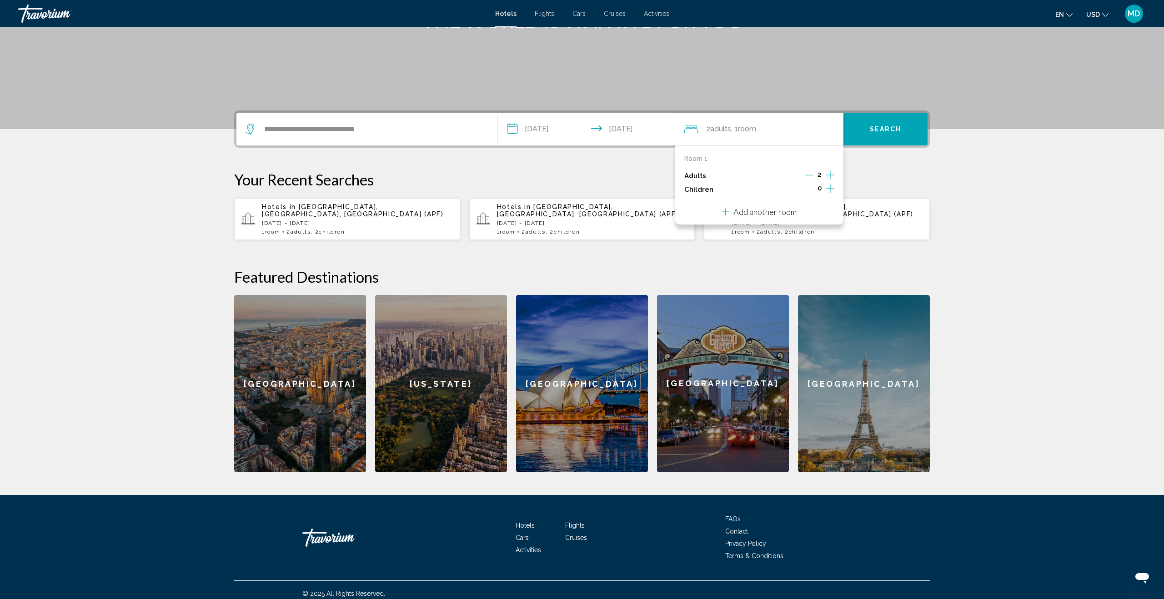
click at [829, 188] on icon "Increment children" at bounding box center [830, 189] width 8 height 8
click at [829, 188] on icon "Increment children" at bounding box center [830, 188] width 8 height 11
click at [745, 218] on div "Travelers: 2 adults, 2 children" at bounding box center [745, 219] width 5 height 2
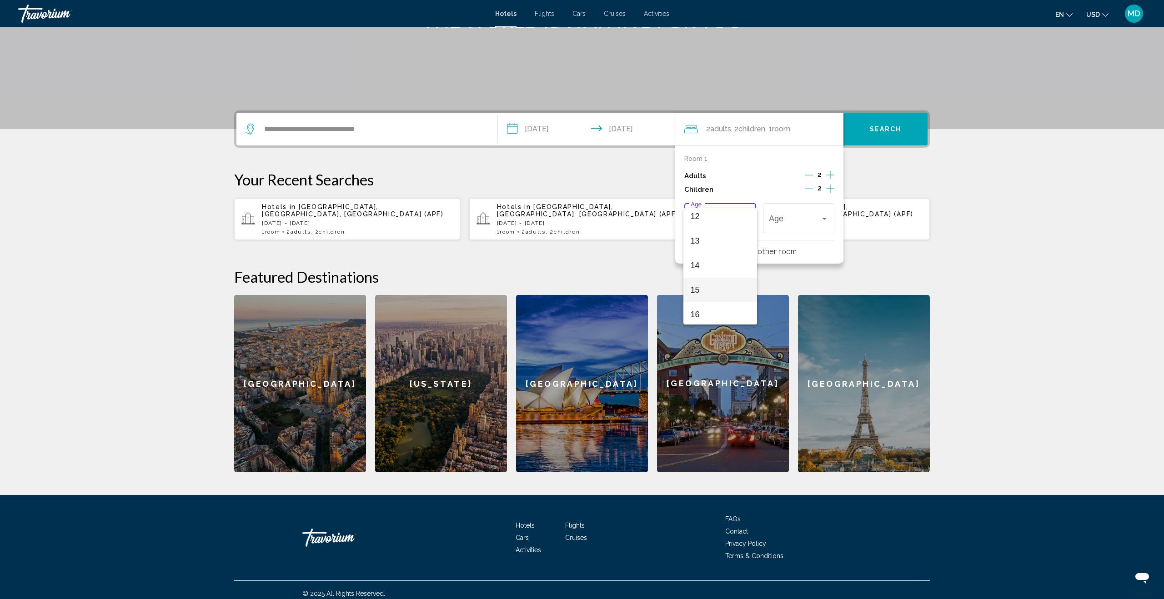
scroll to position [292, 0]
click at [701, 227] on span "12" at bounding box center [721, 223] width 60 height 25
click at [825, 218] on div "Travelers: 2 adults, 2 children" at bounding box center [824, 219] width 5 height 2
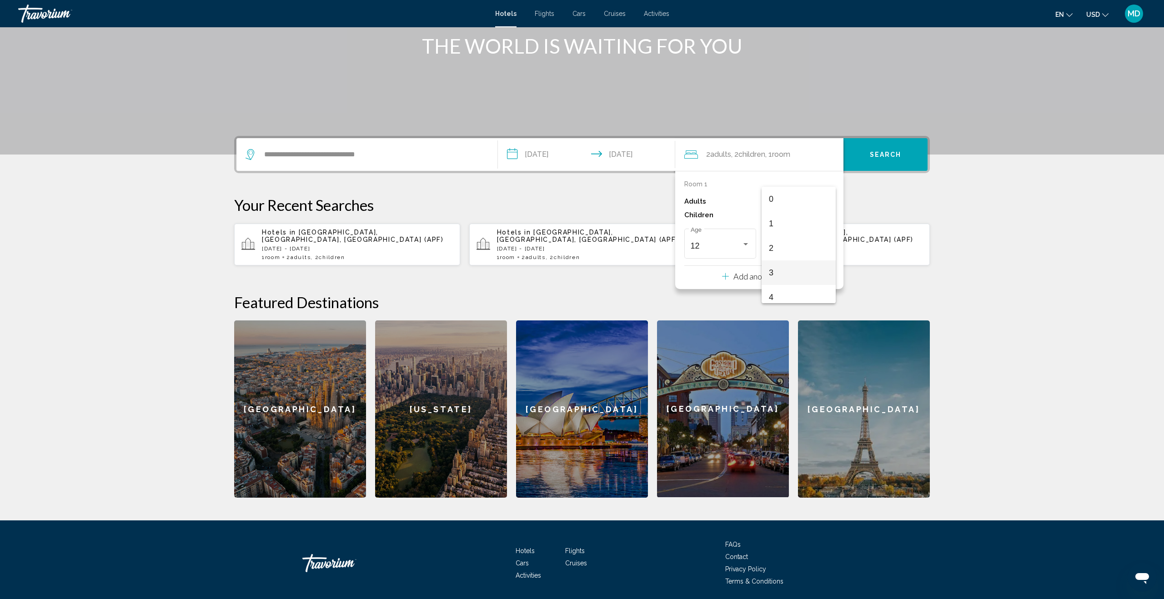
scroll to position [119, 0]
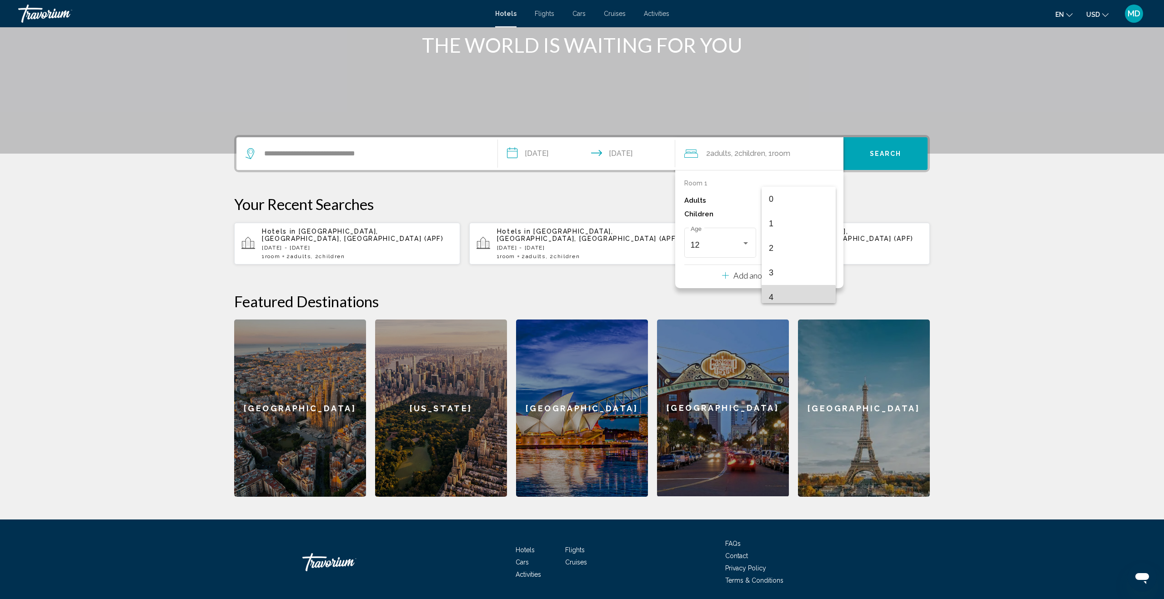
click at [786, 298] on span "4" at bounding box center [799, 297] width 60 height 25
click at [869, 149] on button "Search" at bounding box center [886, 153] width 84 height 33
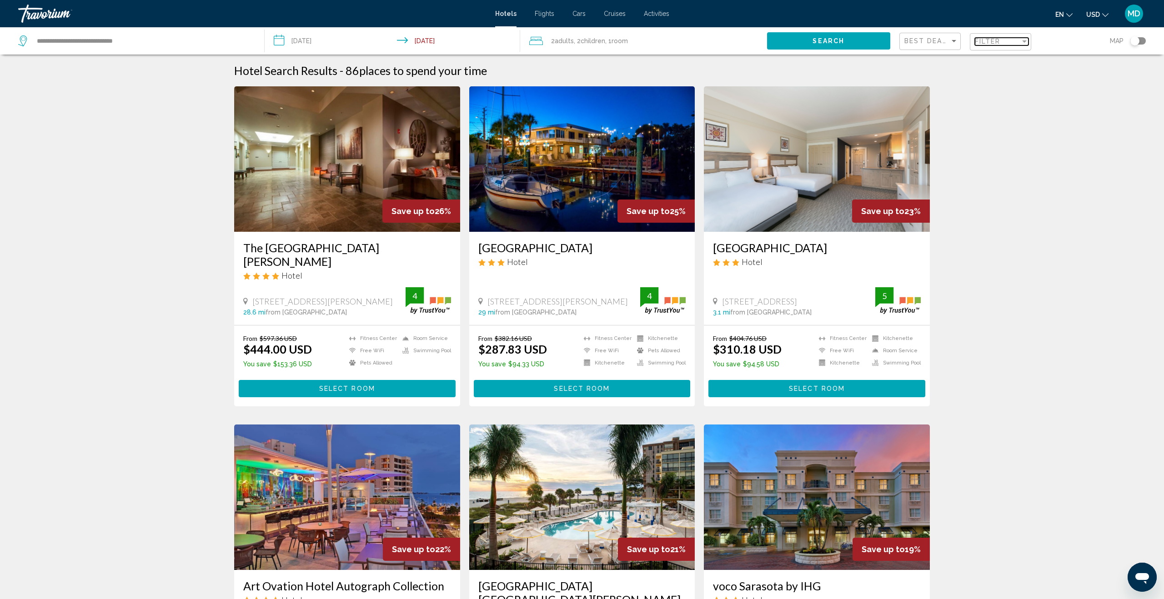
click at [998, 41] on span "Filter" at bounding box center [988, 41] width 26 height 7
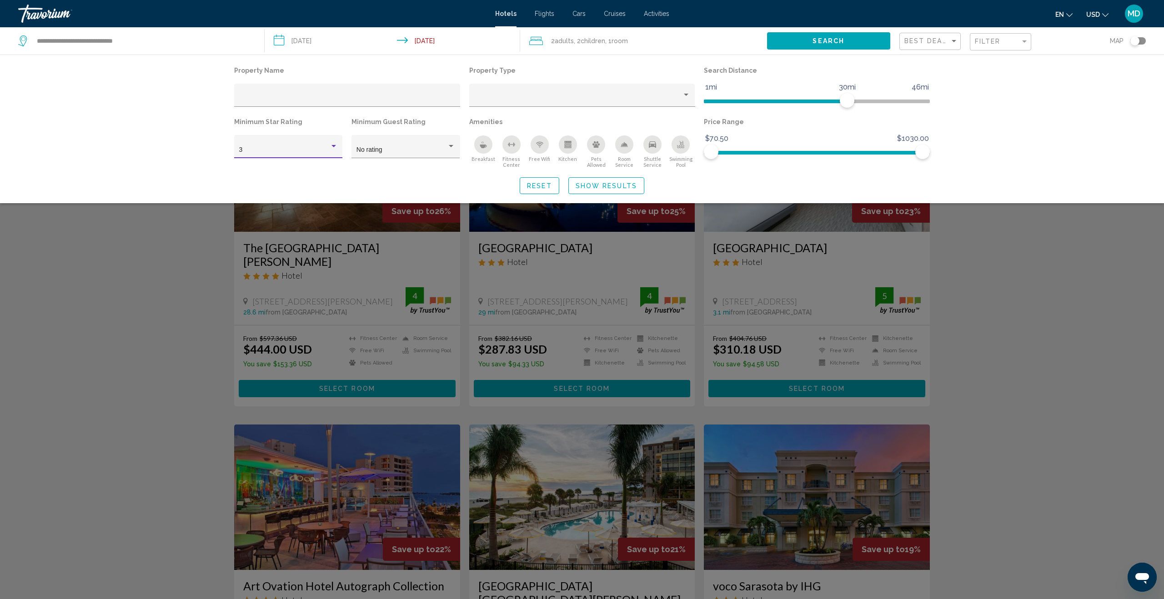
click at [333, 149] on div "Hotel Filters" at bounding box center [334, 146] width 8 height 7
drag, startPoint x: 324, startPoint y: 167, endPoint x: 395, endPoint y: 162, distance: 71.1
click at [324, 167] on span "4" at bounding box center [288, 169] width 99 height 19
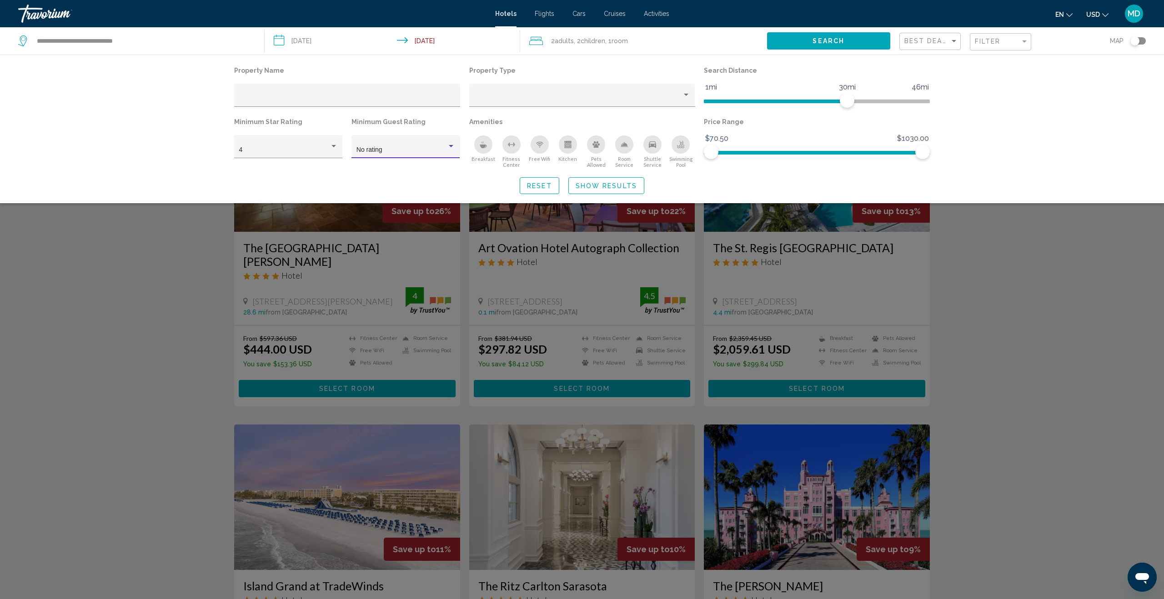
click at [449, 148] on div "Hotel Filters" at bounding box center [451, 146] width 8 height 7
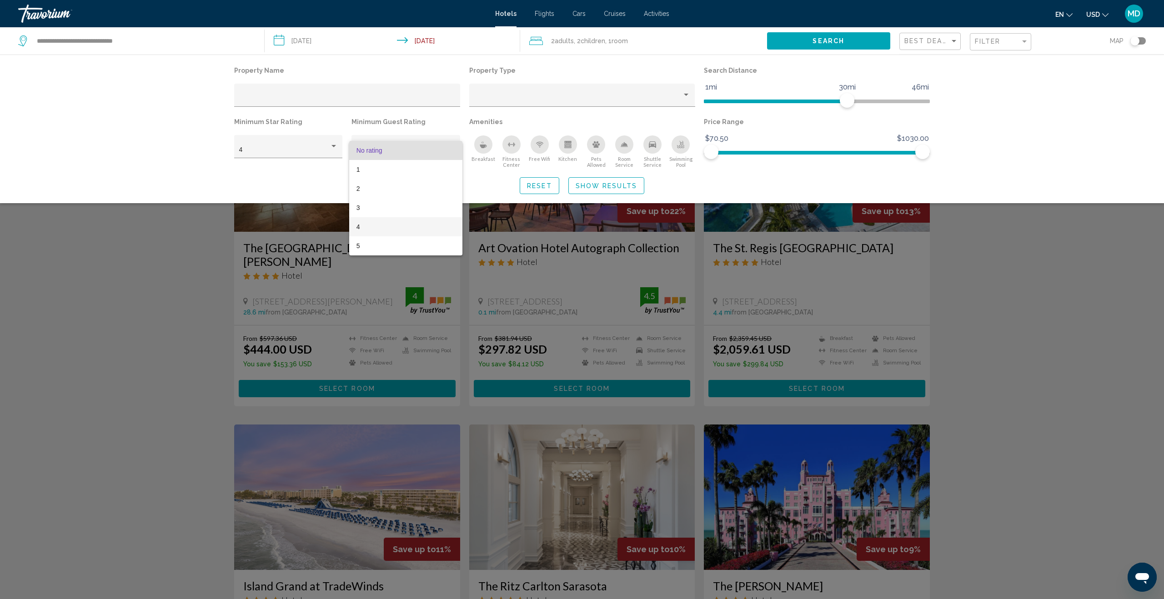
drag, startPoint x: 397, startPoint y: 230, endPoint x: 432, endPoint y: 226, distance: 35.7
click at [398, 229] on span "4" at bounding box center [406, 226] width 99 height 19
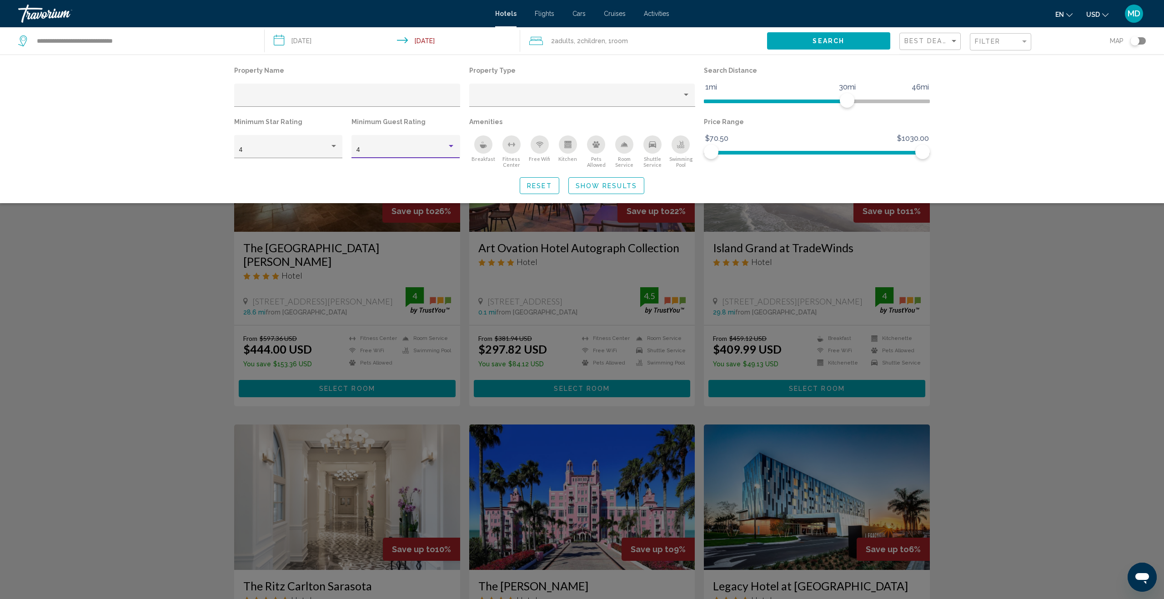
drag, startPoint x: 1102, startPoint y: 209, endPoint x: 1096, endPoint y: 223, distance: 15.7
click at [1102, 209] on div "Search widget" at bounding box center [582, 367] width 1164 height 463
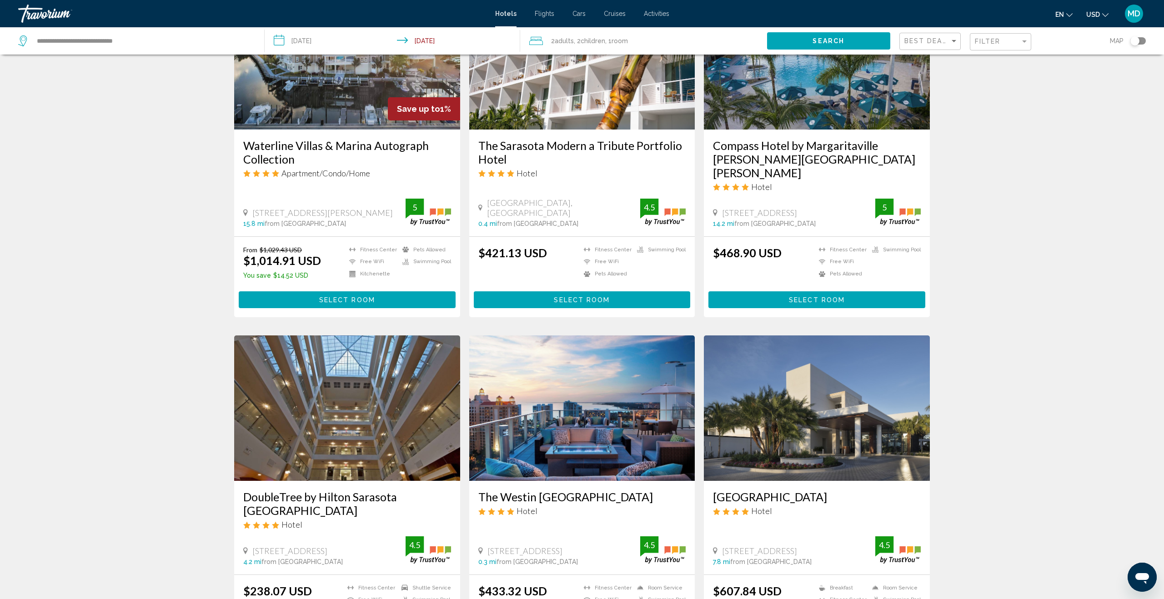
scroll to position [959, 0]
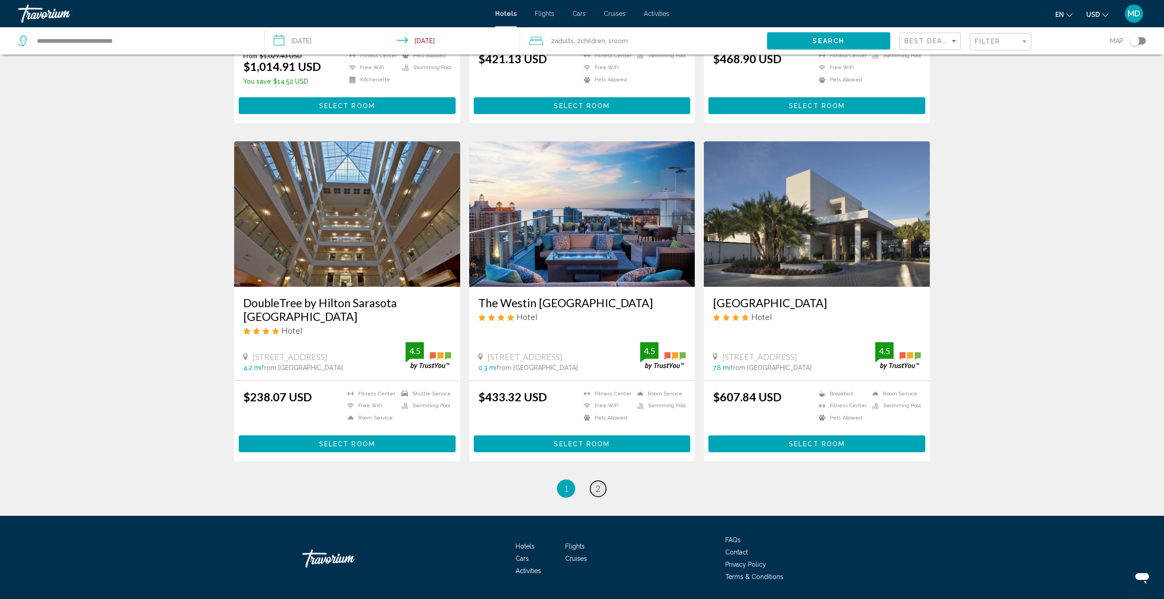
click at [598, 484] on span "2" at bounding box center [598, 489] width 5 height 10
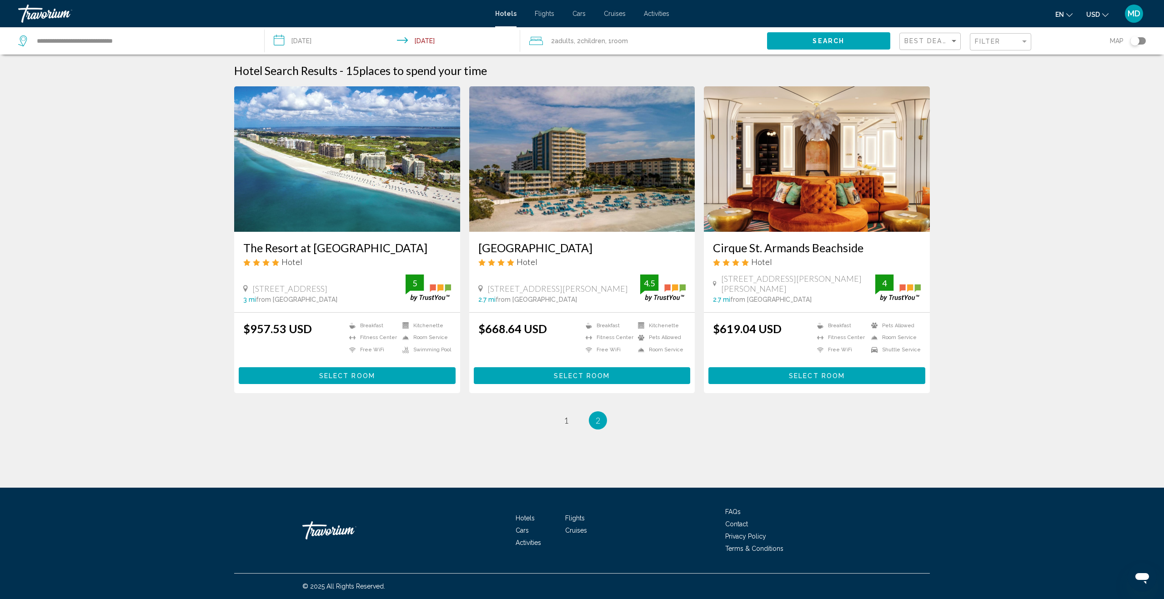
click at [310, 40] on input "**********" at bounding box center [394, 42] width 259 height 30
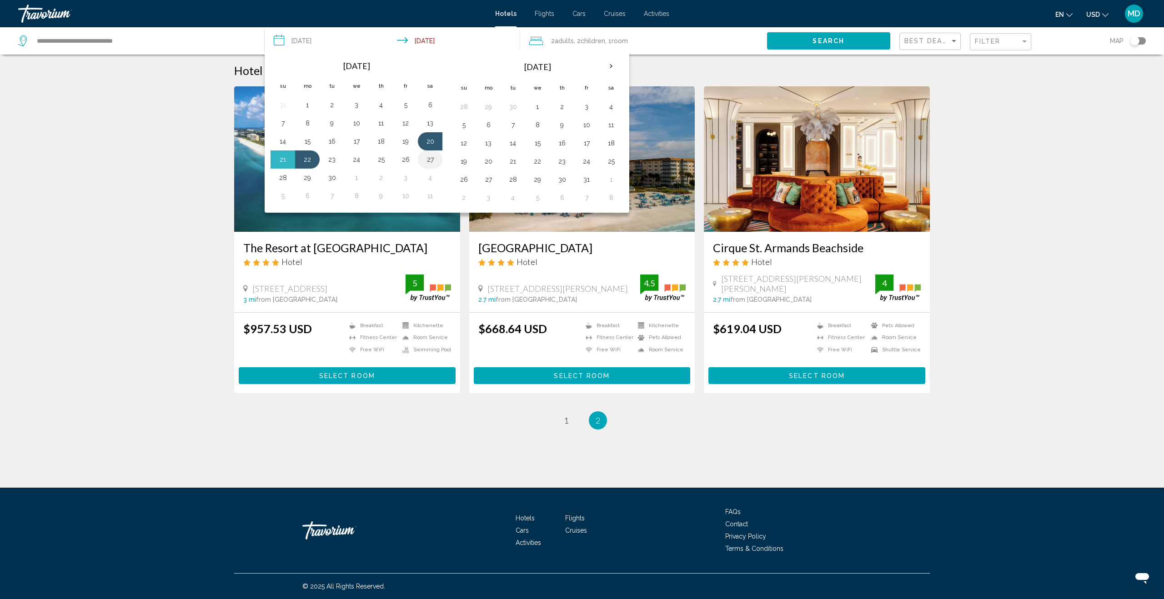
click at [430, 159] on button "27" at bounding box center [430, 159] width 15 height 13
click at [304, 179] on button "29" at bounding box center [307, 177] width 15 height 13
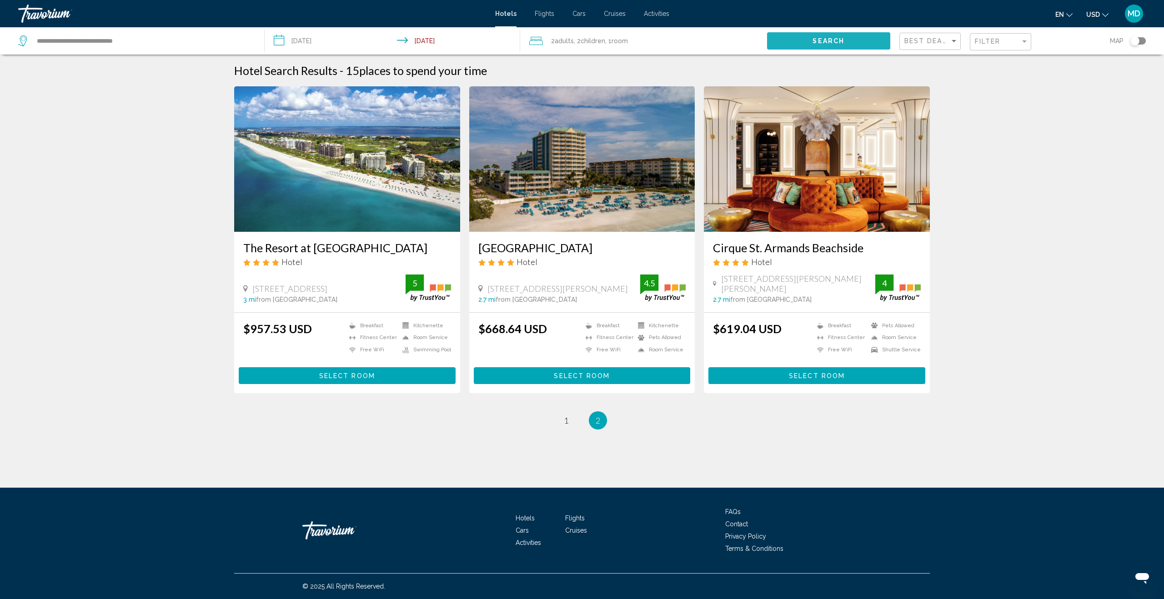
click at [820, 40] on span "Search" at bounding box center [829, 41] width 32 height 7
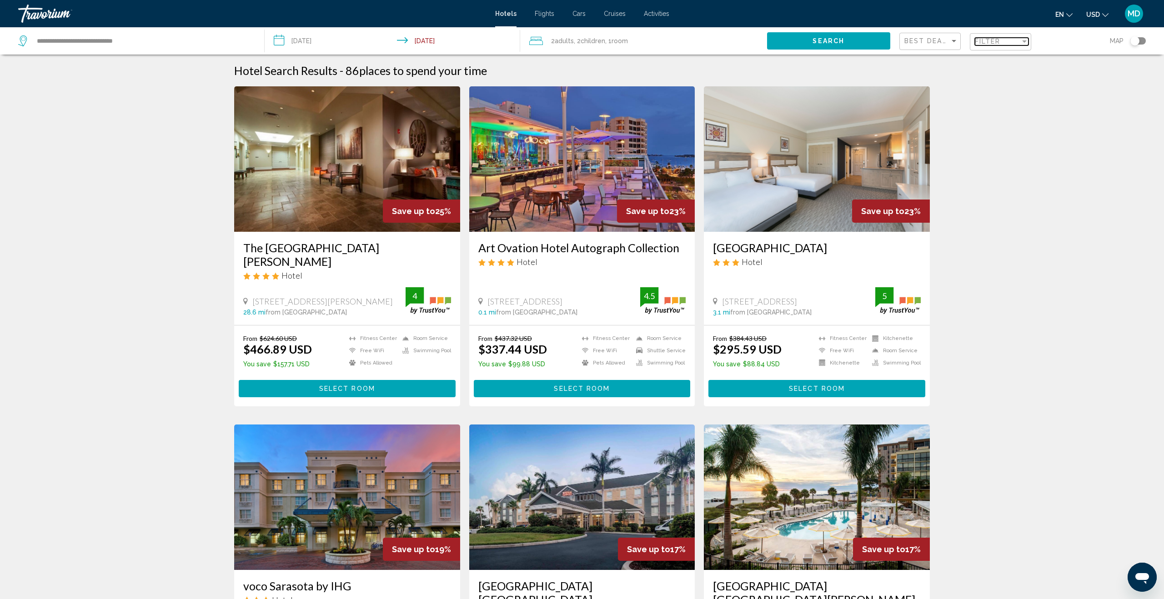
click at [996, 40] on span "Filter" at bounding box center [988, 41] width 26 height 7
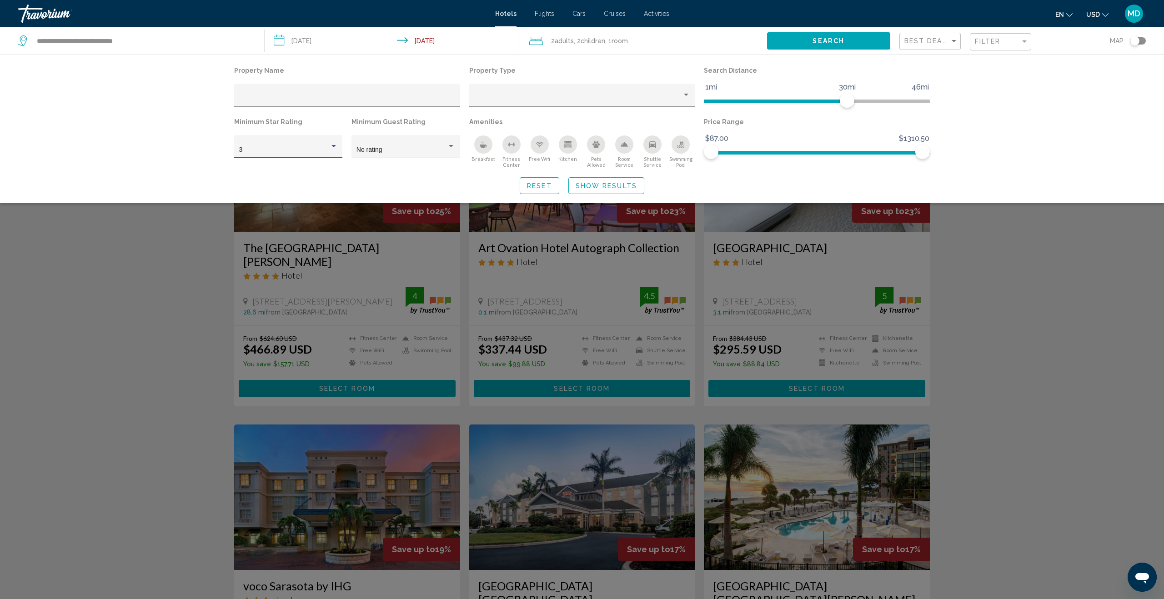
click at [330, 146] on div "Hotel Filters" at bounding box center [334, 146] width 8 height 7
click at [306, 164] on span "4" at bounding box center [288, 169] width 99 height 19
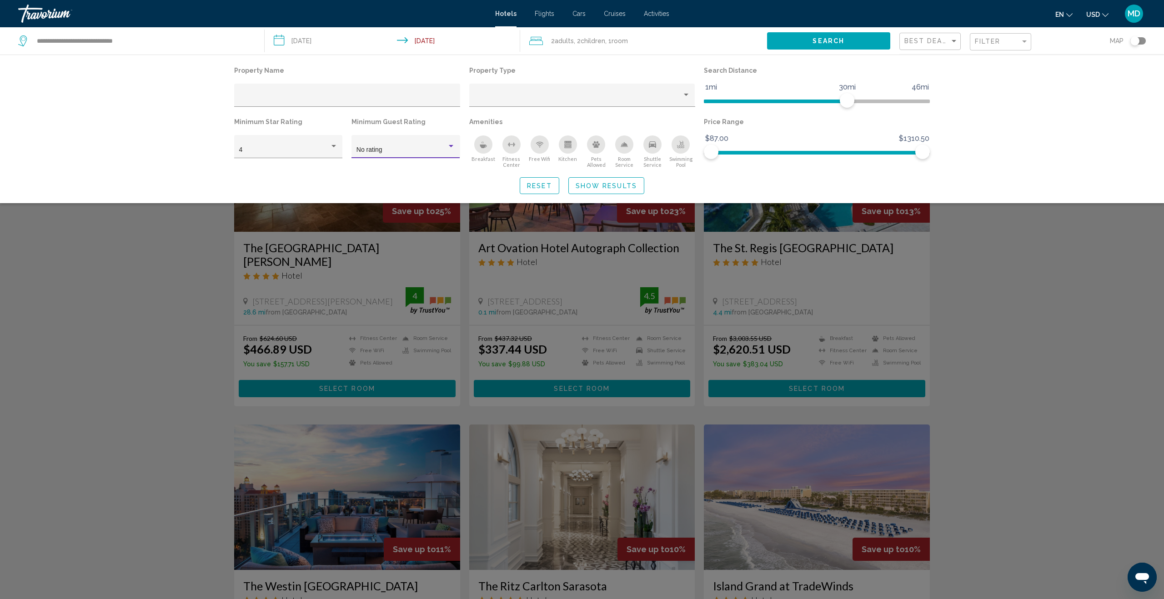
click at [449, 149] on div "Hotel Filters" at bounding box center [451, 146] width 8 height 7
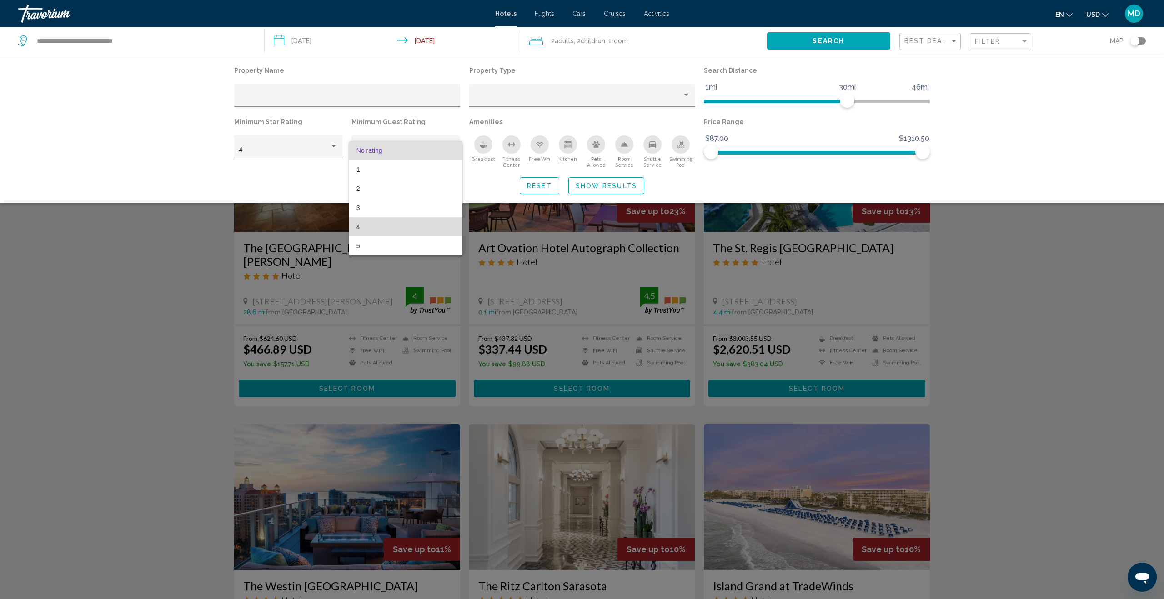
drag, startPoint x: 393, startPoint y: 231, endPoint x: 384, endPoint y: 232, distance: 9.6
click at [393, 231] on span "4" at bounding box center [406, 226] width 99 height 19
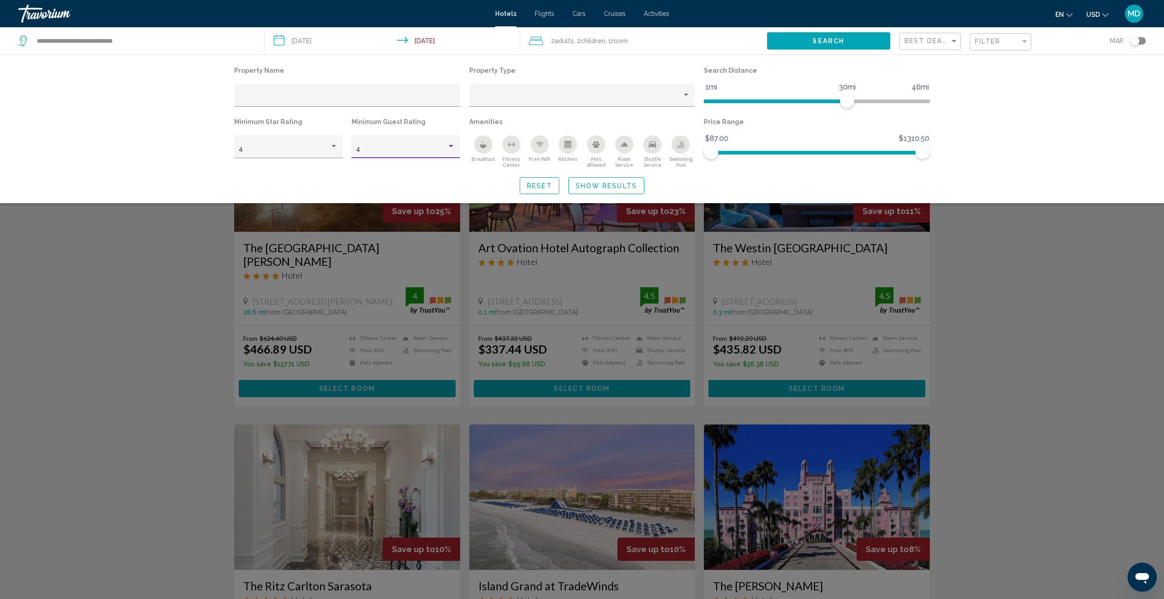
click at [1007, 262] on div "Search widget" at bounding box center [582, 367] width 1164 height 463
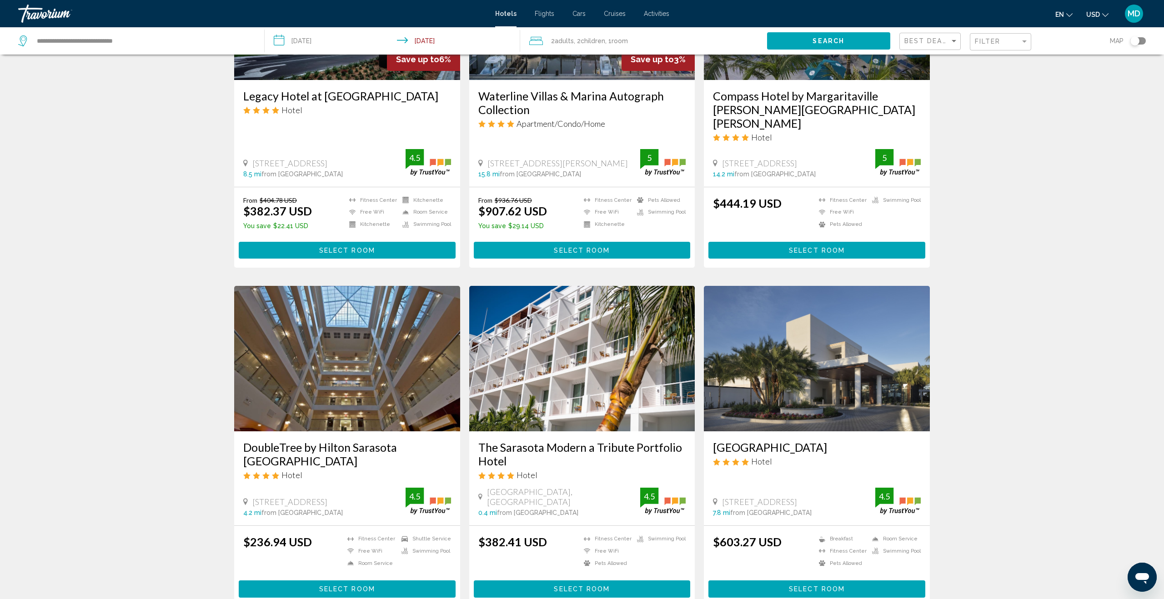
scroll to position [894, 0]
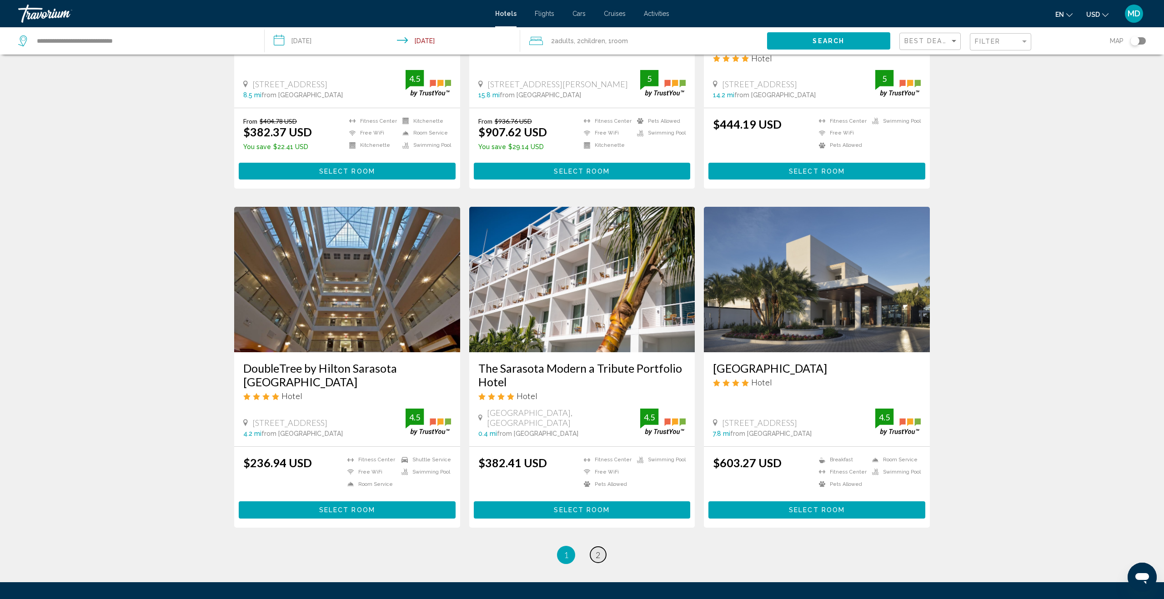
click at [596, 550] on span "2" at bounding box center [598, 555] width 5 height 10
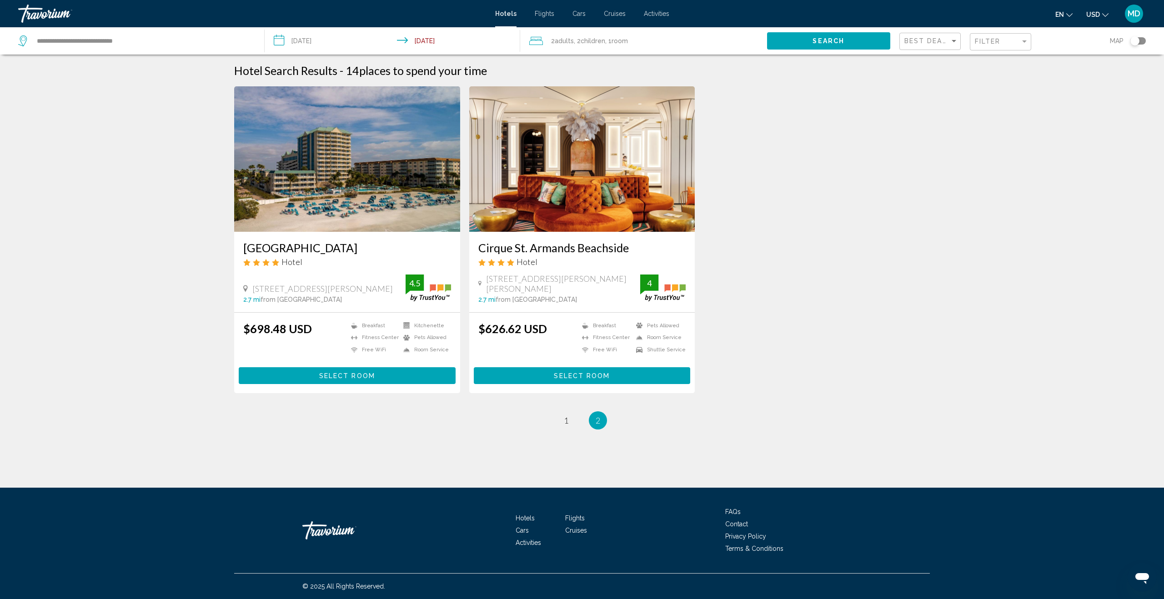
click at [300, 44] on input "**********" at bounding box center [394, 42] width 259 height 30
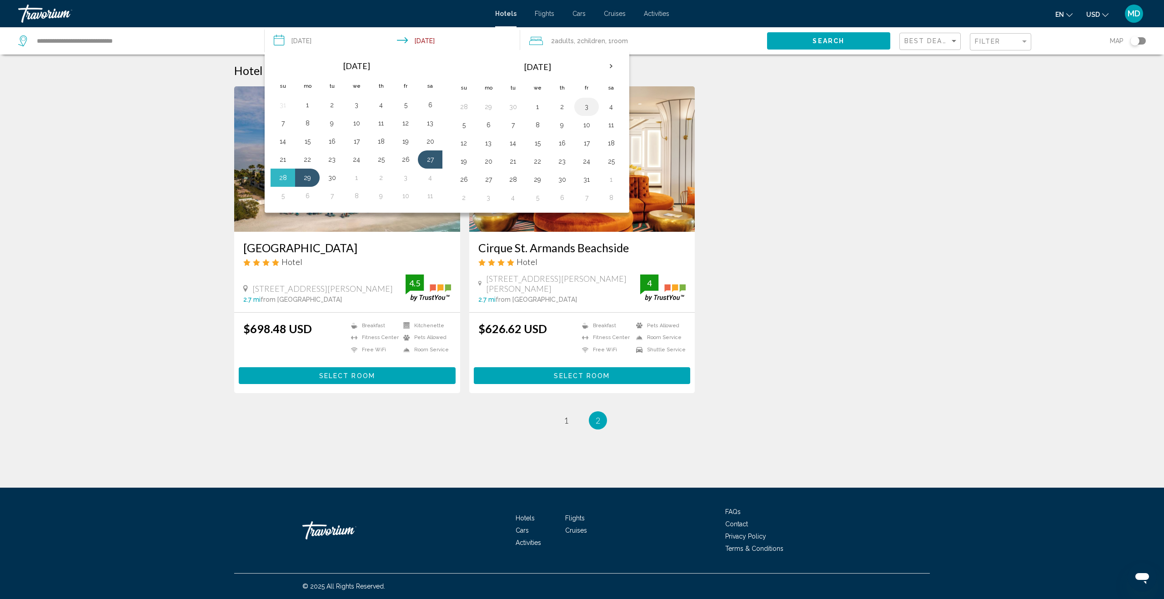
drag, startPoint x: 608, startPoint y: 108, endPoint x: 593, endPoint y: 109, distance: 16.0
click at [608, 108] on button "4" at bounding box center [611, 106] width 15 height 13
click at [493, 128] on button "6" at bounding box center [488, 125] width 15 height 13
type input "**********"
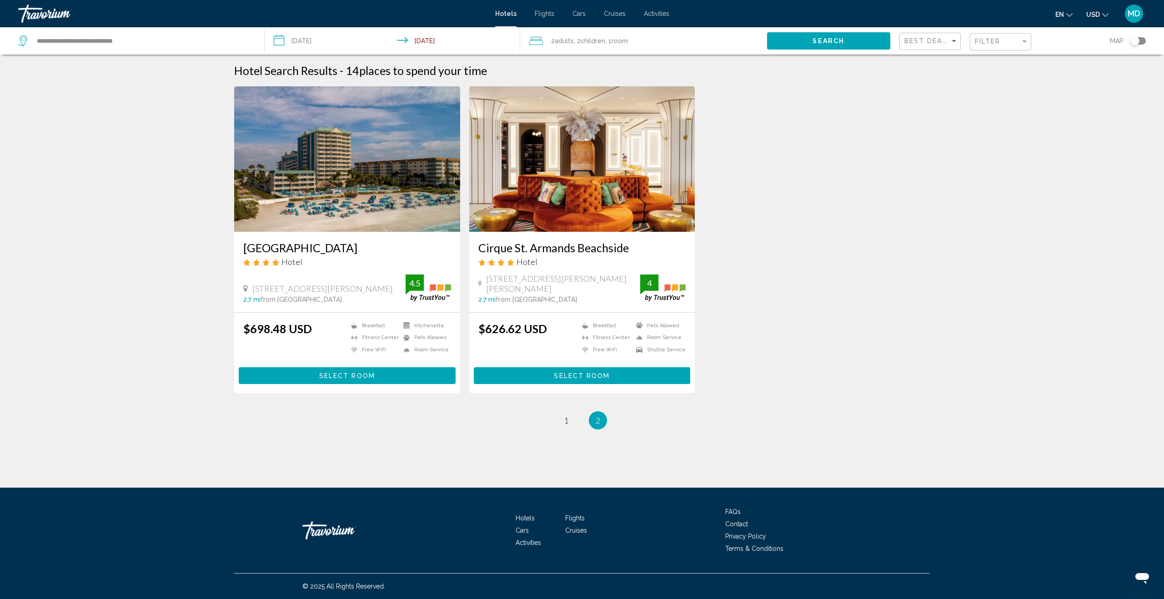
click at [828, 46] on button "Search" at bounding box center [828, 40] width 123 height 17
